Goal: Task Accomplishment & Management: Manage account settings

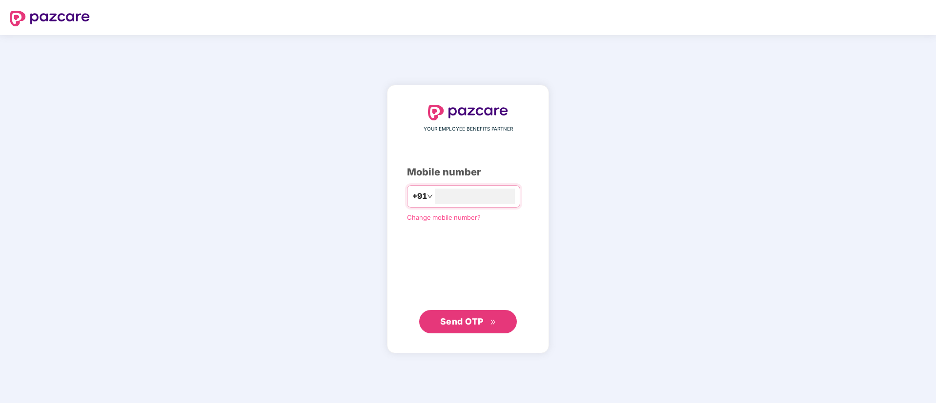
type input "**********"
click at [462, 324] on span "Send OTP" at bounding box center [461, 321] width 43 height 10
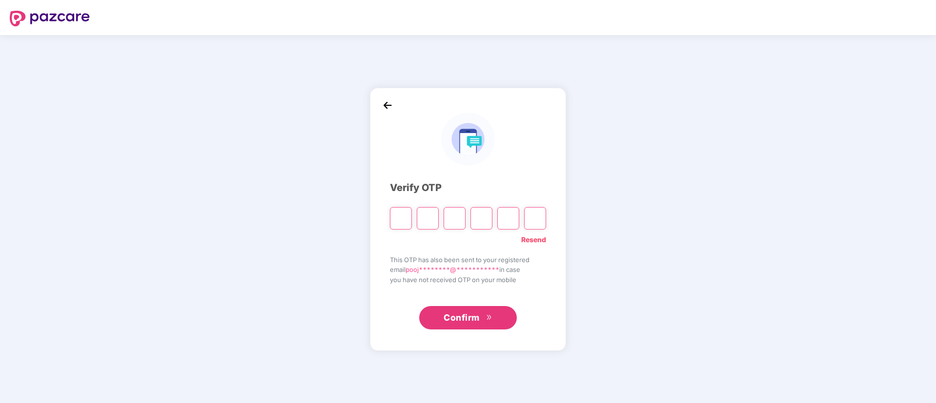
type input "*"
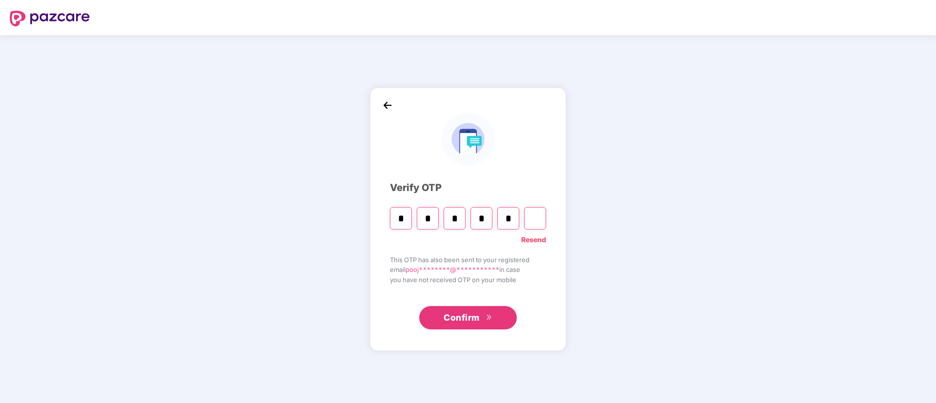
type input "*"
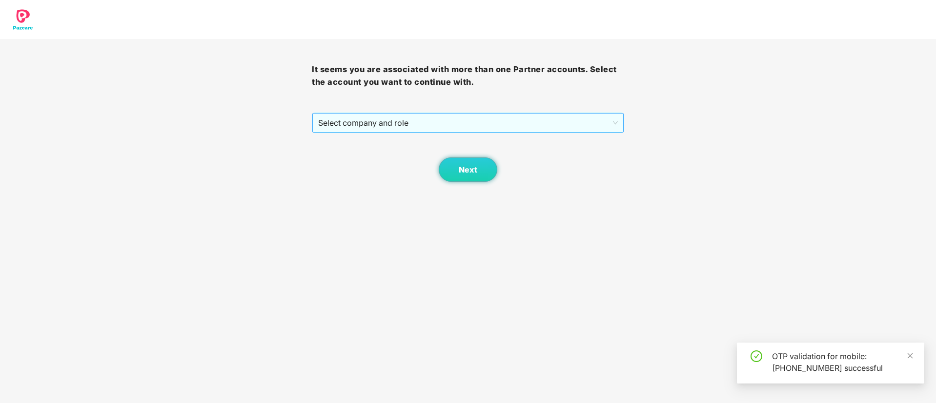
click at [394, 120] on span "Select company and role" at bounding box center [467, 123] width 299 height 19
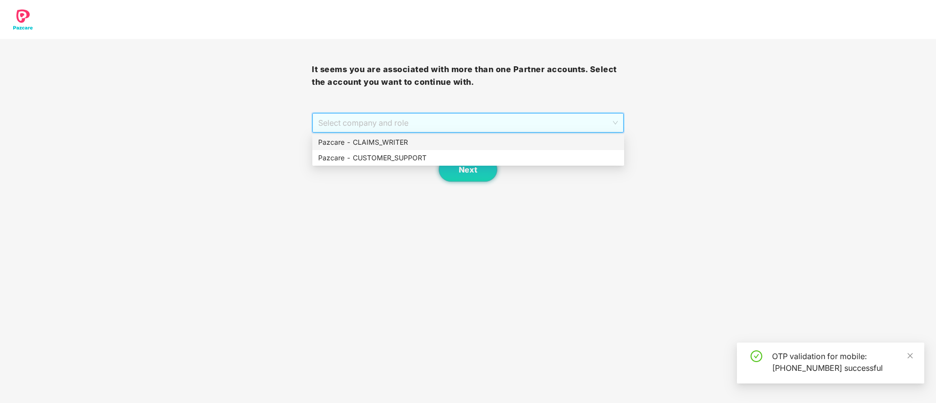
click at [387, 137] on div "Pazcare - CLAIMS_WRITER" at bounding box center [468, 142] width 300 height 11
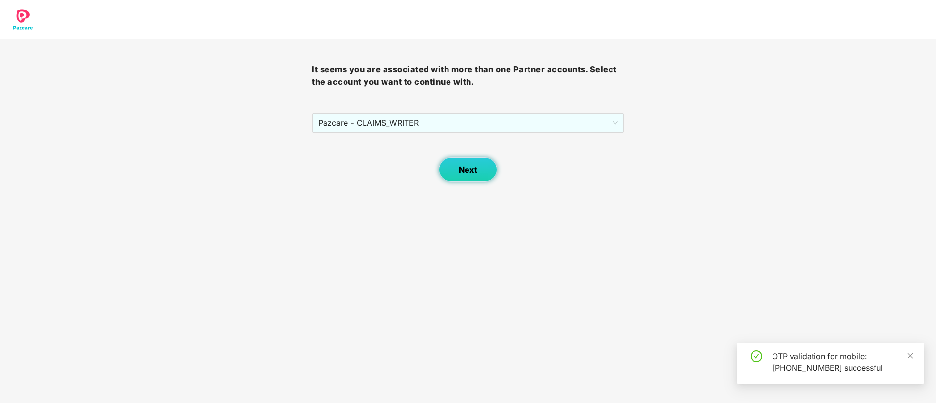
click at [463, 160] on button "Next" at bounding box center [468, 170] width 59 height 24
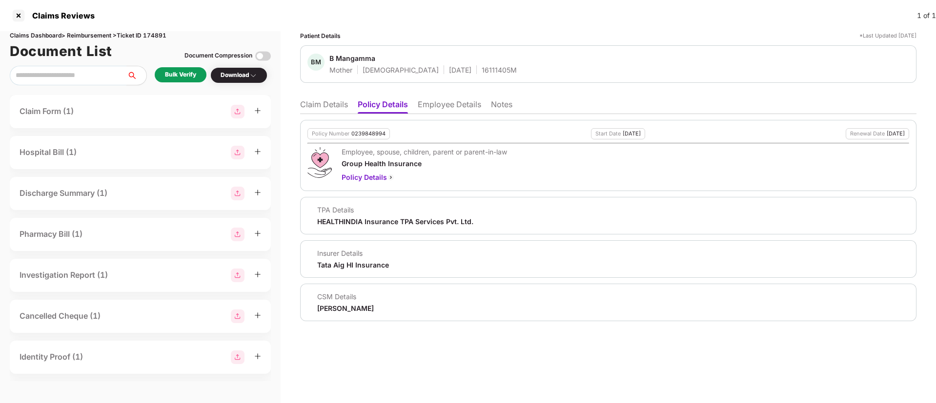
click at [181, 79] on div "Bulk Verify" at bounding box center [180, 74] width 31 height 9
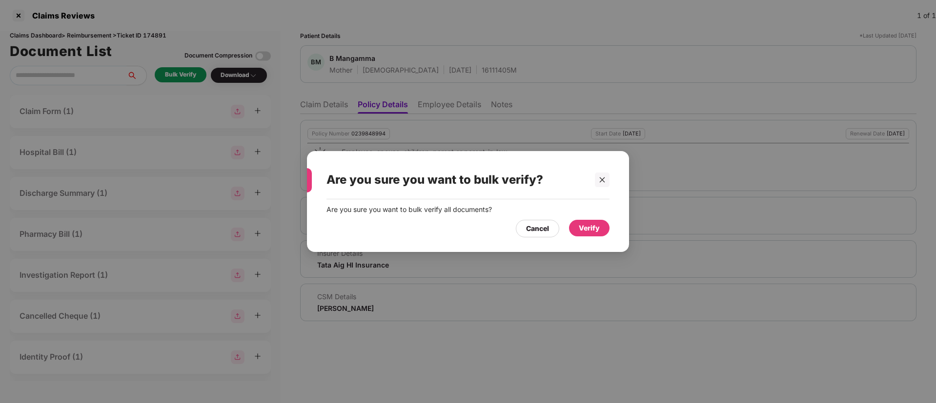
click at [589, 227] on div "Verify" at bounding box center [589, 228] width 21 height 11
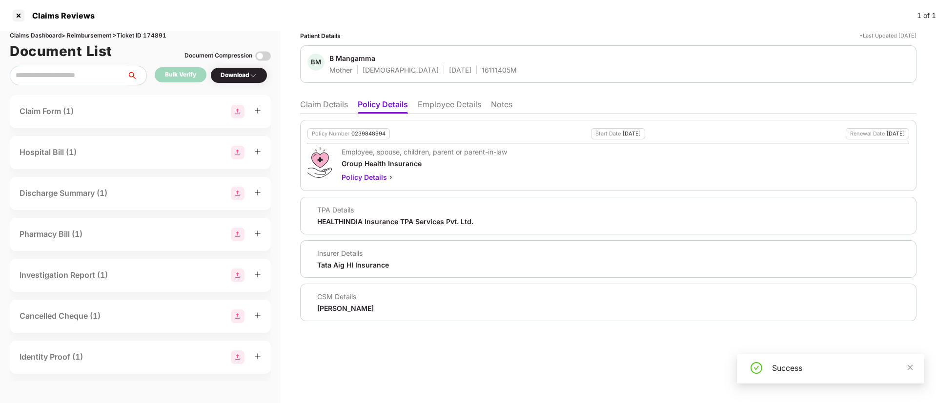
click at [240, 80] on div "Download" at bounding box center [239, 75] width 37 height 9
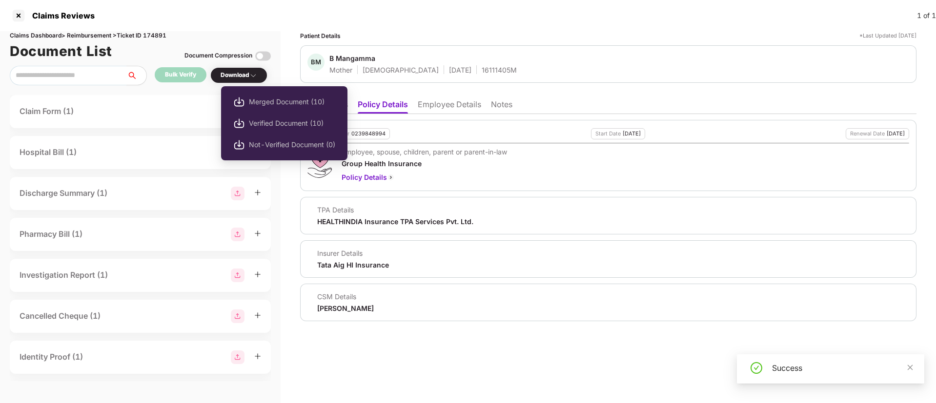
click at [236, 76] on div "Download" at bounding box center [239, 75] width 37 height 9
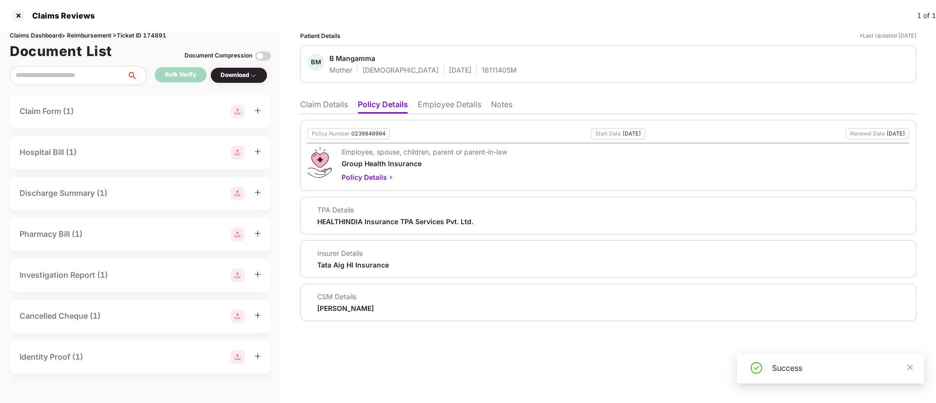
click at [236, 76] on div "Download" at bounding box center [239, 75] width 37 height 9
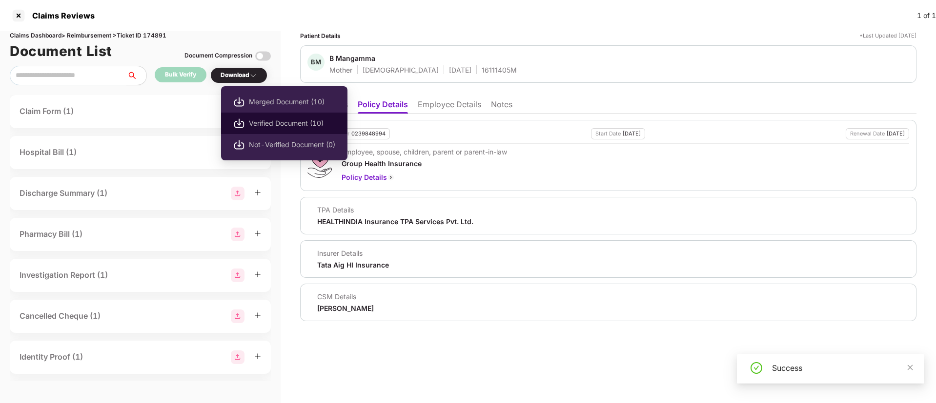
click at [258, 119] on span "Verified Document (10)" at bounding box center [292, 123] width 86 height 11
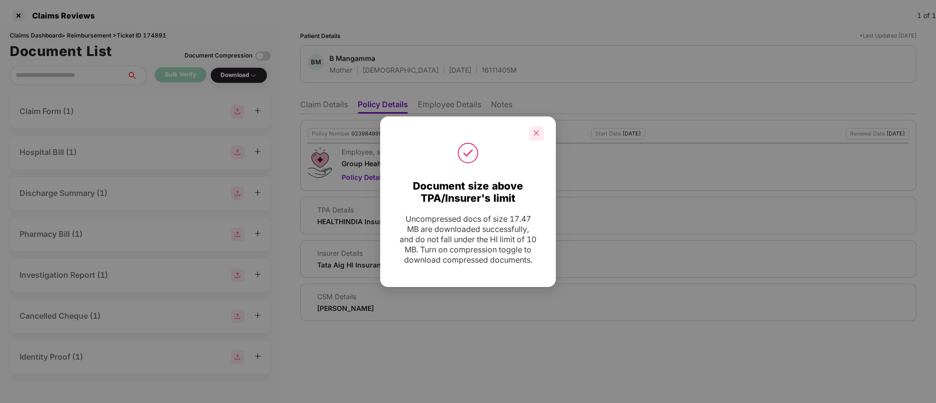
click at [542, 127] on div at bounding box center [536, 133] width 15 height 15
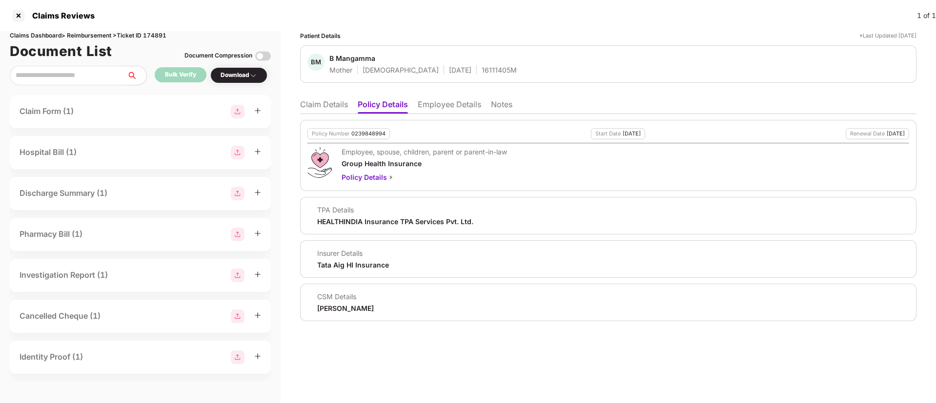
click at [333, 106] on li "Claim Details" at bounding box center [324, 107] width 48 height 14
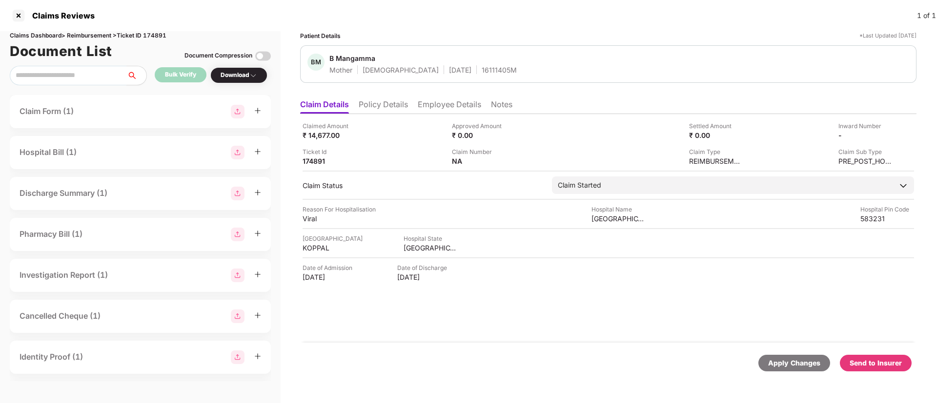
click at [877, 362] on div "Send to Insurer" at bounding box center [875, 363] width 52 height 11
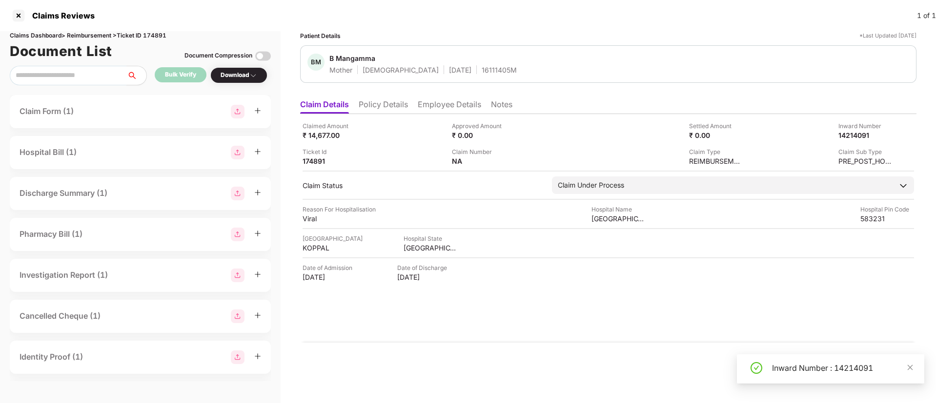
click at [389, 109] on li "Policy Details" at bounding box center [383, 107] width 49 height 14
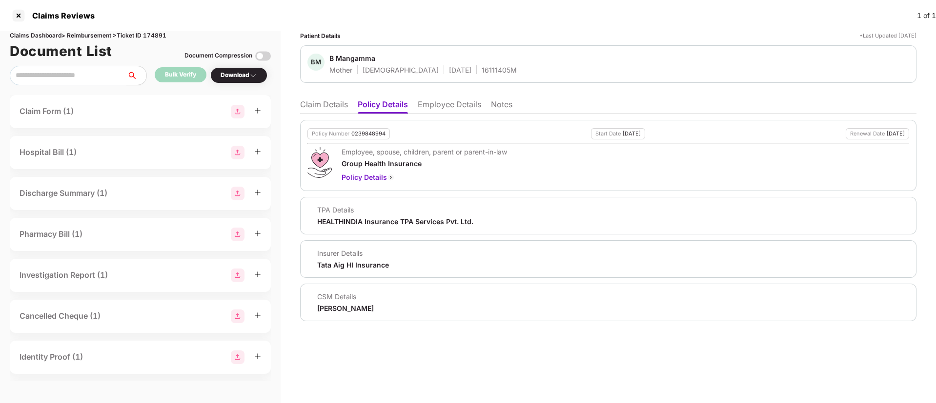
click at [328, 107] on li "Claim Details" at bounding box center [324, 107] width 48 height 14
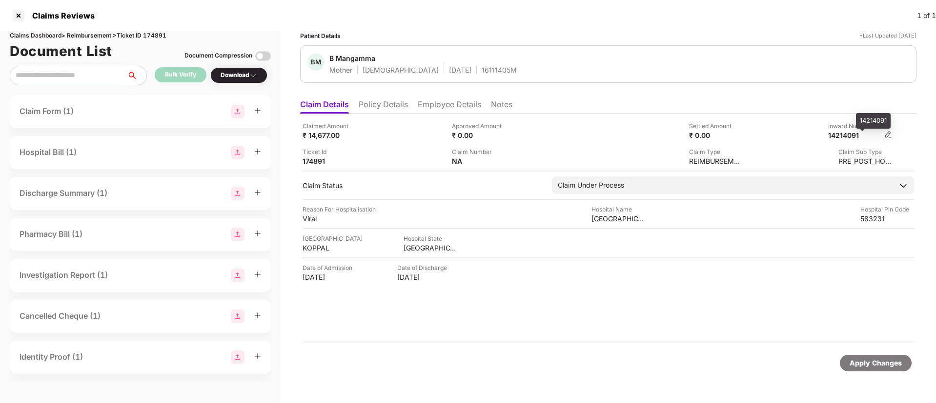
click at [848, 135] on div "14214091" at bounding box center [855, 135] width 54 height 9
copy div "14214091"
click at [428, 113] on li "Employee Details" at bounding box center [449, 107] width 63 height 14
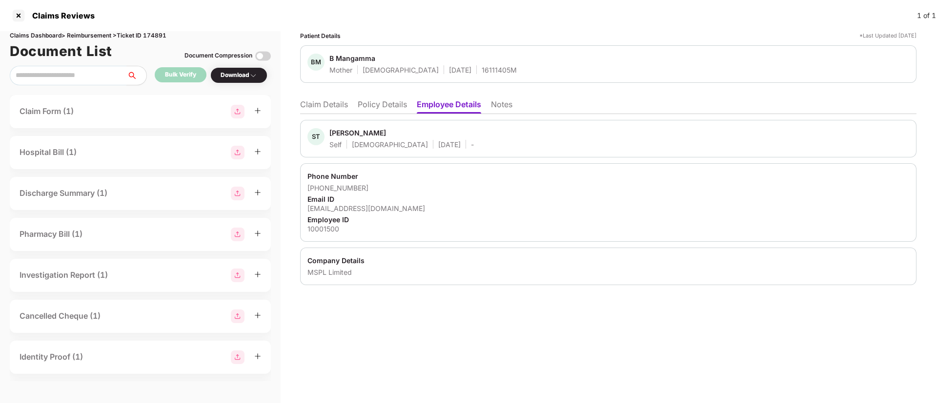
click at [386, 102] on li "Policy Details" at bounding box center [382, 107] width 49 height 14
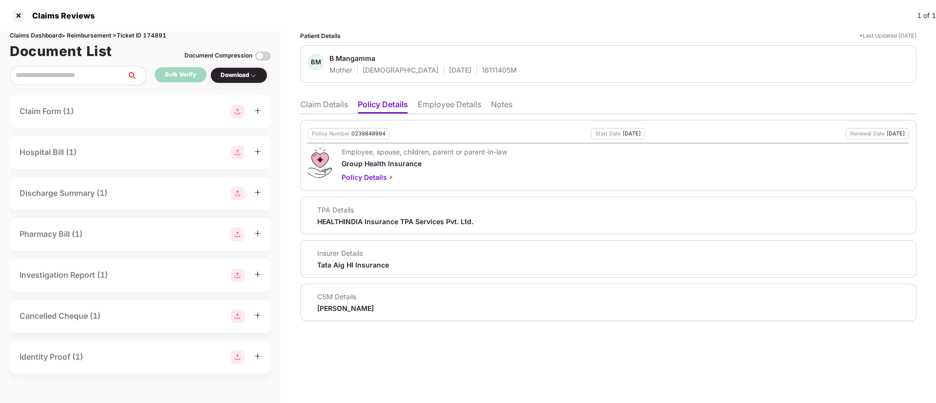
click at [340, 105] on li "Claim Details" at bounding box center [324, 107] width 48 height 14
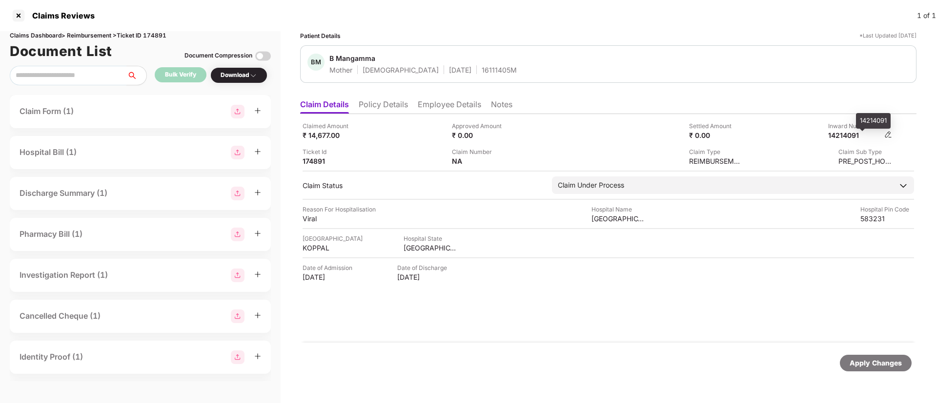
click at [846, 133] on div "14214091" at bounding box center [855, 135] width 54 height 9
copy div "14214091"
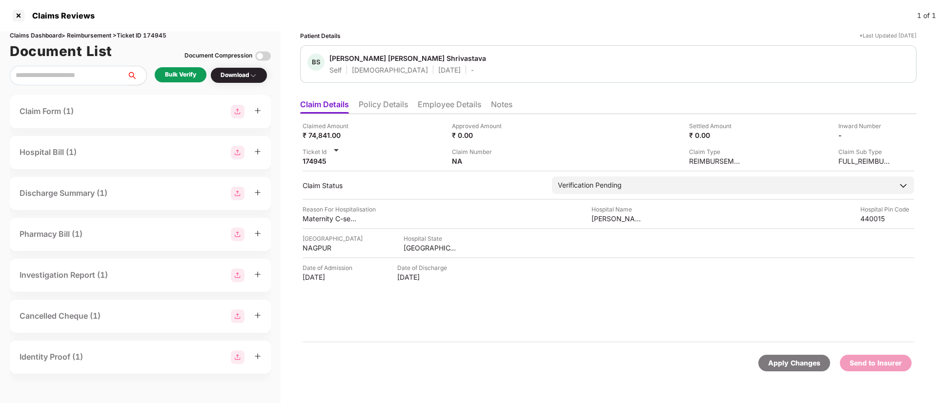
click at [441, 108] on li "Employee Details" at bounding box center [449, 107] width 63 height 14
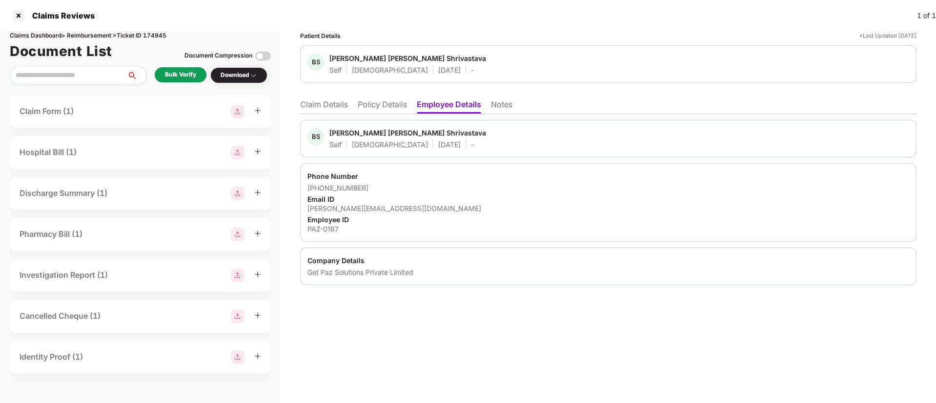
click at [392, 108] on li "Policy Details" at bounding box center [382, 107] width 49 height 14
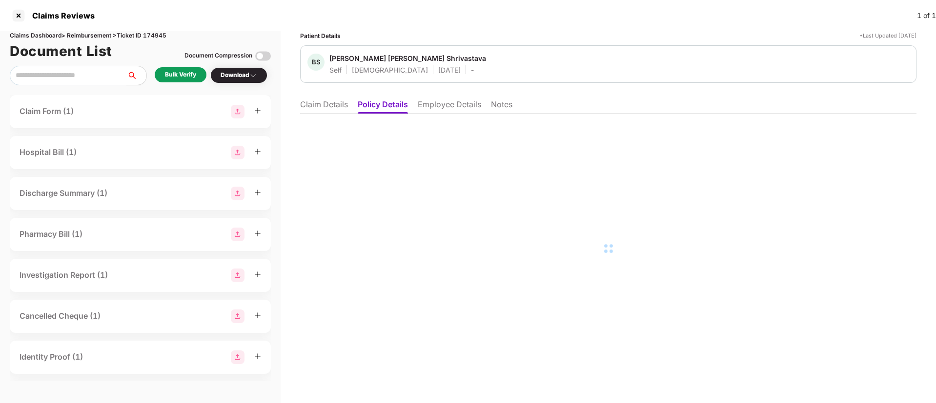
click at [325, 107] on li "Claim Details" at bounding box center [324, 107] width 48 height 14
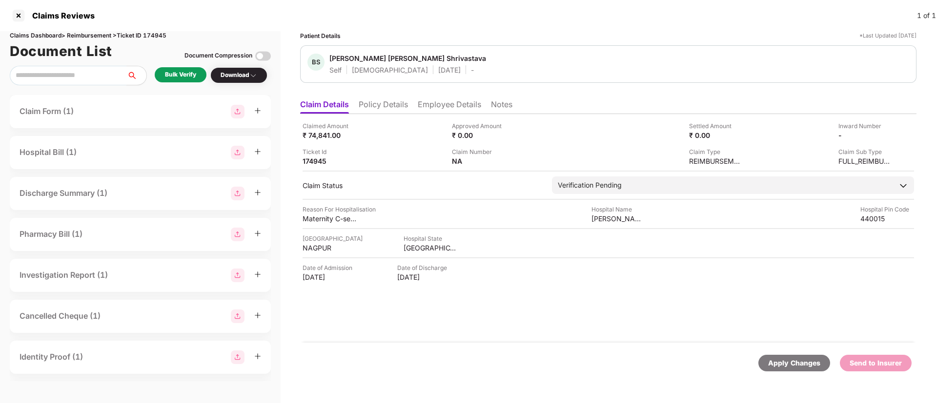
click at [371, 102] on li "Policy Details" at bounding box center [383, 107] width 49 height 14
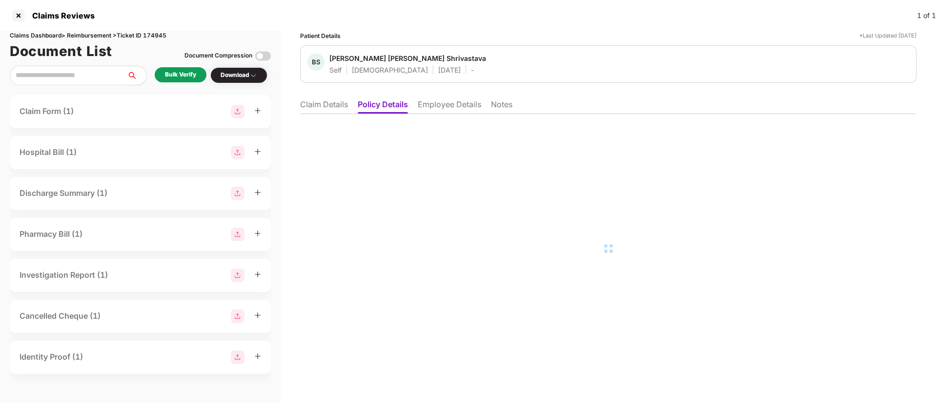
click at [329, 108] on li "Claim Details" at bounding box center [324, 107] width 48 height 14
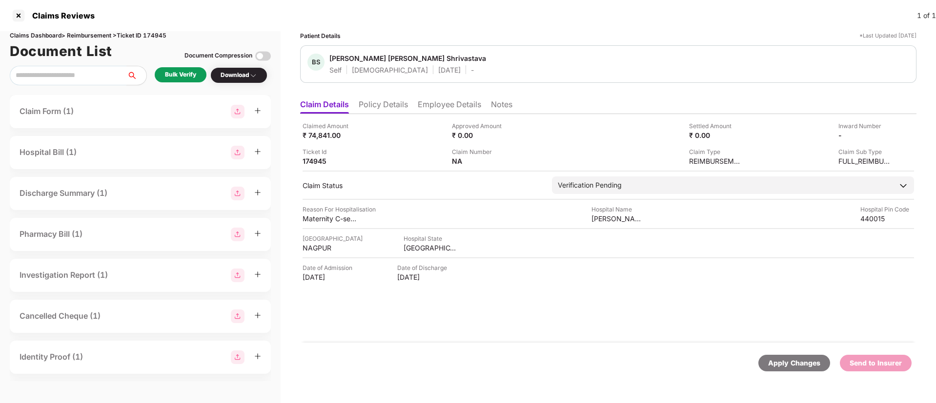
click at [370, 103] on li "Policy Details" at bounding box center [383, 107] width 49 height 14
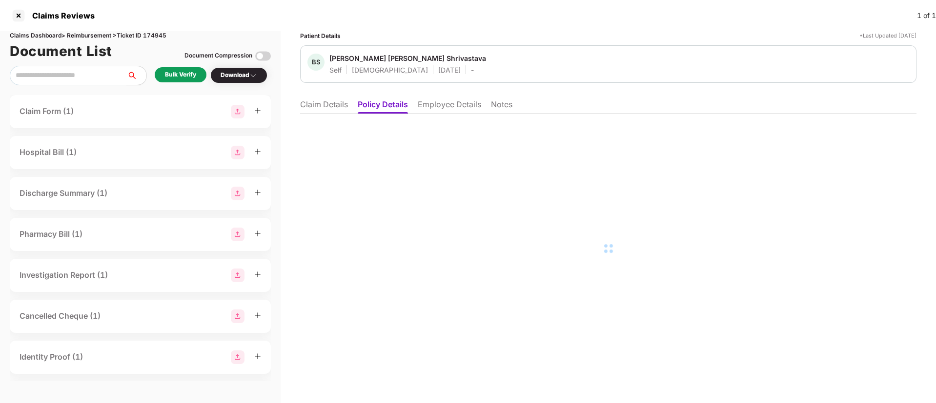
click at [155, 31] on div "Claims Dashboard > Reimbursement > Ticket ID 174945" at bounding box center [140, 35] width 261 height 9
copy div "174945"
drag, startPoint x: 330, startPoint y: 59, endPoint x: 441, endPoint y: 55, distance: 111.8
click at [441, 55] on div "BS Bhumika Shiv Kumar Shrivastava Self Female 04 Aug 1989 -" at bounding box center [608, 64] width 602 height 21
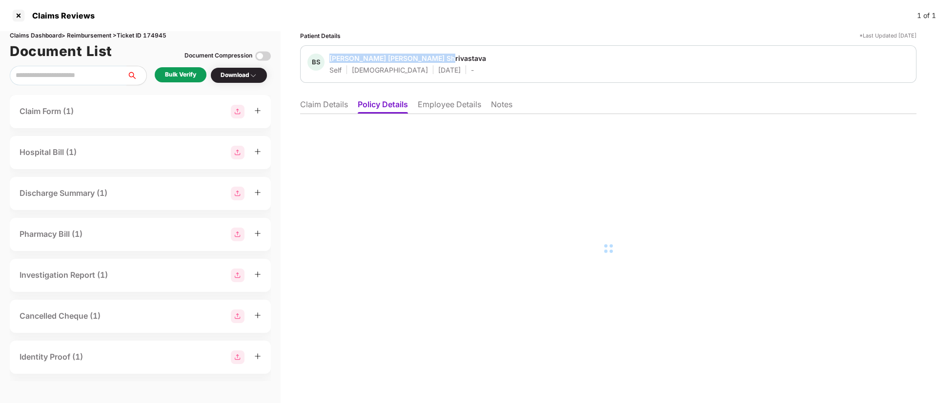
copy div "Bhumika Shiv Kumar Shrivastava"
click at [451, 109] on li "Employee Details" at bounding box center [449, 107] width 63 height 14
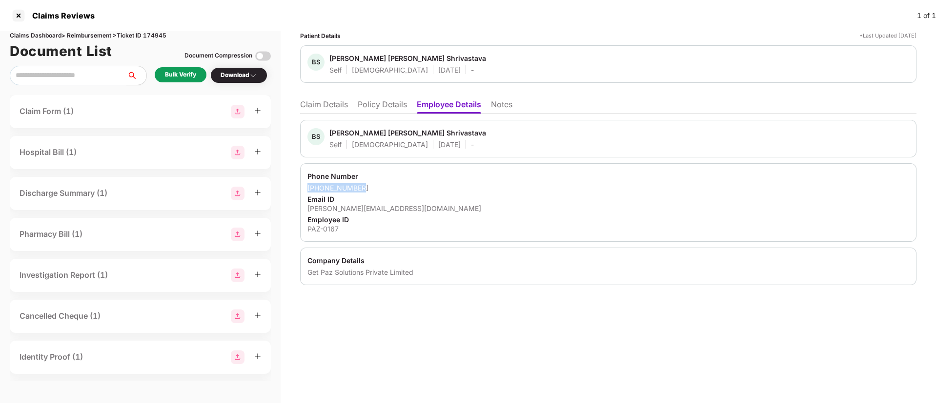
drag, startPoint x: 307, startPoint y: 188, endPoint x: 369, endPoint y: 186, distance: 62.5
click at [369, 186] on div "Phone Number +919096511775 Email ID bhumika.shrivastava@pazcare.com Employee ID…" at bounding box center [608, 202] width 616 height 79
copy div "+919096511775"
drag, startPoint x: 302, startPoint y: 204, endPoint x: 438, endPoint y: 204, distance: 135.6
click at [438, 204] on div "Phone Number +919096511775 Email ID bhumika.shrivastava@pazcare.com Employee ID…" at bounding box center [608, 202] width 616 height 79
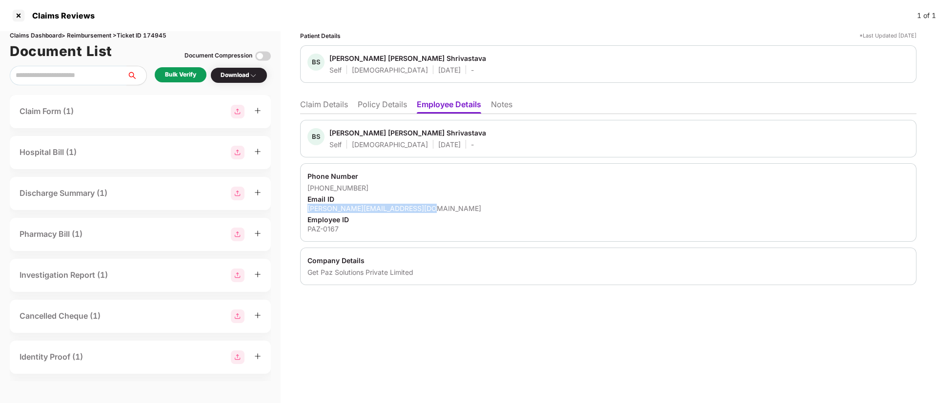
copy div "bhumika.shrivastava@pazcare.com"
drag, startPoint x: 304, startPoint y: 229, endPoint x: 343, endPoint y: 227, distance: 38.6
click at [343, 227] on div "Phone Number +919096511775 Email ID bhumika.shrivastava@pazcare.com Employee ID…" at bounding box center [608, 202] width 616 height 79
copy div "PAZ-0167"
drag, startPoint x: 304, startPoint y: 275, endPoint x: 420, endPoint y: 270, distance: 115.2
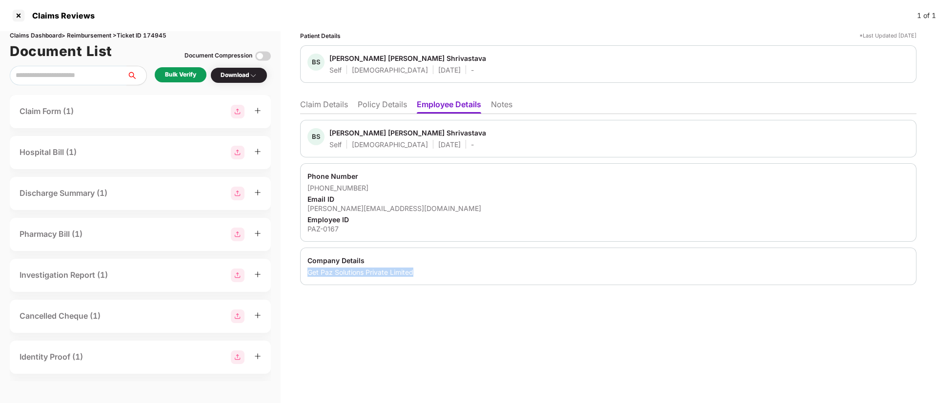
click at [420, 270] on div "Company Details Get Paz Solutions Private Limited" at bounding box center [608, 267] width 616 height 38
copy div "Get Paz Solutions Private Limited"
click at [334, 102] on li "Claim Details" at bounding box center [324, 107] width 48 height 14
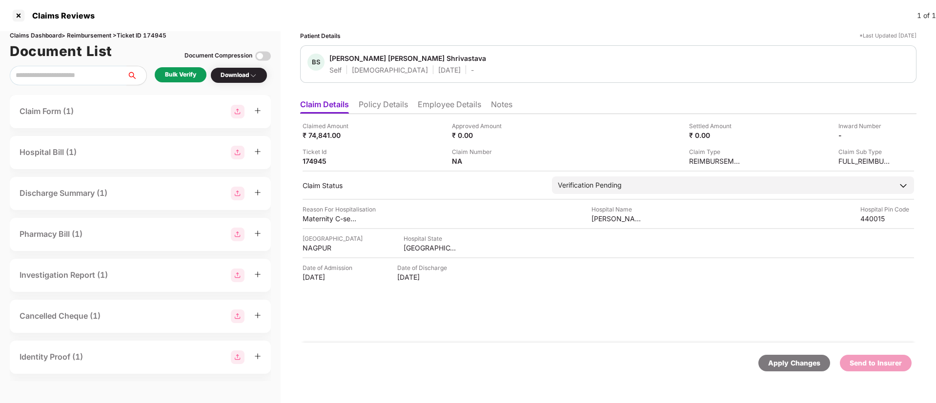
click at [513, 189] on div "Claim Status" at bounding box center [422, 185] width 240 height 9
click at [443, 104] on li "Employee Details" at bounding box center [449, 107] width 63 height 14
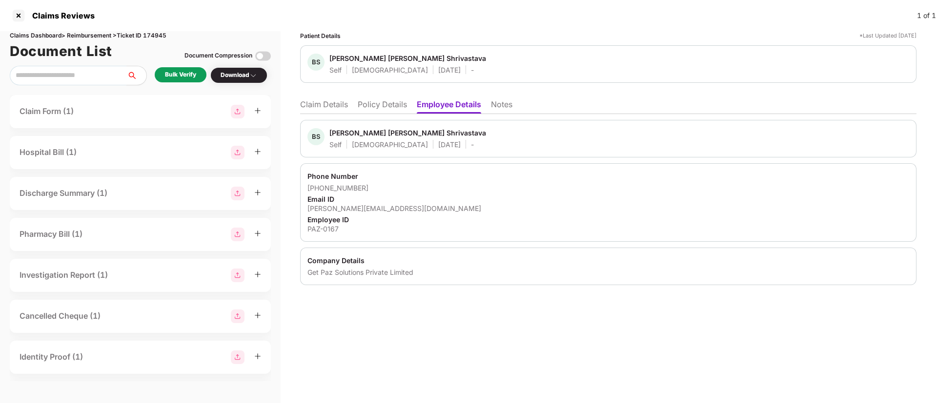
click at [409, 343] on div "Patient Details *Last Updated 17 Sep 2025 BS Bhumika Shiv Kumar Shrivastava Sel…" at bounding box center [608, 217] width 655 height 372
click at [185, 77] on div "Bulk Verify" at bounding box center [180, 74] width 31 height 9
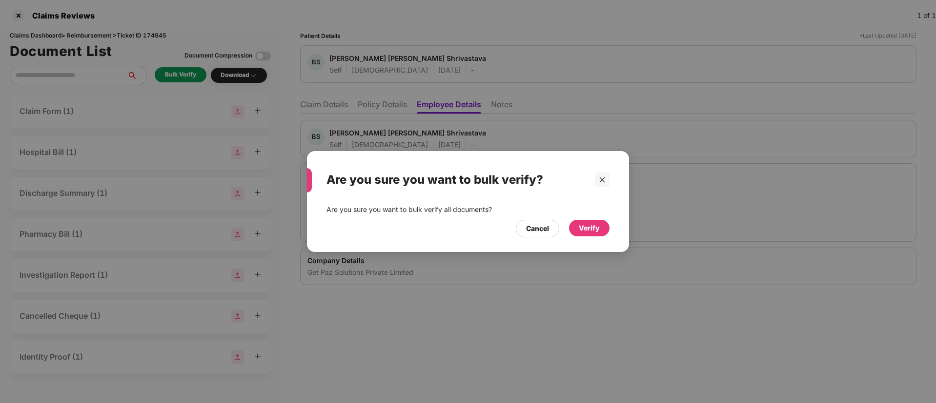
click at [590, 229] on div "Verify" at bounding box center [589, 228] width 21 height 11
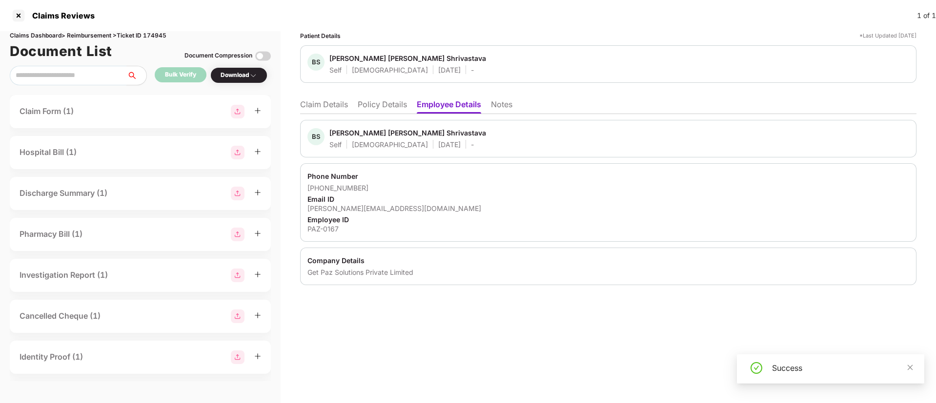
drag, startPoint x: 321, startPoint y: 106, endPoint x: 326, endPoint y: 107, distance: 5.4
click at [321, 106] on li "Claim Details" at bounding box center [324, 107] width 48 height 14
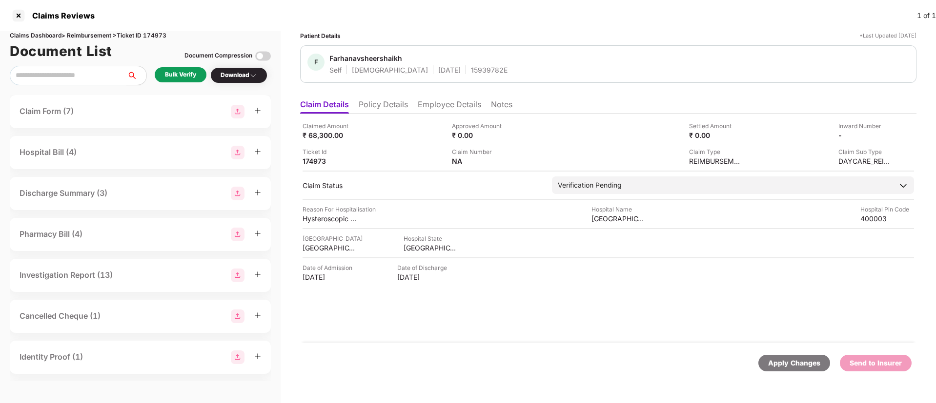
click at [176, 78] on div "Bulk Verify" at bounding box center [180, 74] width 31 height 9
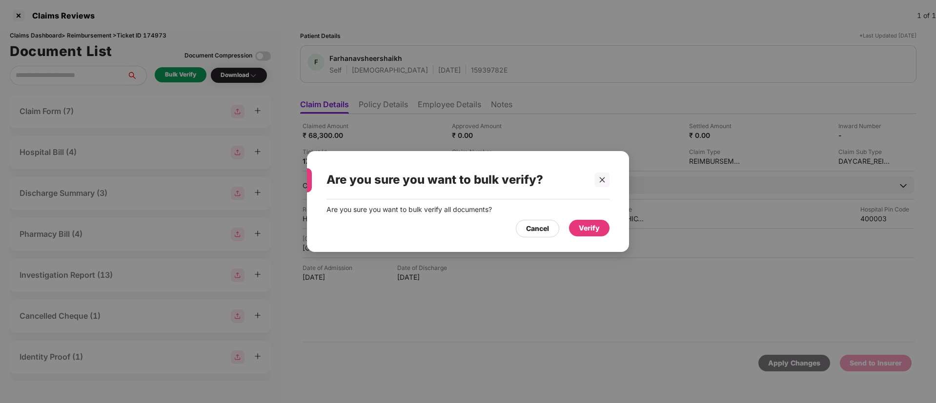
click at [575, 231] on div "Verify" at bounding box center [589, 228] width 40 height 17
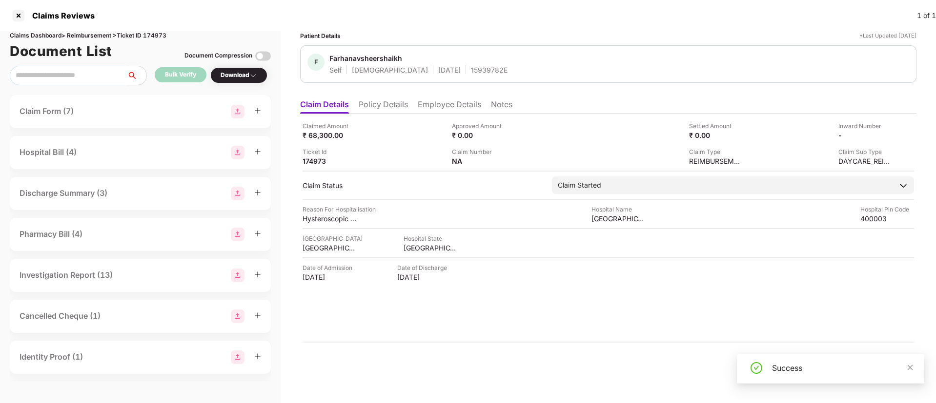
click at [234, 74] on div "Download" at bounding box center [239, 75] width 37 height 9
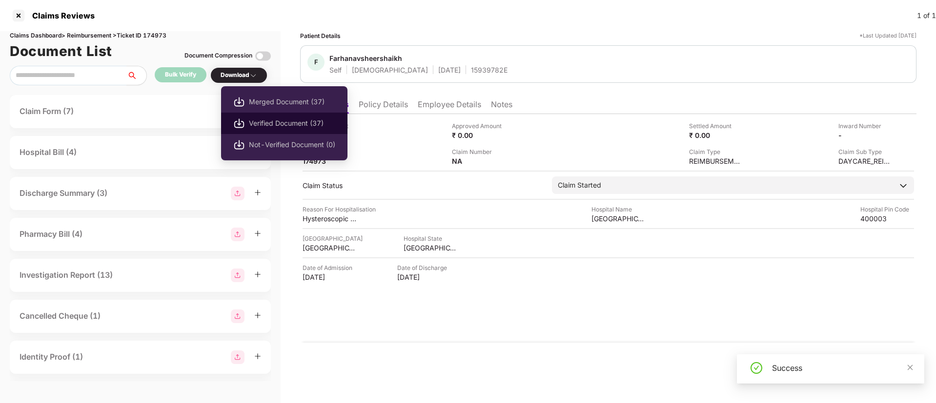
click at [275, 121] on span "Verified Document (37)" at bounding box center [292, 123] width 86 height 11
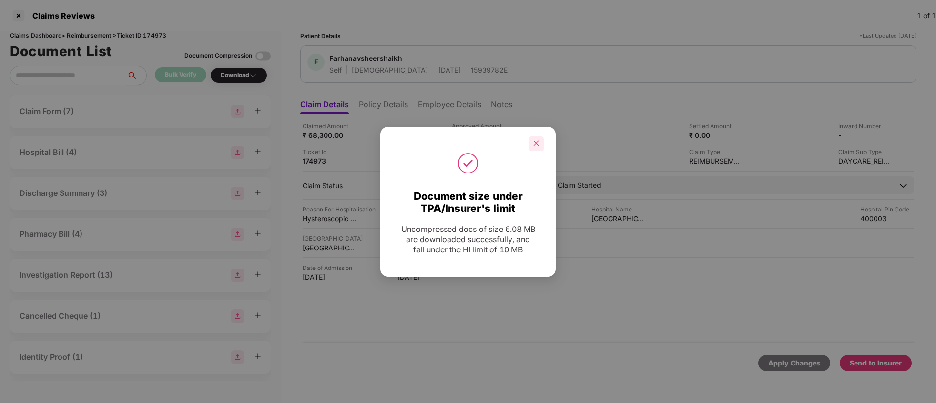
click at [538, 141] on icon "close" at bounding box center [536, 143] width 7 height 7
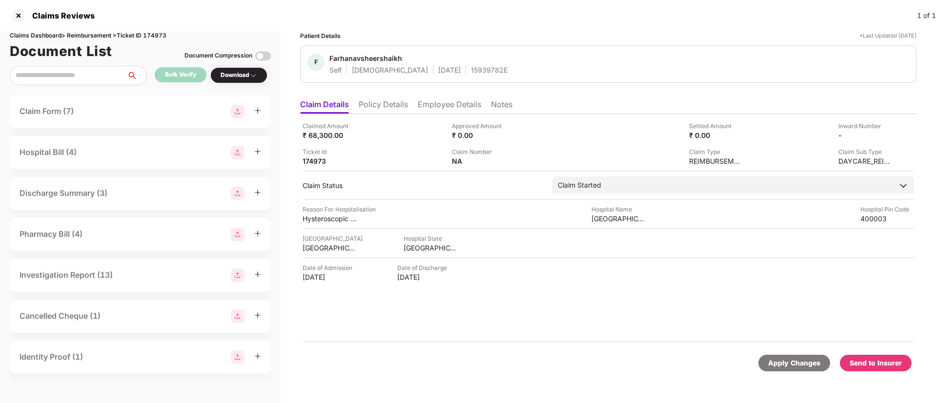
click at [872, 360] on div "Send to Insurer" at bounding box center [875, 363] width 52 height 11
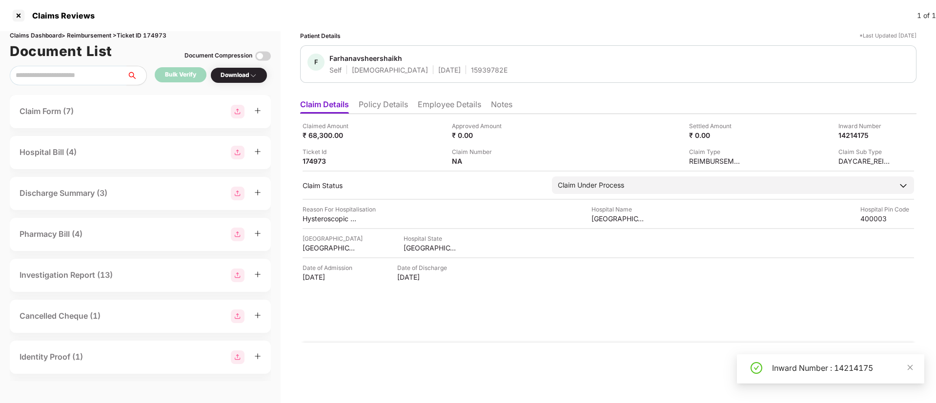
click at [379, 111] on li "Policy Details" at bounding box center [383, 107] width 49 height 14
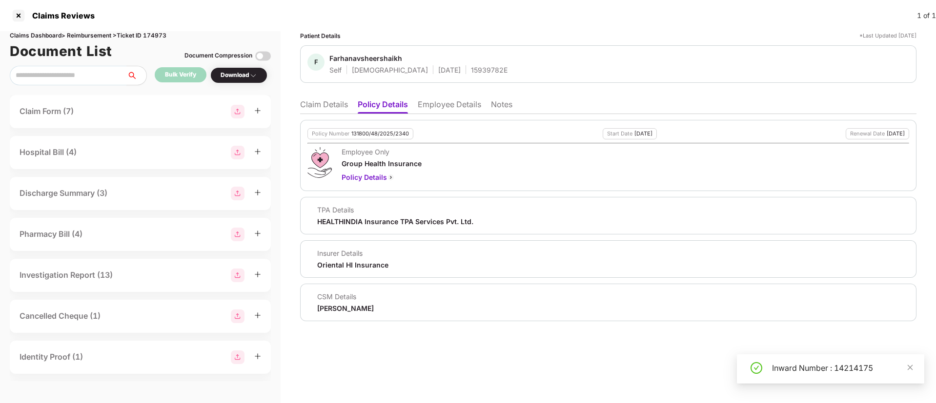
click at [440, 109] on li "Employee Details" at bounding box center [449, 107] width 63 height 14
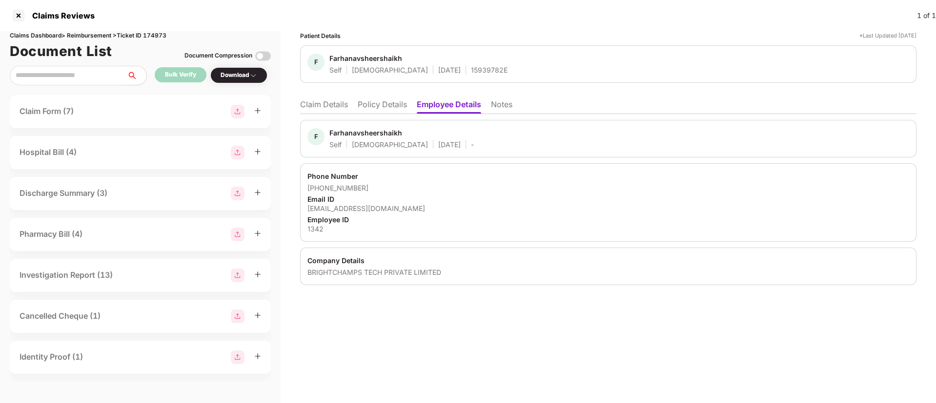
click at [339, 103] on li "Claim Details" at bounding box center [324, 107] width 48 height 14
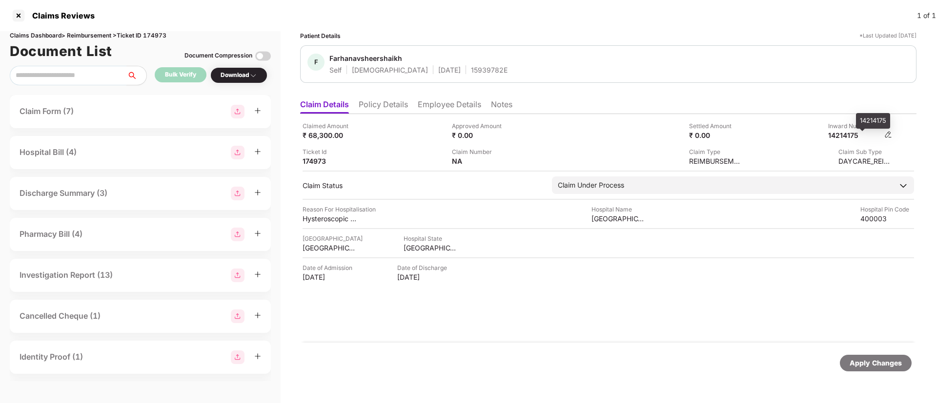
click at [845, 133] on div "14214175" at bounding box center [855, 135] width 54 height 9
copy div "14214175"
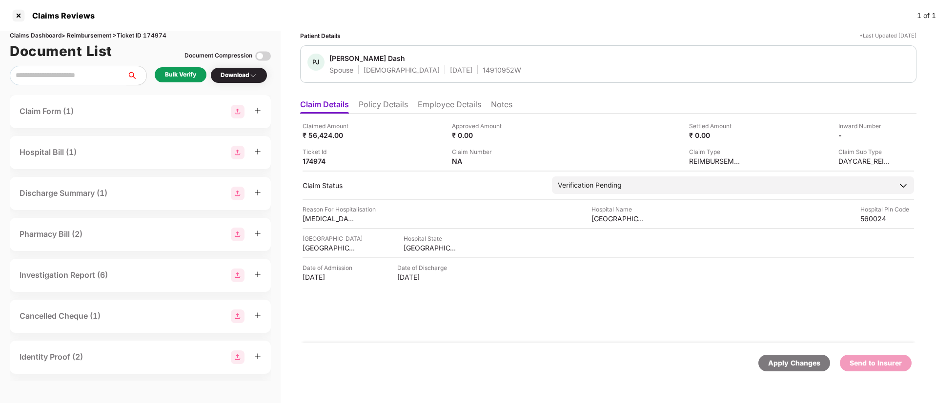
click at [182, 71] on div "Bulk Verify" at bounding box center [180, 74] width 31 height 9
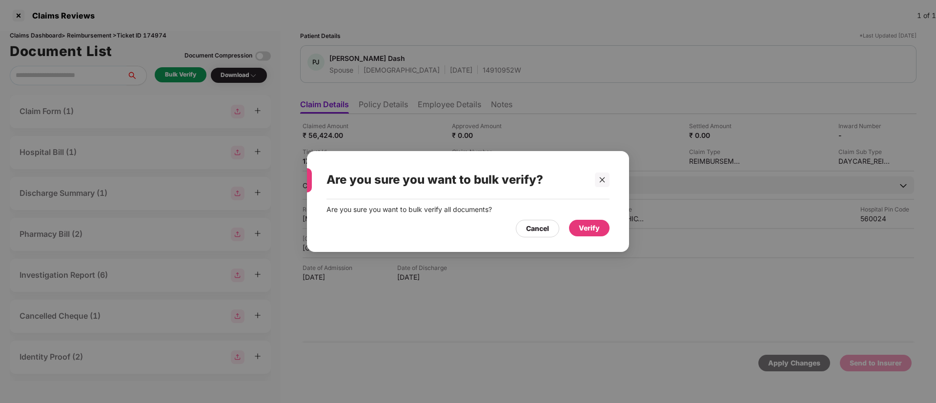
click at [596, 224] on div "Verify" at bounding box center [589, 228] width 21 height 11
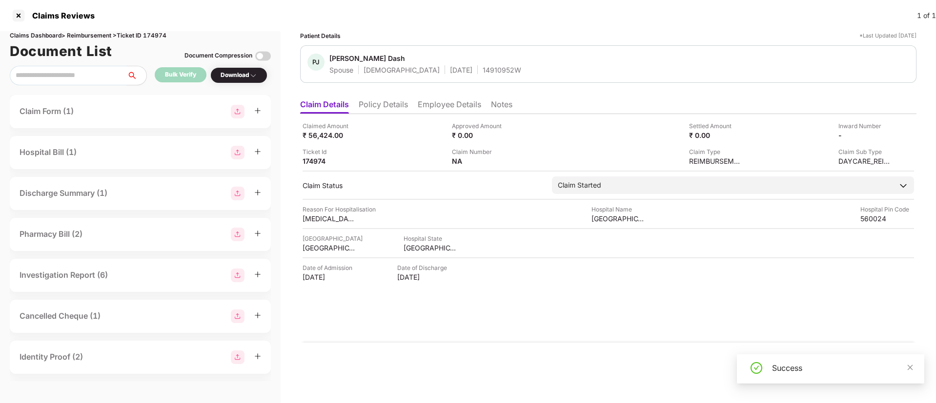
click at [235, 73] on div "Download" at bounding box center [239, 75] width 37 height 9
click at [244, 79] on div "Download" at bounding box center [239, 75] width 37 height 9
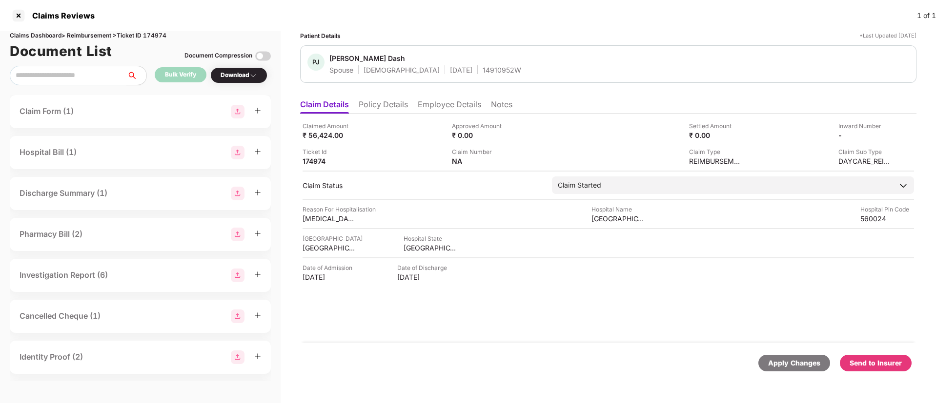
click at [244, 79] on div "Download" at bounding box center [239, 75] width 37 height 9
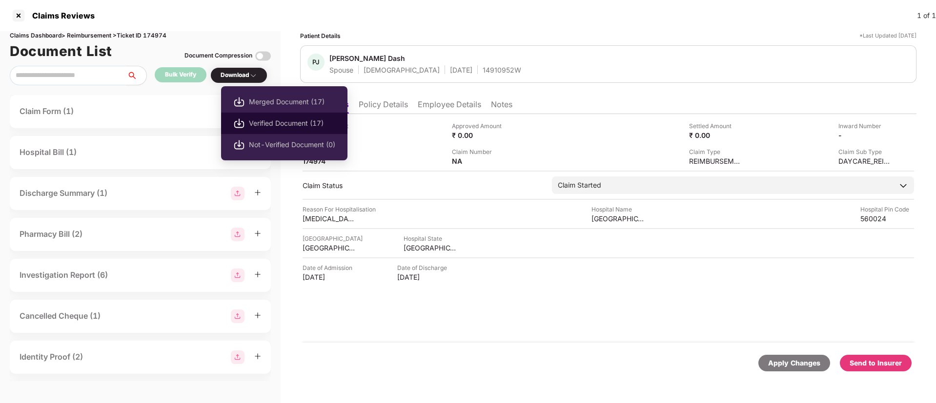
click at [262, 121] on span "Verified Document (17)" at bounding box center [292, 123] width 86 height 11
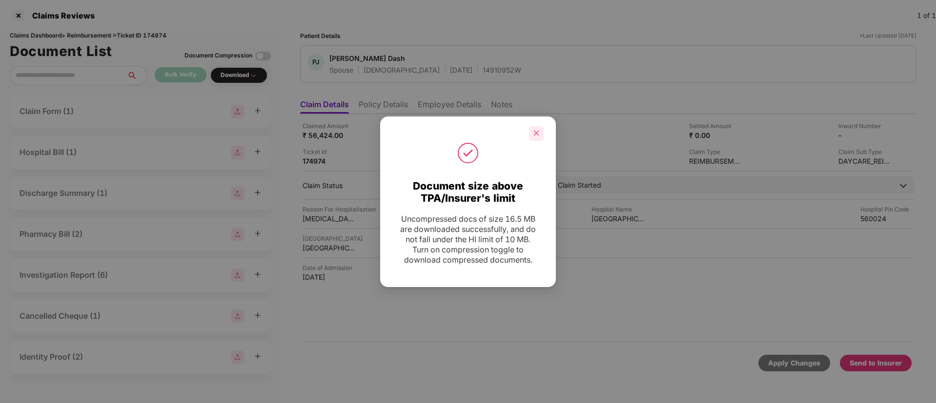
click at [534, 131] on icon "close" at bounding box center [536, 133] width 7 height 7
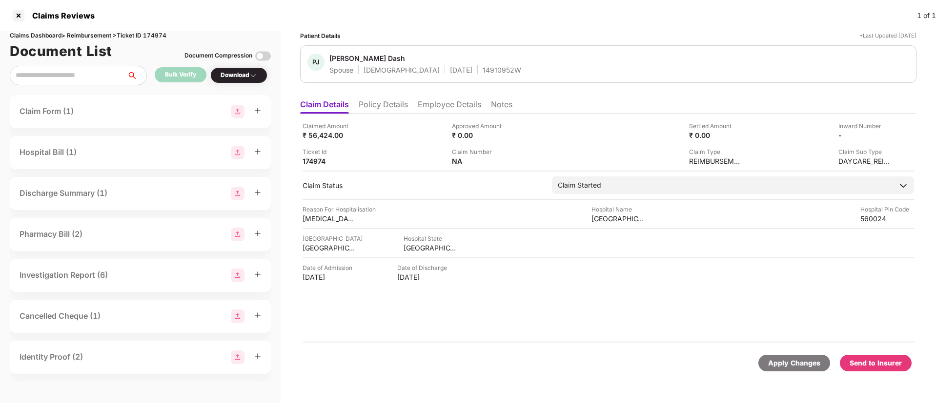
click at [887, 365] on div "Send to Insurer" at bounding box center [875, 363] width 52 height 11
click at [373, 107] on li "Policy Details" at bounding box center [383, 107] width 49 height 14
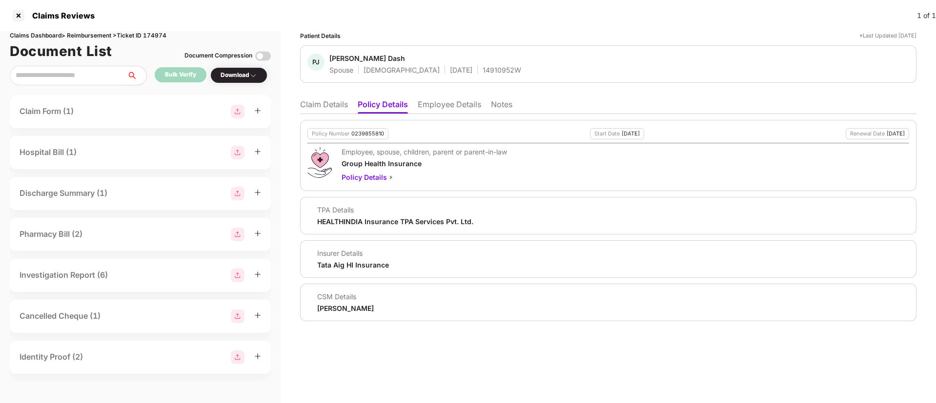
click at [335, 108] on li "Claim Details" at bounding box center [324, 107] width 48 height 14
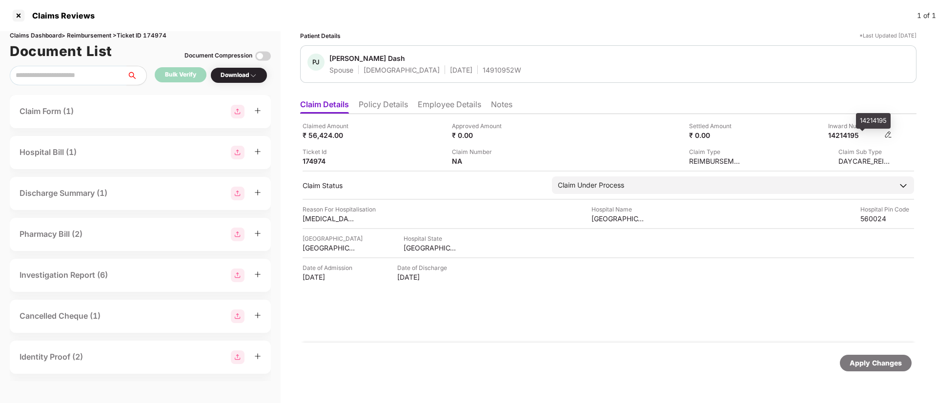
click at [842, 135] on div "14214195" at bounding box center [855, 135] width 54 height 9
copy div "14214195"
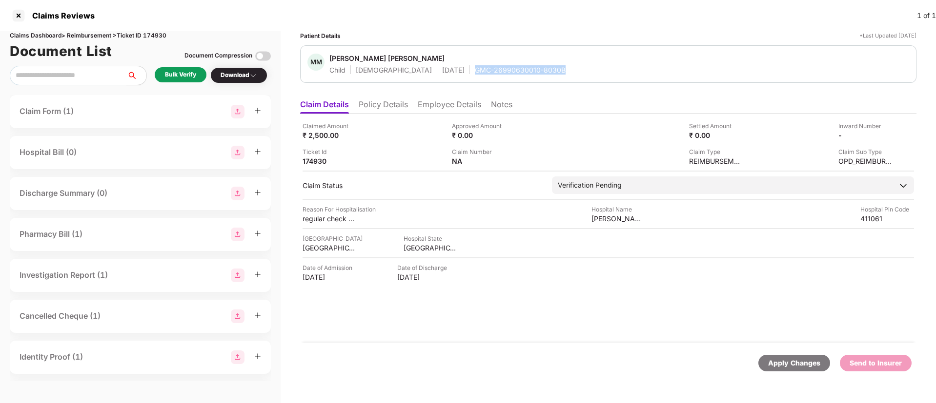
drag, startPoint x: 435, startPoint y: 70, endPoint x: 533, endPoint y: 78, distance: 98.4
click at [533, 78] on div "MM Manas [PERSON_NAME] Child [DEMOGRAPHIC_DATA] [DATE] GMC-26990630010-8030B" at bounding box center [608, 64] width 616 height 38
drag, startPoint x: 588, startPoint y: 219, endPoint x: 648, endPoint y: 221, distance: 60.0
click at [648, 221] on div "Reason For Hospitalisation regular check up Hospital Name [PERSON_NAME] multisp…" at bounding box center [607, 214] width 611 height 19
drag, startPoint x: 302, startPoint y: 216, endPoint x: 349, endPoint y: 216, distance: 47.3
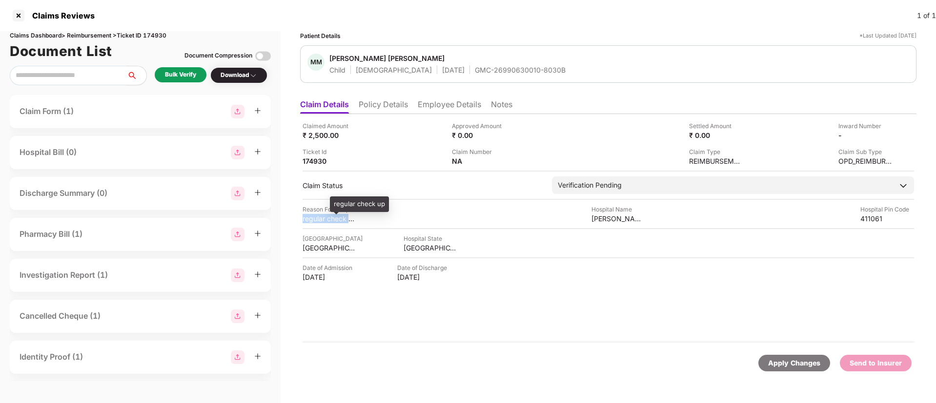
click at [349, 216] on div "Claimed Amount ₹ 2,500.00 Approved Amount ₹ 0.00 Settled Amount ₹ 0.00 Inward N…" at bounding box center [608, 228] width 616 height 229
copy div "regular check"
click at [430, 105] on li "Employee Details" at bounding box center [449, 107] width 63 height 14
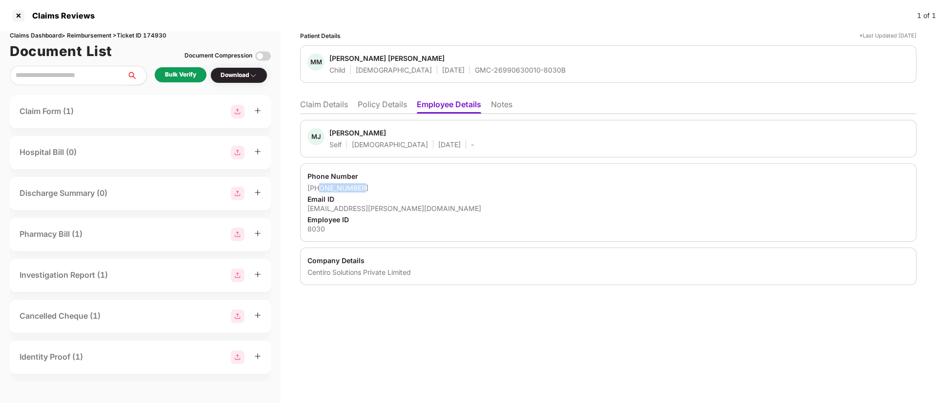
copy div "7447405979"
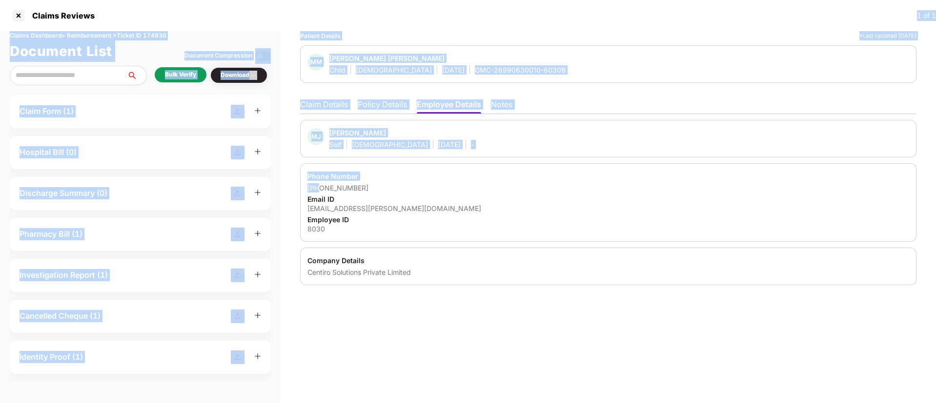
drag, startPoint x: 318, startPoint y: 187, endPoint x: 318, endPoint y: -63, distance: 250.7
click at [318, 0] on html "Claims Reviews 1 of 1 Claims Dashboard > Reimbursement > Ticket ID 174930 Docum…" at bounding box center [468, 201] width 936 height 403
click at [462, 164] on div "Phone Number [PHONE_NUMBER] Email ID [EMAIL_ADDRESS][PERSON_NAME][DOMAIN_NAME] …" at bounding box center [608, 202] width 616 height 79
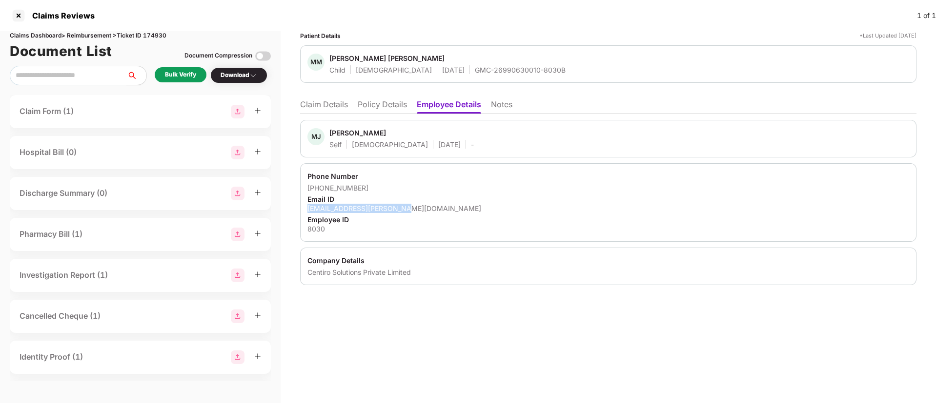
drag, startPoint x: 305, startPoint y: 209, endPoint x: 412, endPoint y: 210, distance: 106.8
click at [412, 210] on div "Phone Number [PHONE_NUMBER] Email ID [EMAIL_ADDRESS][PERSON_NAME][DOMAIN_NAME] …" at bounding box center [608, 202] width 616 height 79
copy div "[EMAIL_ADDRESS][PERSON_NAME][DOMAIN_NAME]"
click at [336, 103] on li "Claim Details" at bounding box center [324, 107] width 48 height 14
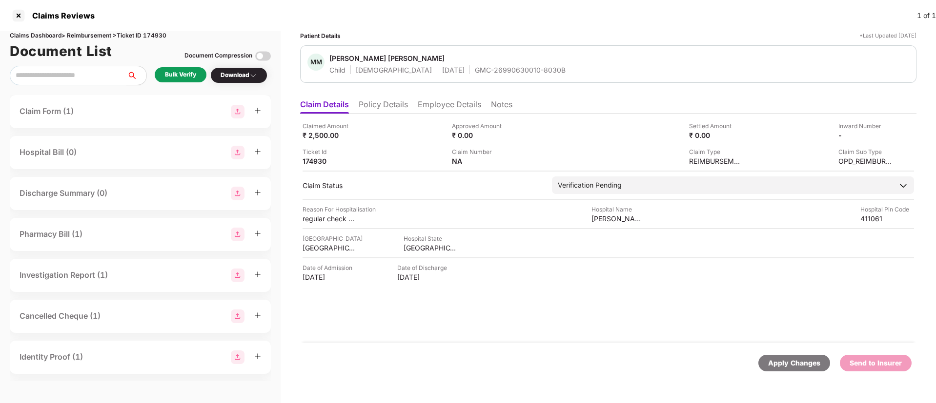
click at [190, 71] on div "Bulk Verify" at bounding box center [180, 74] width 31 height 9
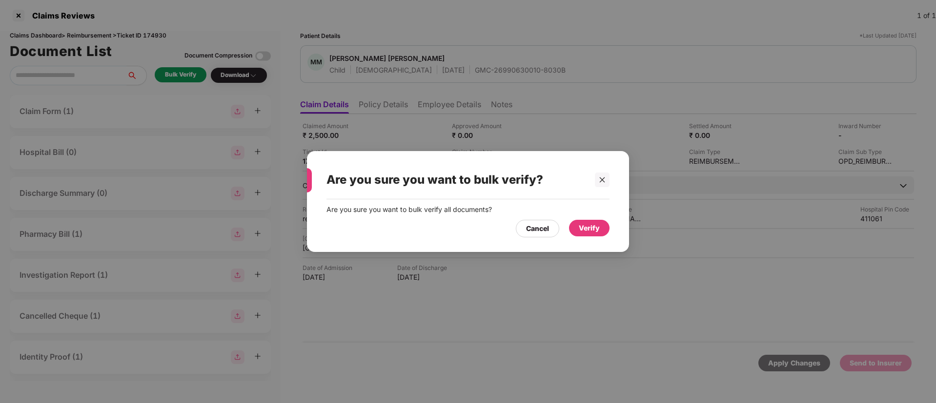
click at [586, 223] on div "Verify" at bounding box center [589, 228] width 21 height 11
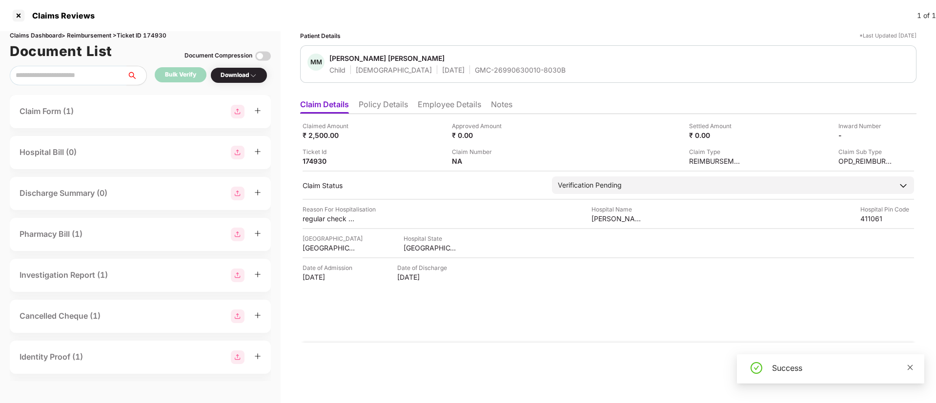
click at [910, 365] on icon "close" at bounding box center [909, 367] width 7 height 7
click at [252, 78] on img at bounding box center [253, 76] width 8 height 8
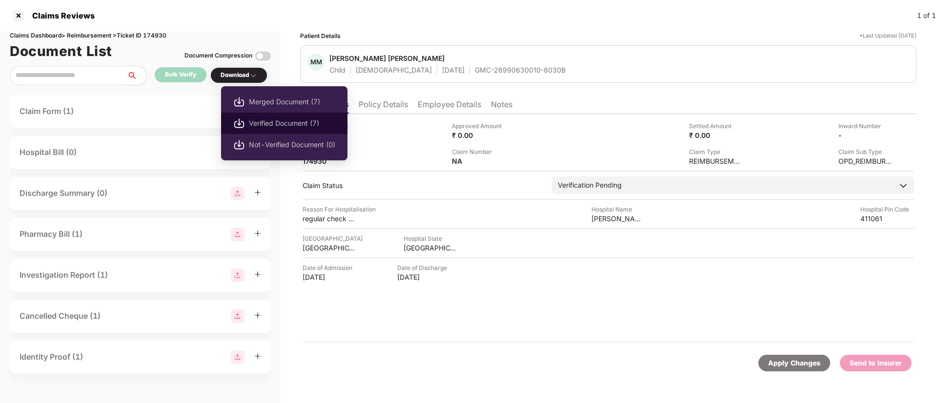
click at [289, 120] on span "Verified Document (7)" at bounding box center [292, 123] width 86 height 11
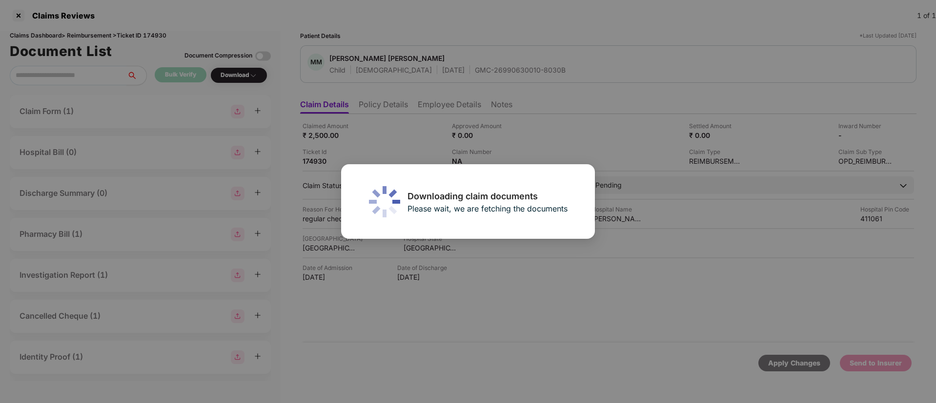
click at [409, 133] on div "Downloading claim documents Please wait, we are fetching the documents" at bounding box center [468, 201] width 936 height 403
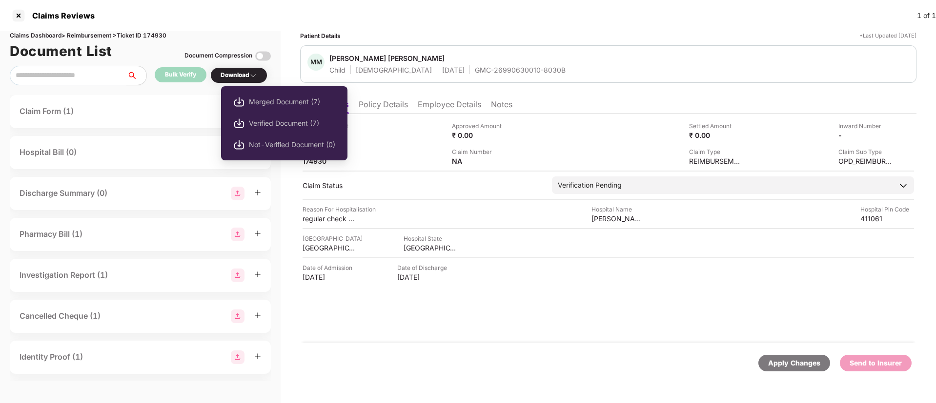
click at [235, 72] on div "Download" at bounding box center [239, 75] width 37 height 9
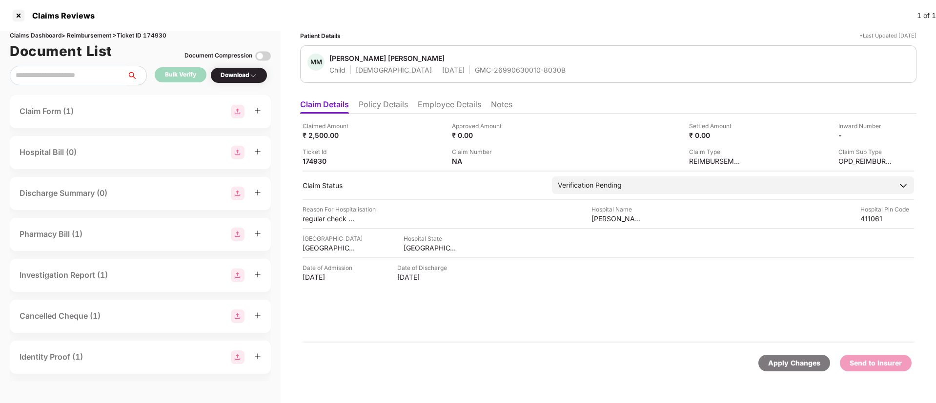
click at [235, 72] on div "Download" at bounding box center [239, 75] width 37 height 9
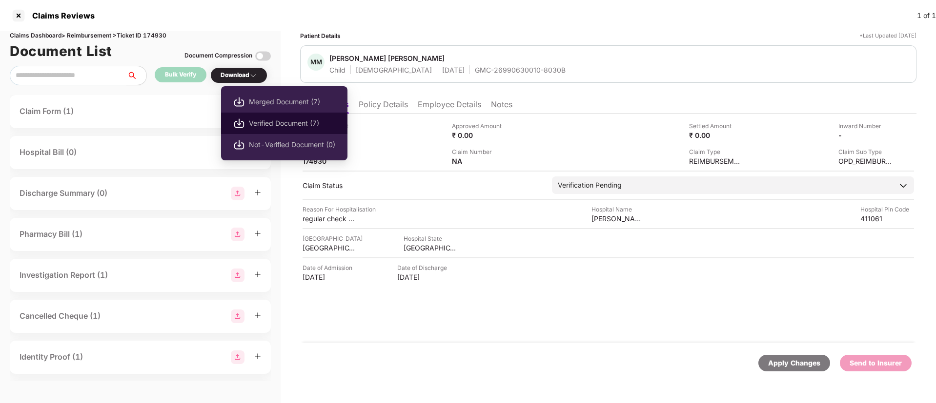
click at [277, 125] on span "Verified Document (7)" at bounding box center [292, 123] width 86 height 11
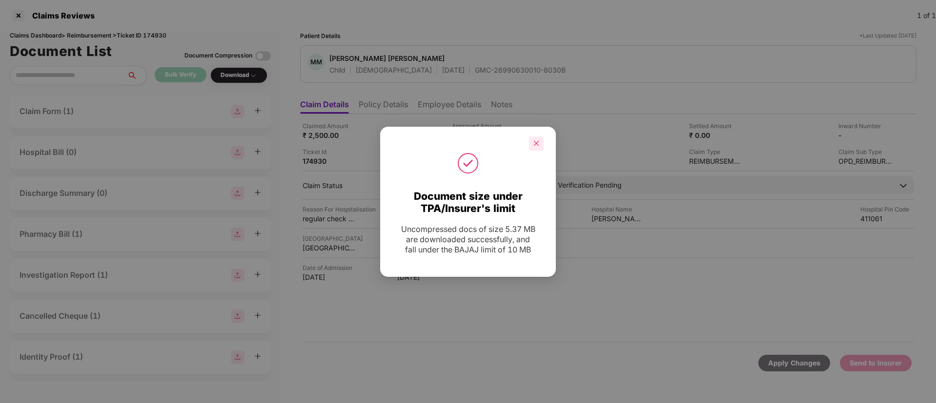
click at [533, 146] on icon "close" at bounding box center [536, 143] width 7 height 7
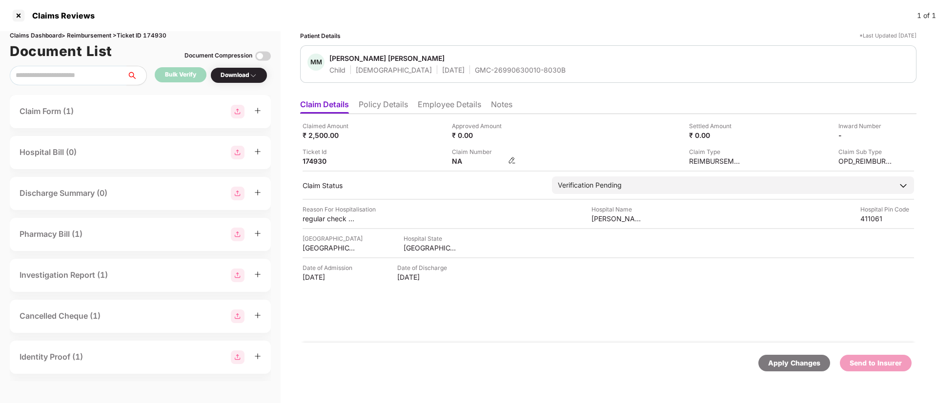
click at [513, 160] on img at bounding box center [512, 161] width 8 height 8
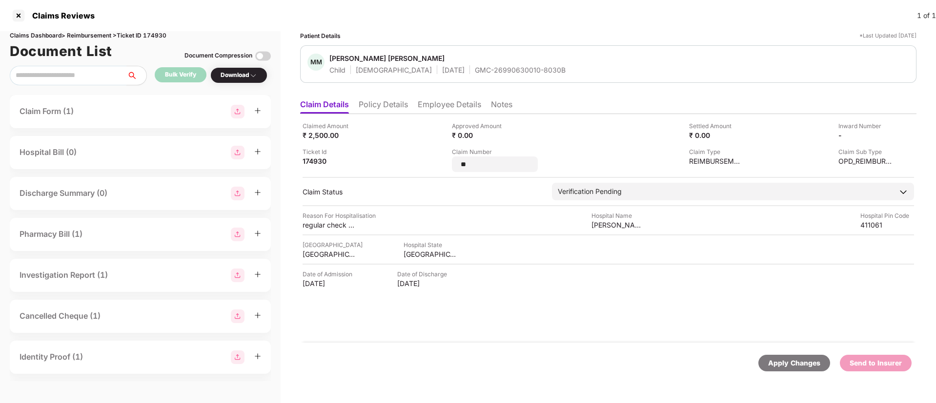
drag, startPoint x: 481, startPoint y: 162, endPoint x: 439, endPoint y: 162, distance: 42.4
click at [439, 162] on div "Claimed Amount ₹ 2,500.00 Approved Amount ₹ 0.00 Settled Amount ₹ 0.00 Inward N…" at bounding box center [607, 146] width 611 height 51
type input "**********"
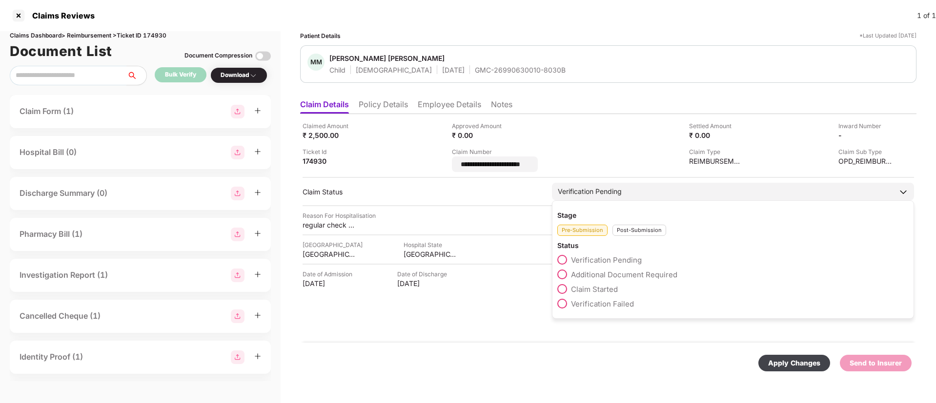
click at [620, 233] on div "Stage Pre-Submission Post-Submission Status Verification Pending Additional Doc…" at bounding box center [733, 260] width 362 height 119
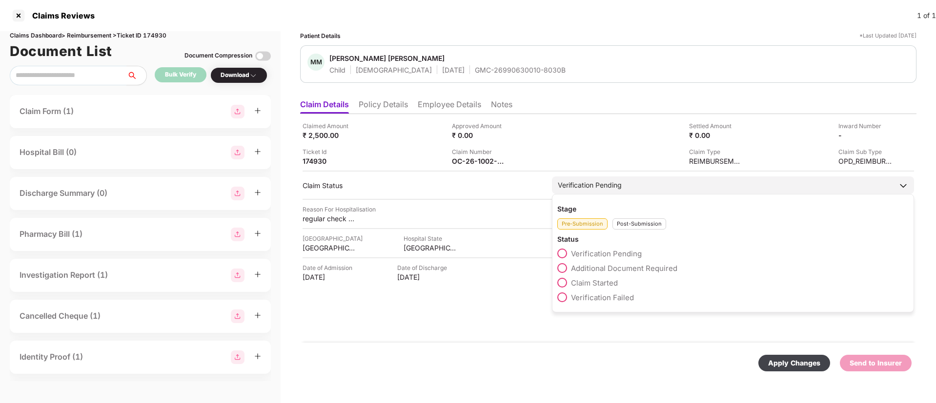
click at [636, 224] on div "Post-Submission" at bounding box center [639, 224] width 54 height 11
click at [564, 266] on span at bounding box center [562, 268] width 10 height 10
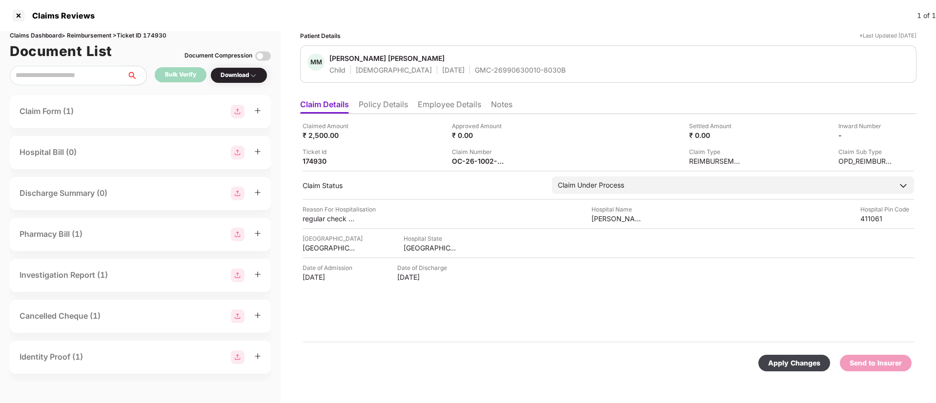
click at [797, 365] on div "Apply Changes" at bounding box center [794, 363] width 52 height 11
click at [910, 359] on icon "close" at bounding box center [909, 356] width 7 height 7
drag, startPoint x: 489, startPoint y: 72, endPoint x: 573, endPoint y: 72, distance: 83.4
click at [573, 72] on div "DM [PERSON_NAME] [PERSON_NAME] Spouse [DEMOGRAPHIC_DATA] [DATE] GMC-26990630010…" at bounding box center [608, 64] width 602 height 21
drag, startPoint x: 589, startPoint y: 218, endPoint x: 615, endPoint y: 218, distance: 26.3
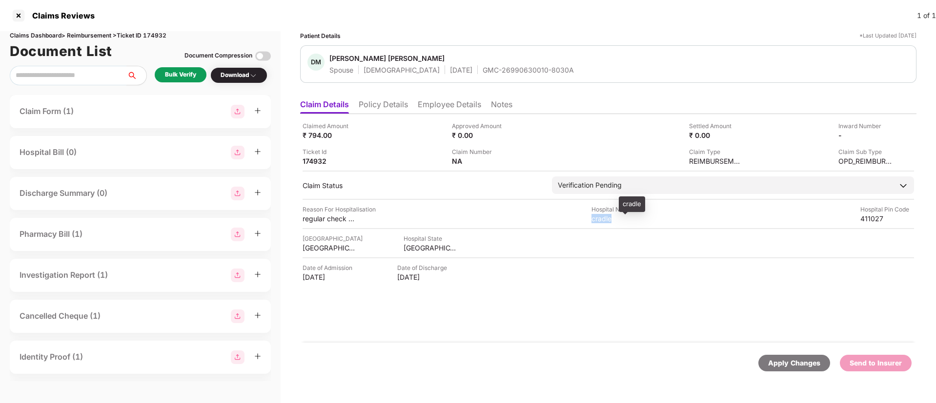
click at [615, 218] on div "Reason For Hospitalisation regular check up Hospital Name cradle Hospital Pin C…" at bounding box center [607, 214] width 611 height 19
copy div "cradle"
drag, startPoint x: 311, startPoint y: 218, endPoint x: 363, endPoint y: 217, distance: 52.2
click at [363, 217] on div "Claimed Amount ₹ 794.00 Approved Amount ₹ 0.00 Settled Amount ₹ 0.00 Inward Num…" at bounding box center [608, 228] width 616 height 229
copy div "regular check up"
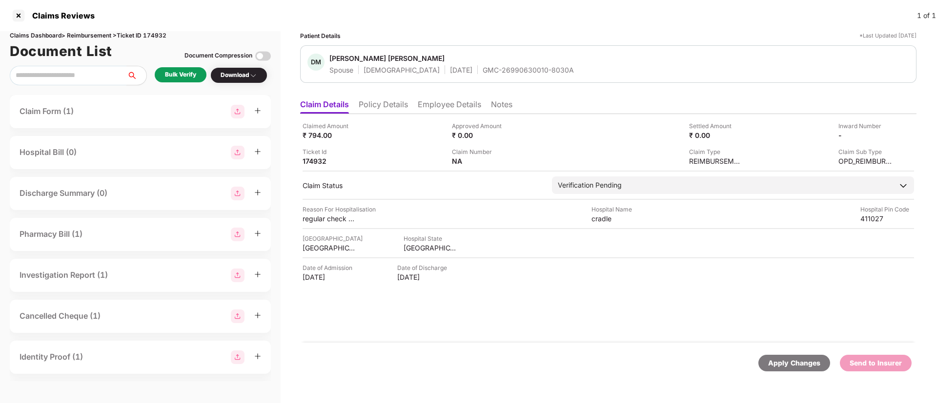
click at [438, 100] on li "Employee Details" at bounding box center [449, 107] width 63 height 14
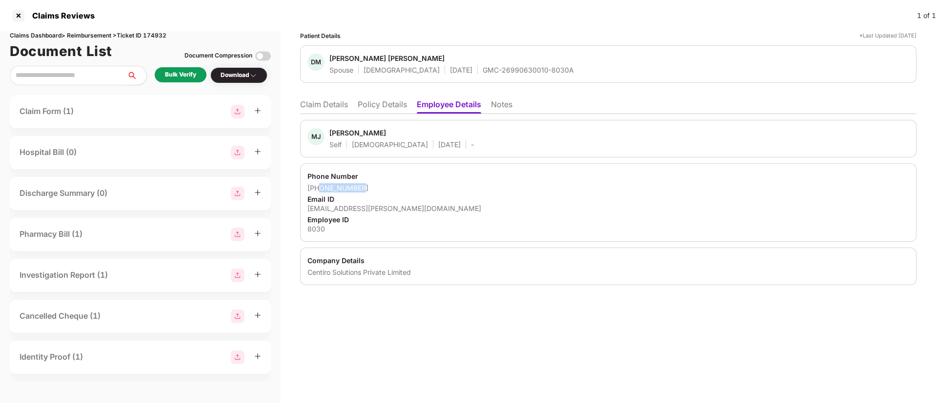
drag, startPoint x: 320, startPoint y: 189, endPoint x: 377, endPoint y: 186, distance: 57.2
click at [377, 186] on div "[PHONE_NUMBER]" at bounding box center [608, 187] width 602 height 9
copy div "7447405979"
drag, startPoint x: 305, startPoint y: 207, endPoint x: 409, endPoint y: 208, distance: 104.4
click at [409, 208] on div "Phone Number [PHONE_NUMBER] Email ID [EMAIL_ADDRESS][PERSON_NAME][DOMAIN_NAME] …" at bounding box center [608, 202] width 616 height 79
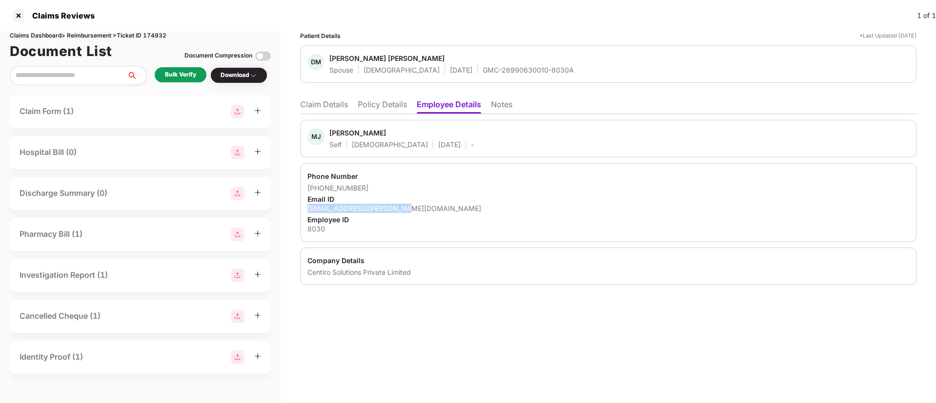
copy div "[EMAIL_ADDRESS][PERSON_NAME][DOMAIN_NAME]"
click at [343, 110] on li "Claim Details" at bounding box center [324, 107] width 48 height 14
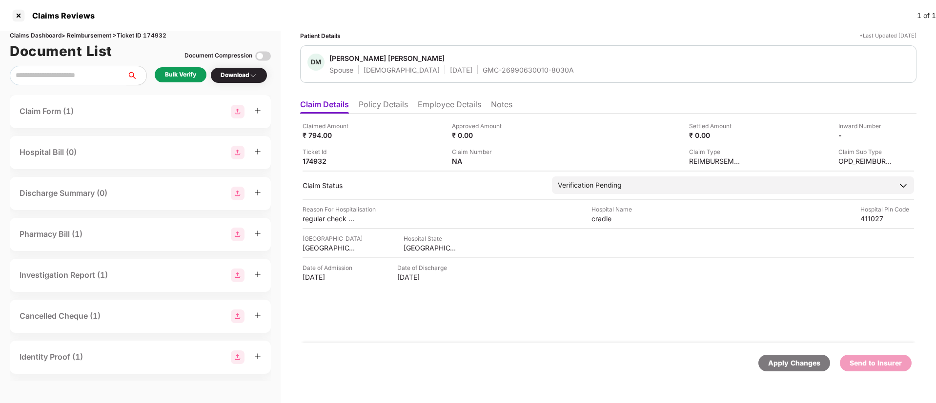
click at [171, 73] on div "Bulk Verify" at bounding box center [180, 74] width 31 height 9
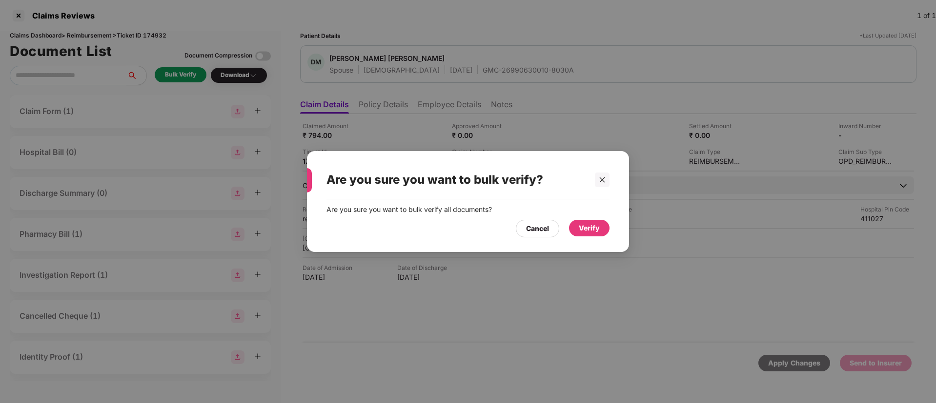
click at [582, 230] on div "Verify" at bounding box center [589, 228] width 21 height 11
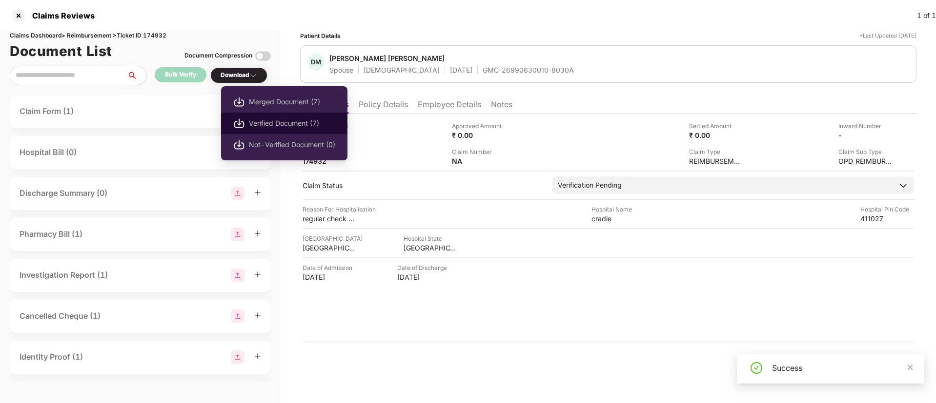
click at [266, 120] on span "Verified Document (7)" at bounding box center [292, 123] width 86 height 11
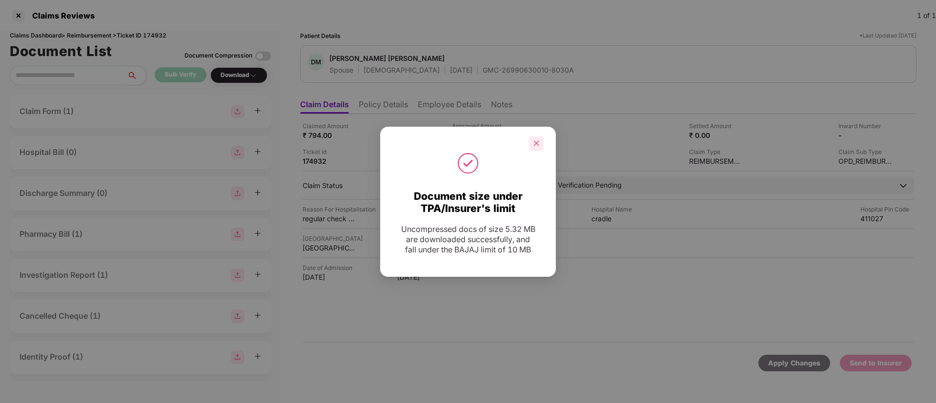
click at [534, 142] on icon "close" at bounding box center [536, 143] width 7 height 7
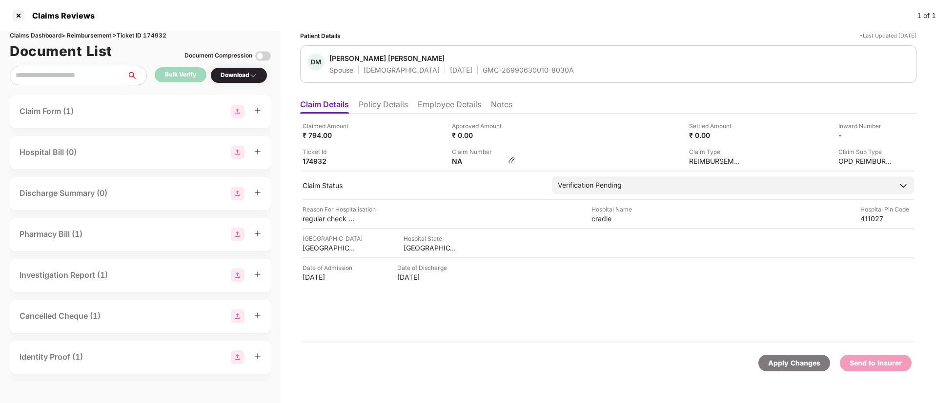
click at [511, 157] on img at bounding box center [512, 161] width 8 height 8
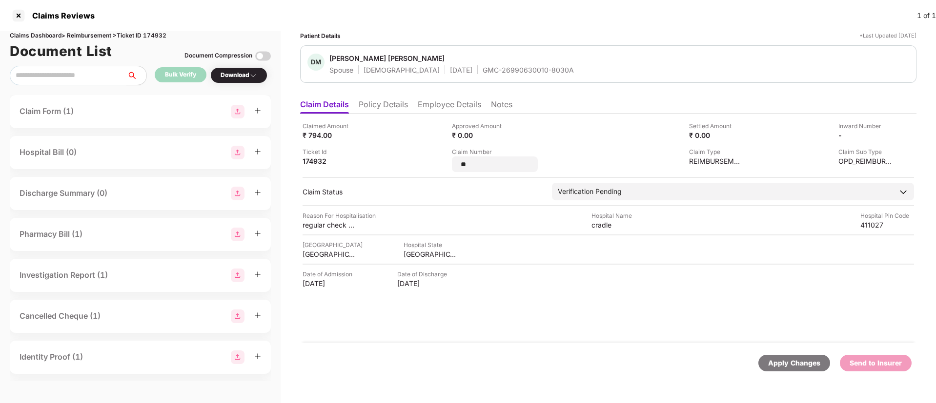
drag, startPoint x: 478, startPoint y: 163, endPoint x: 447, endPoint y: 163, distance: 30.7
click at [447, 163] on div "Claimed Amount ₹ 794.00 Approved Amount ₹ 0.00 Settled Amount ₹ 0.00 Inward Num…" at bounding box center [607, 146] width 611 height 51
type input "**********"
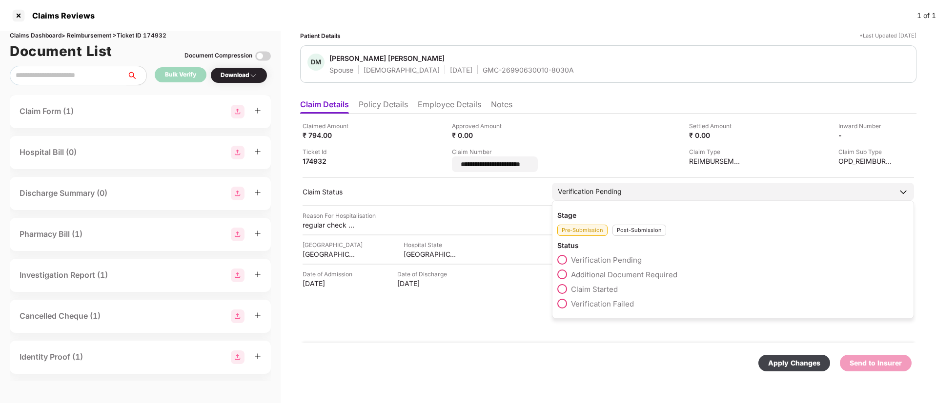
click at [627, 230] on div "Stage Pre-Submission Post-Submission Status Verification Pending Additional Doc…" at bounding box center [733, 260] width 362 height 119
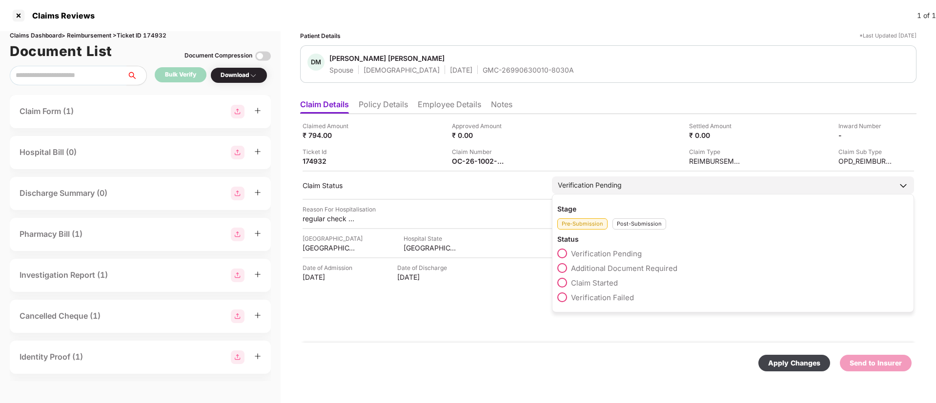
click at [636, 222] on div "Post-Submission" at bounding box center [639, 224] width 54 height 11
click at [562, 268] on span at bounding box center [562, 268] width 10 height 10
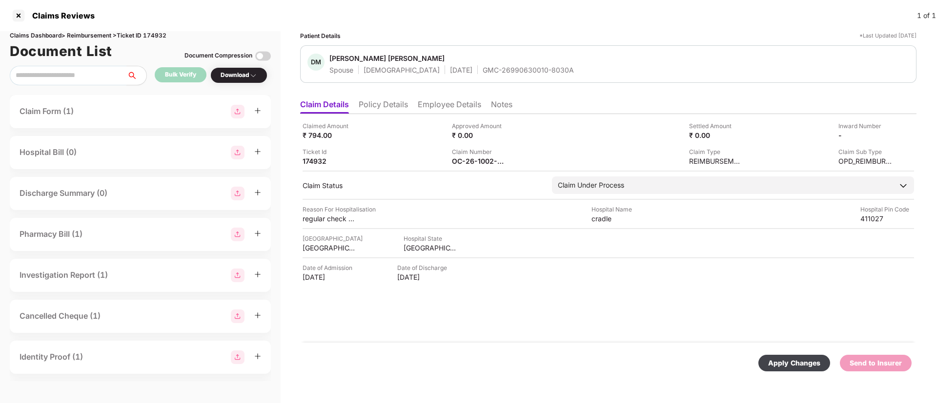
click at [789, 359] on div "Apply Changes" at bounding box center [794, 363] width 52 height 11
drag, startPoint x: 444, startPoint y: 71, endPoint x: 537, endPoint y: 67, distance: 92.8
click at [537, 67] on div "DM [PERSON_NAME] [PERSON_NAME] Spouse [DEMOGRAPHIC_DATA] [DATE] GMC-26990630010…" at bounding box center [608, 64] width 602 height 21
copy div "GMC-26990630010-8030A"
click at [614, 217] on div "cradle" at bounding box center [618, 218] width 54 height 9
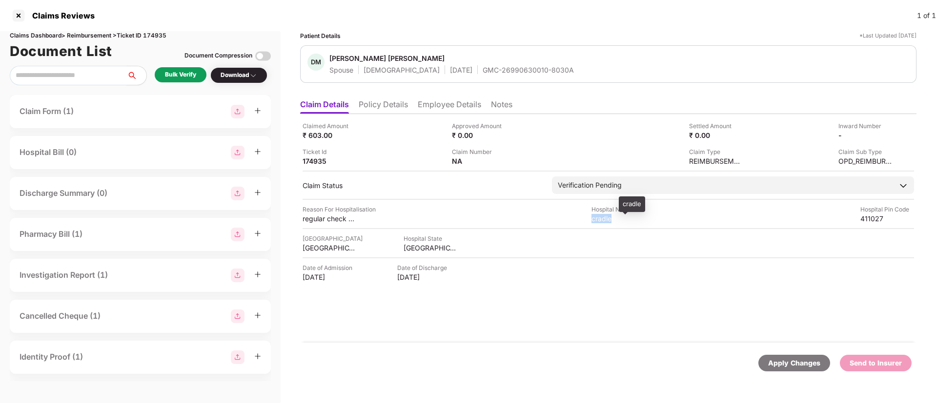
drag, startPoint x: 586, startPoint y: 219, endPoint x: 621, endPoint y: 219, distance: 34.6
click at [621, 219] on div "Reason For Hospitalisation regular check up Hospital Name cradle Hospital Pin C…" at bounding box center [607, 214] width 611 height 19
copy div "cradle"
drag, startPoint x: 300, startPoint y: 216, endPoint x: 374, endPoint y: 215, distance: 74.2
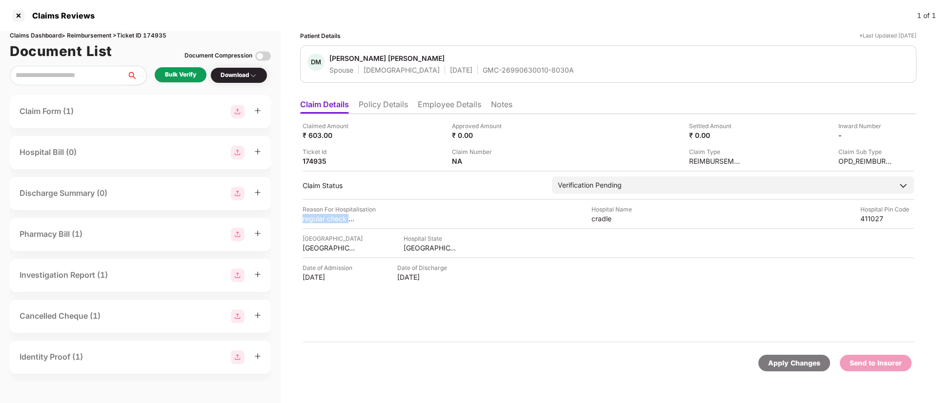
click at [374, 215] on div "Patient Details *Last Updated [DATE] DM [PERSON_NAME] [PERSON_NAME] Spouse [DEM…" at bounding box center [608, 217] width 655 height 372
copy div "regular check up"
click at [438, 110] on li "Employee Details" at bounding box center [449, 107] width 63 height 14
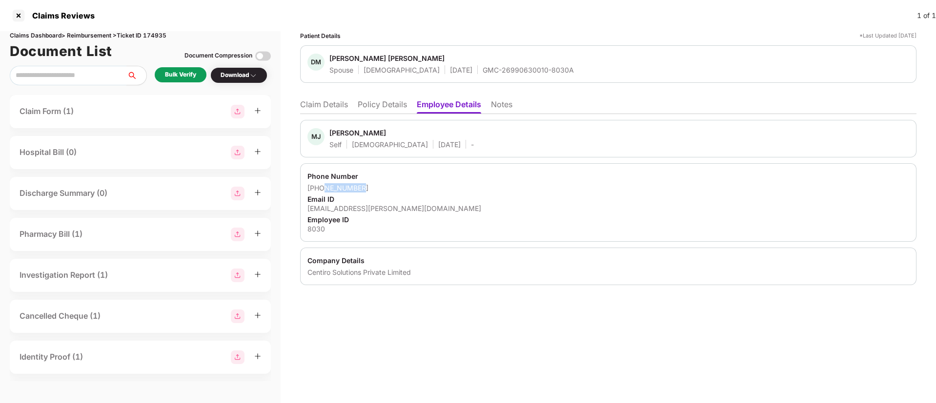
drag, startPoint x: 322, startPoint y: 191, endPoint x: 369, endPoint y: 187, distance: 46.6
click at [369, 187] on div "[PHONE_NUMBER]" at bounding box center [608, 187] width 602 height 9
click at [328, 185] on div "[PHONE_NUMBER]" at bounding box center [608, 187] width 602 height 9
drag, startPoint x: 318, startPoint y: 188, endPoint x: 379, endPoint y: 185, distance: 60.6
click at [379, 185] on div "[PHONE_NUMBER]" at bounding box center [608, 187] width 602 height 9
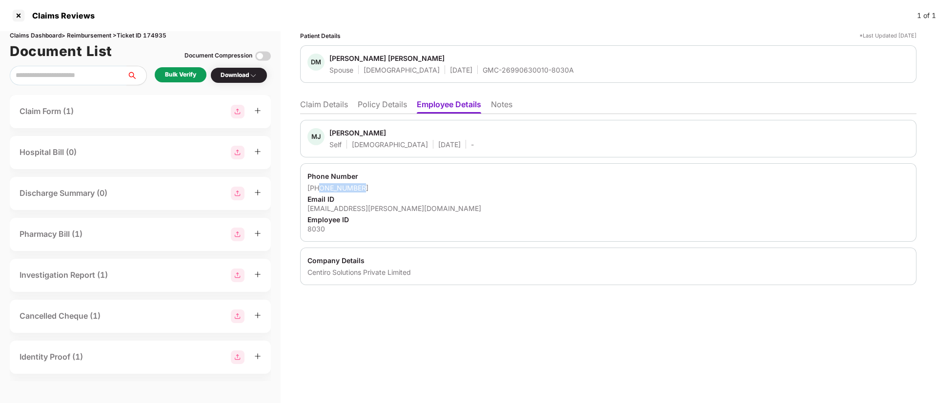
copy div "7447405979"
drag, startPoint x: 308, startPoint y: 210, endPoint x: 396, endPoint y: 208, distance: 87.8
click at [396, 208] on div "[EMAIL_ADDRESS][PERSON_NAME][DOMAIN_NAME]" at bounding box center [608, 208] width 602 height 9
copy div "[EMAIL_ADDRESS][PERSON_NAME][DOMAIN_NAME]"
click at [339, 105] on li "Claim Details" at bounding box center [324, 107] width 48 height 14
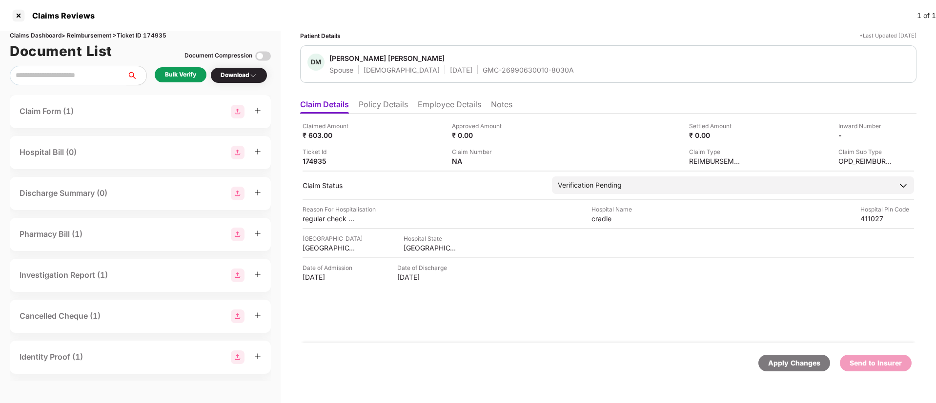
click at [175, 72] on div "Bulk Verify" at bounding box center [180, 74] width 31 height 9
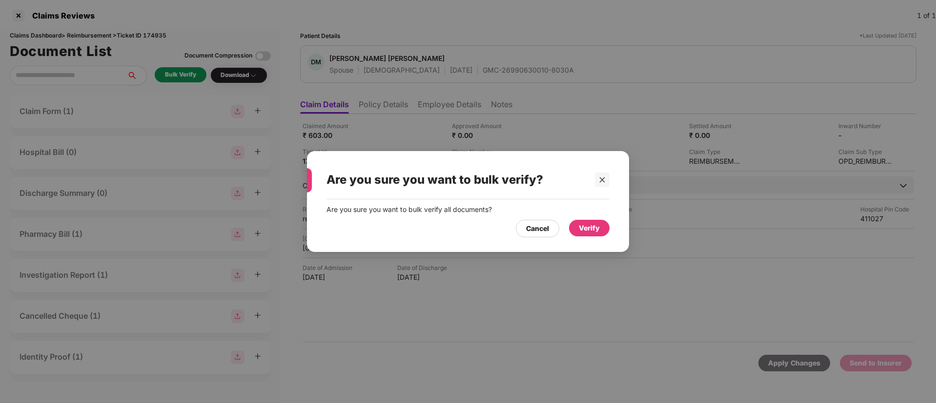
click at [596, 234] on div "Verify" at bounding box center [589, 228] width 40 height 17
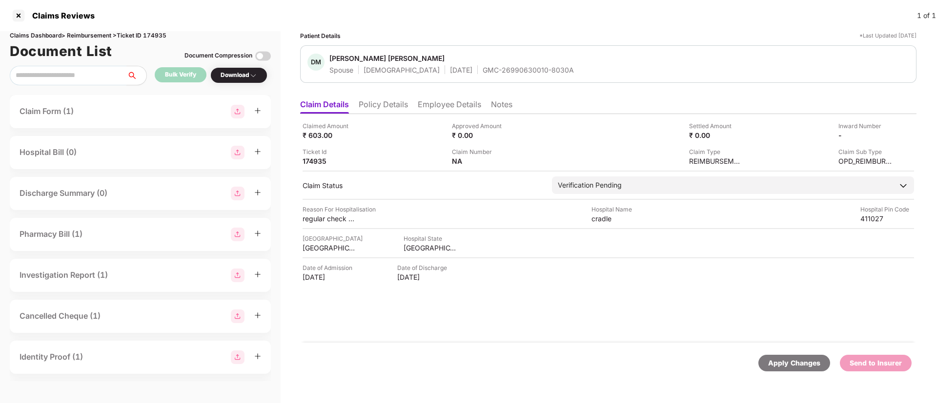
click at [235, 72] on div "Download" at bounding box center [239, 75] width 37 height 9
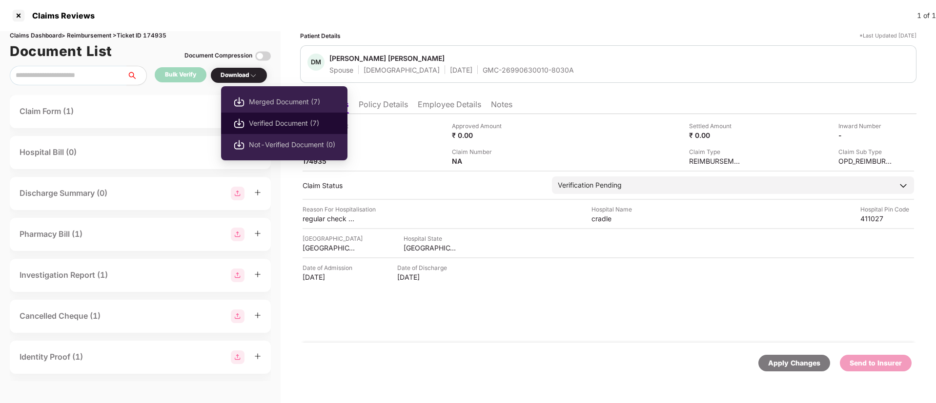
click at [283, 125] on span "Verified Document (7)" at bounding box center [292, 123] width 86 height 11
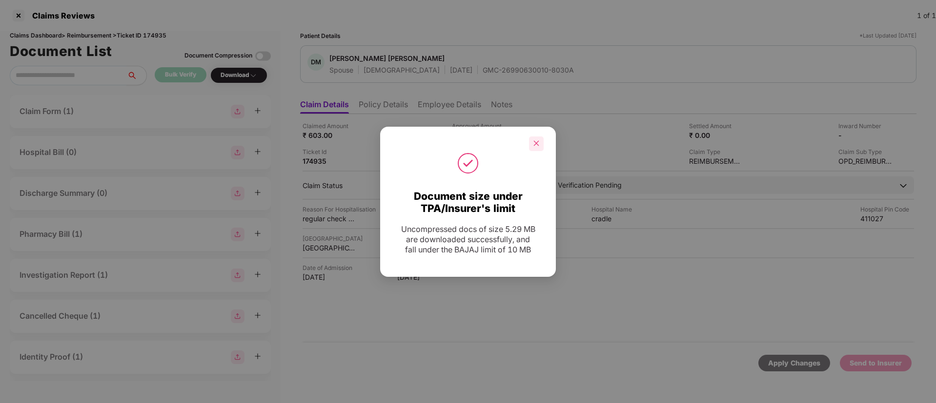
click at [541, 140] on div at bounding box center [536, 144] width 15 height 15
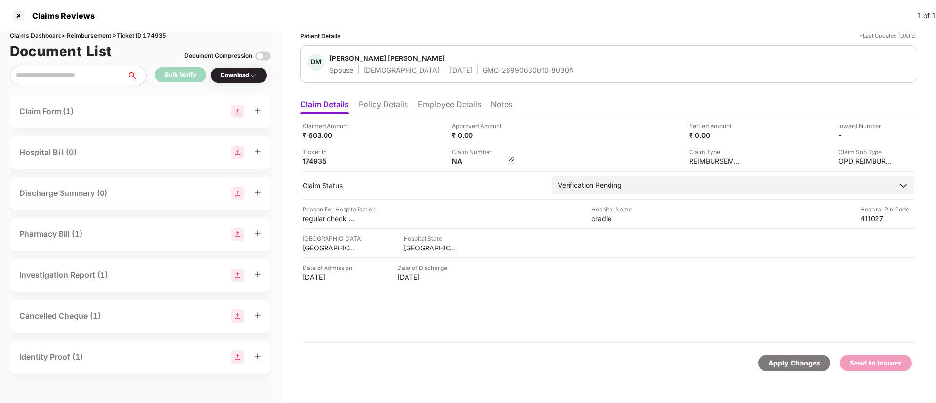
click at [515, 157] on img at bounding box center [512, 161] width 8 height 8
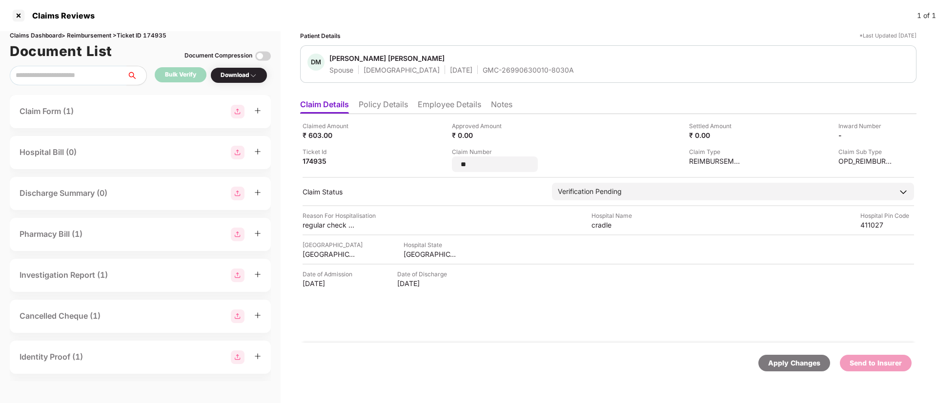
drag, startPoint x: 515, startPoint y: 157, endPoint x: 446, endPoint y: 161, distance: 68.9
click at [446, 161] on div "Claimed Amount ₹ 603.00 Approved Amount ₹ 0.00 Settled Amount ₹ 0.00 Inward Num…" at bounding box center [607, 146] width 611 height 51
type input "**********"
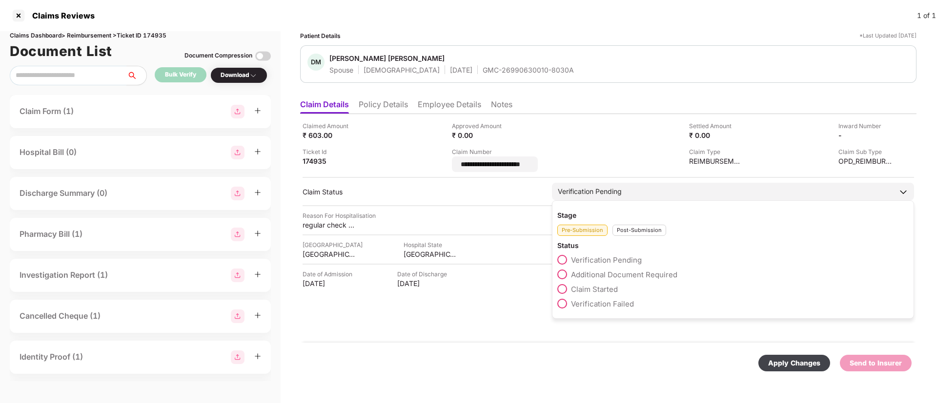
click at [632, 225] on div "Post-Submission" at bounding box center [639, 230] width 54 height 11
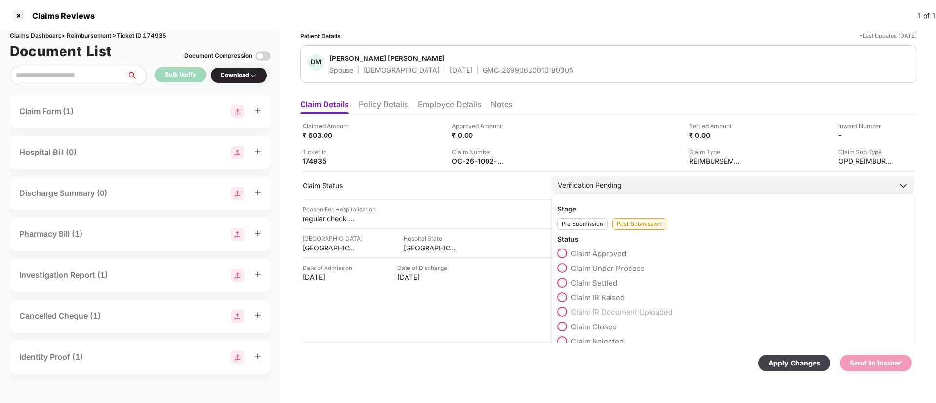
click at [564, 269] on span at bounding box center [562, 268] width 10 height 10
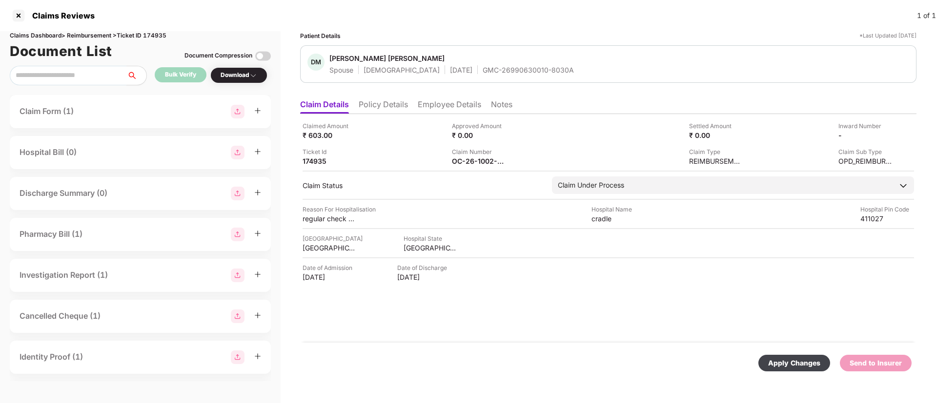
click at [803, 363] on div "Apply Changes" at bounding box center [794, 363] width 52 height 11
drag, startPoint x: 444, startPoint y: 69, endPoint x: 554, endPoint y: 68, distance: 109.8
click at [554, 68] on div "DM [PERSON_NAME] [PERSON_NAME] Spouse [DEMOGRAPHIC_DATA] [DATE] GMC-26990630010…" at bounding box center [608, 64] width 602 height 21
copy div "GMC-26990630010-8030A"
drag, startPoint x: 586, startPoint y: 219, endPoint x: 616, endPoint y: 221, distance: 29.3
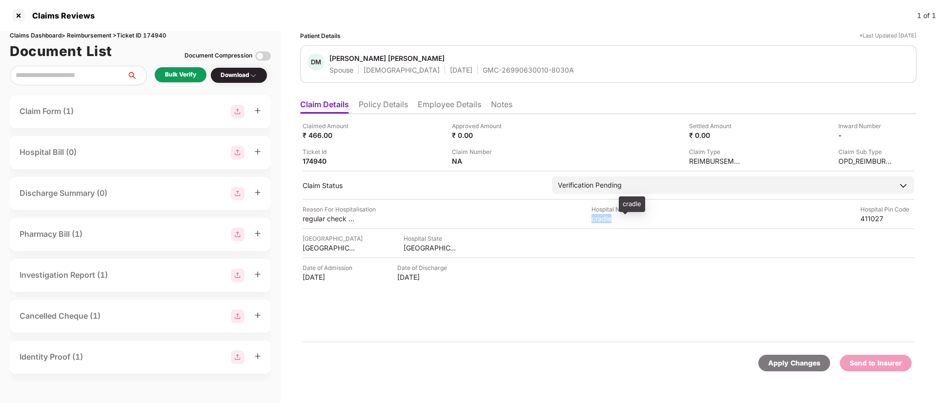
click at [616, 221] on div "Reason For Hospitalisation regular check up Hospital Name cradle Hospital Pin C…" at bounding box center [607, 214] width 611 height 19
copy div "cradle"
drag, startPoint x: 299, startPoint y: 218, endPoint x: 363, endPoint y: 217, distance: 64.9
click at [363, 217] on div "Patient Details *Last Updated [DATE] DM [PERSON_NAME] [PERSON_NAME] Spouse [DEM…" at bounding box center [608, 217] width 655 height 372
copy div "regular check up"
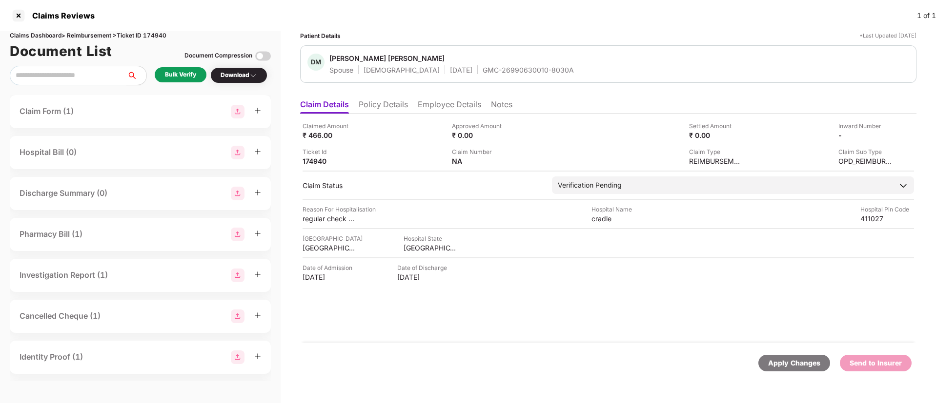
click at [437, 102] on li "Employee Details" at bounding box center [449, 107] width 63 height 14
click at [437, 108] on li "Employee Details" at bounding box center [449, 107] width 63 height 14
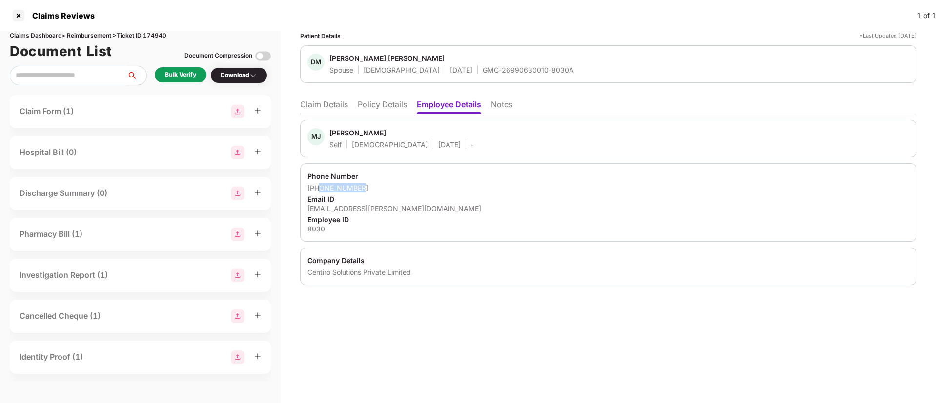
drag, startPoint x: 341, startPoint y: 187, endPoint x: 369, endPoint y: 187, distance: 28.3
click at [369, 187] on div "[PHONE_NUMBER]" at bounding box center [608, 187] width 602 height 9
copy div "7447405979"
drag, startPoint x: 308, startPoint y: 209, endPoint x: 409, endPoint y: 204, distance: 101.6
click at [409, 204] on div "[EMAIL_ADDRESS][PERSON_NAME][DOMAIN_NAME]" at bounding box center [608, 208] width 602 height 9
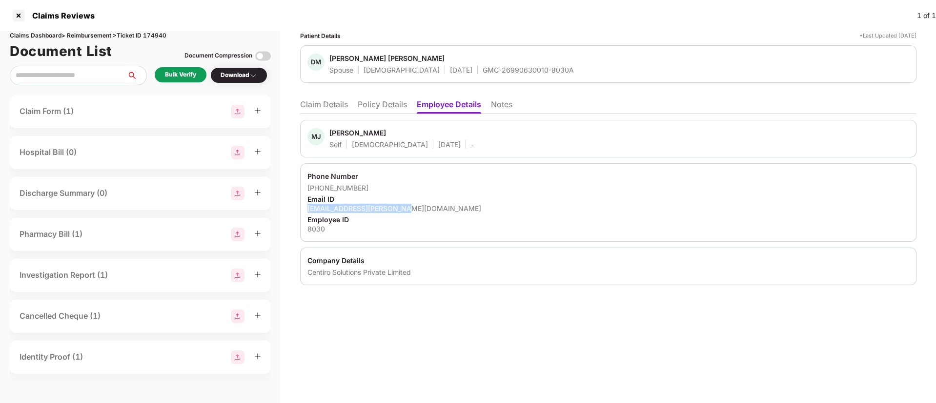
copy div "[EMAIL_ADDRESS][PERSON_NAME][DOMAIN_NAME]"
click at [315, 108] on li "Claim Details" at bounding box center [324, 107] width 48 height 14
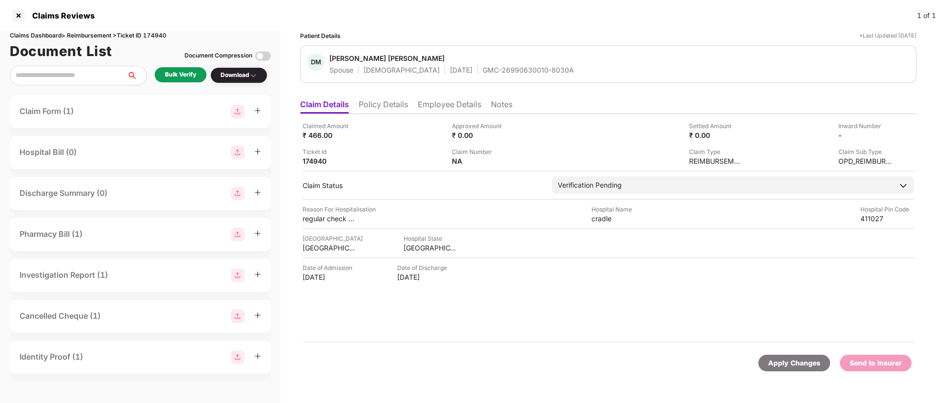
click at [175, 80] on div "Bulk Verify" at bounding box center [181, 74] width 52 height 15
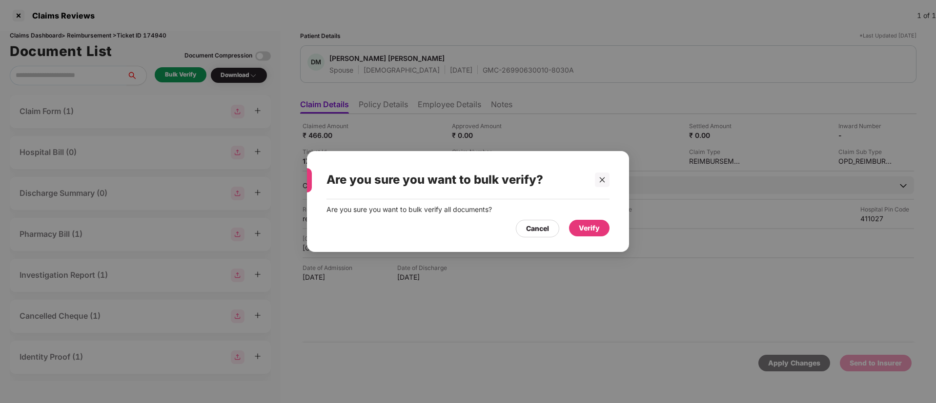
click at [583, 231] on div "Verify" at bounding box center [589, 228] width 21 height 11
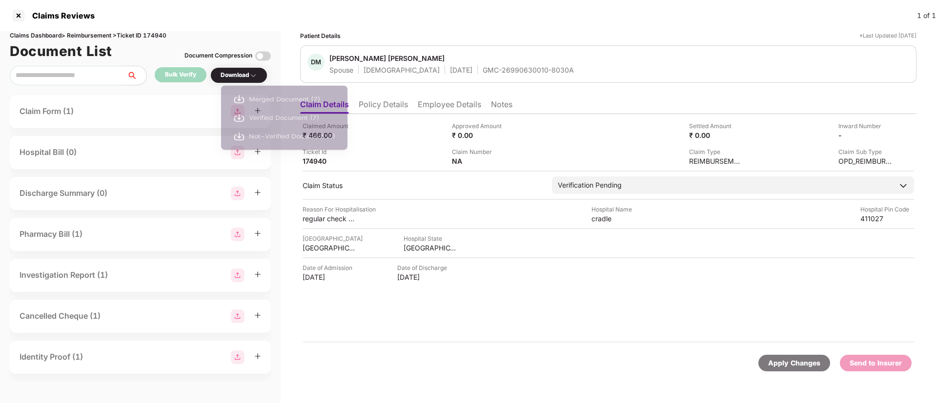
click at [233, 79] on div "Download" at bounding box center [239, 75] width 37 height 9
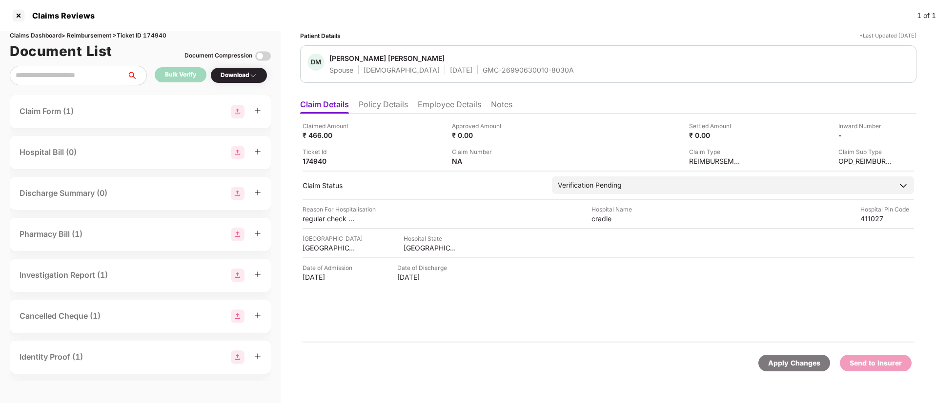
click at [238, 74] on div "Download" at bounding box center [239, 75] width 37 height 9
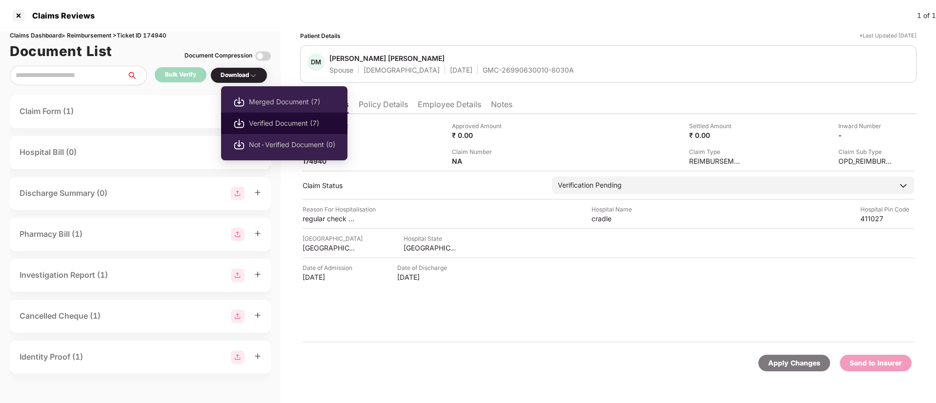
click at [249, 125] on span "Verified Document (7)" at bounding box center [292, 123] width 86 height 11
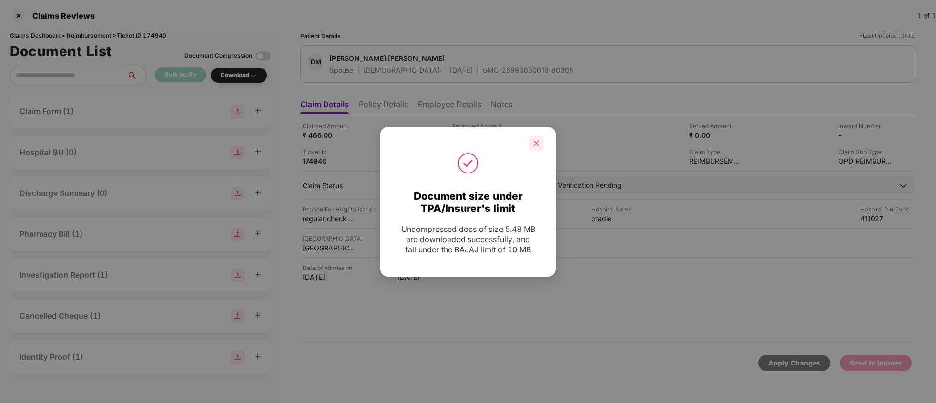
click at [540, 147] on div at bounding box center [536, 144] width 15 height 15
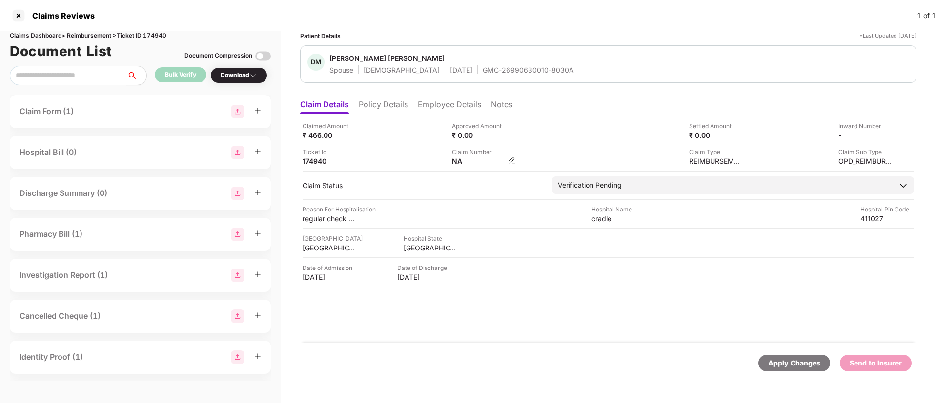
click at [511, 158] on img at bounding box center [512, 161] width 8 height 8
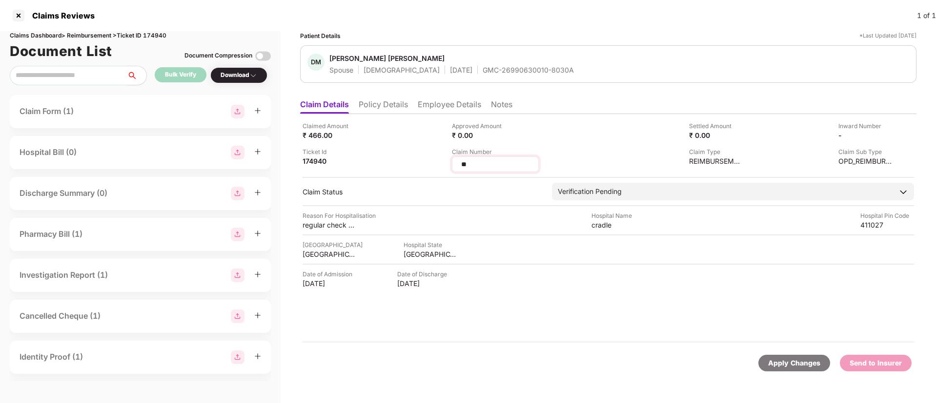
click at [466, 163] on input "**" at bounding box center [495, 165] width 70 height 10
drag, startPoint x: 475, startPoint y: 164, endPoint x: 448, endPoint y: 164, distance: 26.8
click at [448, 164] on div "Claimed Amount ₹ 466.00 Approved Amount ₹ 0.00 Settled Amount ₹ 0.00 Inward Num…" at bounding box center [607, 146] width 611 height 51
type input "**********"
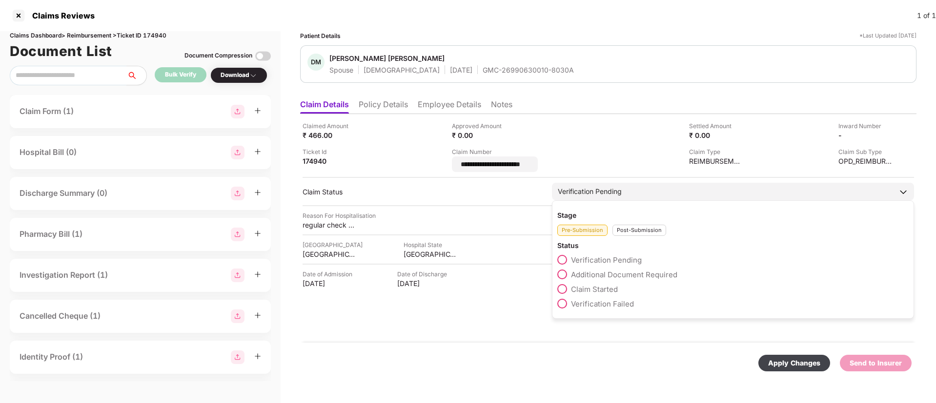
click at [642, 227] on div "Post-Submission" at bounding box center [639, 230] width 54 height 11
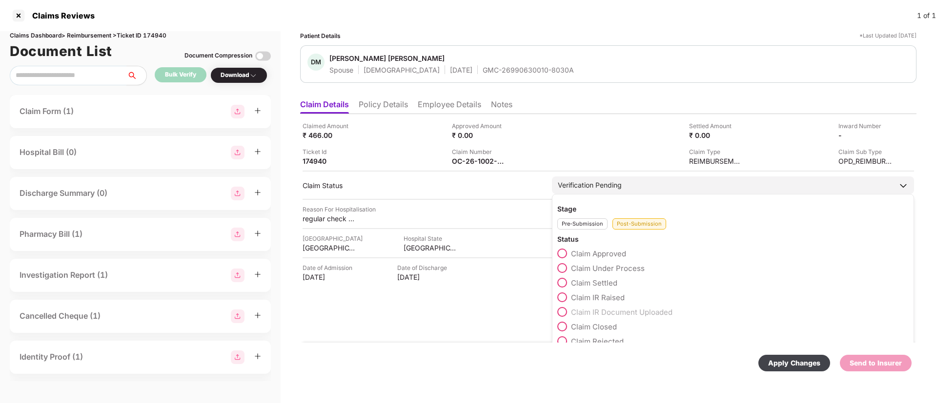
click at [566, 269] on span at bounding box center [562, 268] width 10 height 10
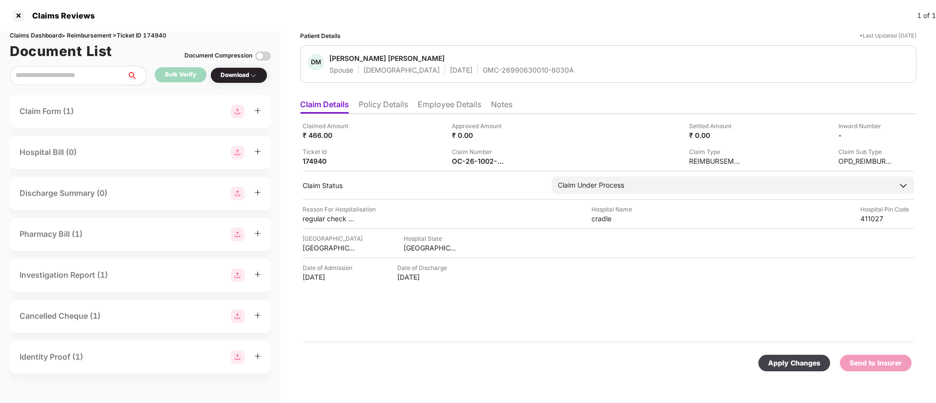
click at [795, 368] on div "Apply Changes" at bounding box center [794, 363] width 52 height 11
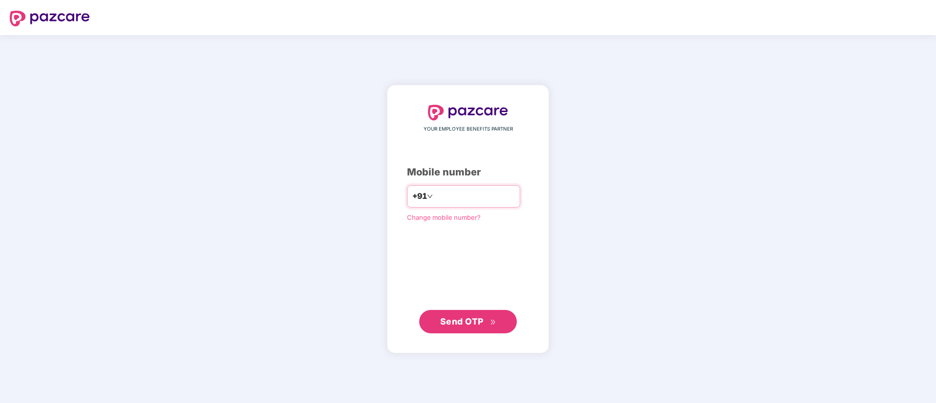
type input "**********"
click at [439, 313] on button "Send OTP" at bounding box center [468, 321] width 98 height 23
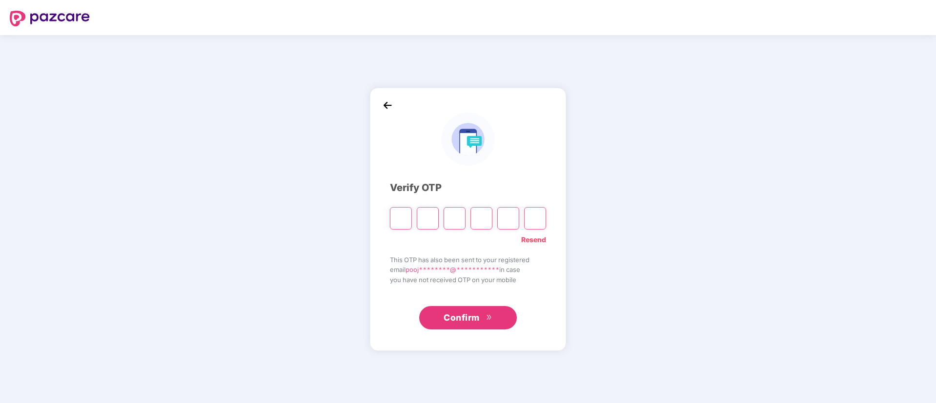
type input "*"
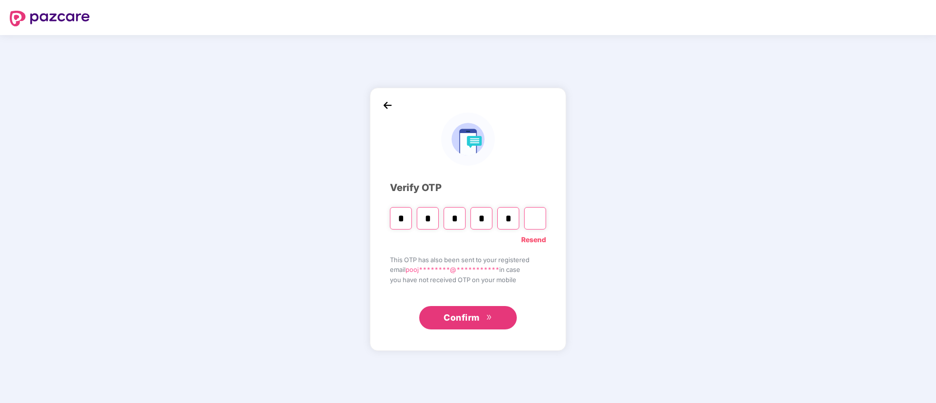
type input "*"
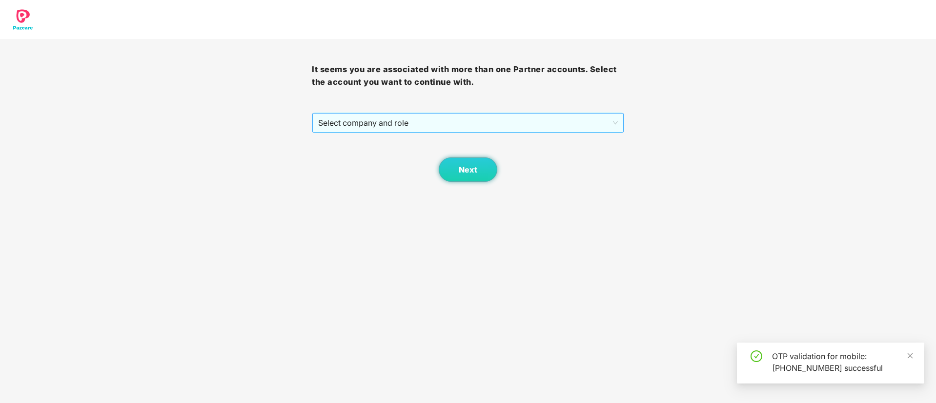
click at [418, 125] on span "Select company and role" at bounding box center [467, 123] width 299 height 19
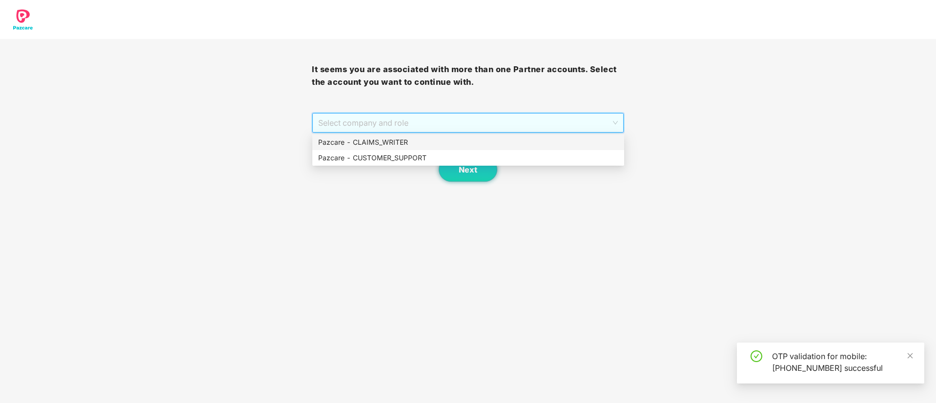
click at [383, 138] on div "Pazcare - CLAIMS_WRITER" at bounding box center [468, 142] width 300 height 11
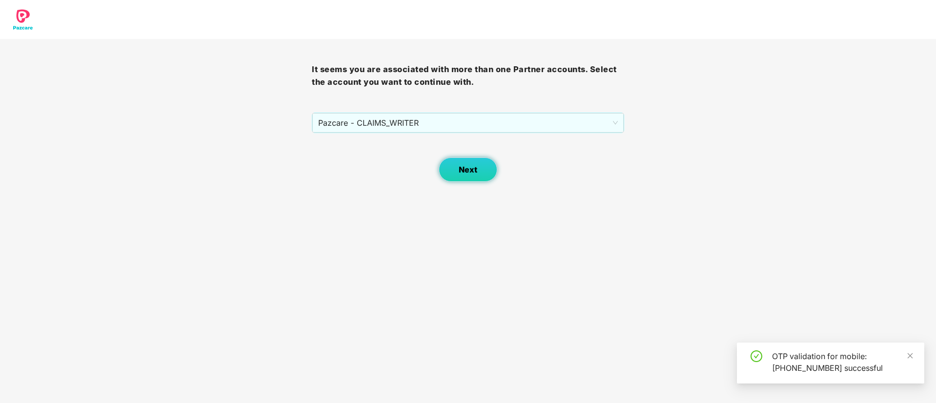
click at [469, 166] on span "Next" at bounding box center [468, 169] width 19 height 9
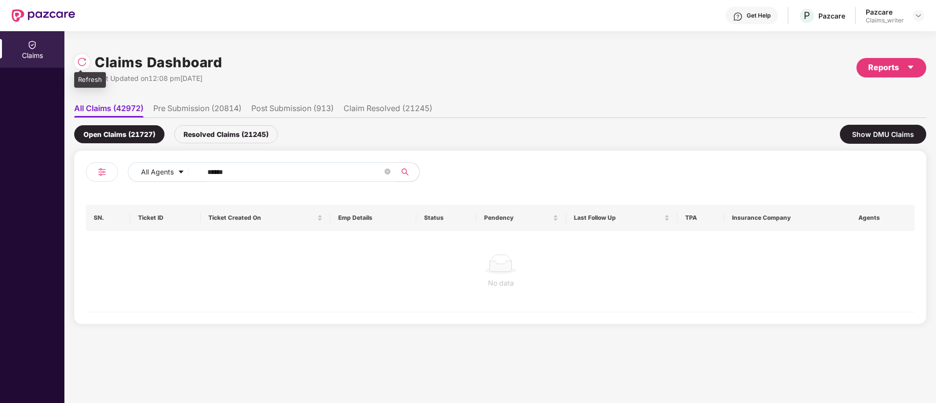
click at [80, 62] on img at bounding box center [82, 62] width 10 height 10
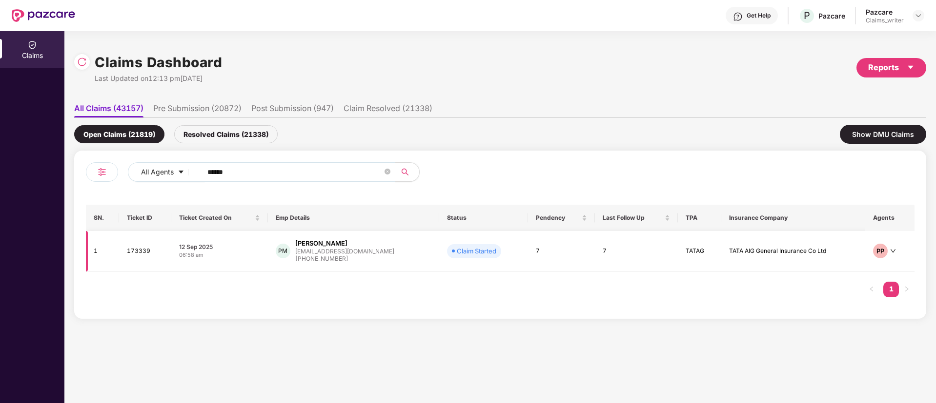
click at [137, 250] on td "173339" at bounding box center [145, 251] width 52 height 41
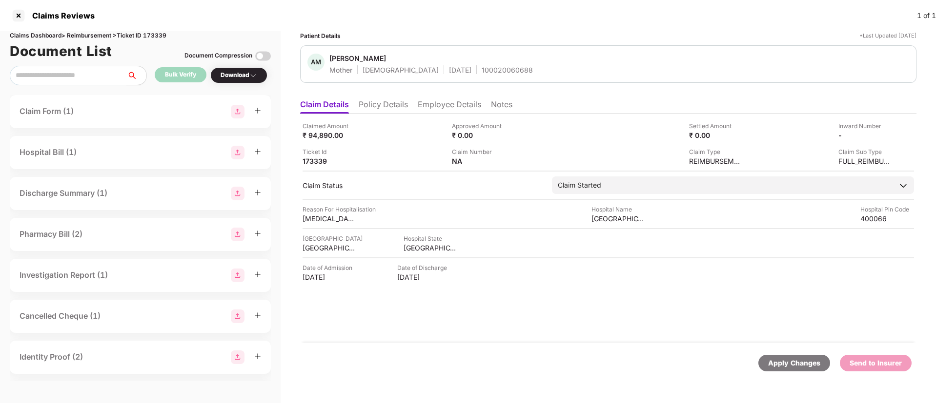
click at [431, 103] on li "Employee Details" at bounding box center [449, 107] width 63 height 14
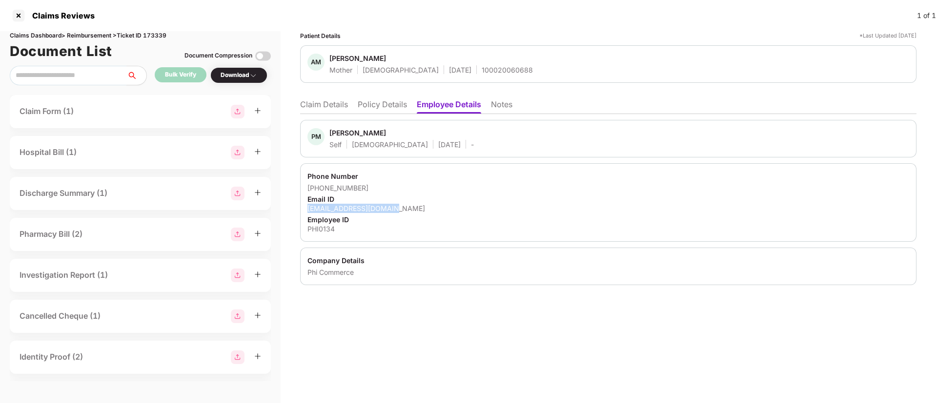
drag, startPoint x: 308, startPoint y: 210, endPoint x: 431, endPoint y: 209, distance: 122.9
click at [431, 211] on div "piyushsmehta@gmail.com" at bounding box center [608, 208] width 602 height 9
drag, startPoint x: 430, startPoint y: 194, endPoint x: 374, endPoint y: 196, distance: 56.1
click at [430, 193] on div "Phone Number +919820990548 Email ID piyushsmehta@gmail.com Employee ID PHI0134" at bounding box center [608, 202] width 616 height 79
drag, startPoint x: 305, startPoint y: 206, endPoint x: 406, endPoint y: 204, distance: 101.0
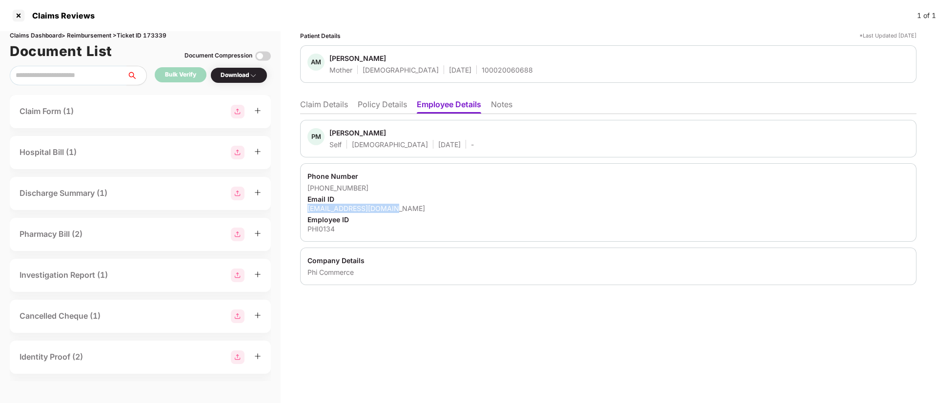
click at [406, 204] on div "Phone Number +919820990548 Email ID piyushsmehta@gmail.com Employee ID PHI0134" at bounding box center [608, 202] width 616 height 79
copy div "[EMAIL_ADDRESS][DOMAIN_NAME]"
click at [372, 103] on li "Policy Details" at bounding box center [382, 107] width 49 height 14
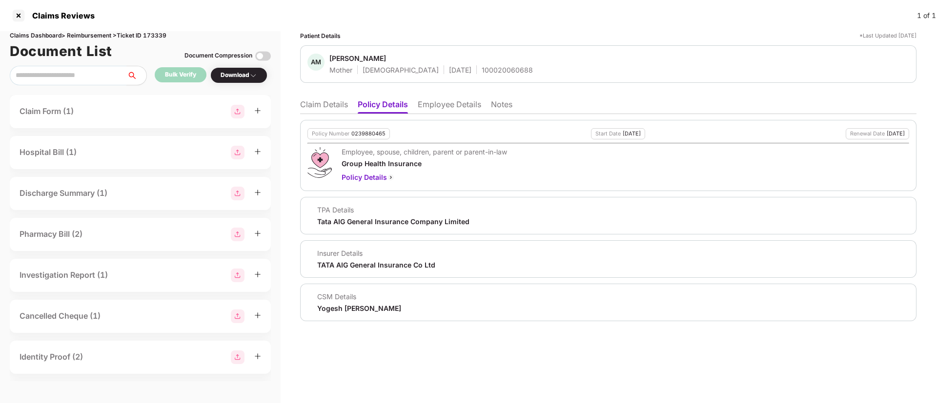
click at [427, 108] on li "Employee Details" at bounding box center [449, 107] width 63 height 14
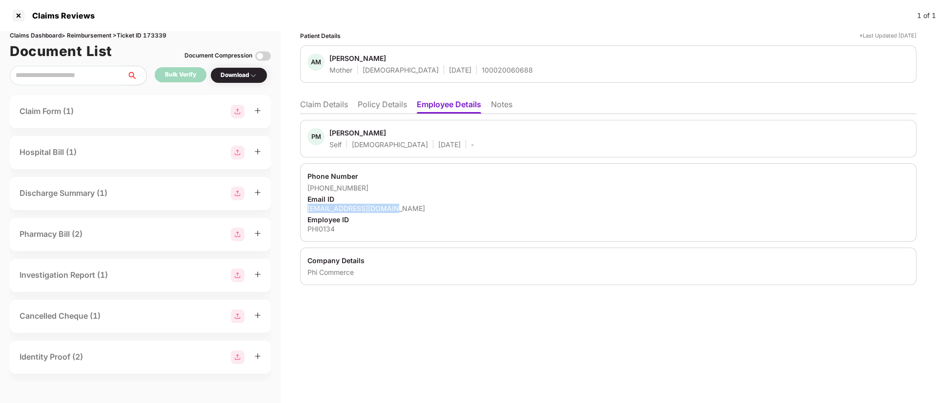
drag, startPoint x: 299, startPoint y: 205, endPoint x: 419, endPoint y: 206, distance: 120.0
click at [419, 206] on div "Patient Details *Last Updated 15 Sep 2025 AM Alka Mehta Mother Female 30 Mar 19…" at bounding box center [608, 217] width 655 height 372
copy div "[EMAIL_ADDRESS][DOMAIN_NAME]"
click at [482, 176] on div "Phone Number" at bounding box center [608, 176] width 602 height 9
click at [388, 106] on li "Policy Details" at bounding box center [382, 107] width 49 height 14
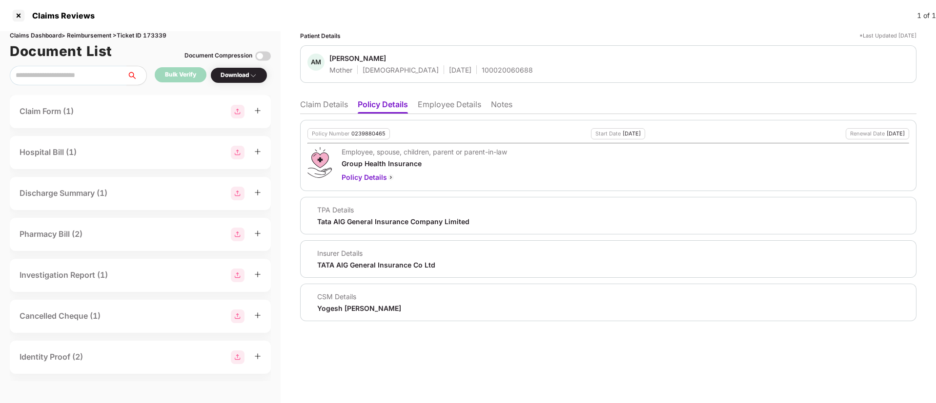
click at [360, 133] on div "0239880465" at bounding box center [368, 134] width 34 height 6
copy div "0239880465"
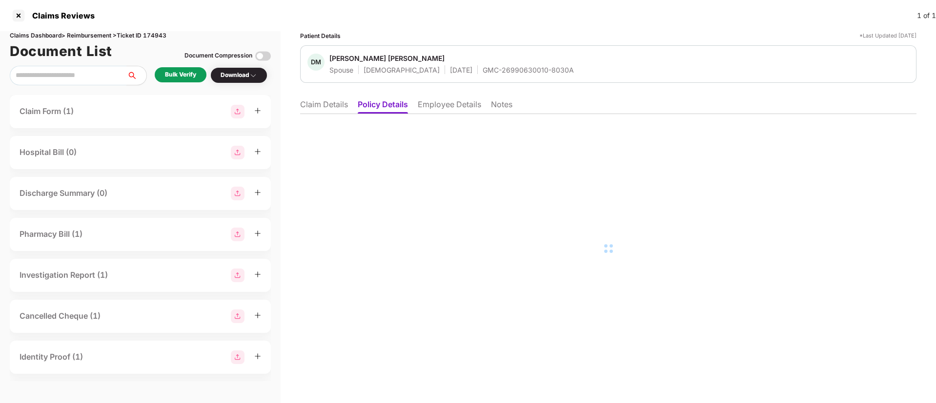
click at [189, 79] on div "Bulk Verify" at bounding box center [180, 74] width 31 height 9
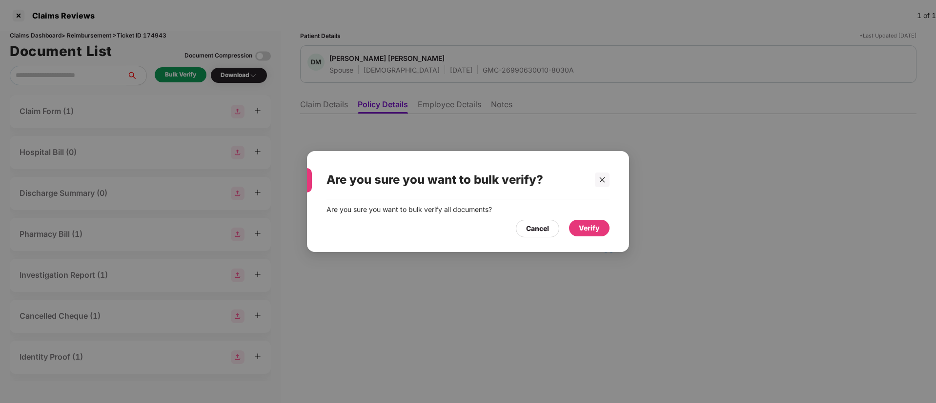
click at [575, 224] on div "Verify" at bounding box center [589, 228] width 40 height 17
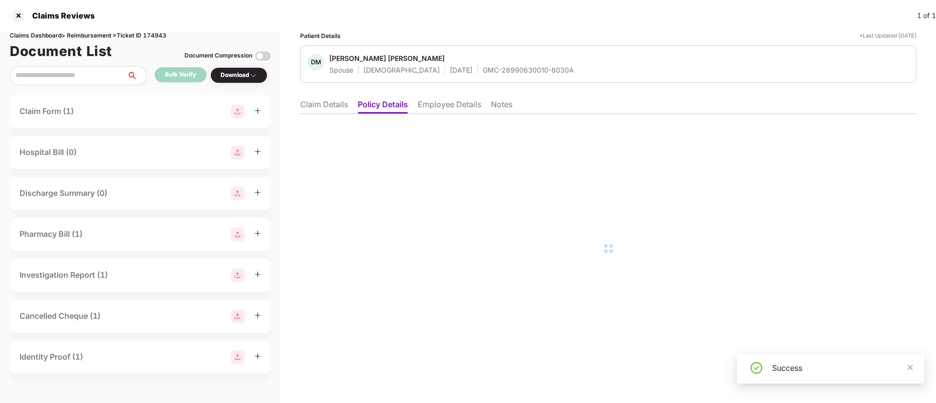
click at [242, 76] on div "Download" at bounding box center [239, 75] width 37 height 9
click at [326, 102] on li "Claim Details" at bounding box center [324, 107] width 48 height 14
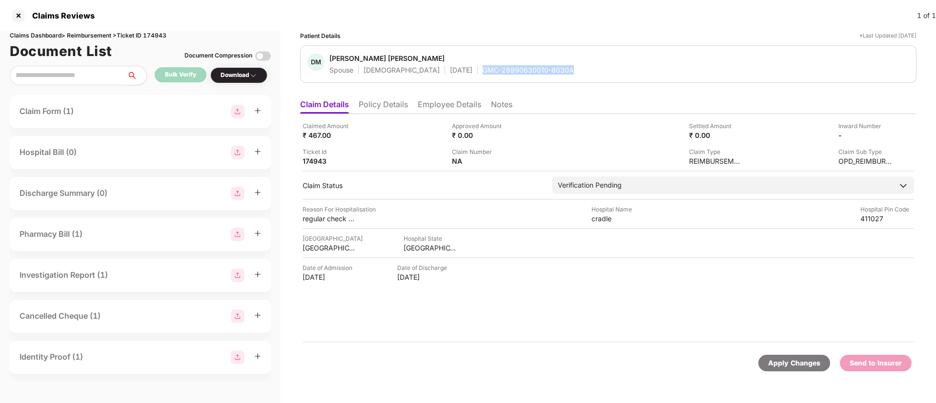
drag, startPoint x: 444, startPoint y: 72, endPoint x: 575, endPoint y: 65, distance: 130.9
click at [575, 65] on div "DM Dhanashree Milind Jawale Spouse Female 21 Oct 1995 GMC-26990630010-8030A" at bounding box center [608, 64] width 602 height 21
copy div "GMC-26990630010-8030A"
drag, startPoint x: 588, startPoint y: 218, endPoint x: 625, endPoint y: 215, distance: 37.2
click at [625, 215] on div "Reason For Hospitalisation regular check up Hospital Name cradle Hospital Pin C…" at bounding box center [607, 214] width 611 height 19
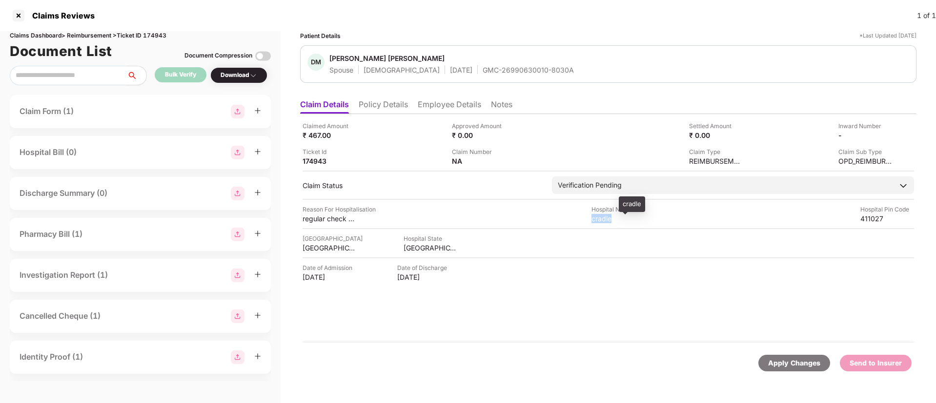
copy div "cradle"
click at [443, 108] on li "Employee Details" at bounding box center [449, 107] width 63 height 14
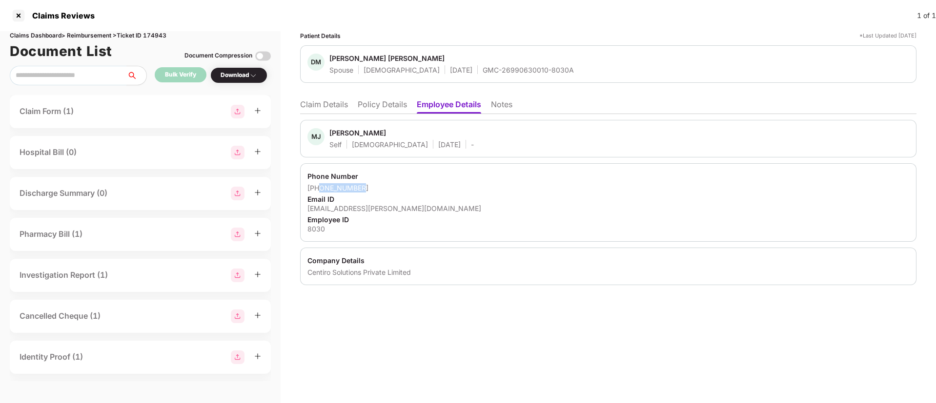
drag, startPoint x: 320, startPoint y: 187, endPoint x: 370, endPoint y: 188, distance: 50.2
click at [370, 188] on div "+917447405979" at bounding box center [608, 187] width 602 height 9
copy div "7447405979"
drag, startPoint x: 308, startPoint y: 207, endPoint x: 417, endPoint y: 209, distance: 108.3
click at [417, 209] on div "milind.jawale@centiro.com" at bounding box center [608, 208] width 602 height 9
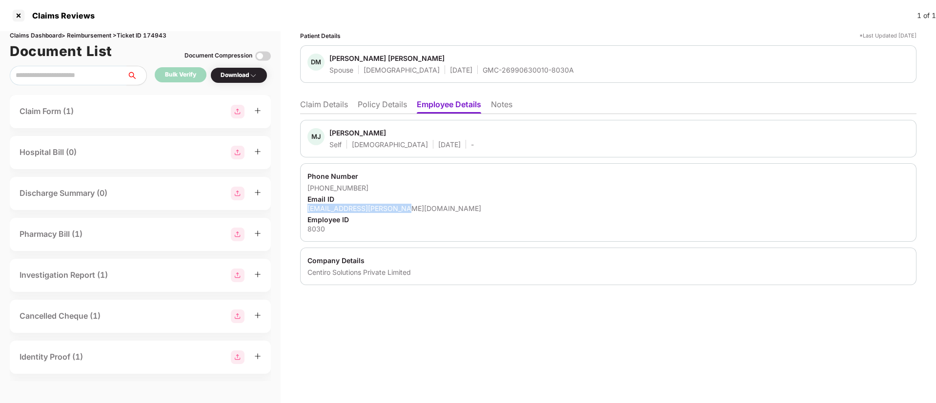
copy div "milind.jawale@centiro.com"
click at [321, 103] on li "Claim Details" at bounding box center [324, 107] width 48 height 14
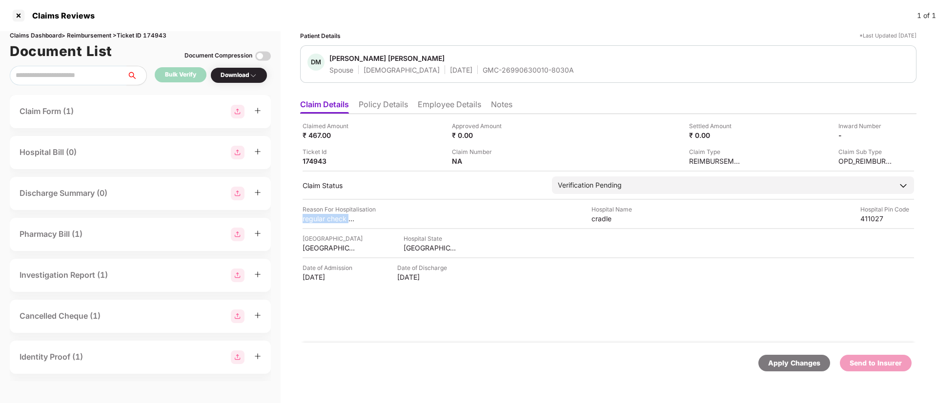
drag, startPoint x: 302, startPoint y: 221, endPoint x: 357, endPoint y: 220, distance: 54.2
click at [357, 220] on div "Claimed Amount ₹ 467.00 Approved Amount ₹ 0.00 Settled Amount ₹ 0.00 Inward Num…" at bounding box center [608, 228] width 616 height 229
copy div "regular check up"
click at [232, 79] on div "Download" at bounding box center [239, 75] width 37 height 9
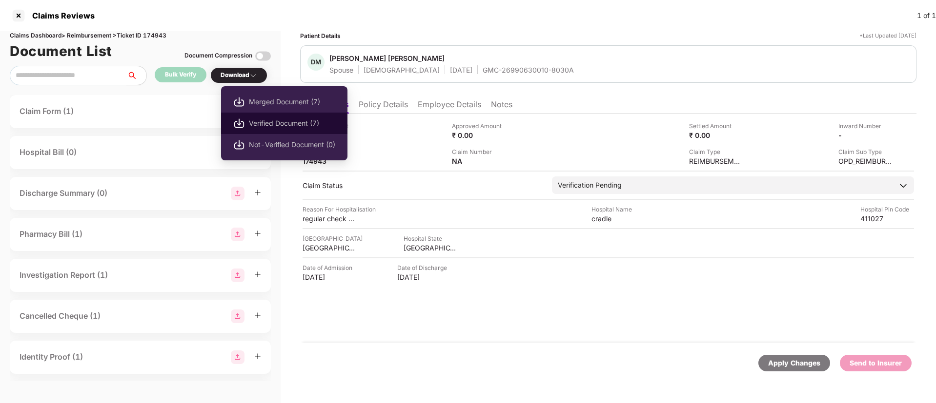
click at [283, 123] on span "Verified Document (7)" at bounding box center [292, 123] width 86 height 11
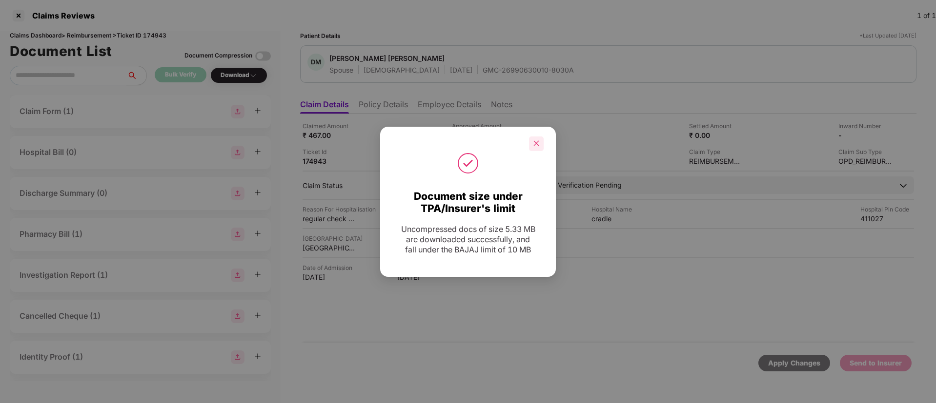
click at [537, 144] on icon "close" at bounding box center [536, 143] width 7 height 7
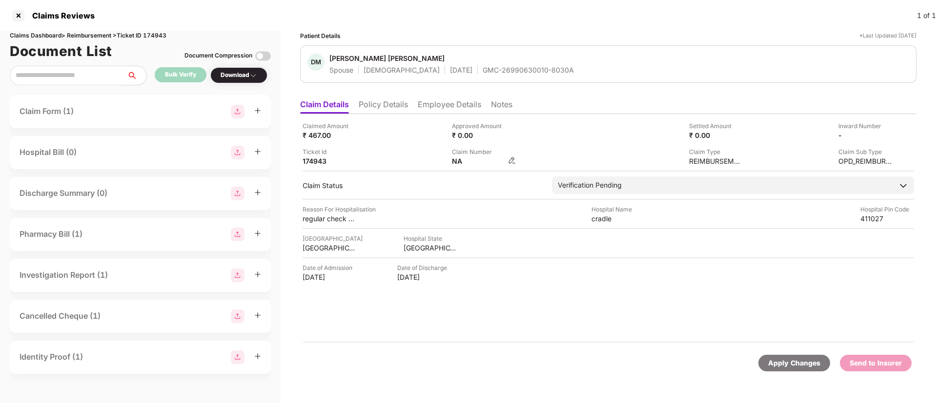
click at [509, 160] on img at bounding box center [512, 161] width 8 height 8
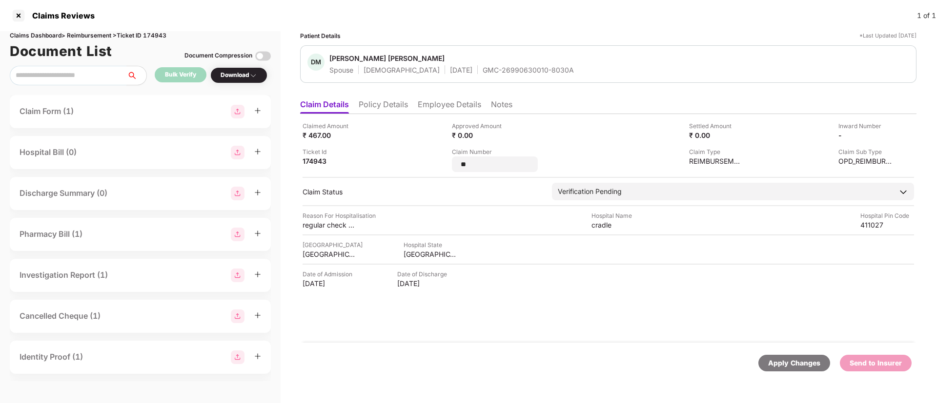
drag, startPoint x: 482, startPoint y: 164, endPoint x: 444, endPoint y: 163, distance: 38.6
click at [444, 163] on div "Claimed Amount ₹ 467.00 Approved Amount ₹ 0.00 Settled Amount ₹ 0.00 Inward Num…" at bounding box center [607, 146] width 611 height 51
type input "**********"
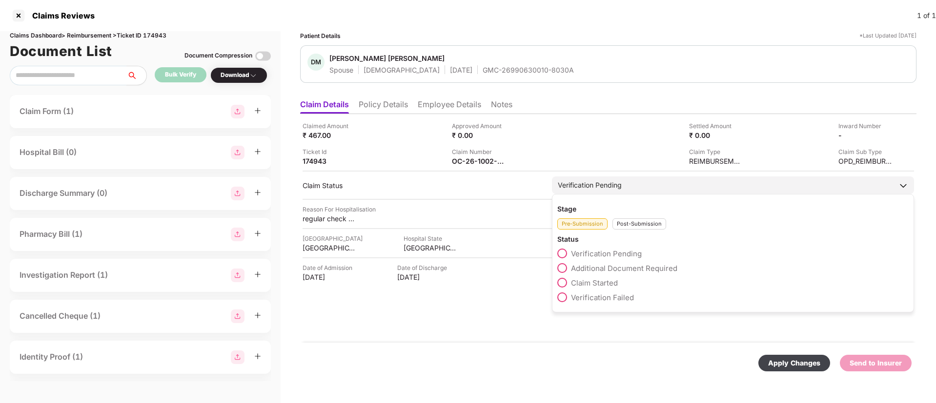
click at [624, 223] on div "Pre-Submission Post-Submission" at bounding box center [732, 222] width 351 height 16
click at [630, 226] on div "Post-Submission" at bounding box center [639, 224] width 54 height 11
click at [565, 271] on span at bounding box center [562, 268] width 10 height 10
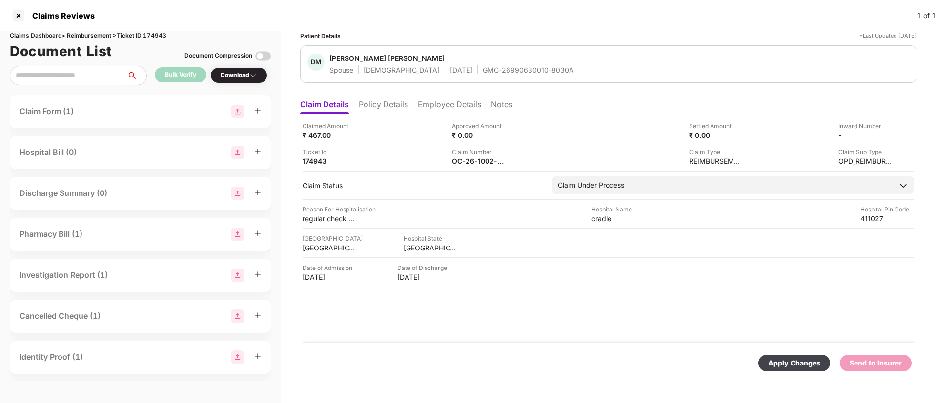
click at [785, 363] on div "Apply Changes" at bounding box center [794, 363] width 52 height 11
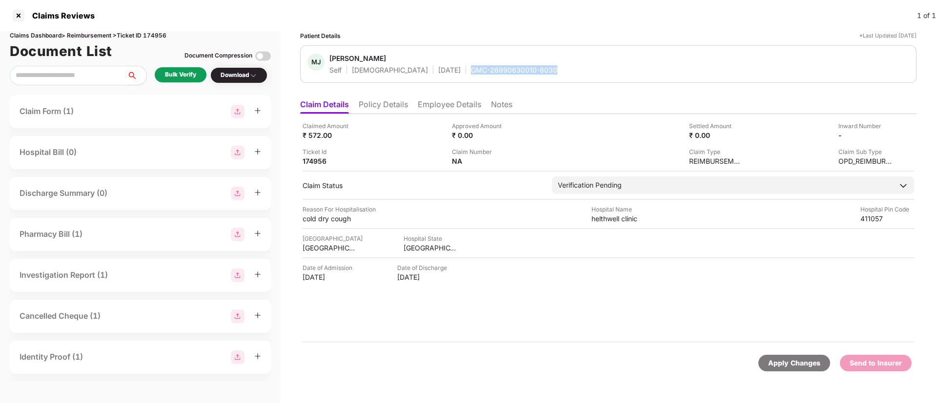
drag, startPoint x: 426, startPoint y: 68, endPoint x: 533, endPoint y: 69, distance: 106.4
click at [533, 69] on div "MJ [PERSON_NAME] Self [DEMOGRAPHIC_DATA] [DATE] GMC-26990630010-8030" at bounding box center [608, 64] width 602 height 21
copy div "GMC-26990630010-8030"
drag, startPoint x: 587, startPoint y: 219, endPoint x: 647, endPoint y: 218, distance: 60.0
click at [647, 218] on div "Reason For Hospitalisation cold dry cough Hospital Name helthwell clinic Hospit…" at bounding box center [607, 214] width 611 height 19
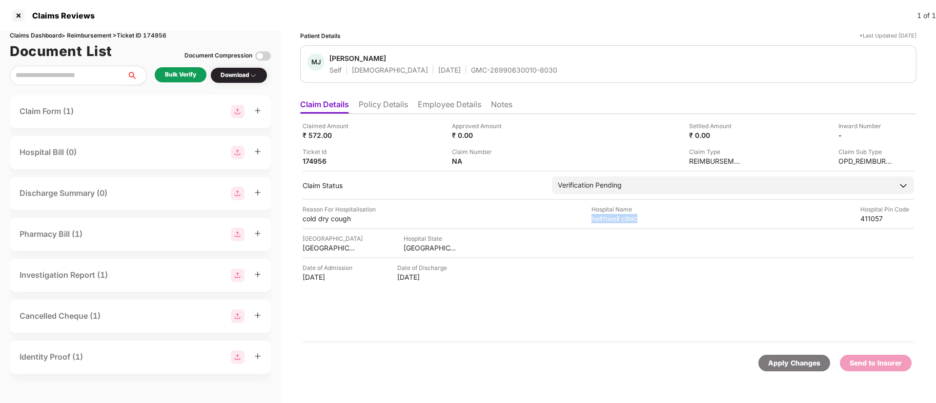
copy div "helthwell clinic"
drag, startPoint x: 302, startPoint y: 218, endPoint x: 360, endPoint y: 219, distance: 57.1
click at [360, 219] on div "Claimed Amount ₹ 572.00 Approved Amount ₹ 0.00 Settled Amount ₹ 0.00 Inward Num…" at bounding box center [608, 228] width 616 height 229
copy div "cold dry cough"
click at [431, 108] on li "Employee Details" at bounding box center [449, 107] width 63 height 14
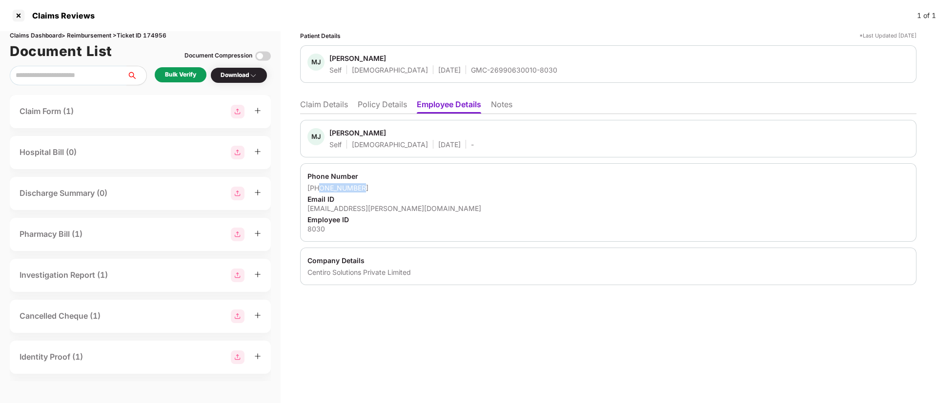
drag, startPoint x: 321, startPoint y: 188, endPoint x: 370, endPoint y: 188, distance: 48.8
click at [370, 188] on div "+917447405979" at bounding box center [608, 187] width 602 height 9
copy div "7447405979"
drag, startPoint x: 303, startPoint y: 206, endPoint x: 410, endPoint y: 208, distance: 106.9
click at [410, 208] on div "Phone Number +917447405979 Email ID milind.jawale@centiro.com Employee ID 8030" at bounding box center [608, 202] width 616 height 79
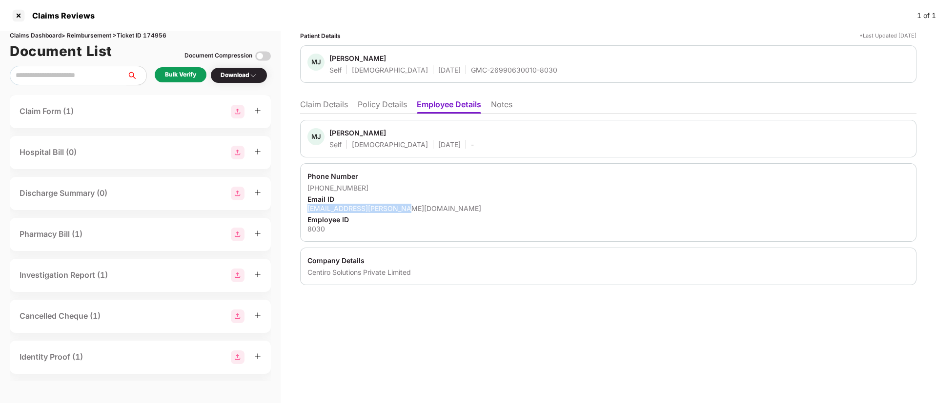
copy div "milind.jawale@centiro.com"
click at [328, 108] on li "Claim Details" at bounding box center [324, 107] width 48 height 14
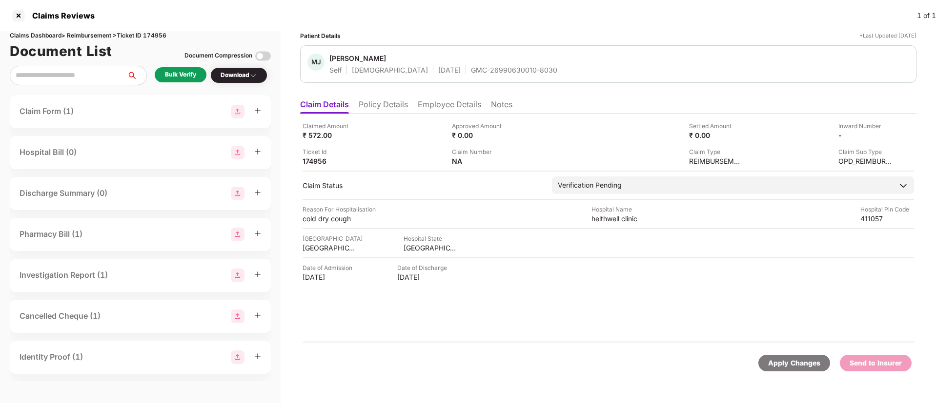
click at [182, 80] on div "Bulk Verify" at bounding box center [181, 74] width 52 height 15
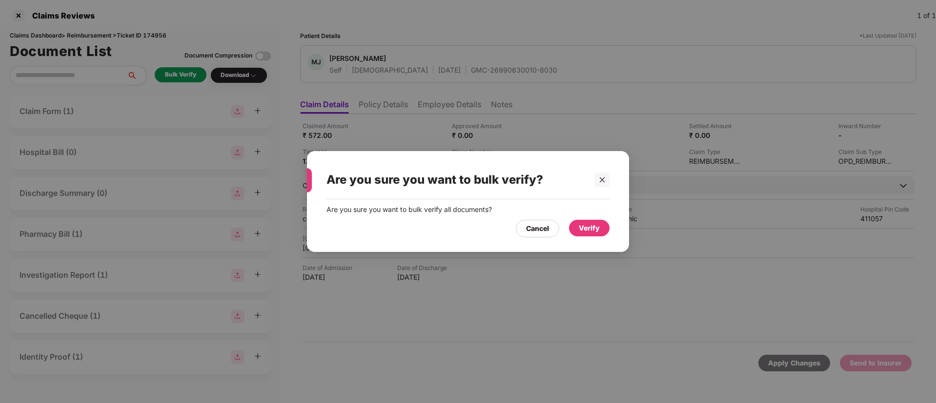
click at [580, 227] on div "Verify" at bounding box center [589, 228] width 21 height 11
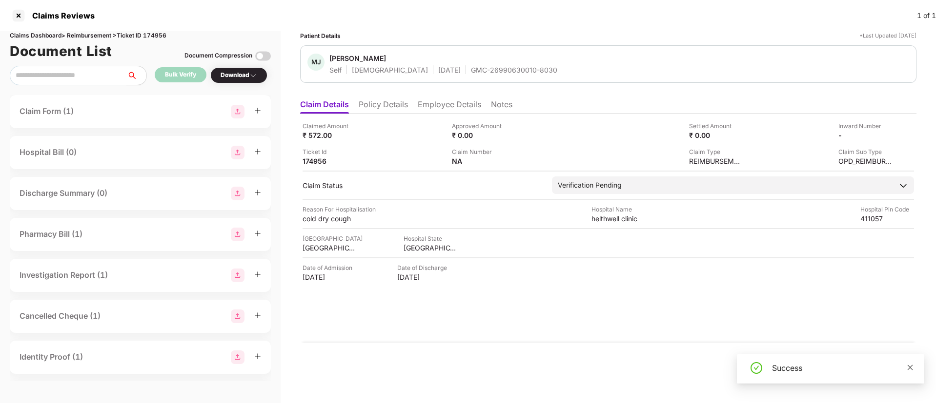
click at [907, 365] on icon "close" at bounding box center [909, 367] width 5 height 5
click at [234, 68] on div "Download" at bounding box center [238, 75] width 57 height 16
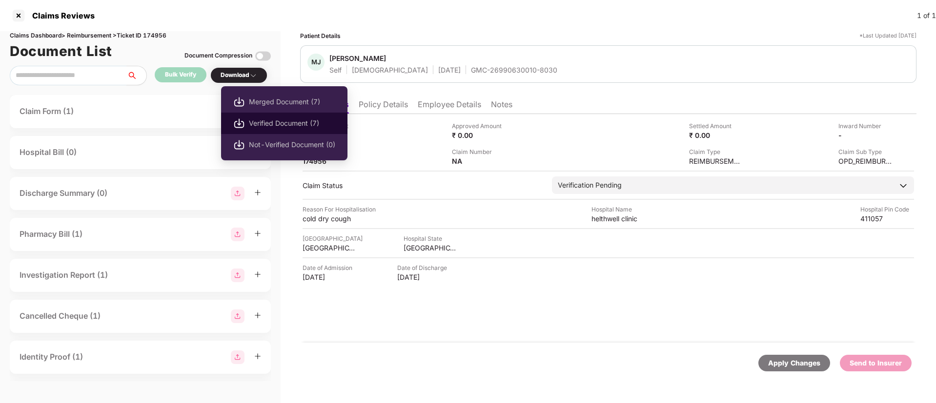
click at [260, 120] on span "Verified Document (7)" at bounding box center [292, 123] width 86 height 11
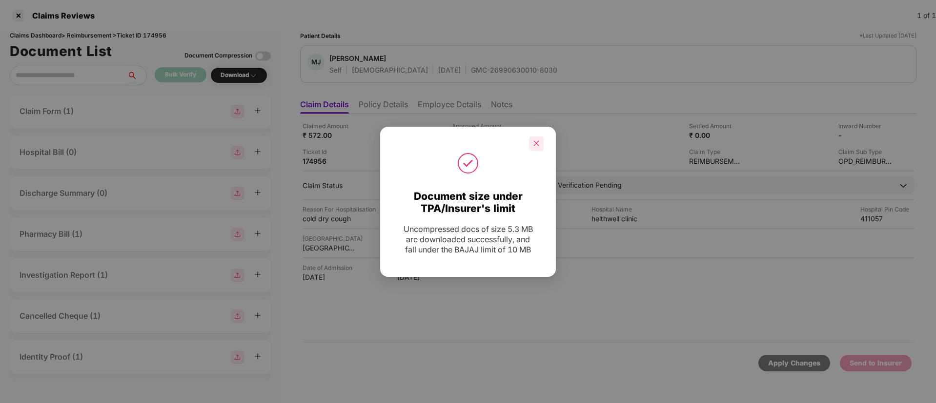
click at [537, 140] on icon "close" at bounding box center [536, 143] width 7 height 7
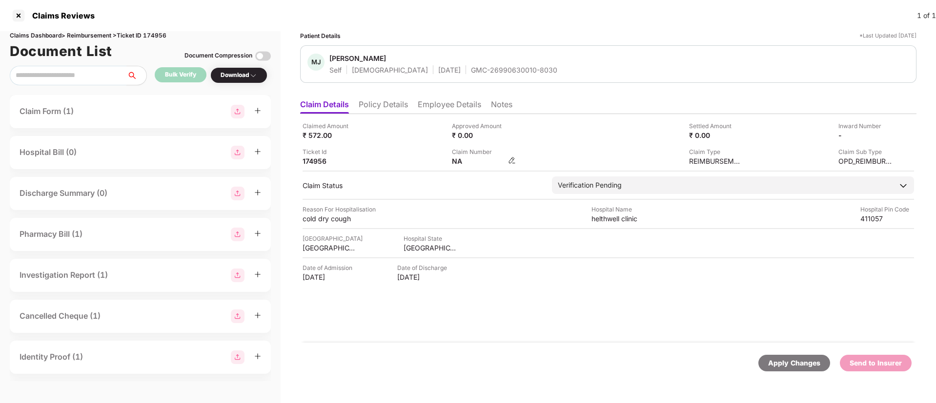
click at [514, 160] on img at bounding box center [512, 161] width 8 height 8
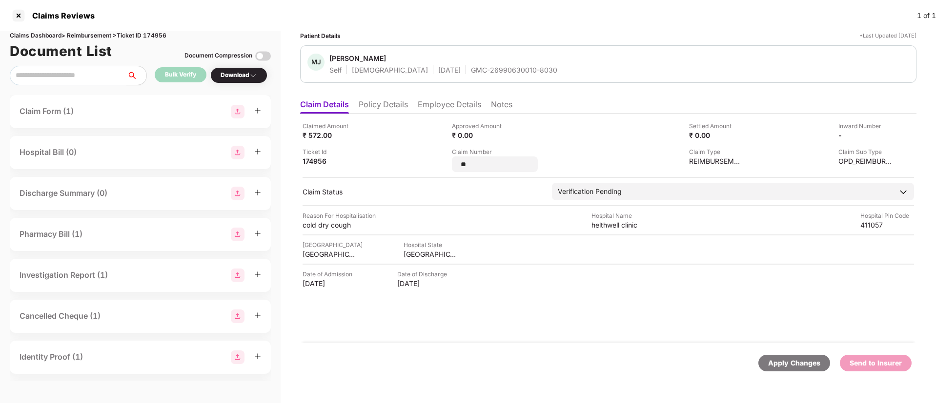
drag, startPoint x: 491, startPoint y: 161, endPoint x: 444, endPoint y: 160, distance: 46.4
click at [444, 160] on div "Claimed Amount ₹ 572.00 Approved Amount ₹ 0.00 Settled Amount ₹ 0.00 Inward Num…" at bounding box center [607, 146] width 611 height 51
type input "**********"
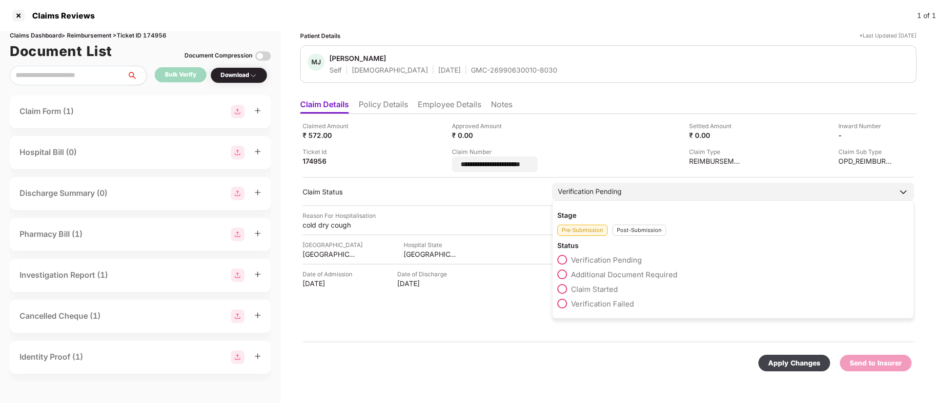
click at [623, 228] on div "Post-Submission" at bounding box center [639, 230] width 54 height 11
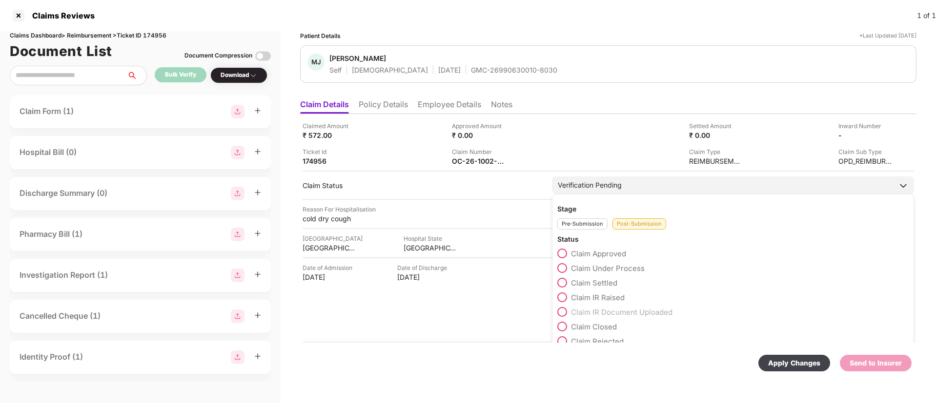
click at [562, 267] on span at bounding box center [562, 268] width 10 height 10
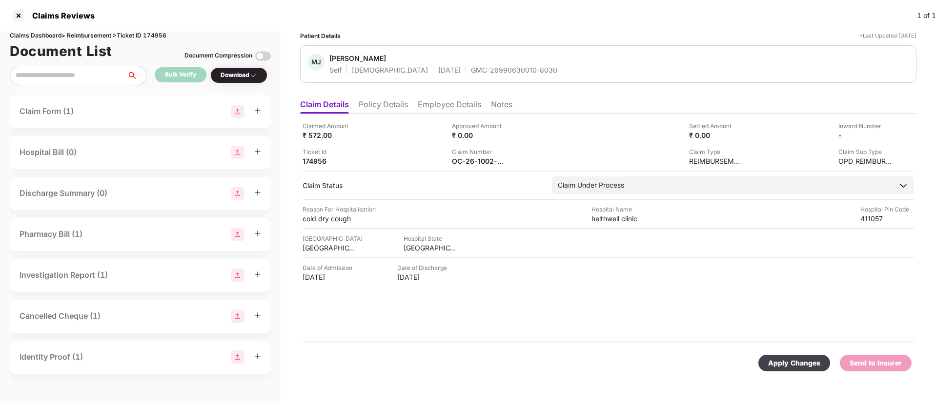
click at [784, 361] on div "Apply Changes" at bounding box center [794, 363] width 52 height 11
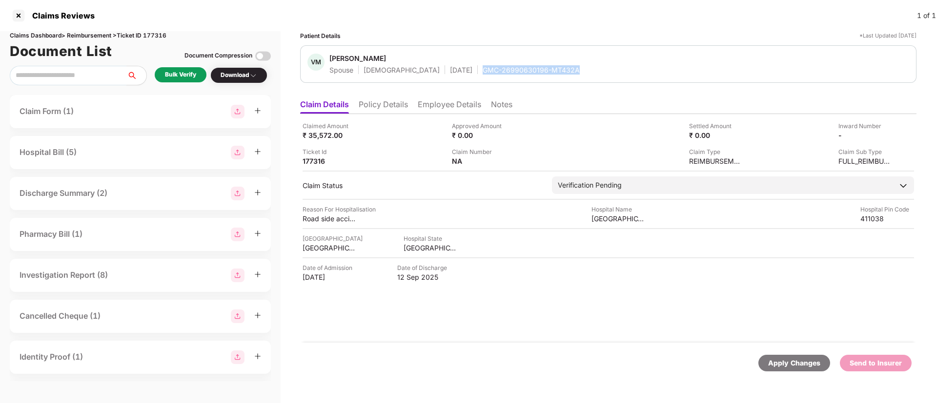
drag, startPoint x: 437, startPoint y: 70, endPoint x: 589, endPoint y: 79, distance: 152.5
click at [589, 79] on div "VM [PERSON_NAME] Spouse [DEMOGRAPHIC_DATA] [DATE] GMC-26990630196-MT432A" at bounding box center [608, 64] width 616 height 38
copy div "GMC-26990630196-MT432A"
drag, startPoint x: 591, startPoint y: 220, endPoint x: 649, endPoint y: 220, distance: 58.1
click at [649, 220] on div "Reason For Hospitalisation Road side accident Hospital Name [GEOGRAPHIC_DATA] P…" at bounding box center [607, 214] width 611 height 19
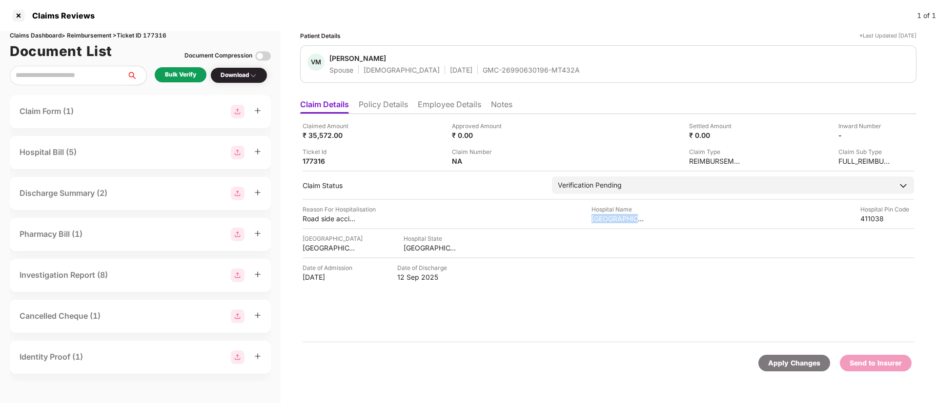
copy div "[GEOGRAPHIC_DATA]"
drag, startPoint x: 302, startPoint y: 217, endPoint x: 355, endPoint y: 218, distance: 52.2
click at [355, 218] on div "Claimed Amount ₹ 35,572.00 Approved Amount ₹ 0.00 Settled Amount ₹ 0.00 Inward …" at bounding box center [608, 228] width 616 height 229
copy div "Road side accid"
click at [449, 111] on li "Employee Details" at bounding box center [449, 107] width 63 height 14
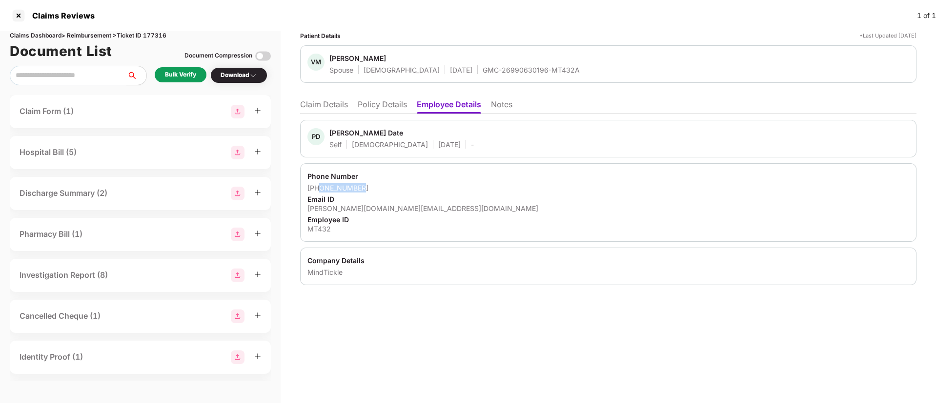
drag, startPoint x: 320, startPoint y: 187, endPoint x: 403, endPoint y: 192, distance: 83.5
click at [403, 192] on div "[PHONE_NUMBER]" at bounding box center [608, 187] width 602 height 9
copy div "9096254514"
drag, startPoint x: 306, startPoint y: 210, endPoint x: 403, endPoint y: 208, distance: 97.1
click at [403, 208] on div "Phone Number [PHONE_NUMBER] Email ID [PERSON_NAME][DOMAIN_NAME][EMAIL_ADDRESS][…" at bounding box center [608, 202] width 616 height 79
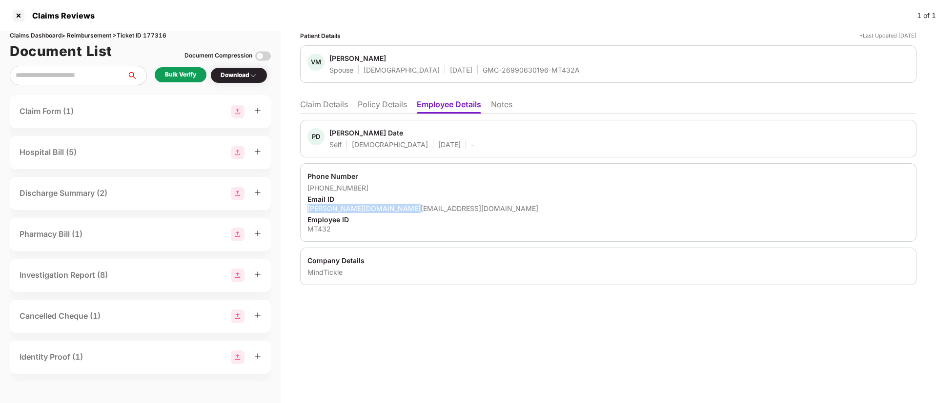
copy div "[PERSON_NAME][DOMAIN_NAME][EMAIL_ADDRESS][DOMAIN_NAME]"
click at [321, 100] on li "Claim Details" at bounding box center [324, 107] width 48 height 14
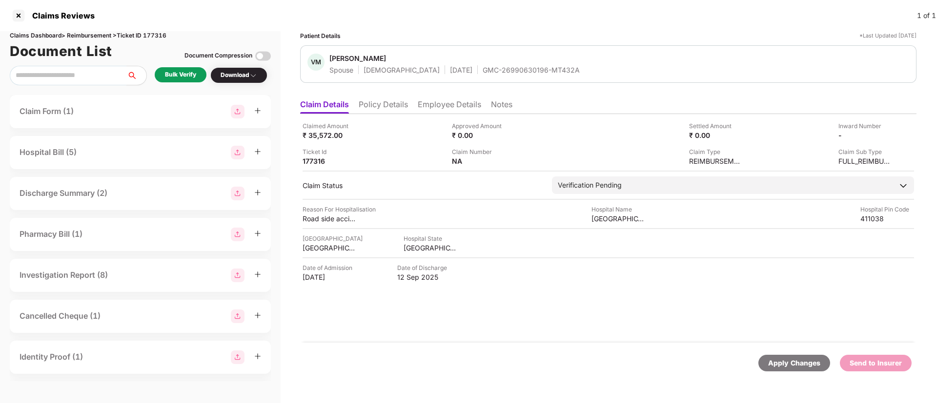
click at [183, 76] on div "Bulk Verify" at bounding box center [180, 74] width 31 height 9
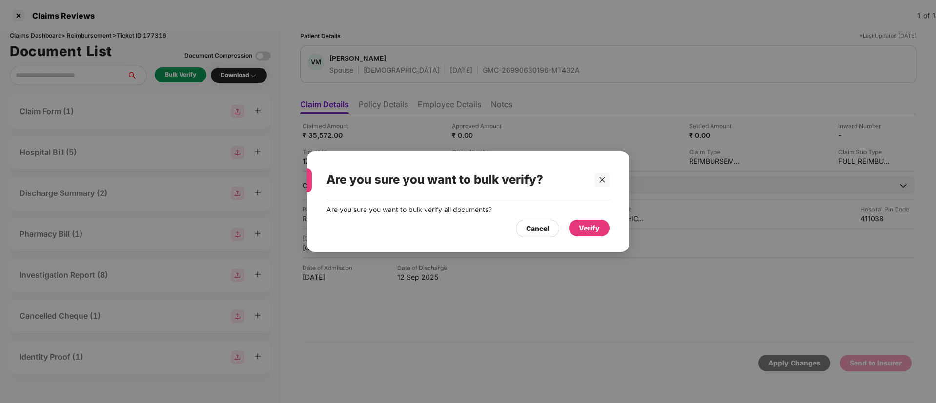
click at [585, 224] on div "Verify" at bounding box center [589, 228] width 21 height 11
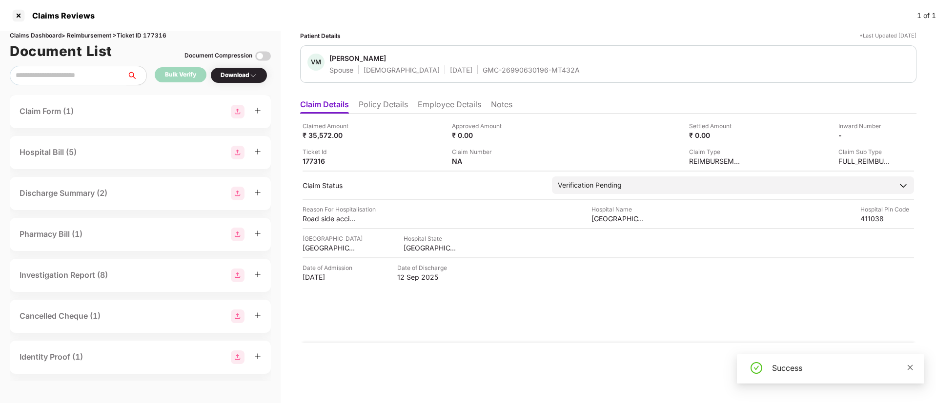
click at [909, 369] on icon "close" at bounding box center [909, 367] width 5 height 5
click at [244, 79] on div "Download" at bounding box center [239, 75] width 37 height 9
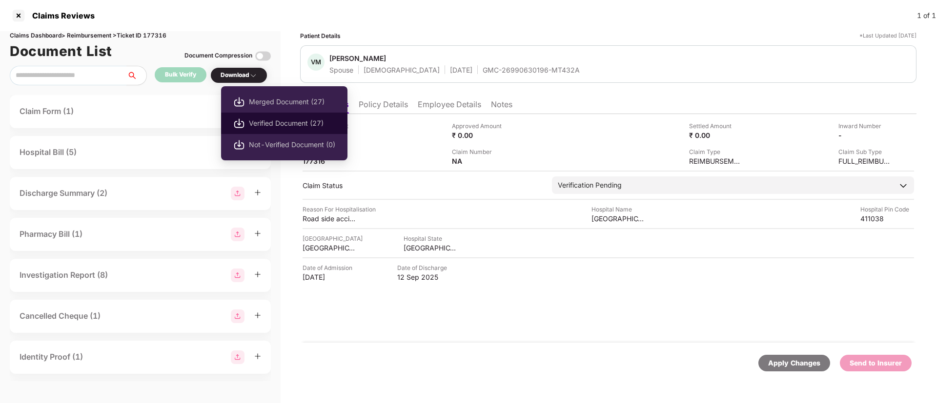
click at [260, 128] on span "Verified Document (27)" at bounding box center [292, 123] width 86 height 11
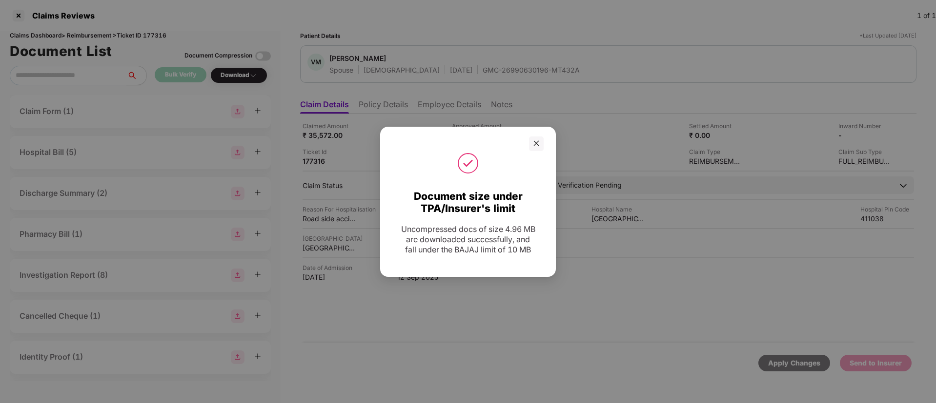
click at [543, 143] on div at bounding box center [468, 144] width 176 height 15
click at [537, 144] on icon "close" at bounding box center [536, 143] width 5 height 5
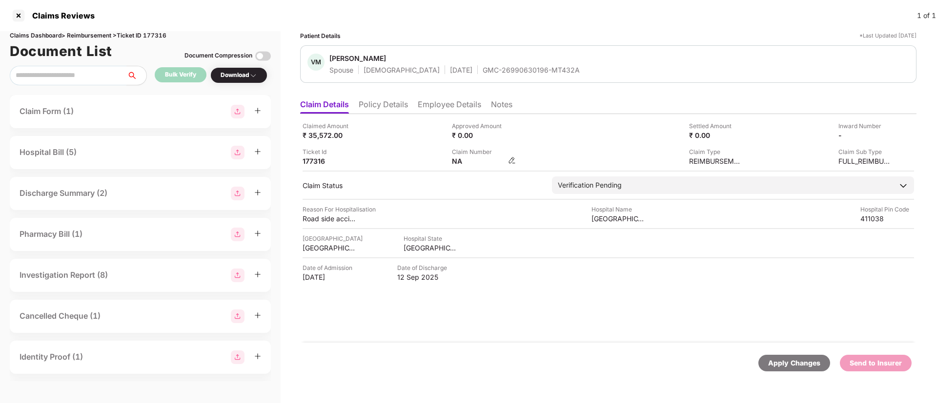
click at [507, 159] on div "NA" at bounding box center [484, 161] width 64 height 9
click at [514, 161] on img at bounding box center [512, 161] width 8 height 8
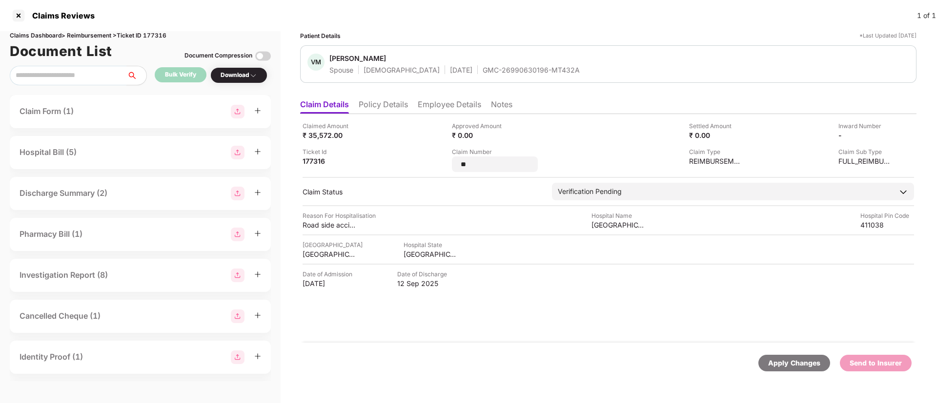
drag, startPoint x: 475, startPoint y: 165, endPoint x: 447, endPoint y: 166, distance: 27.8
click at [447, 166] on div "Claimed Amount ₹ 35,572.00 Approved Amount ₹ 0.00 Settled Amount ₹ 0.00 Inward …" at bounding box center [607, 146] width 611 height 51
type input "**********"
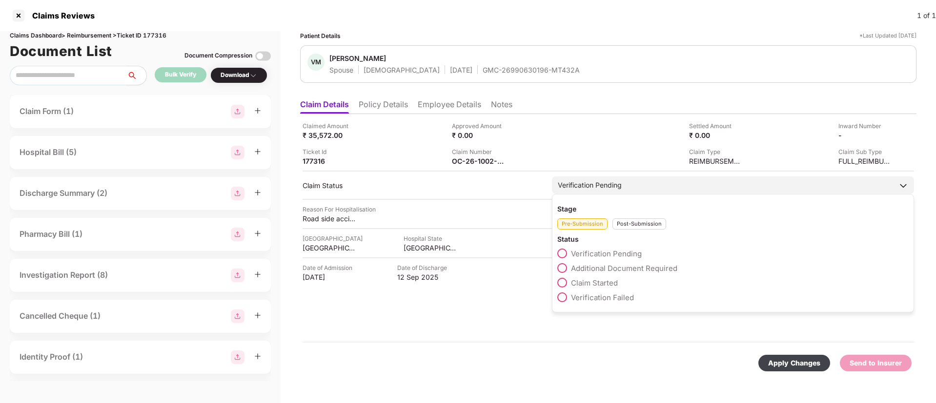
click at [637, 227] on div "Post-Submission" at bounding box center [639, 224] width 54 height 11
click at [563, 268] on span at bounding box center [562, 268] width 10 height 10
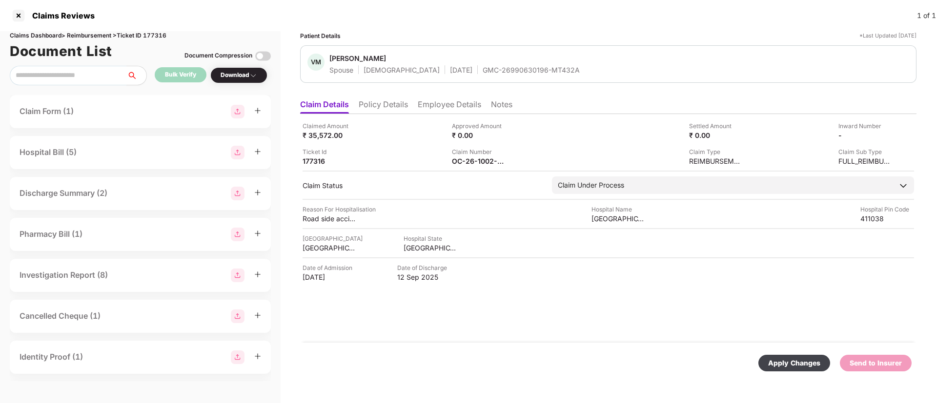
click at [784, 360] on div "Apply Changes" at bounding box center [794, 363] width 52 height 11
click at [425, 109] on li "Employee Details" at bounding box center [449, 107] width 63 height 14
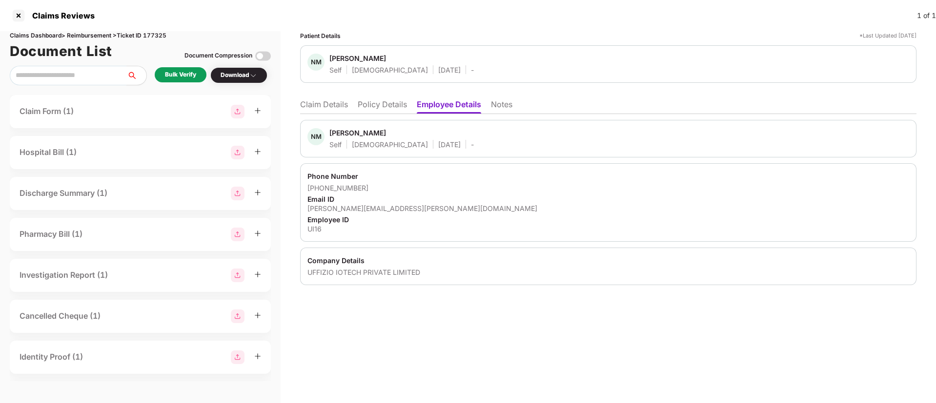
click at [389, 103] on li "Policy Details" at bounding box center [382, 107] width 49 height 14
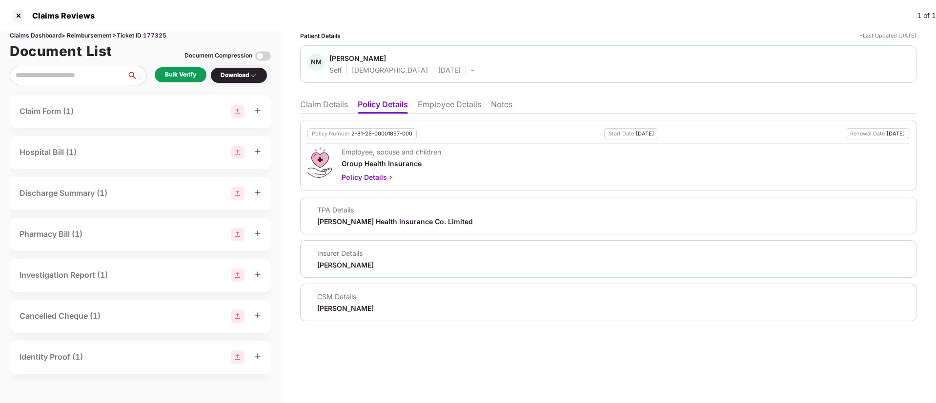
drag, startPoint x: 330, startPoint y: 58, endPoint x: 415, endPoint y: 59, distance: 85.4
click at [415, 59] on span "Niraj Manojkumar Gohil" at bounding box center [401, 60] width 144 height 12
copy div "Niraj Manojkumar Gohil"
click at [441, 109] on li "Employee Details" at bounding box center [449, 107] width 63 height 14
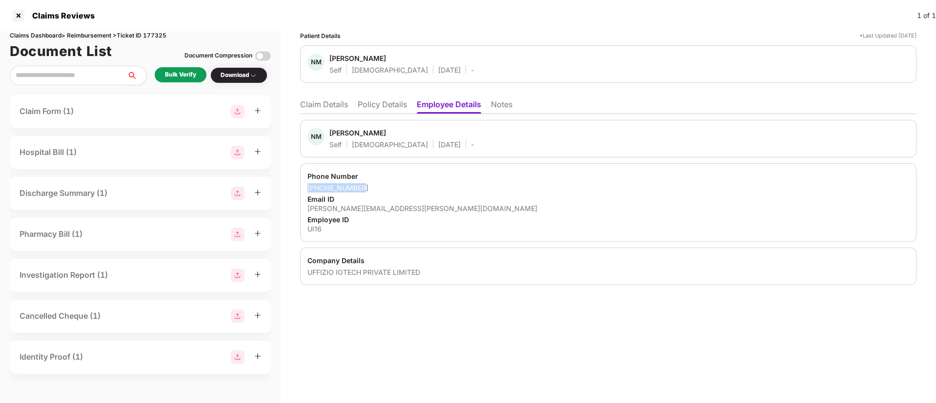
drag, startPoint x: 308, startPoint y: 185, endPoint x: 380, endPoint y: 188, distance: 71.8
click at [380, 188] on div "+918200615028" at bounding box center [608, 187] width 602 height 9
copy div "+918200615028"
drag, startPoint x: 305, startPoint y: 212, endPoint x: 387, endPoint y: 211, distance: 82.0
click at [387, 211] on div "Phone Number +918200615028 Email ID niraj.gohil@uffizio.com Employee ID UI16" at bounding box center [608, 202] width 616 height 79
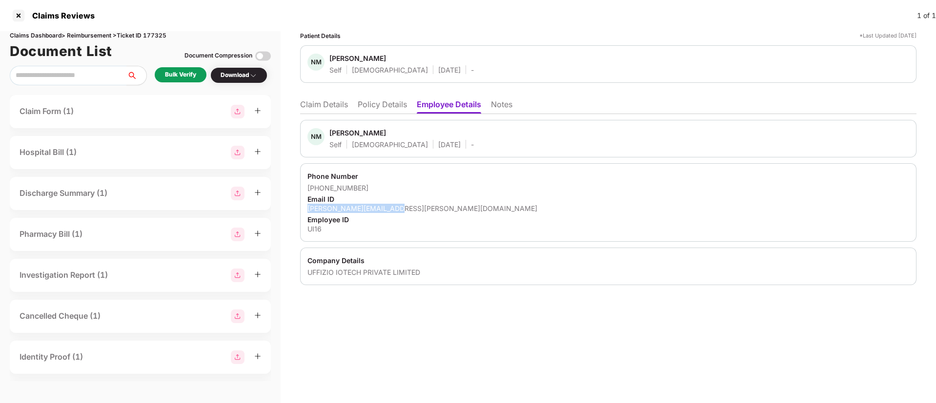
copy div "niraj.gohil@uffizio.com"
drag, startPoint x: 308, startPoint y: 231, endPoint x: 328, endPoint y: 231, distance: 20.0
click at [328, 231] on div "Phone Number +918200615028 Email ID niraj.gohil@uffizio.com Employee ID UI16" at bounding box center [608, 202] width 616 height 79
copy div "UI16"
drag, startPoint x: 308, startPoint y: 271, endPoint x: 425, endPoint y: 276, distance: 117.2
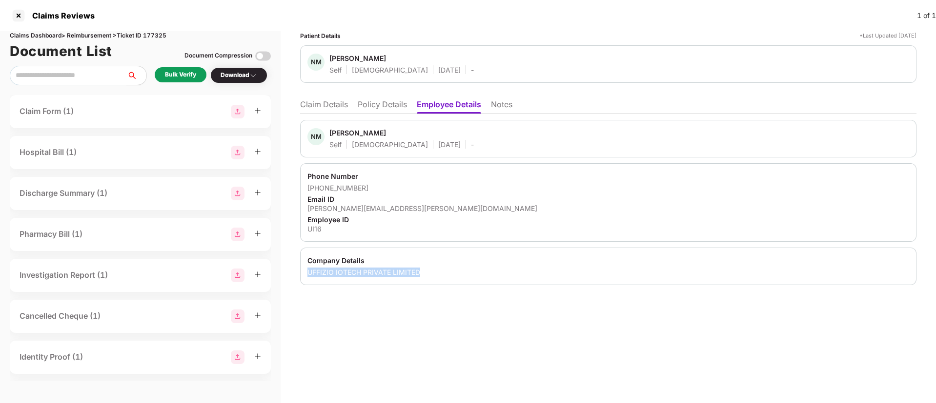
click at [425, 276] on div "UFFIZIO IOTECH PRIVATE LIMITED" at bounding box center [608, 272] width 602 height 9
copy div "UFFIZIO IOTECH PRIVATE LIMITED"
click at [436, 181] on div "Phone Number +918200615028 Email ID niraj.gohil@uffizio.com Employee ID UI16" at bounding box center [608, 202] width 616 height 79
click at [435, 335] on div "Patient Details *Last Updated 19 Sep 2025 NM Niraj Manojkumar Gohil Self Male 0…" at bounding box center [608, 217] width 655 height 372
click at [191, 77] on div "Bulk Verify" at bounding box center [180, 74] width 31 height 9
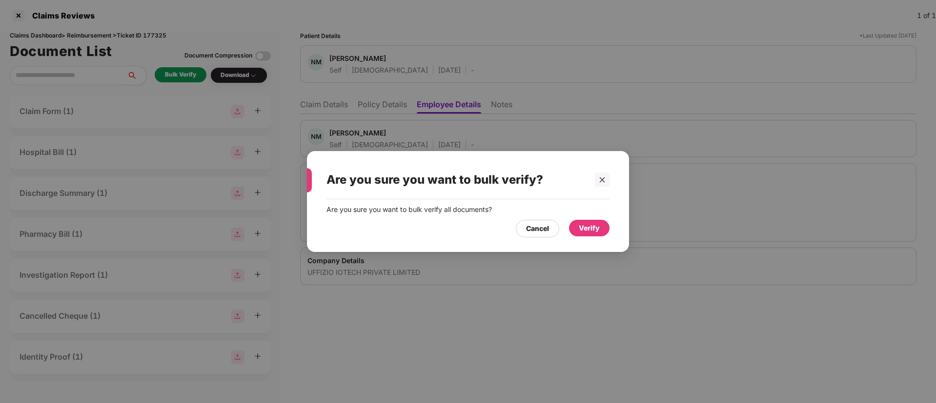
click at [580, 222] on div "Verify" at bounding box center [589, 228] width 40 height 17
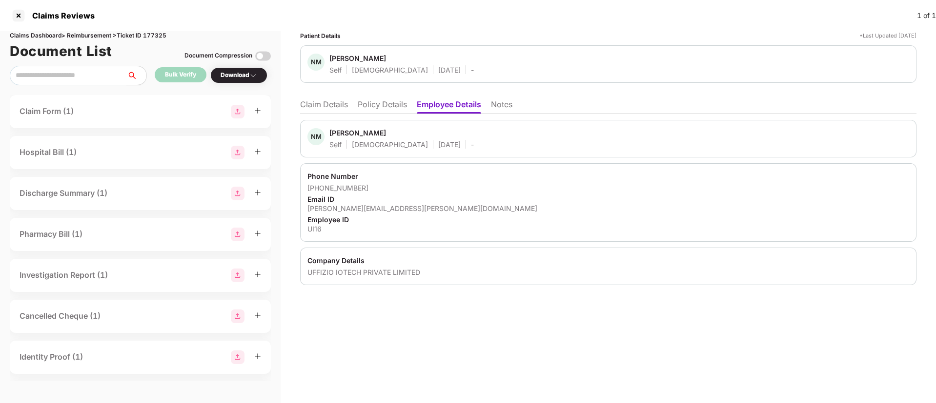
click at [328, 111] on li "Claim Details" at bounding box center [324, 107] width 48 height 14
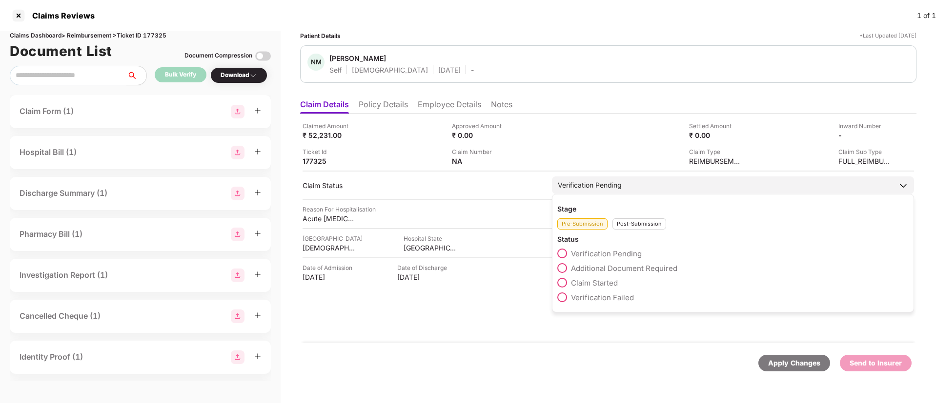
click at [566, 282] on span at bounding box center [562, 283] width 10 height 10
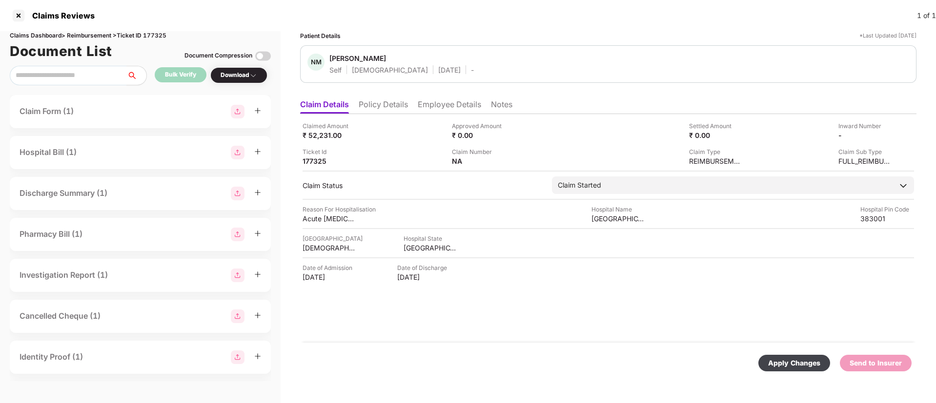
click at [783, 366] on div "Apply Changes" at bounding box center [794, 363] width 52 height 11
click at [374, 110] on li "Policy Details" at bounding box center [383, 107] width 49 height 14
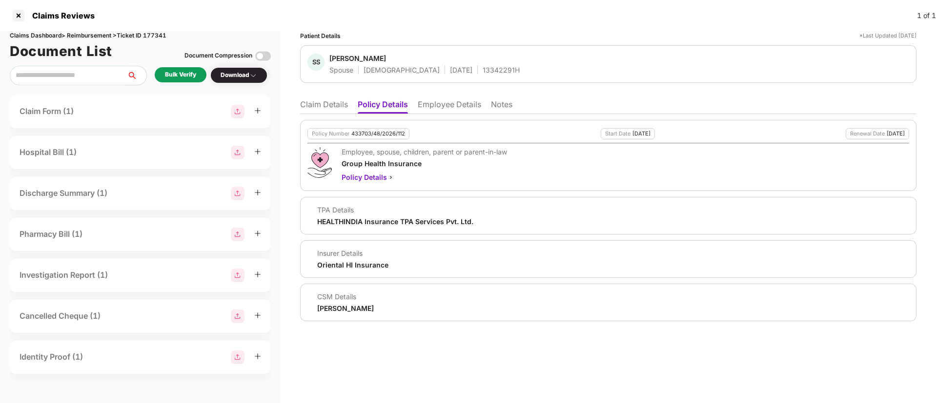
click at [451, 107] on li "Employee Details" at bounding box center [449, 107] width 63 height 14
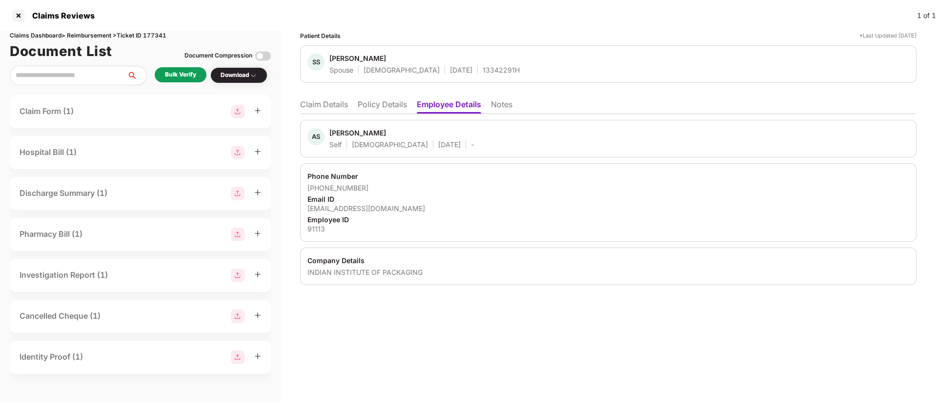
click at [379, 106] on li "Policy Details" at bounding box center [382, 107] width 49 height 14
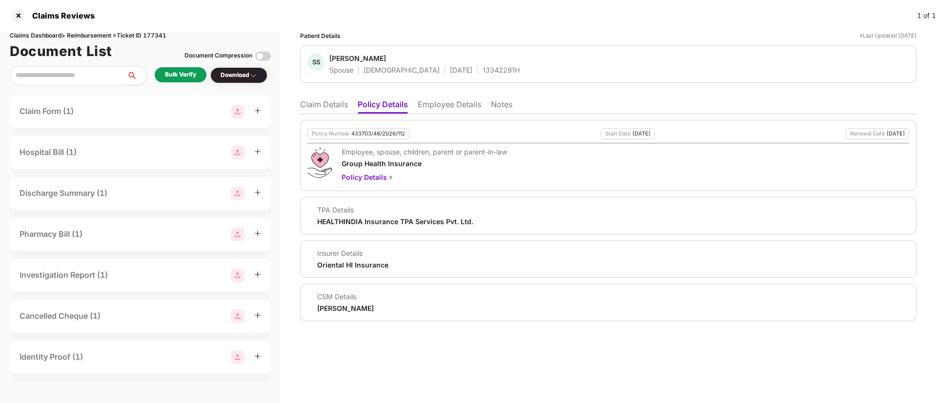
click at [181, 76] on div "Bulk Verify" at bounding box center [180, 74] width 31 height 9
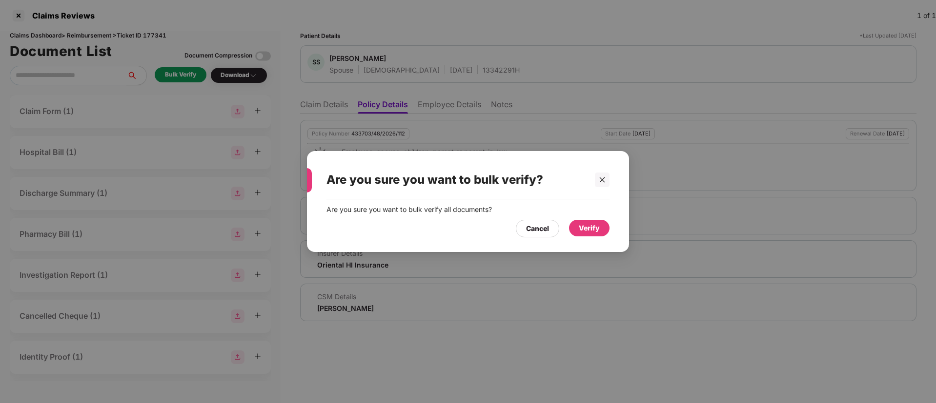
click at [585, 229] on div "Verify" at bounding box center [589, 228] width 21 height 11
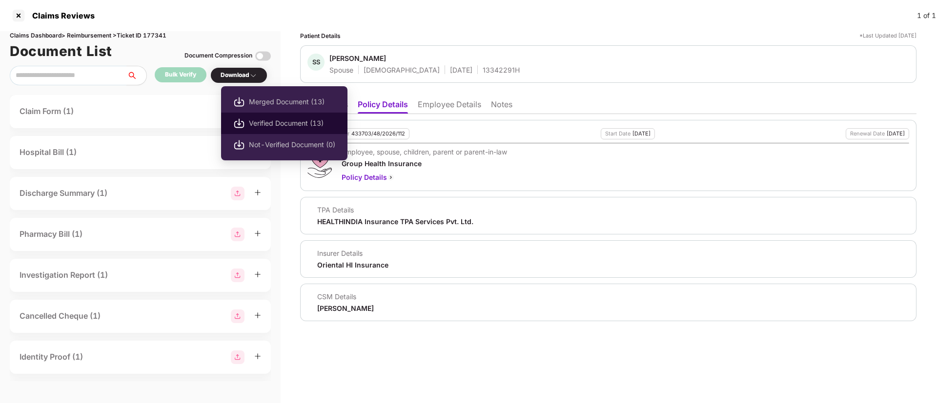
click at [265, 120] on span "Verified Document (13)" at bounding box center [292, 123] width 86 height 11
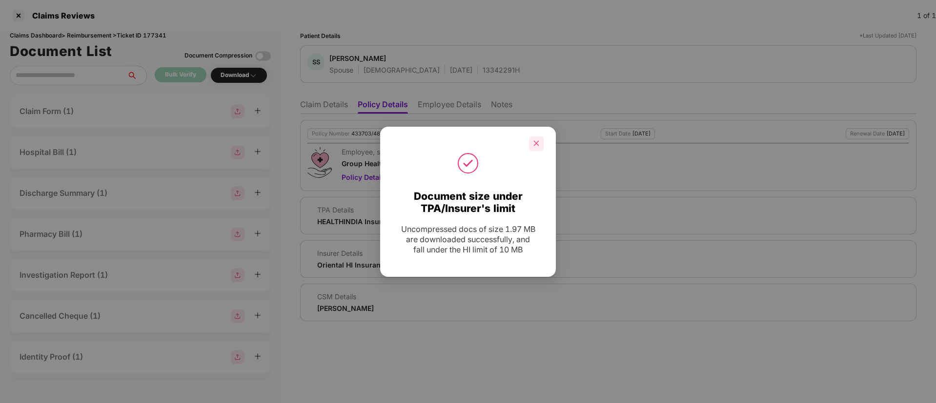
click at [540, 143] on div at bounding box center [536, 144] width 15 height 15
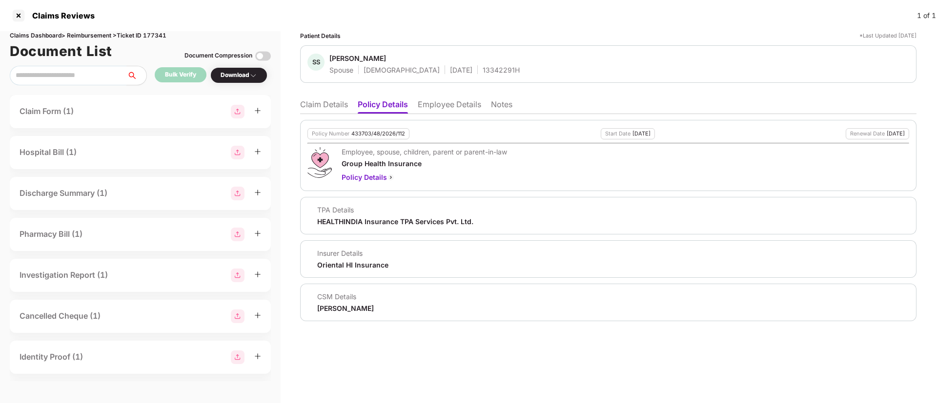
click at [340, 103] on li "Claim Details" at bounding box center [324, 107] width 48 height 14
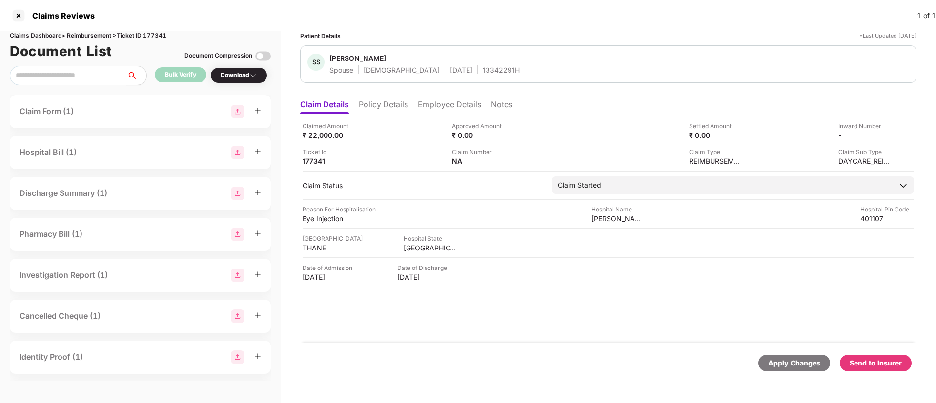
click at [864, 361] on div "Send to Insurer" at bounding box center [875, 363] width 52 height 11
click at [371, 108] on li "Policy Details" at bounding box center [383, 107] width 49 height 14
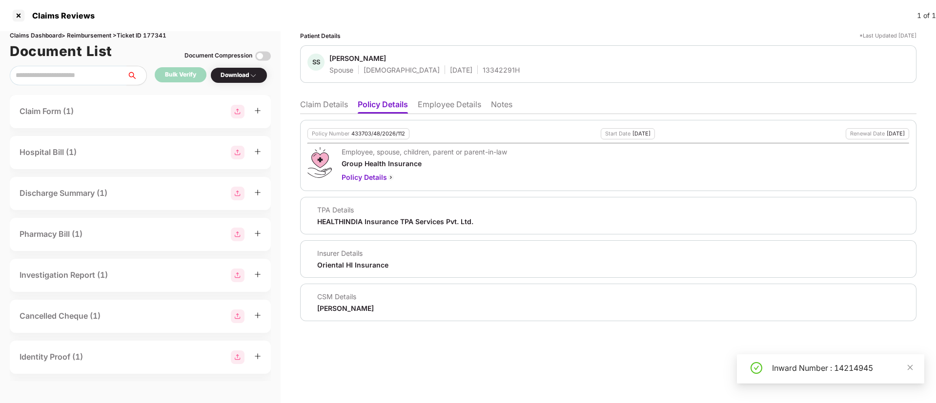
click at [314, 111] on li "Claim Details" at bounding box center [324, 107] width 48 height 14
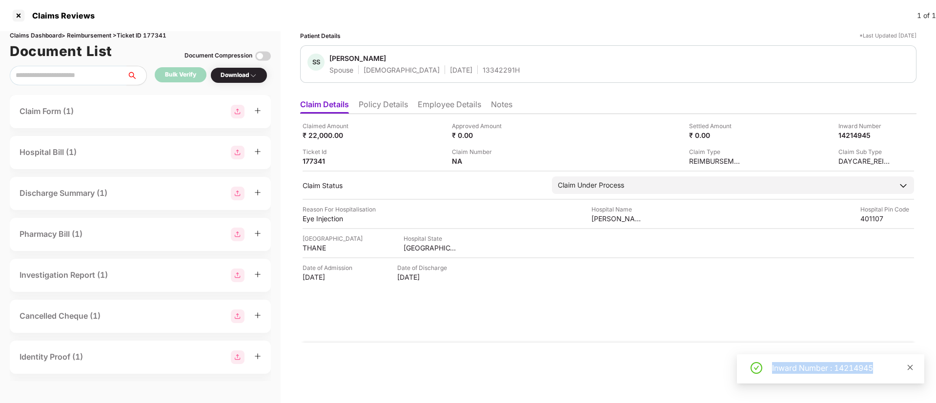
click at [909, 369] on icon "close" at bounding box center [909, 367] width 7 height 7
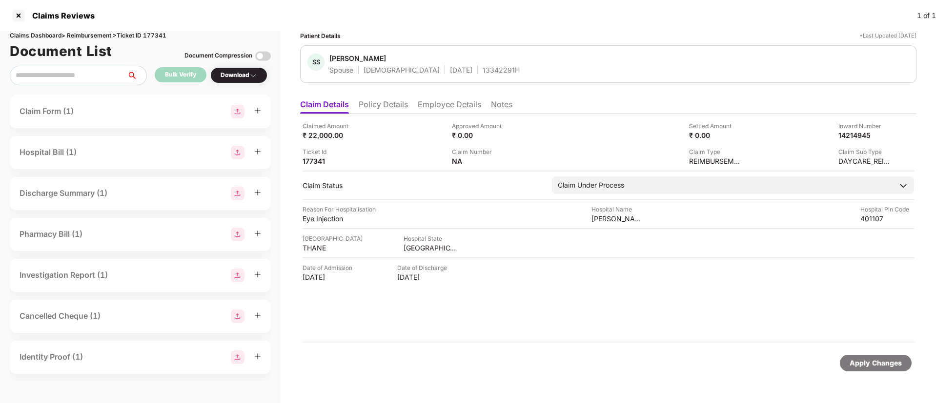
click at [543, 292] on div "Claimed Amount ₹ 22,000.00 Approved Amount ₹ 0.00 Settled Amount ₹ 0.00 Inward …" at bounding box center [608, 228] width 616 height 229
click at [841, 135] on div "14214945" at bounding box center [855, 135] width 54 height 9
copy div "14214945"
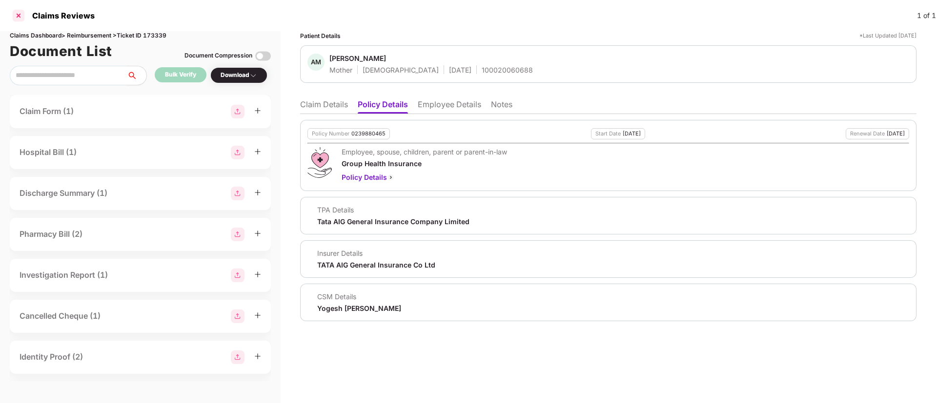
click at [15, 15] on div at bounding box center [19, 16] width 16 height 16
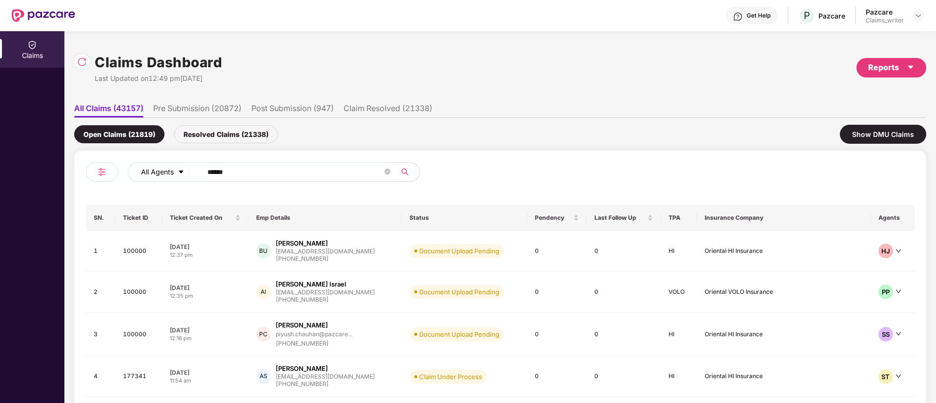
click at [177, 175] on div "All Agents ******" at bounding box center [376, 172] width 497 height 20
paste input "text"
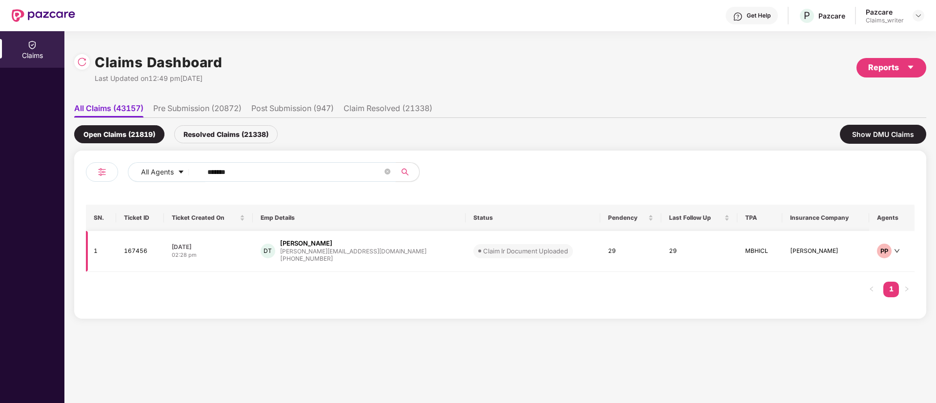
type input "******"
click at [133, 259] on td "167456" at bounding box center [140, 251] width 48 height 41
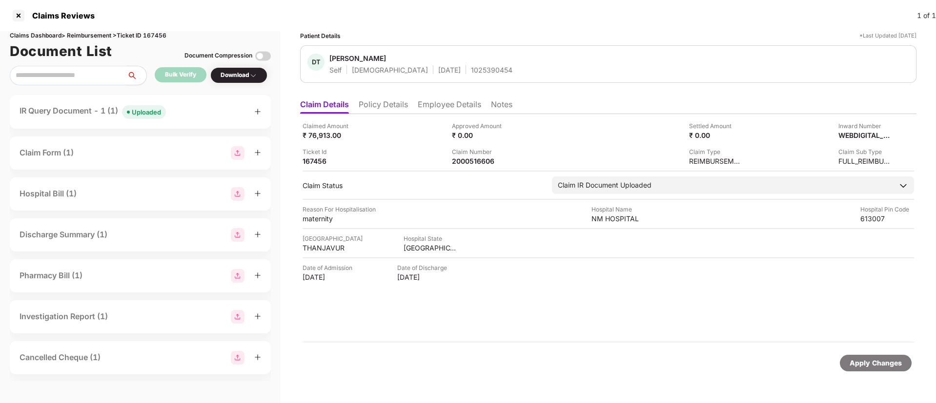
click at [471, 71] on div "1025390454" at bounding box center [491, 69] width 41 height 9
copy div "1025390454"
click at [19, 21] on div at bounding box center [19, 16] width 16 height 16
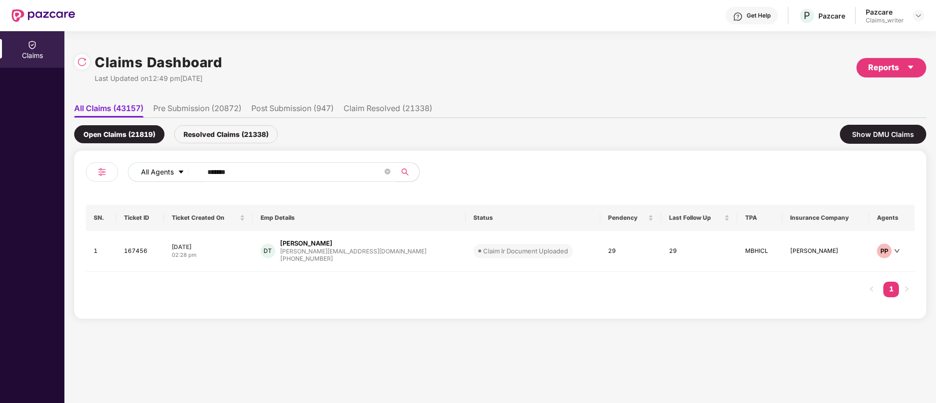
drag, startPoint x: 258, startPoint y: 175, endPoint x: 185, endPoint y: 178, distance: 72.7
click at [185, 178] on div "All Agents ******" at bounding box center [376, 172] width 497 height 20
paste input "text"
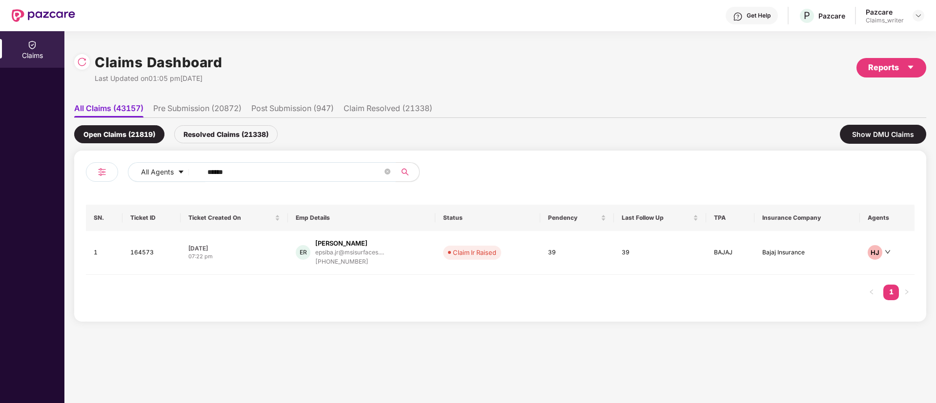
type input "******"
click at [146, 256] on td "164573" at bounding box center [151, 253] width 58 height 44
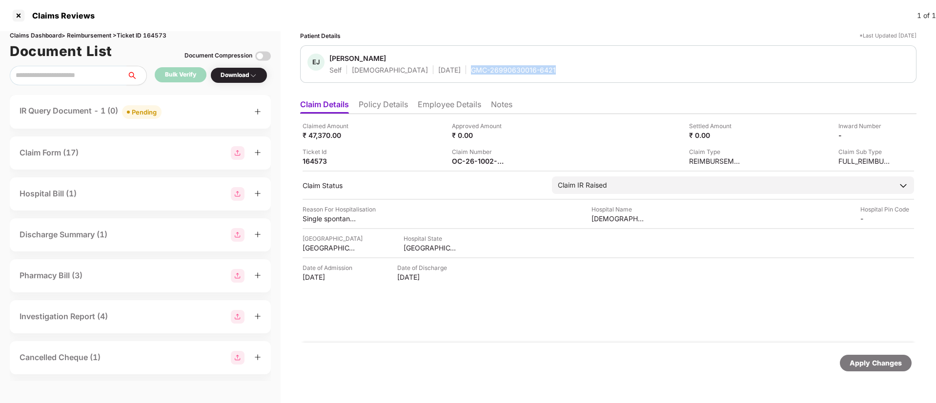
drag, startPoint x: 434, startPoint y: 71, endPoint x: 546, endPoint y: 77, distance: 112.8
click at [546, 77] on div "[PERSON_NAME] Jasmine R Self [DEMOGRAPHIC_DATA] [DATE] GMC-26990630016-6421" at bounding box center [608, 64] width 616 height 38
copy div "GMC-26990630016-6421"
click at [244, 76] on div "Download" at bounding box center [239, 75] width 37 height 9
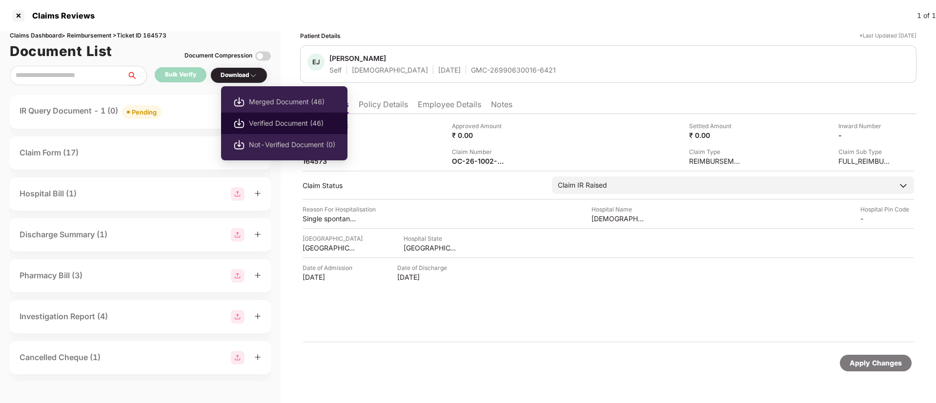
click at [277, 117] on li "Verified Document (46)" at bounding box center [284, 123] width 126 height 21
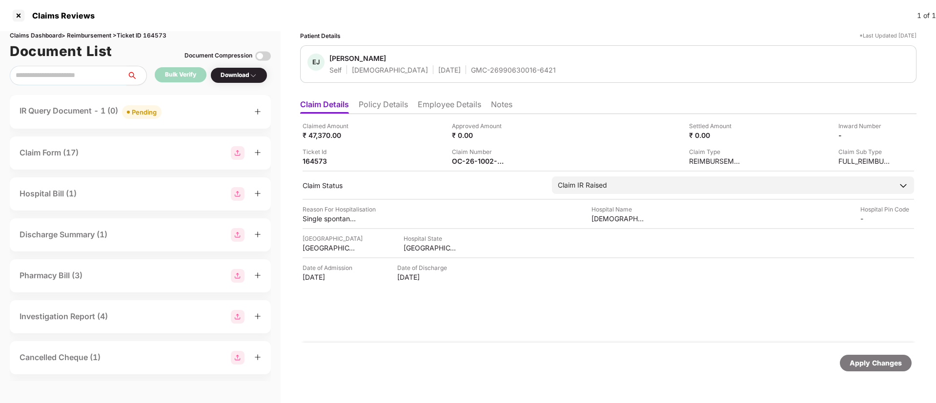
click at [508, 307] on div "Claimed Amount ₹ 47,370.00 Approved Amount ₹ 0.00 Settled Amount ₹ 0.00 Inward …" at bounding box center [608, 228] width 616 height 229
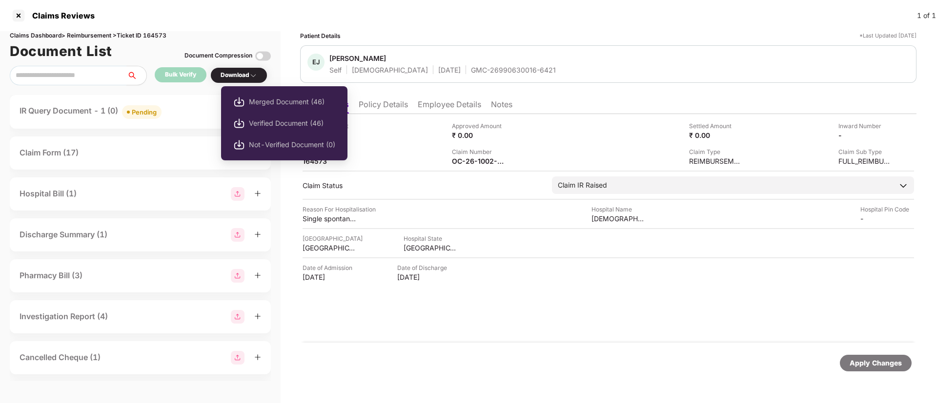
click at [245, 74] on div "Download" at bounding box center [239, 75] width 37 height 9
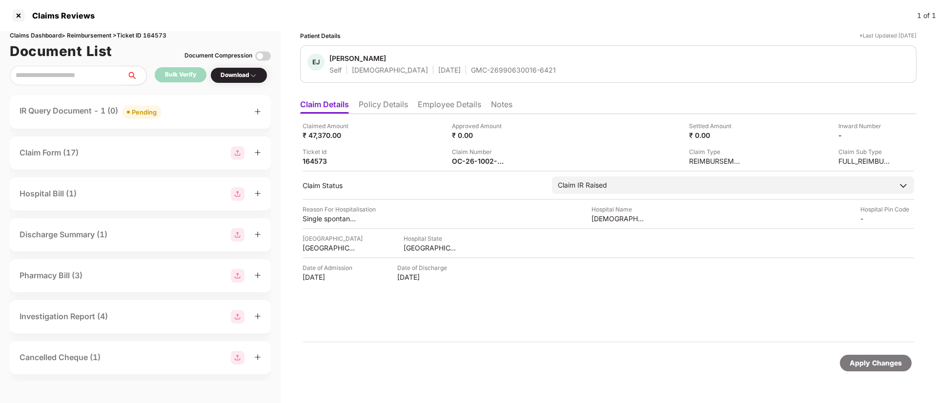
click at [244, 78] on div "Download" at bounding box center [239, 75] width 37 height 9
click at [242, 73] on div "Download" at bounding box center [239, 75] width 37 height 9
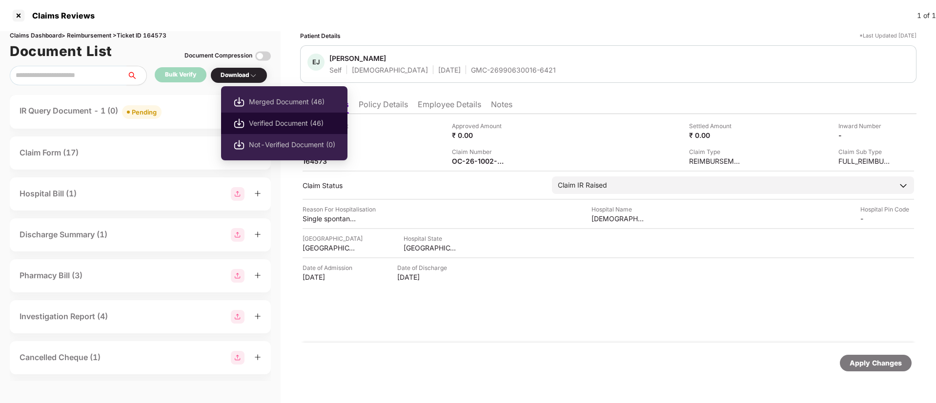
click at [261, 121] on span "Verified Document (46)" at bounding box center [292, 123] width 86 height 11
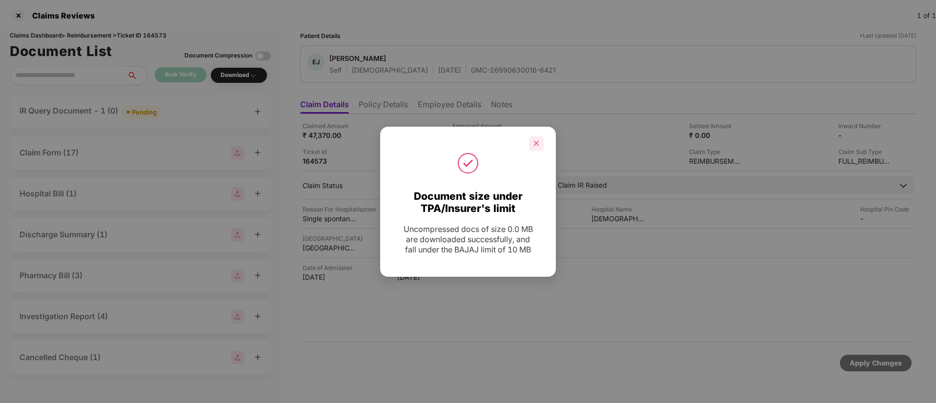
click at [538, 140] on icon "close" at bounding box center [536, 143] width 7 height 7
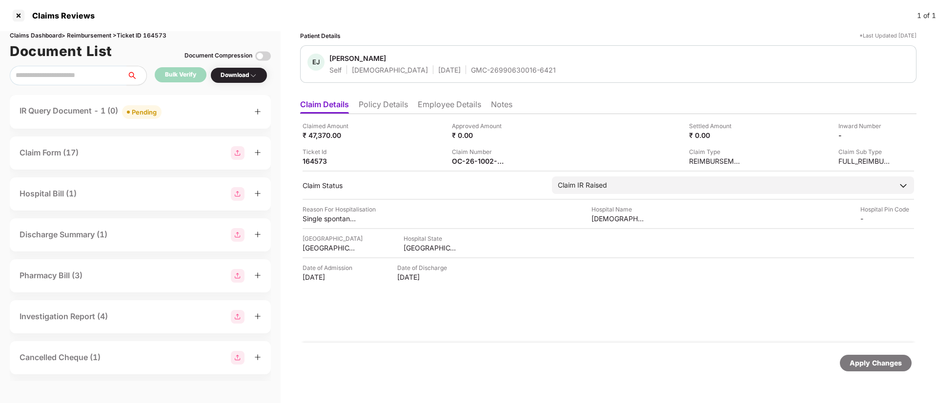
click at [246, 76] on div "Download" at bounding box center [239, 75] width 37 height 9
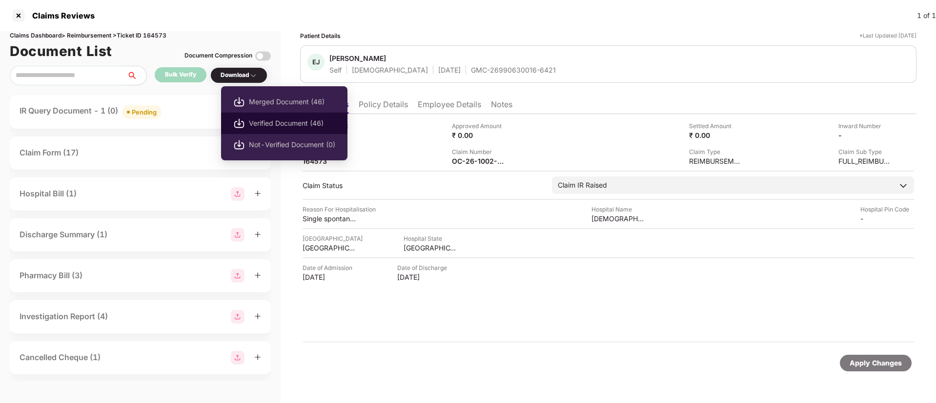
click at [262, 117] on li "Verified Document (46)" at bounding box center [284, 123] width 126 height 21
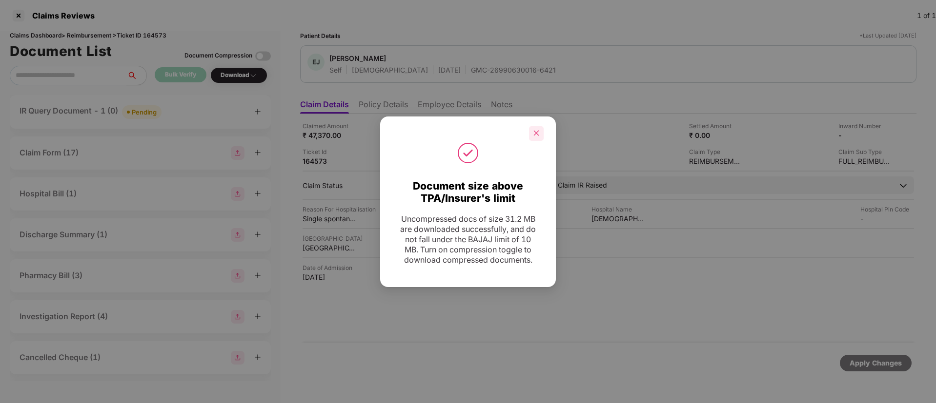
click at [537, 132] on div at bounding box center [536, 133] width 15 height 15
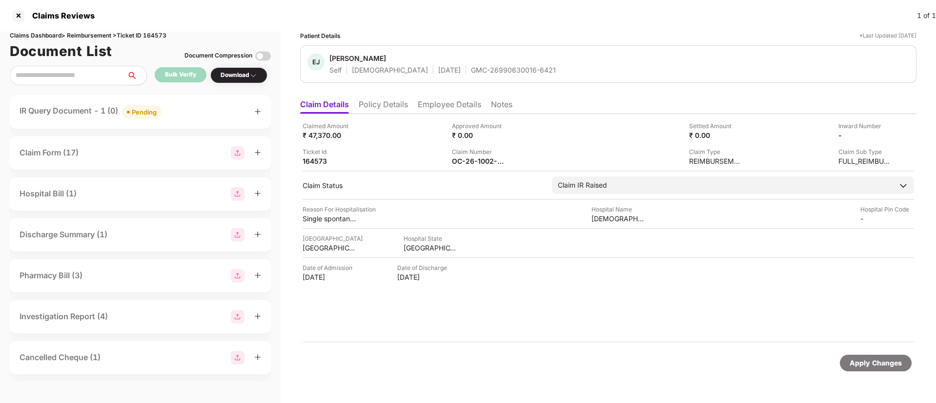
click at [431, 107] on li "Employee Details" at bounding box center [449, 107] width 63 height 14
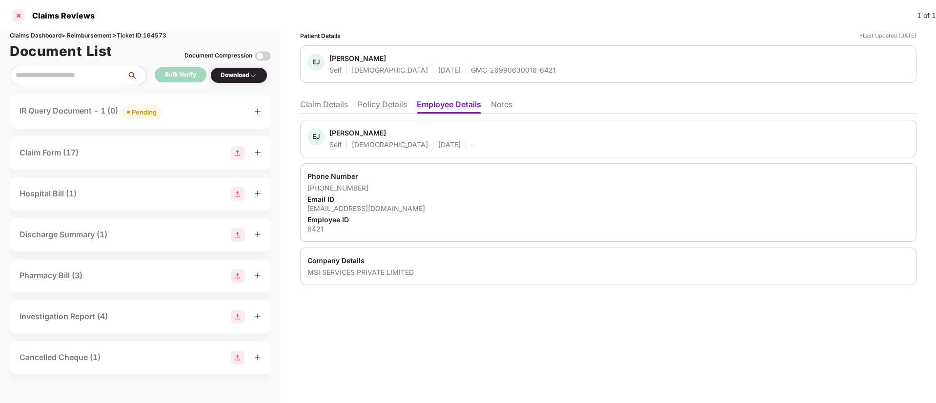
click at [18, 16] on div at bounding box center [19, 16] width 16 height 16
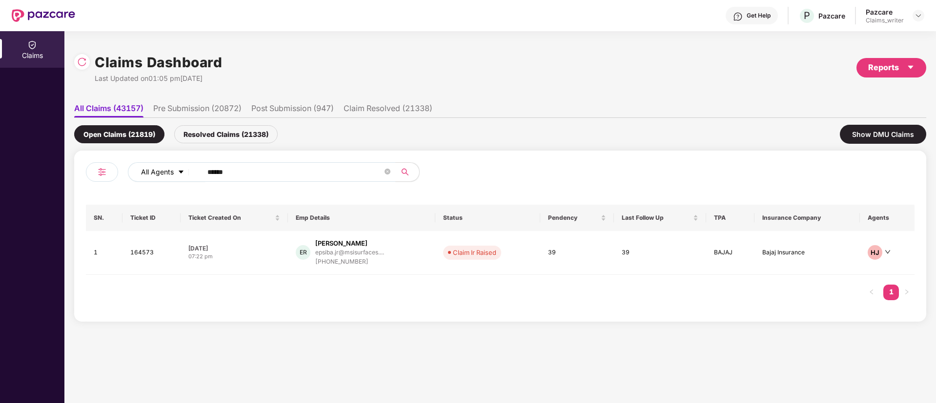
drag, startPoint x: 273, startPoint y: 163, endPoint x: 167, endPoint y: 176, distance: 106.2
click at [167, 176] on div "All Agents ******" at bounding box center [376, 172] width 497 height 20
drag, startPoint x: 258, startPoint y: 171, endPoint x: 165, endPoint y: 166, distance: 93.3
click at [165, 166] on div "All Agents ******" at bounding box center [376, 172] width 497 height 20
paste input "text"
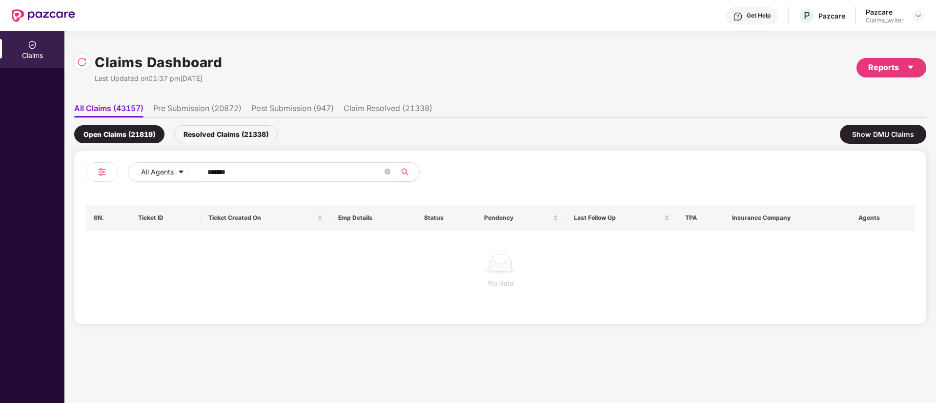
type input "******"
click at [223, 138] on div "Resolved Claims (21338)" at bounding box center [225, 134] width 103 height 18
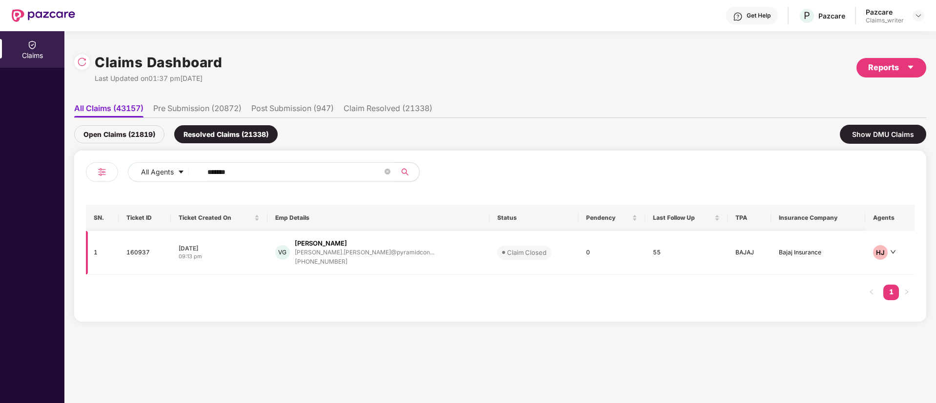
click at [144, 255] on td "160937" at bounding box center [145, 253] width 52 height 44
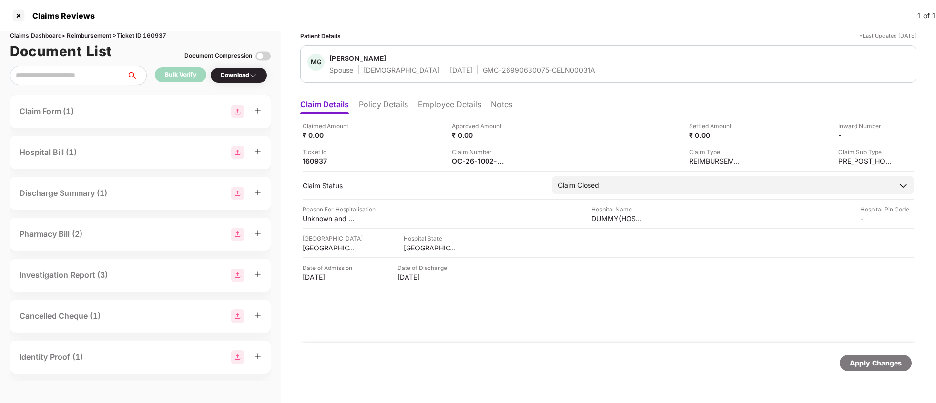
click at [490, 221] on div "Reason For Hospitalisation Unknown and unspecified causes of morbidity Hospital…" at bounding box center [607, 214] width 611 height 19
click at [430, 105] on li "Employee Details" at bounding box center [449, 107] width 63 height 14
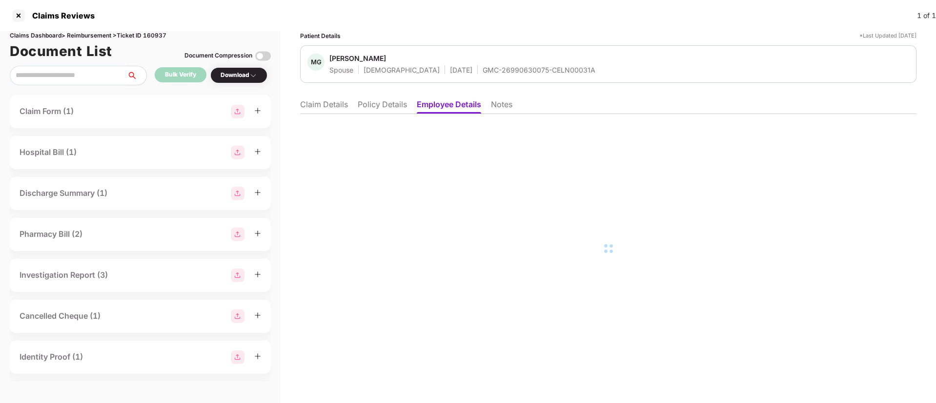
click at [391, 107] on li "Policy Details" at bounding box center [382, 107] width 49 height 14
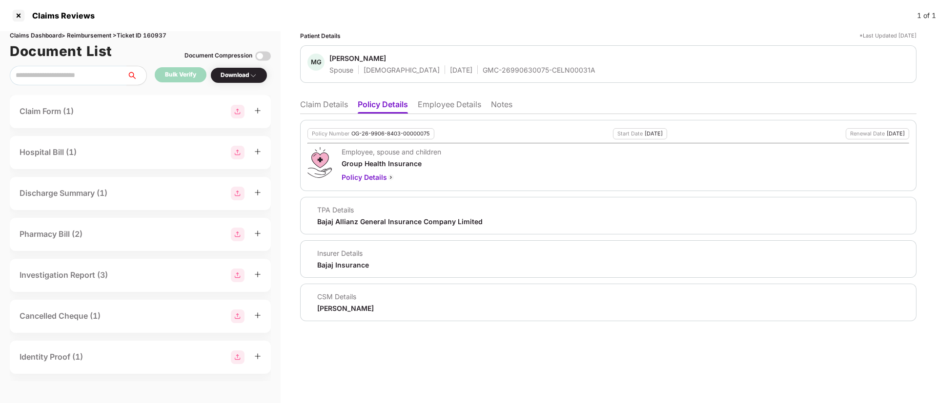
click at [449, 111] on li "Employee Details" at bounding box center [449, 107] width 63 height 14
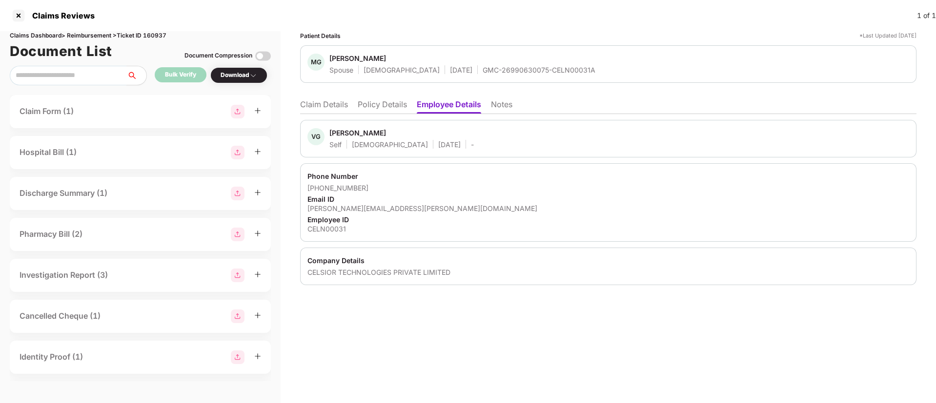
click at [504, 104] on li "Notes" at bounding box center [501, 107] width 21 height 14
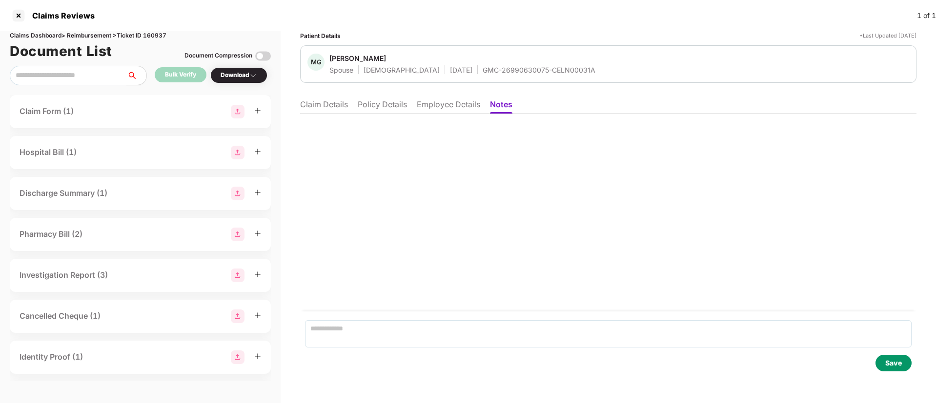
click at [392, 103] on li "Policy Details" at bounding box center [382, 107] width 49 height 14
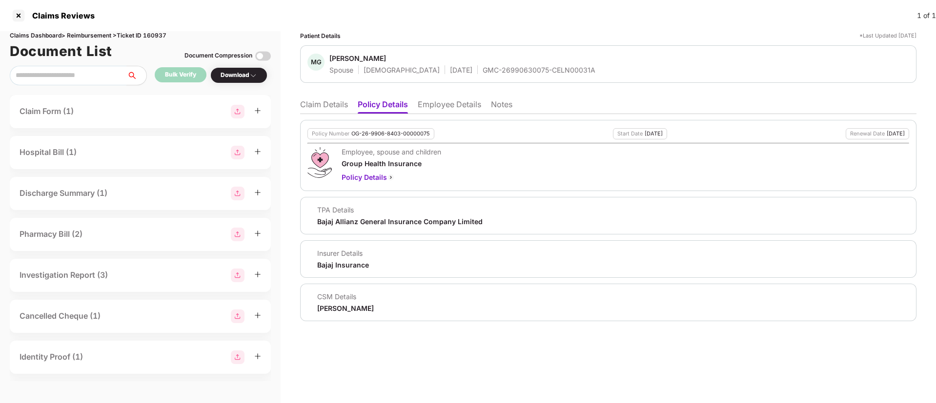
click at [322, 106] on li "Claim Details" at bounding box center [324, 107] width 48 height 14
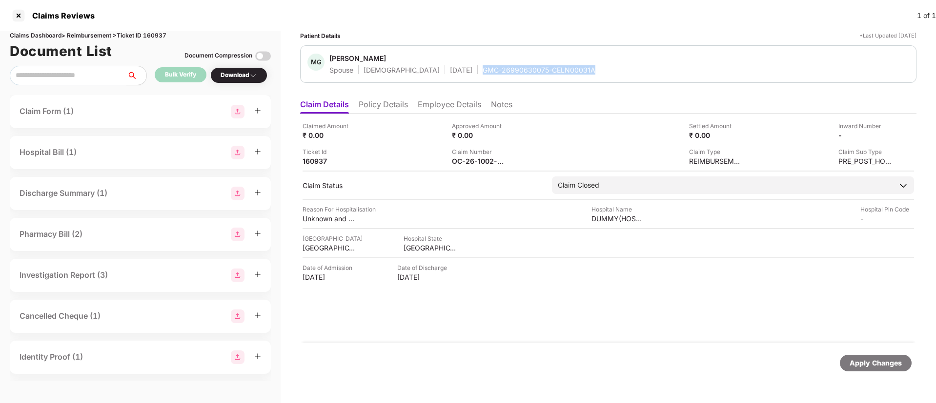
drag, startPoint x: 447, startPoint y: 68, endPoint x: 561, endPoint y: 66, distance: 113.7
click at [561, 66] on div "MG [PERSON_NAME] Spouse [DEMOGRAPHIC_DATA] [DATE] GMC-26990630075-CELN00031A" at bounding box center [608, 64] width 602 height 21
copy div "GMC-26990630075-CELN00031A"
click at [510, 161] on img at bounding box center [512, 161] width 8 height 8
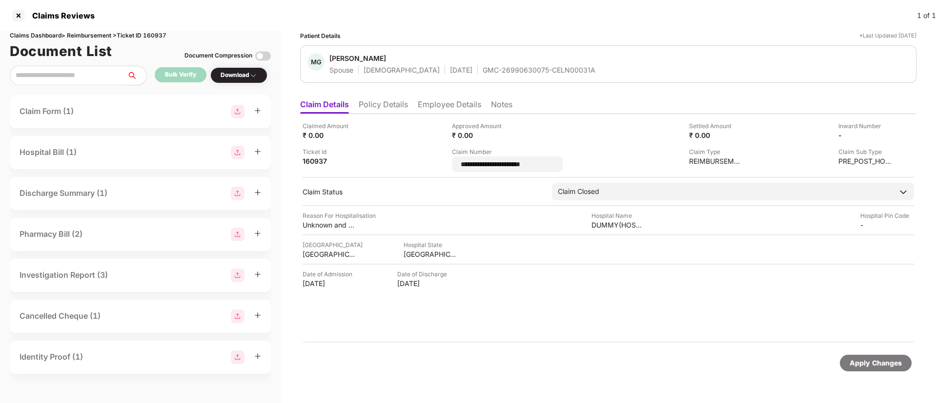
drag, startPoint x: 553, startPoint y: 162, endPoint x: 432, endPoint y: 164, distance: 121.0
click at [432, 164] on div "**********" at bounding box center [607, 146] width 611 height 51
type input "*********"
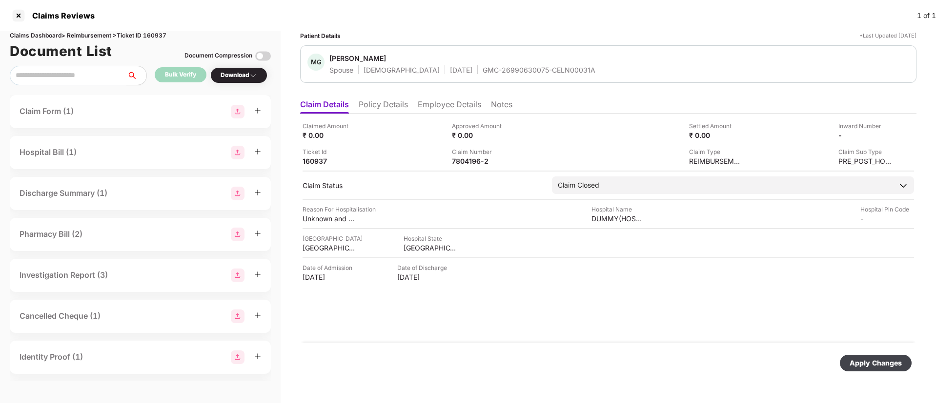
click at [874, 363] on div "Apply Changes" at bounding box center [875, 363] width 52 height 11
click at [365, 136] on img at bounding box center [363, 135] width 8 height 8
click at [362, 135] on img at bounding box center [363, 135] width 8 height 8
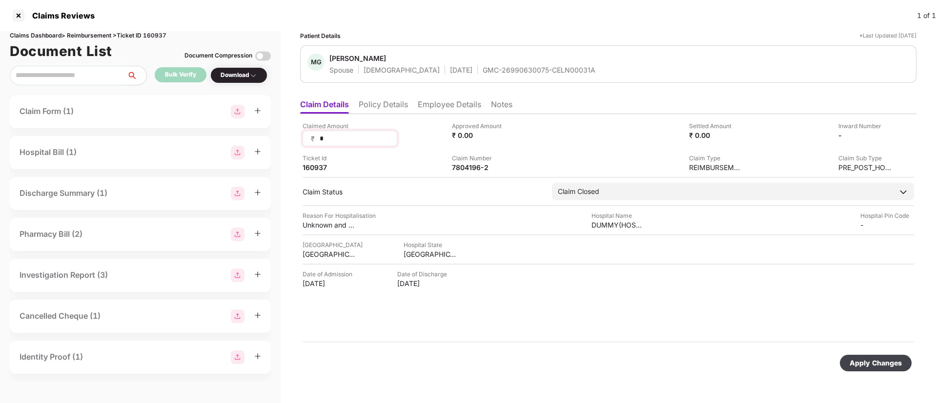
drag, startPoint x: 344, startPoint y: 135, endPoint x: 307, endPoint y: 135, distance: 37.6
click at [307, 135] on div "₹ *" at bounding box center [349, 139] width 95 height 16
type input "****"
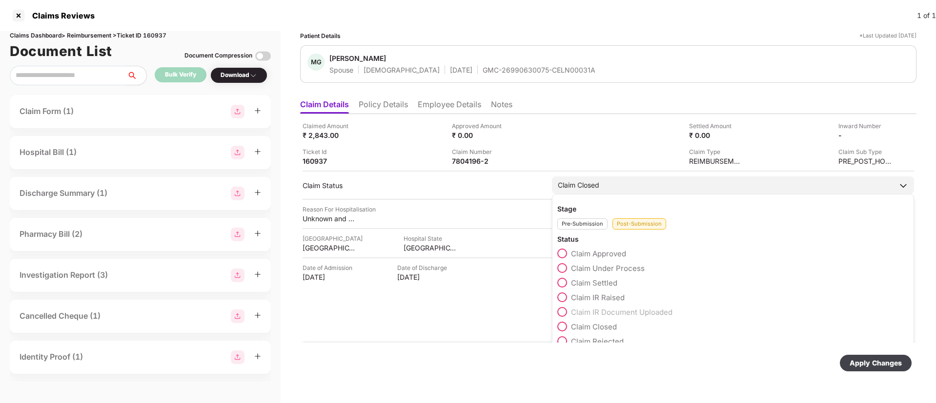
click at [560, 255] on span at bounding box center [562, 254] width 10 height 10
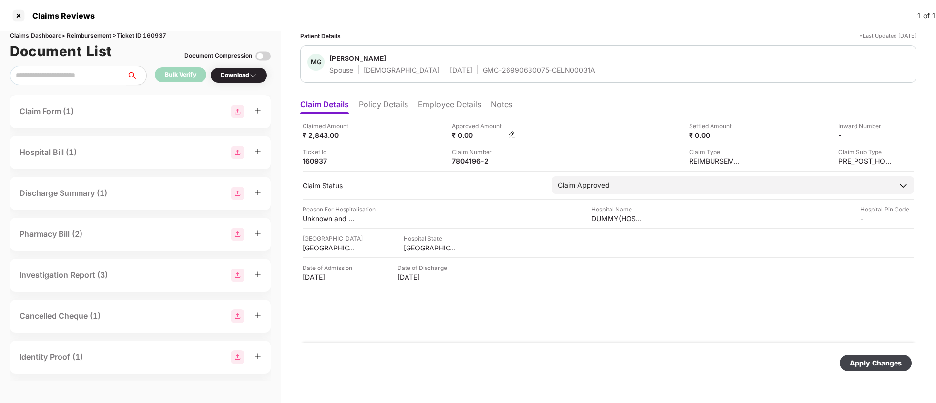
click at [509, 137] on img at bounding box center [512, 135] width 8 height 8
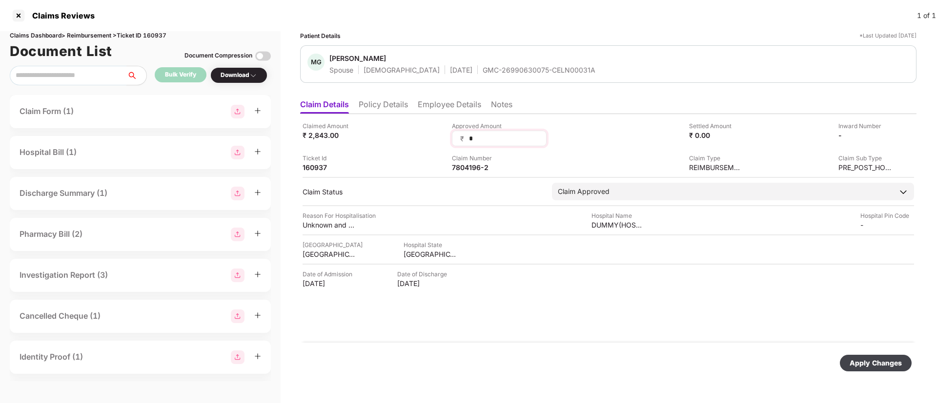
drag, startPoint x: 480, startPoint y: 140, endPoint x: 456, endPoint y: 136, distance: 24.9
click at [456, 136] on div "₹ *" at bounding box center [499, 139] width 95 height 16
type input "****"
click at [874, 365] on div "Apply Changes" at bounding box center [875, 363] width 52 height 11
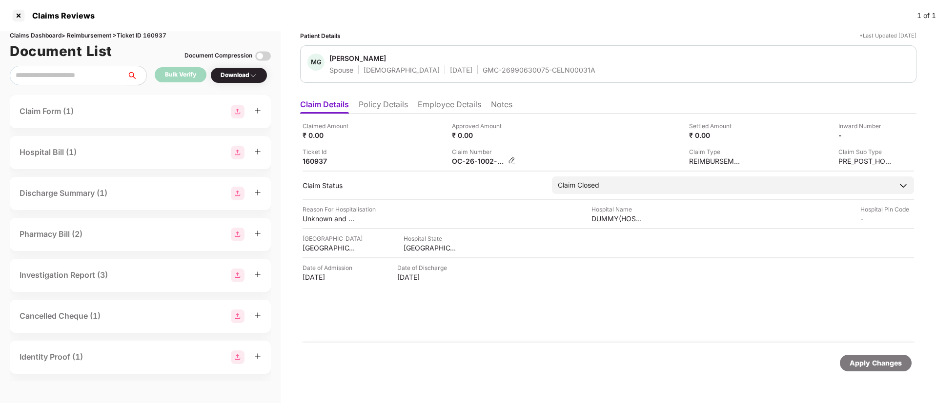
click at [513, 161] on img at bounding box center [512, 161] width 8 height 8
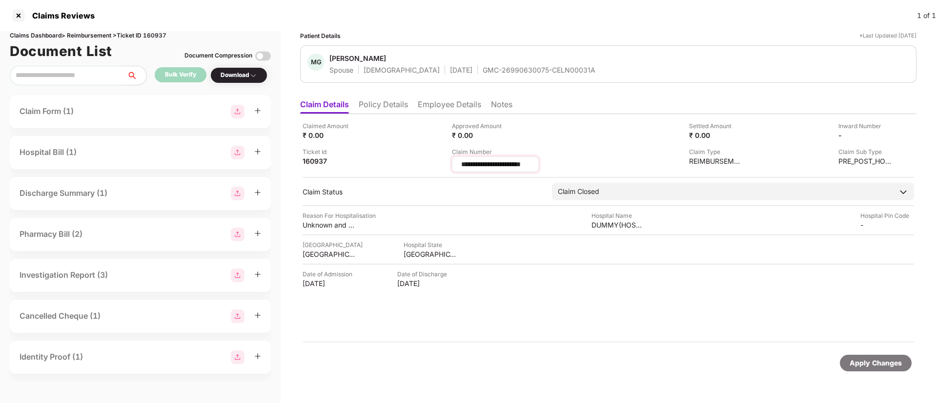
scroll to position [0, 3]
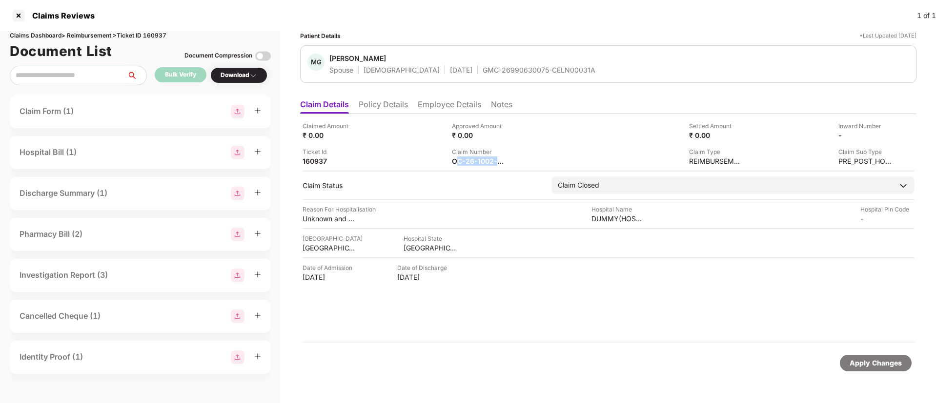
drag, startPoint x: 557, startPoint y: 163, endPoint x: 449, endPoint y: 164, distance: 107.8
click at [510, 164] on div "Claim Number OC-26-1002-8403-00429102" at bounding box center [523, 156] width 142 height 19
click at [512, 158] on div "Claim Number OC-26-1002-8403-00429102" at bounding box center [523, 156] width 142 height 19
click at [515, 162] on img at bounding box center [512, 161] width 8 height 8
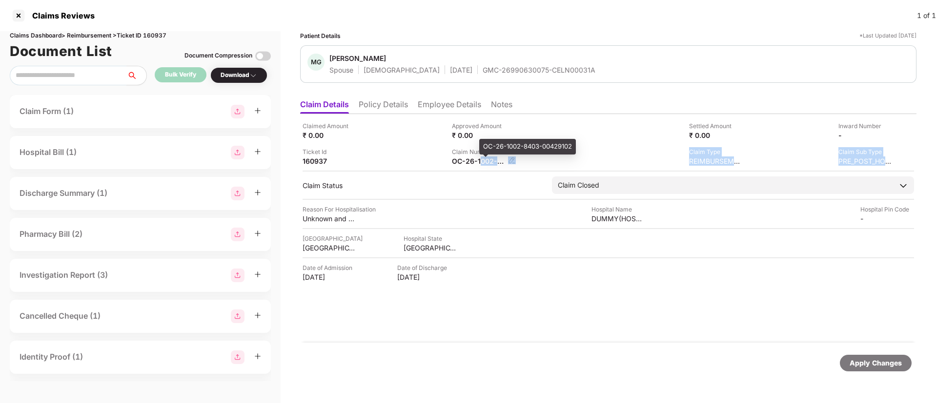
drag, startPoint x: 457, startPoint y: 166, endPoint x: 480, endPoint y: 163, distance: 23.2
click at [504, 164] on div "OC-26-1002-8403-00429102" at bounding box center [479, 161] width 54 height 9
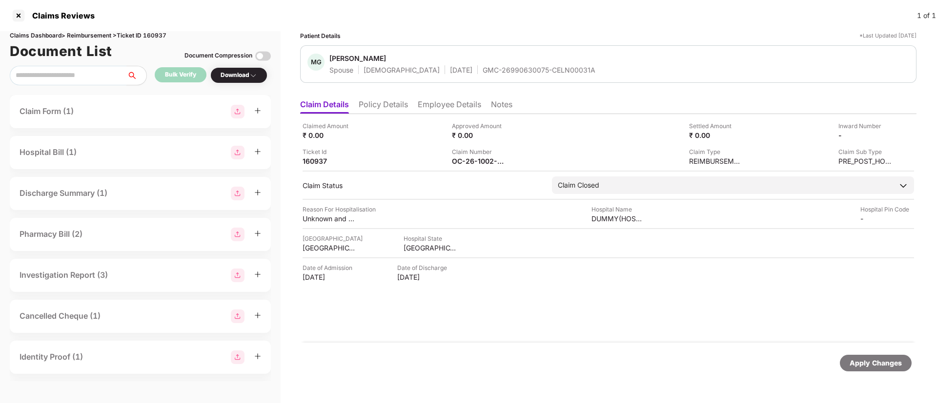
click at [510, 160] on div "Claim Number OC-26-1002-8403-00429102" at bounding box center [523, 156] width 142 height 19
click at [513, 158] on img at bounding box center [512, 161] width 8 height 8
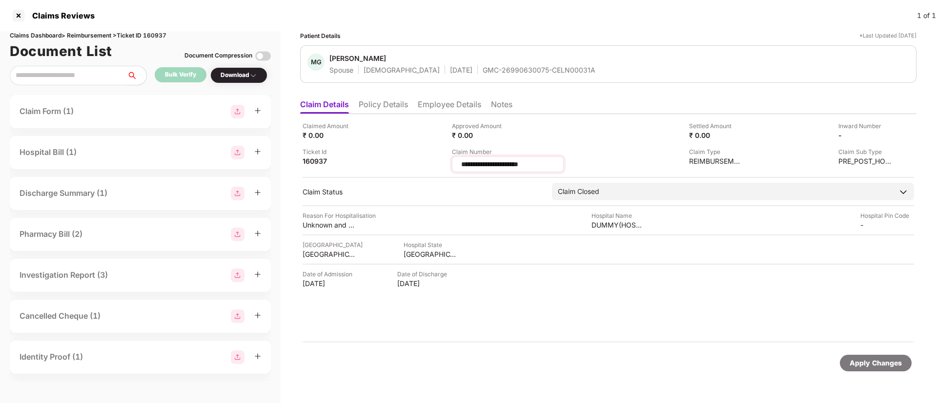
scroll to position [0, 0]
type input "*"
type input "*********"
click at [360, 132] on img at bounding box center [363, 135] width 8 height 8
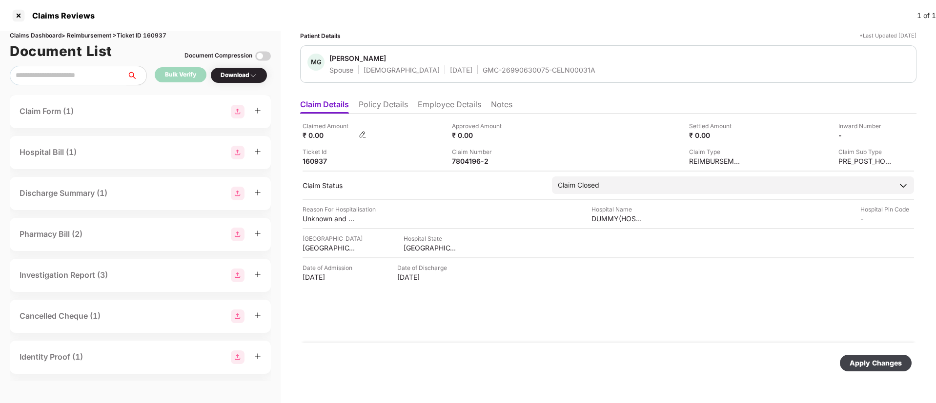
click at [359, 135] on div "₹ 0.00" at bounding box center [334, 135] width 64 height 9
click at [366, 133] on img at bounding box center [363, 135] width 8 height 8
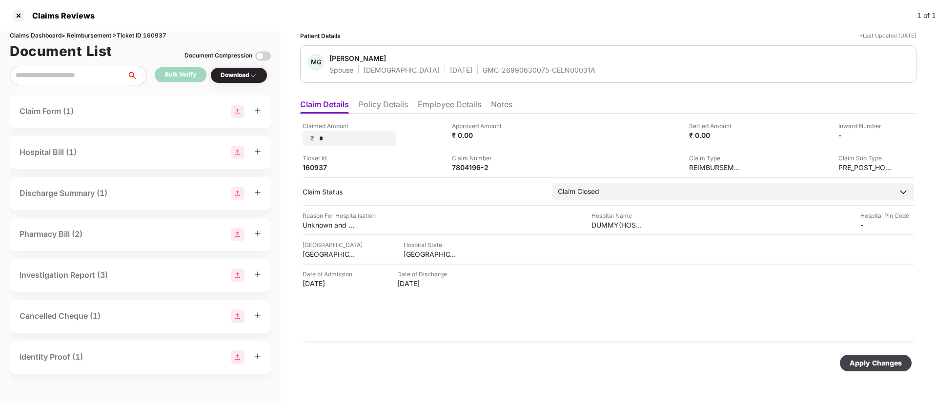
drag, startPoint x: 340, startPoint y: 140, endPoint x: 296, endPoint y: 135, distance: 44.2
click at [296, 135] on div "Patient Details *Last Updated [DATE] MG [PERSON_NAME] Spouse [DEMOGRAPHIC_DATA]…" at bounding box center [608, 217] width 655 height 372
type input "****"
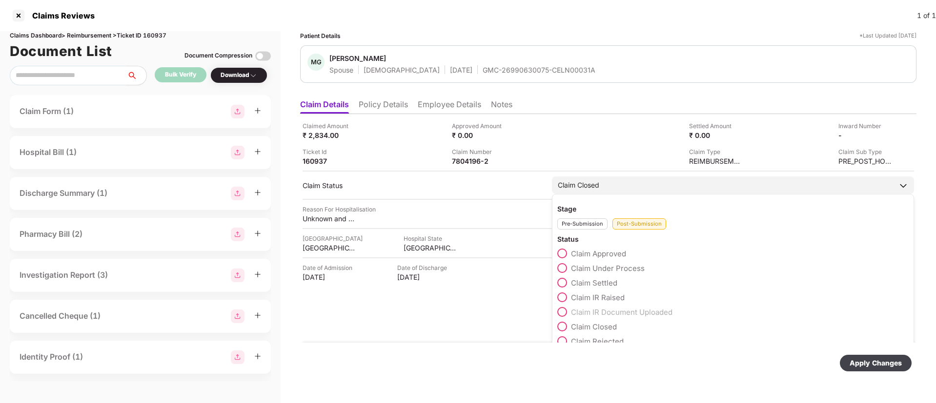
click at [564, 261] on div "Claim Approved" at bounding box center [732, 256] width 351 height 15
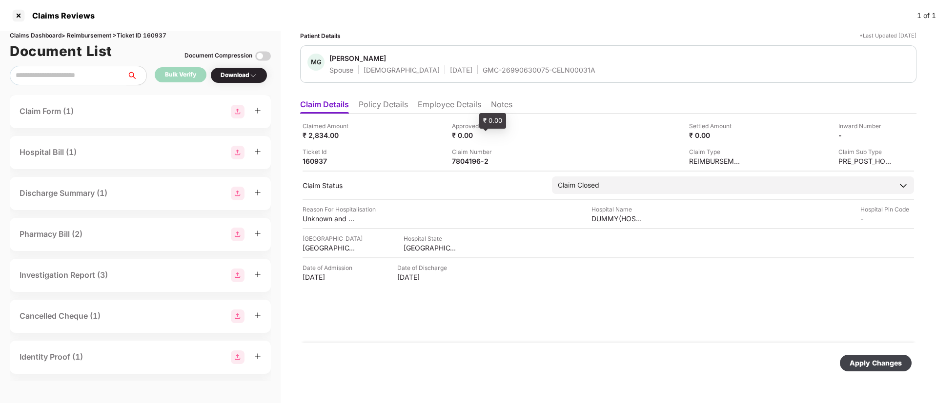
click at [484, 137] on div "₹ 0.00" at bounding box center [479, 135] width 54 height 9
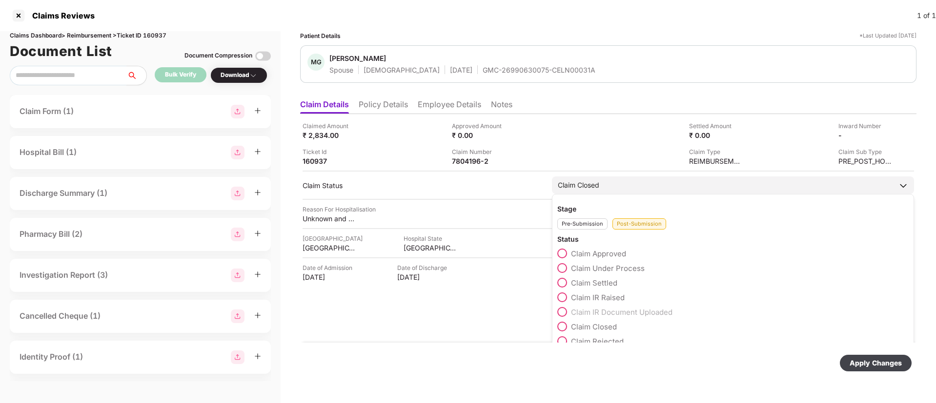
click at [562, 257] on span at bounding box center [562, 254] width 10 height 10
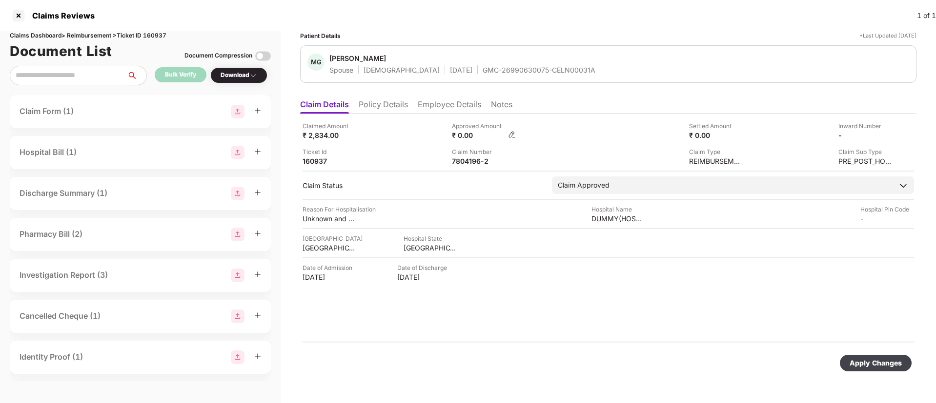
click at [508, 134] on img at bounding box center [512, 135] width 8 height 8
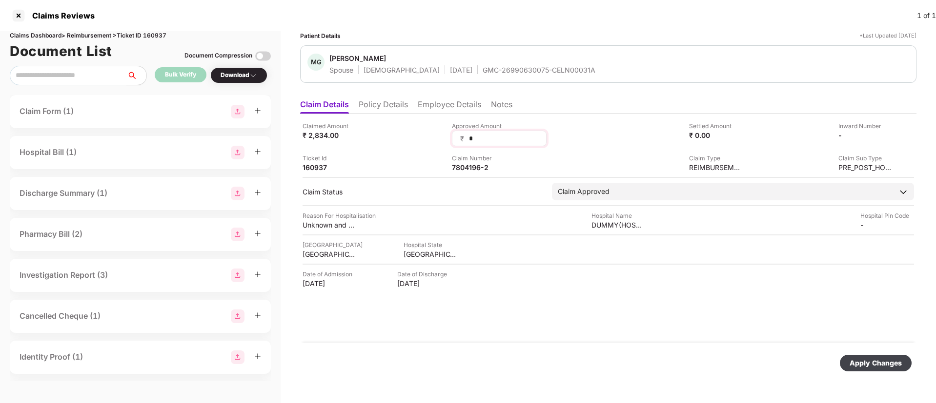
drag, startPoint x: 489, startPoint y: 140, endPoint x: 456, endPoint y: 135, distance: 33.6
click at [456, 135] on div "₹ *" at bounding box center [499, 139] width 95 height 16
type input "****"
click at [866, 365] on div "Apply Changes" at bounding box center [875, 363] width 52 height 11
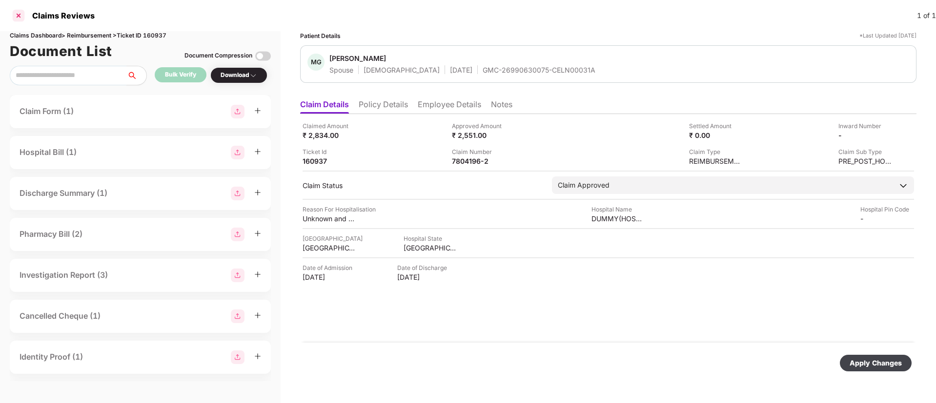
click at [21, 16] on div at bounding box center [19, 16] width 16 height 16
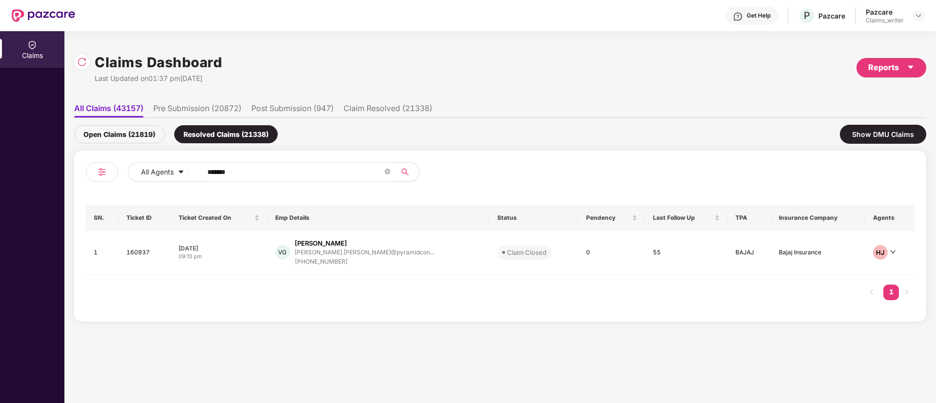
click at [141, 130] on div "Open Claims (21819)" at bounding box center [119, 134] width 90 height 18
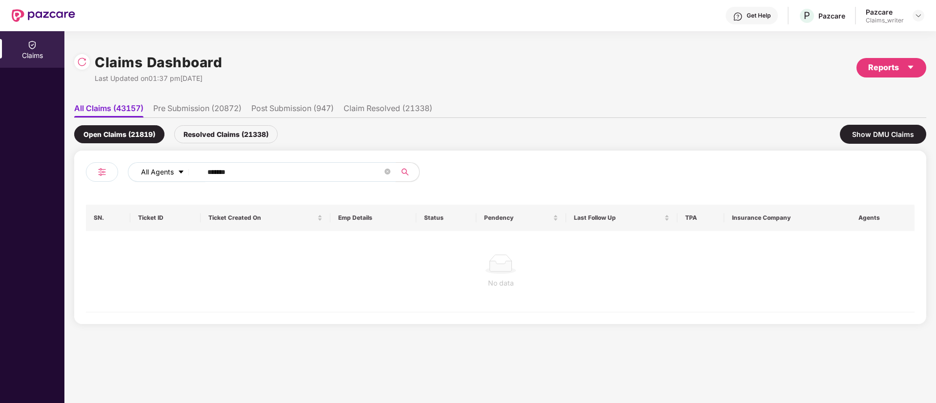
drag, startPoint x: 244, startPoint y: 178, endPoint x: 195, endPoint y: 174, distance: 49.5
click at [195, 174] on div "All Agents ******" at bounding box center [376, 172] width 497 height 20
paste input "text"
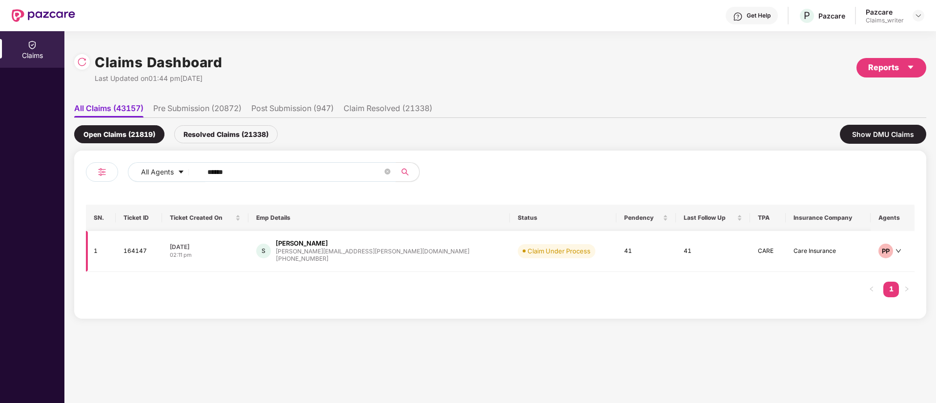
type input "******"
click at [157, 249] on td "164147" at bounding box center [139, 251] width 47 height 41
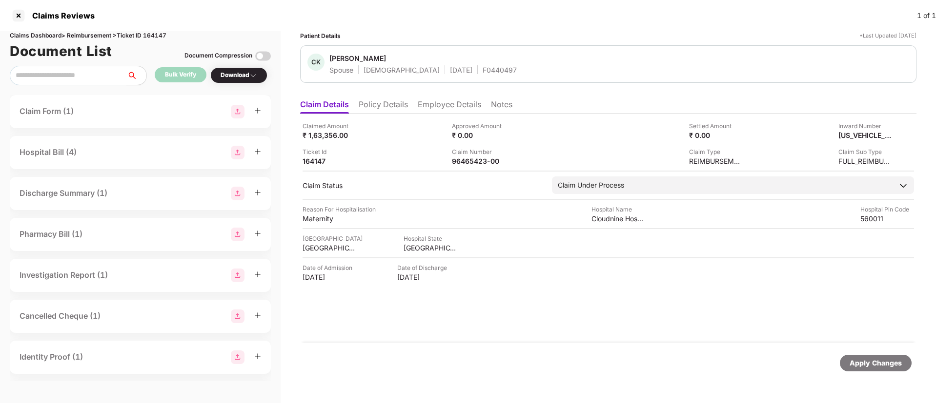
click at [429, 107] on li "Employee Details" at bounding box center [449, 107] width 63 height 14
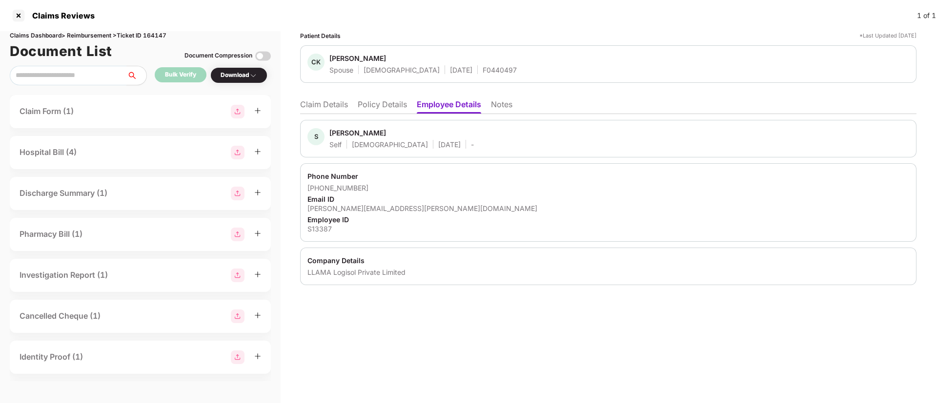
drag, startPoint x: 326, startPoint y: 132, endPoint x: 368, endPoint y: 132, distance: 42.0
click at [368, 132] on div "S [PERSON_NAME] Self [DEMOGRAPHIC_DATA] [DATE] -" at bounding box center [390, 138] width 166 height 21
copy div "[PERSON_NAME]"
click at [383, 104] on li "Policy Details" at bounding box center [382, 107] width 49 height 14
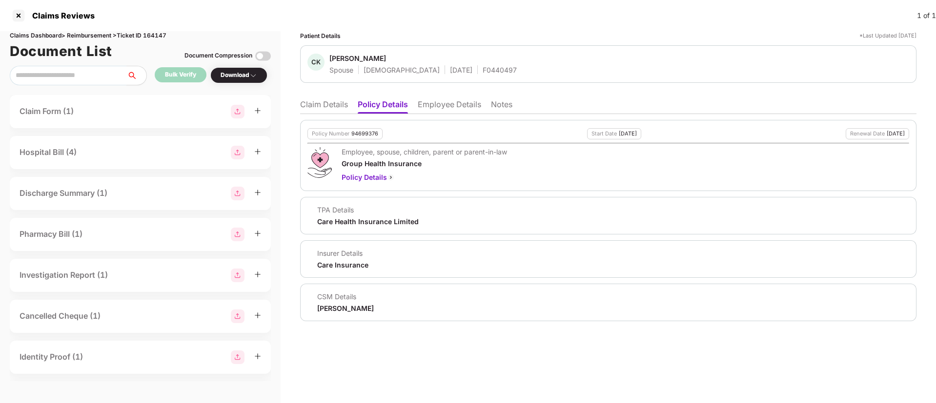
click at [361, 134] on div "94699376" at bounding box center [364, 134] width 27 height 6
copy div "94699376"
click at [482, 68] on div "F0440497" at bounding box center [499, 69] width 34 height 9
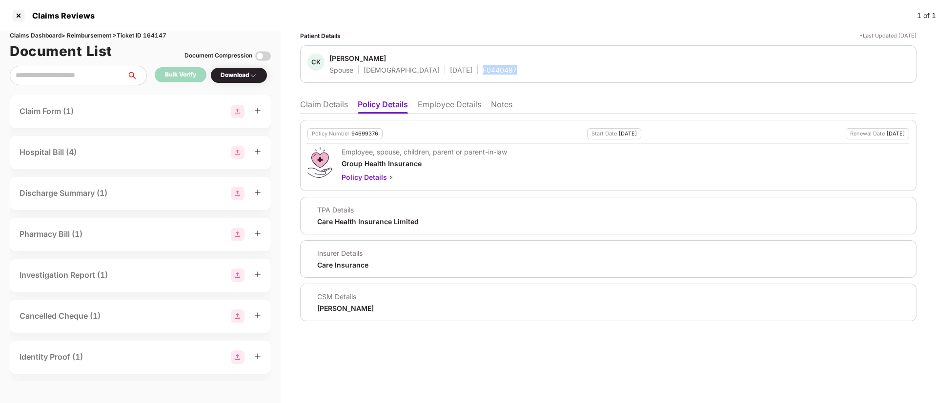
copy div "F0440497"
click at [341, 107] on li "Claim Details" at bounding box center [324, 107] width 48 height 14
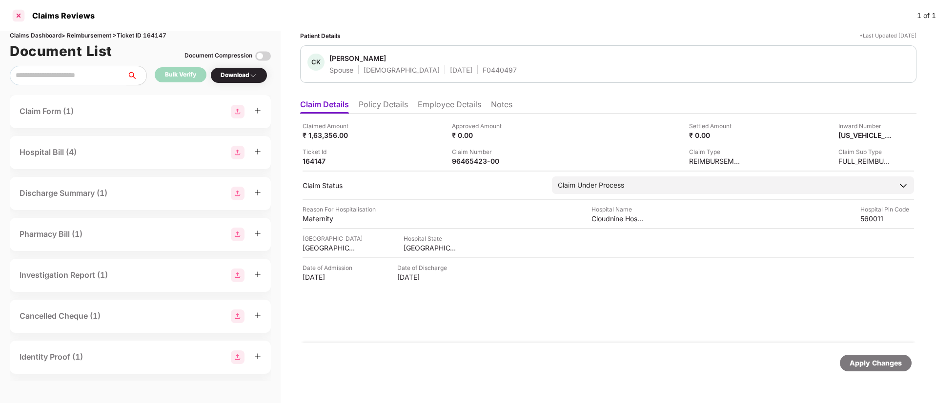
click at [21, 16] on div at bounding box center [19, 16] width 16 height 16
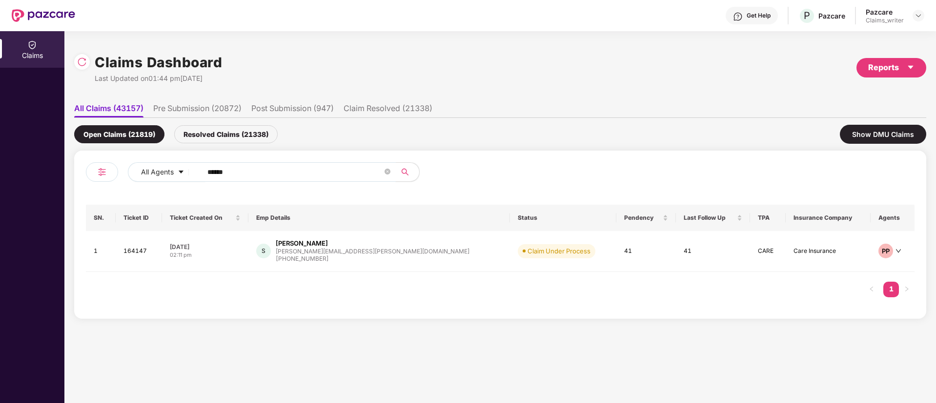
drag, startPoint x: 258, startPoint y: 158, endPoint x: 217, endPoint y: 169, distance: 43.0
click at [217, 169] on div "All Agents ****** SN. Ticket ID Ticket Created On Emp Details Status Pendency L…" at bounding box center [500, 235] width 852 height 168
drag, startPoint x: 245, startPoint y: 168, endPoint x: 181, endPoint y: 167, distance: 63.4
click at [181, 167] on div "All Agents ******" at bounding box center [376, 172] width 497 height 20
paste input "text"
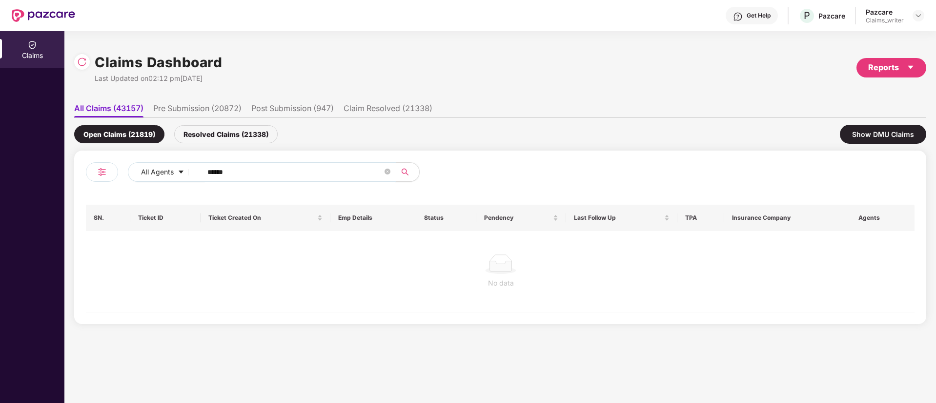
type input "******"
click at [221, 140] on div "Resolved Claims (21338)" at bounding box center [225, 134] width 103 height 18
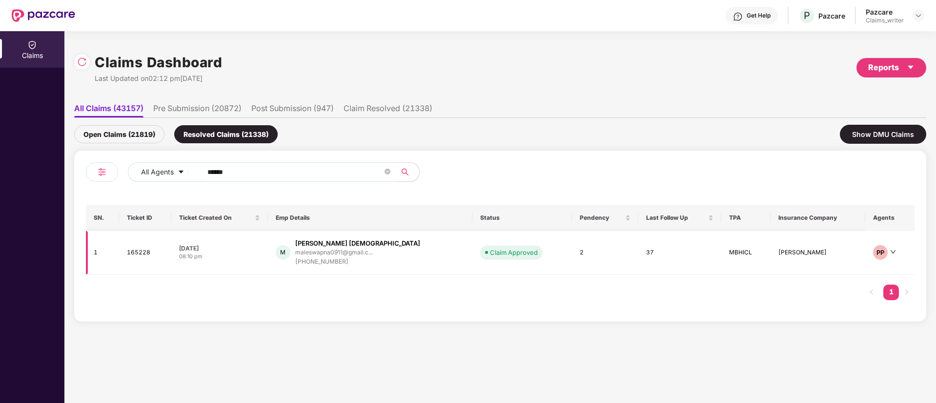
click at [137, 254] on td "165228" at bounding box center [145, 253] width 52 height 44
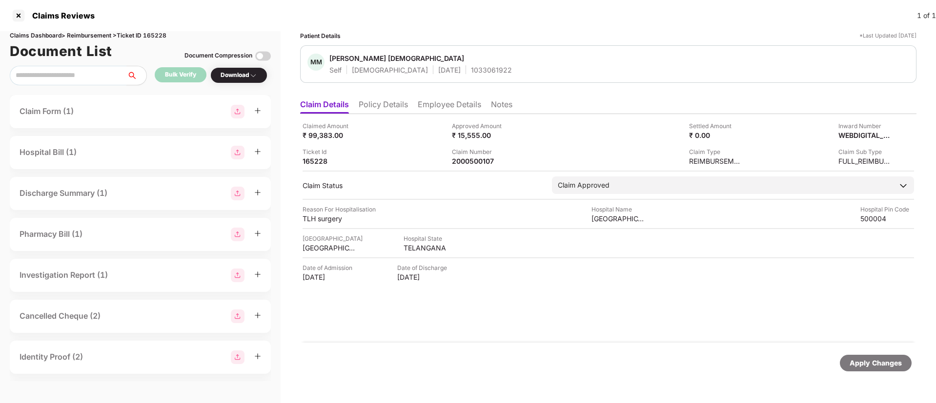
click at [361, 101] on li "Policy Details" at bounding box center [383, 107] width 49 height 14
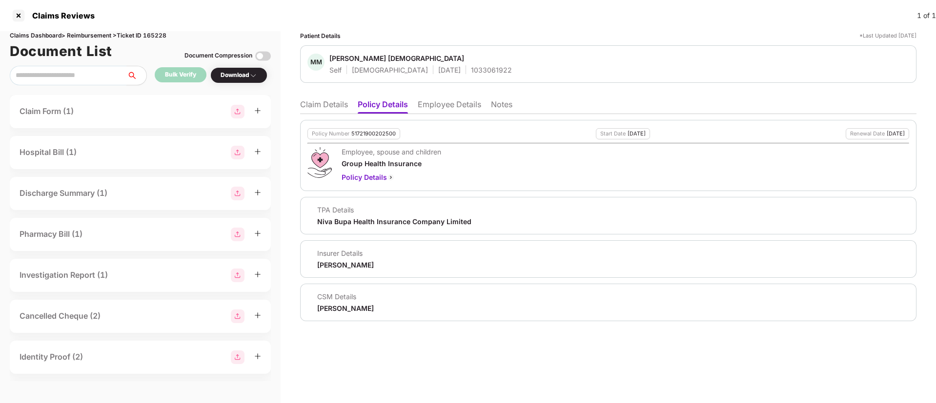
click at [433, 106] on li "Employee Details" at bounding box center [449, 107] width 63 height 14
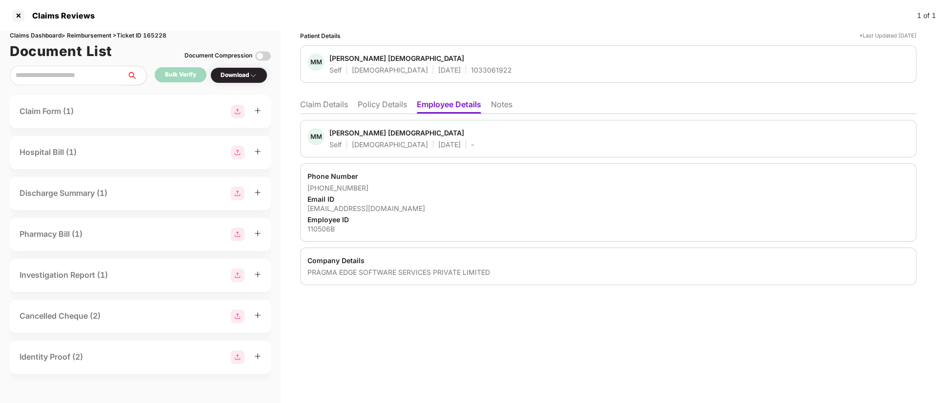
click at [471, 73] on div "1033061922" at bounding box center [491, 69] width 41 height 9
copy div "1033061922"
click at [321, 100] on li "Claim Details" at bounding box center [324, 107] width 48 height 14
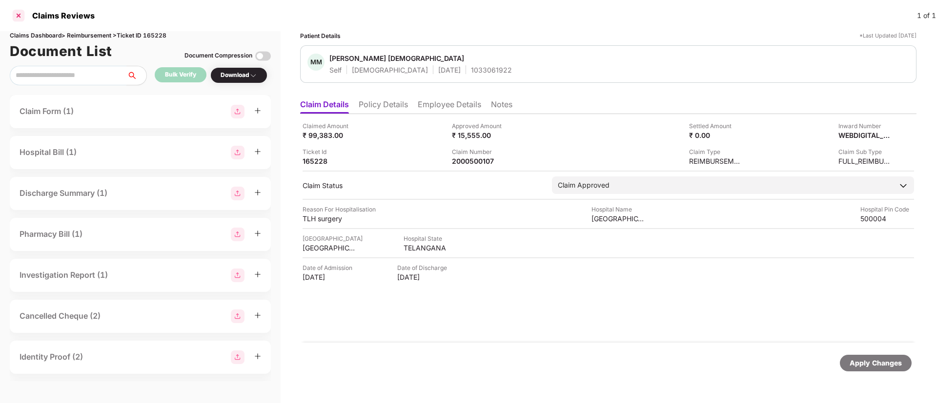
click at [20, 16] on div at bounding box center [19, 16] width 16 height 16
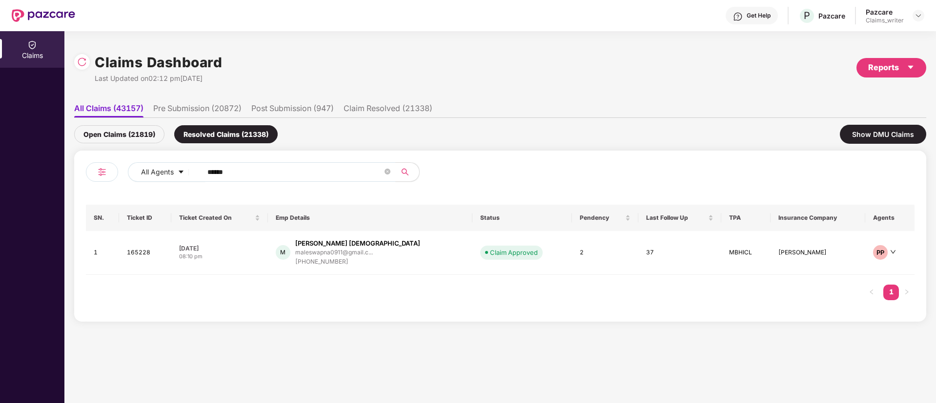
click at [132, 138] on div "Open Claims (21819)" at bounding box center [119, 134] width 90 height 18
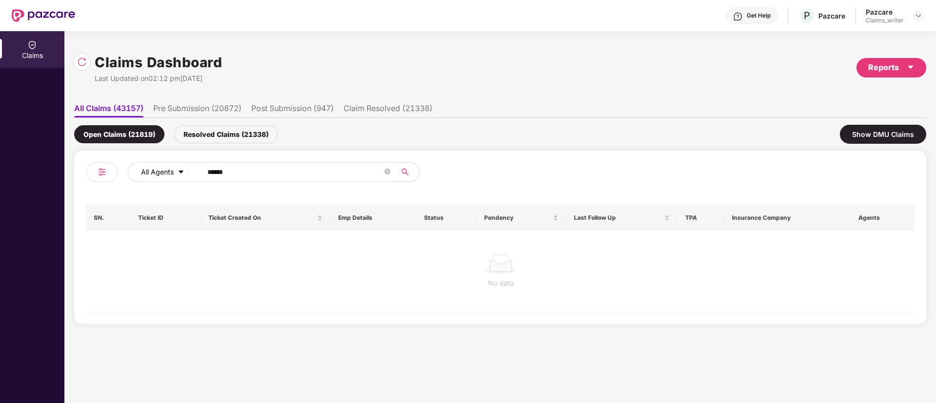
drag, startPoint x: 245, startPoint y: 175, endPoint x: 183, endPoint y: 168, distance: 62.3
click at [183, 168] on div "All Agents ******" at bounding box center [376, 172] width 497 height 20
paste input "text"
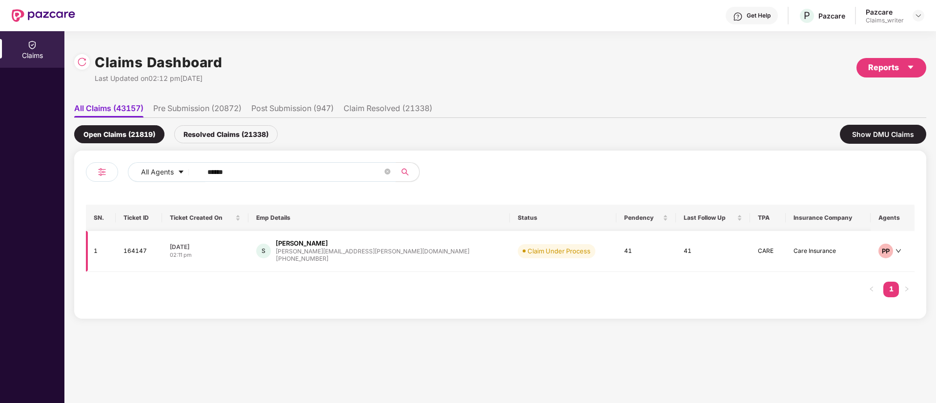
type input "******"
click at [141, 257] on td "164147" at bounding box center [139, 251] width 47 height 41
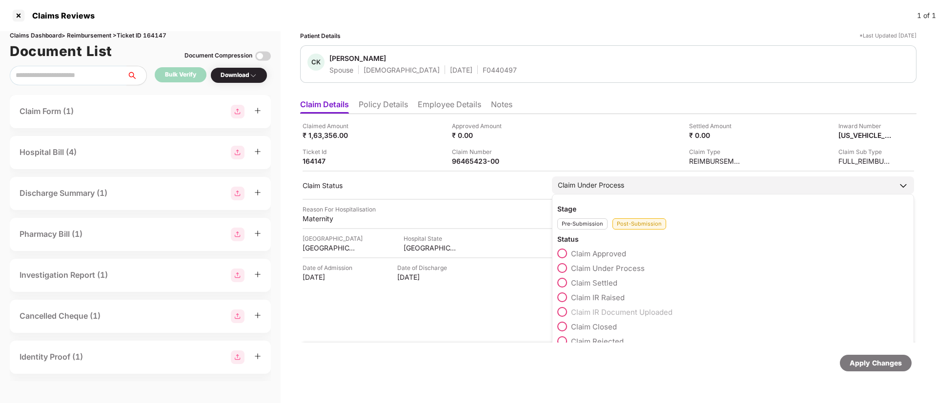
click at [560, 251] on span at bounding box center [562, 254] width 10 height 10
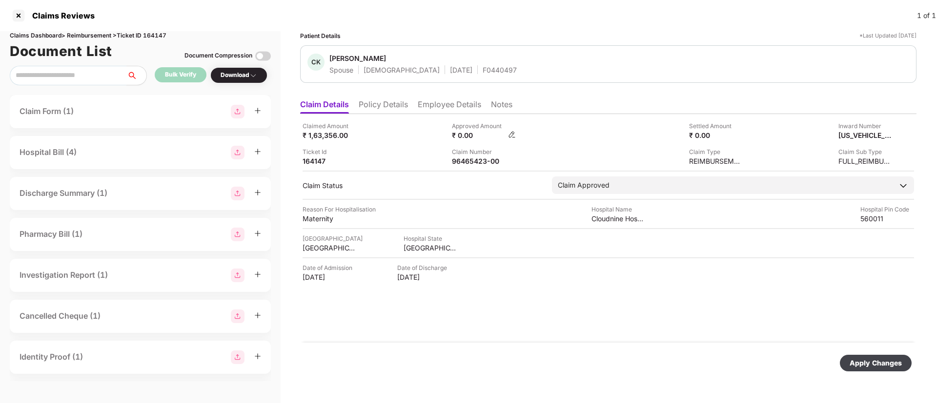
click at [512, 136] on img at bounding box center [512, 135] width 8 height 8
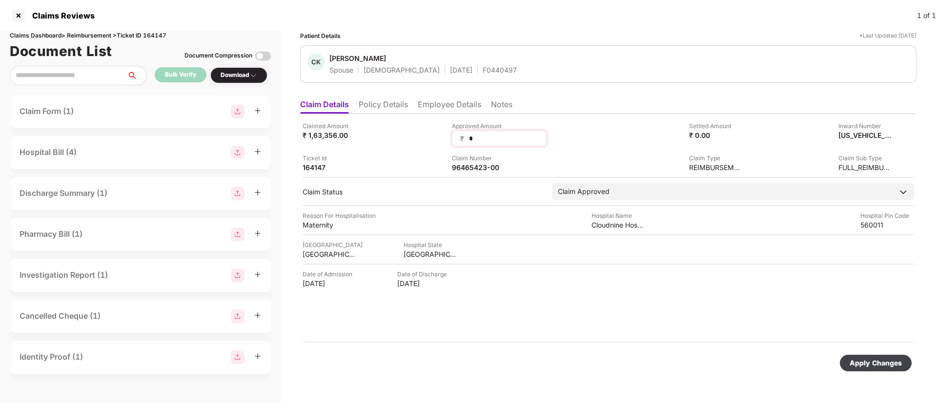
drag, startPoint x: 487, startPoint y: 142, endPoint x: 458, endPoint y: 140, distance: 28.8
click at [458, 140] on div "₹ *" at bounding box center [499, 139] width 95 height 16
type input "*****"
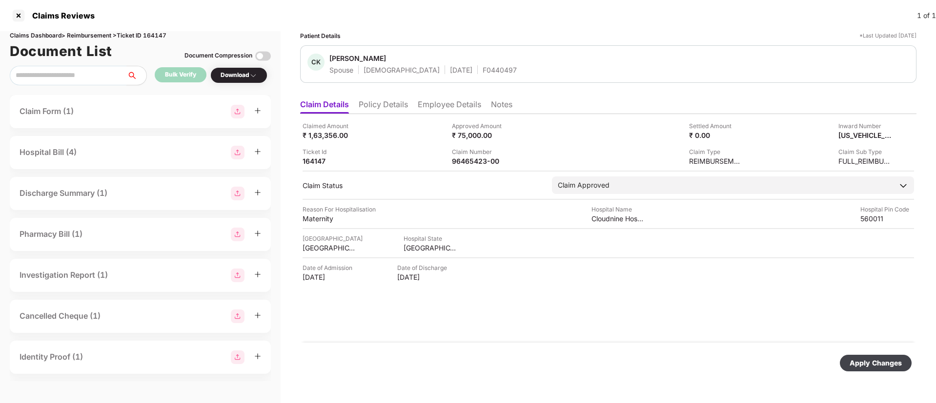
click at [876, 369] on div "Apply Changes" at bounding box center [876, 363] width 72 height 17
drag, startPoint x: 451, startPoint y: 162, endPoint x: 500, endPoint y: 164, distance: 48.4
click at [500, 164] on div "Claimed Amount ₹ 1,63,356.00 Approved Amount ₹ 75,000.00 Settled Amount ₹ 0.00 …" at bounding box center [607, 143] width 611 height 44
copy div "96465423-00"
click at [16, 11] on div at bounding box center [19, 16] width 16 height 16
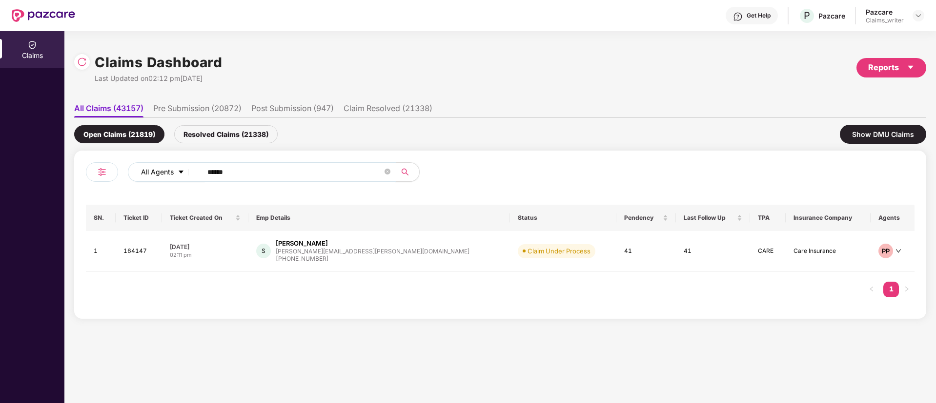
drag, startPoint x: 218, startPoint y: 165, endPoint x: 191, endPoint y: 165, distance: 27.3
click at [191, 165] on div "All Agents ******" at bounding box center [376, 172] width 497 height 20
paste input "text"
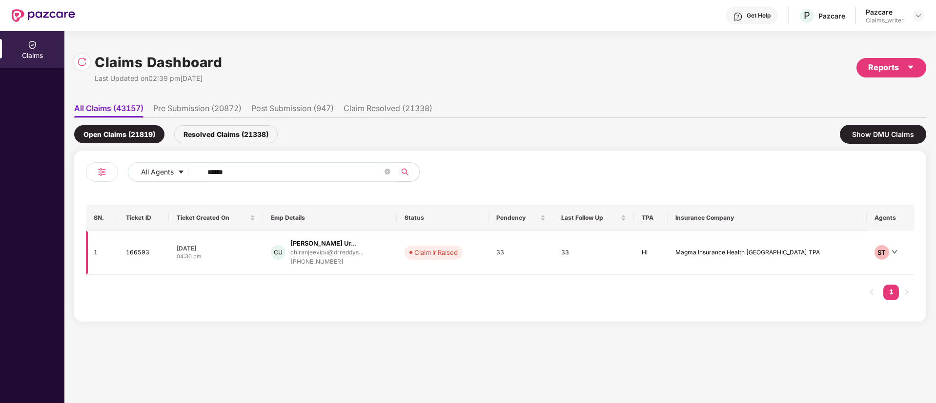
type input "******"
click at [144, 260] on td "166593" at bounding box center [143, 253] width 51 height 44
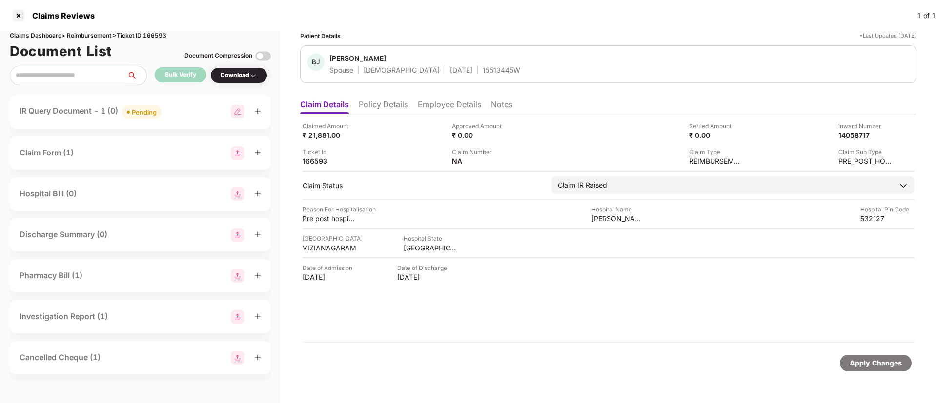
click at [152, 112] on div "Pending" at bounding box center [144, 112] width 25 height 10
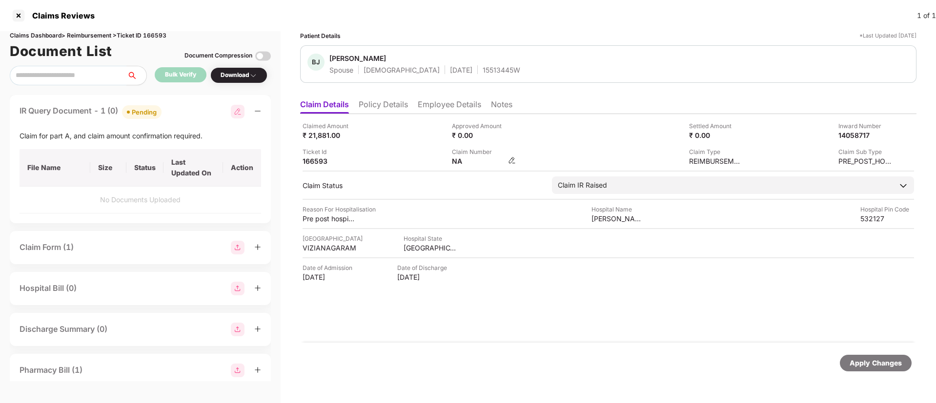
click at [512, 161] on img at bounding box center [512, 161] width 8 height 8
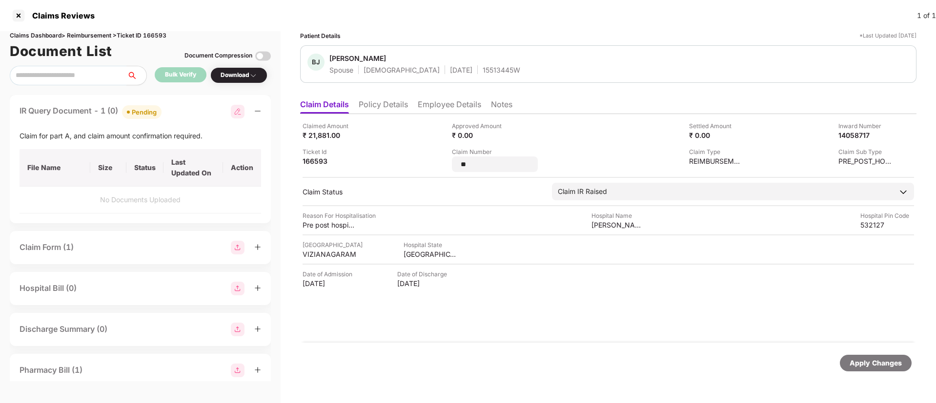
drag, startPoint x: 487, startPoint y: 166, endPoint x: 432, endPoint y: 157, distance: 56.5
click at [432, 157] on div "Claimed Amount ₹ 21,881.00 Approved Amount ₹ 0.00 Settled Amount ₹ 0.00 Inward …" at bounding box center [607, 146] width 611 height 51
type input "**********"
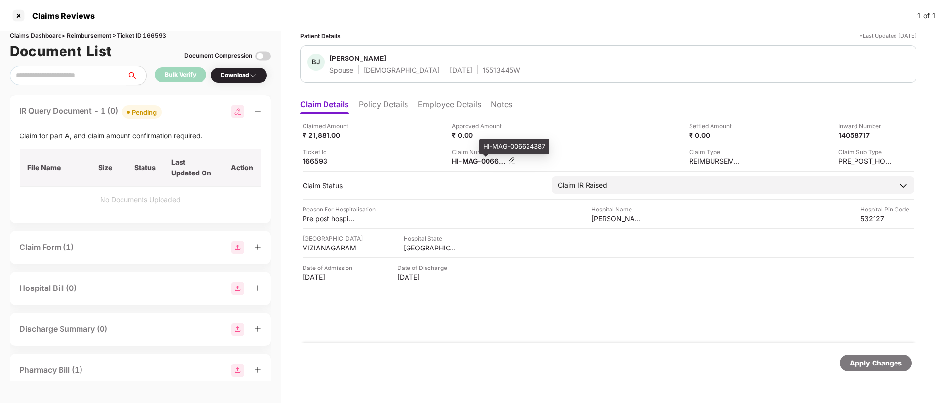
click at [493, 163] on div "HI-MAG-006624387" at bounding box center [479, 161] width 54 height 9
click at [510, 162] on img at bounding box center [512, 161] width 8 height 8
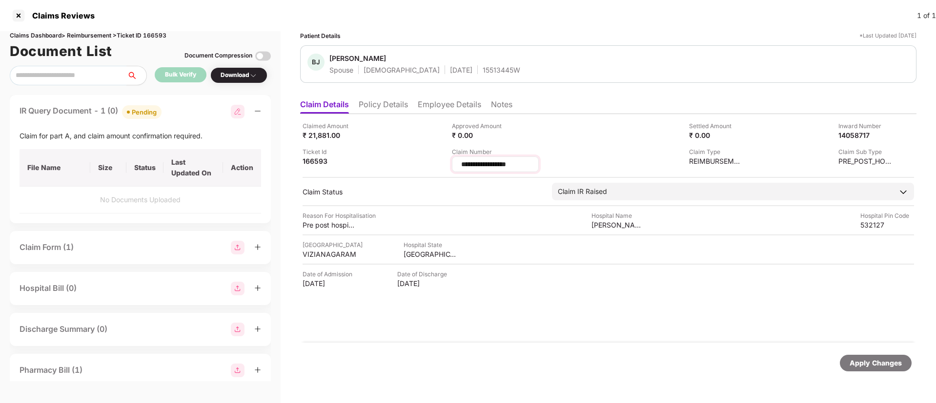
type input "**********"
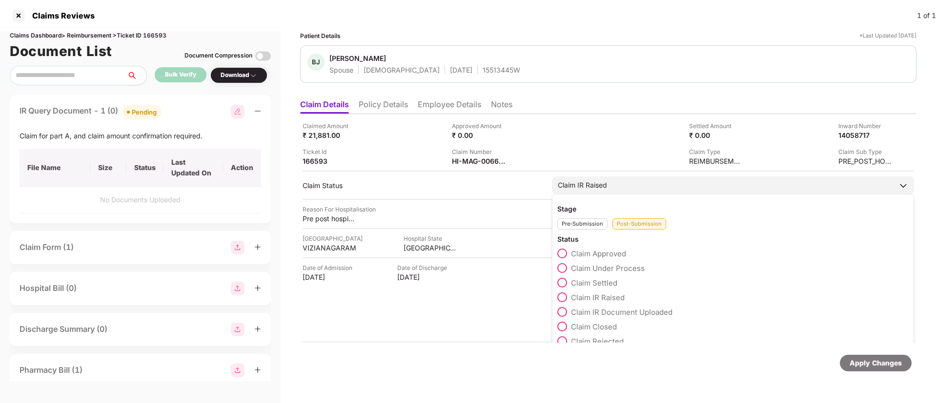
click at [600, 194] on div "Claim IR Raised Stage Pre-Submission Post-Submission Status Claim Approved Clai…" at bounding box center [733, 186] width 362 height 18
click at [564, 310] on span at bounding box center [562, 312] width 10 height 10
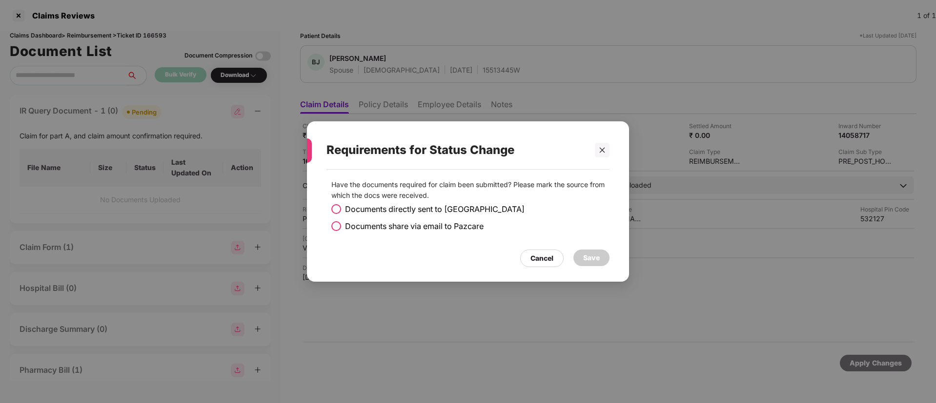
click at [335, 221] on span at bounding box center [336, 226] width 10 height 10
click at [583, 263] on div "Save" at bounding box center [591, 258] width 17 height 11
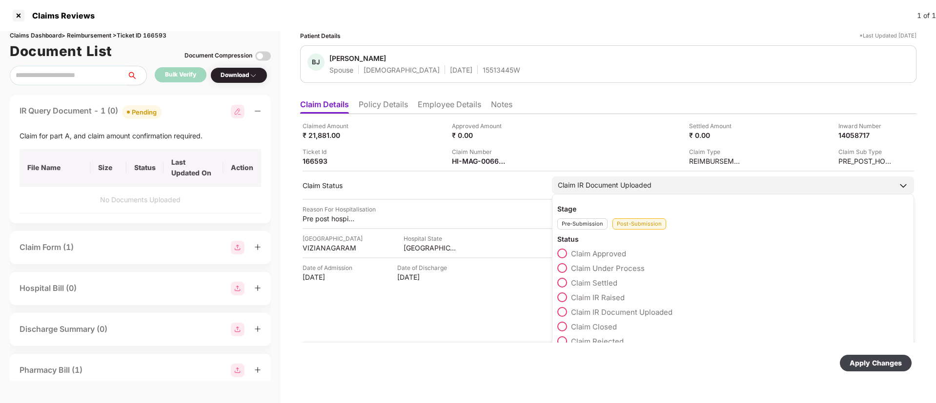
click at [612, 187] on div "Claim IR Document Uploaded" at bounding box center [605, 185] width 94 height 11
click at [567, 265] on label "Claim Under Process" at bounding box center [600, 268] width 87 height 10
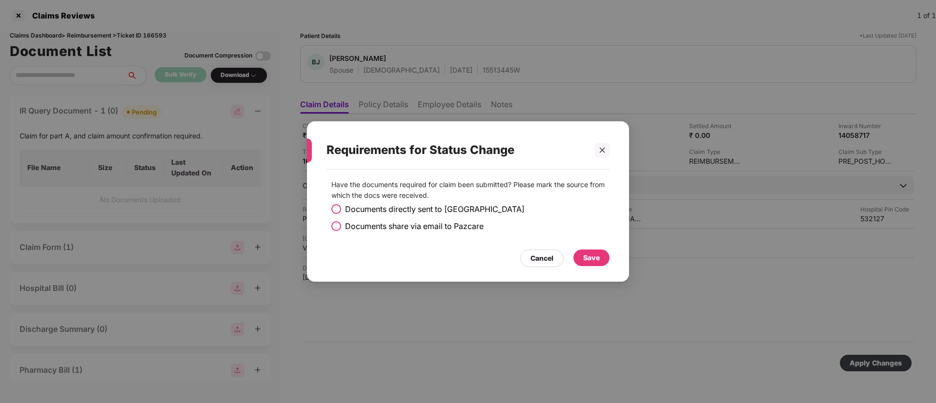
click at [602, 254] on div "Save" at bounding box center [591, 258] width 36 height 17
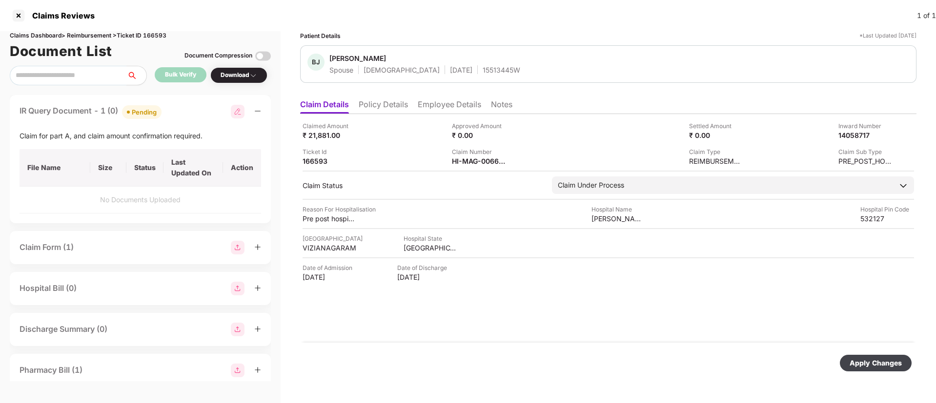
click at [877, 361] on div "Apply Changes" at bounding box center [875, 363] width 52 height 11
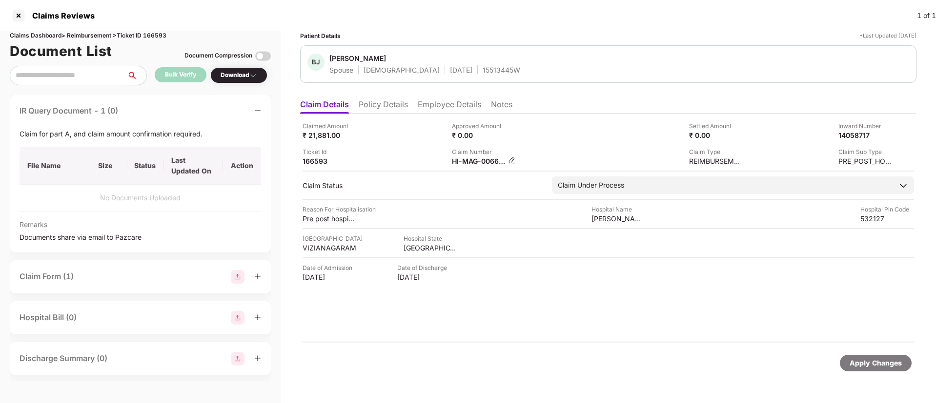
click at [507, 162] on div "HI-MAG-006624387(0)" at bounding box center [484, 161] width 64 height 9
click at [513, 160] on img at bounding box center [512, 161] width 8 height 8
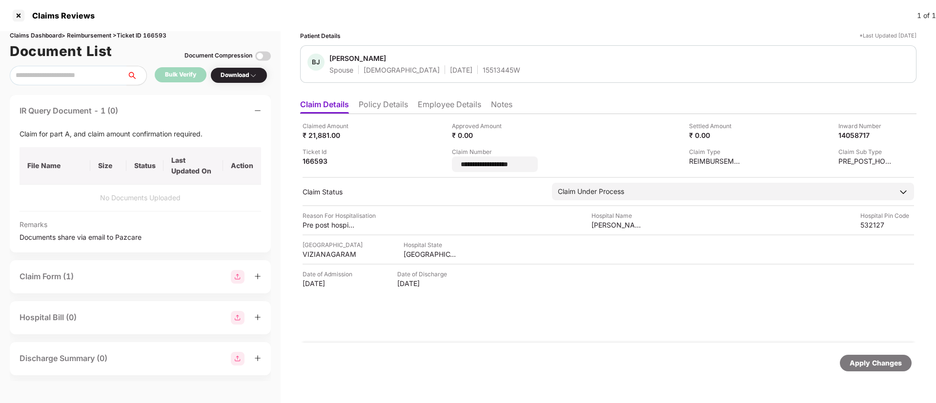
drag, startPoint x: 541, startPoint y: 162, endPoint x: 441, endPoint y: 160, distance: 100.0
click at [441, 160] on div "**********" at bounding box center [607, 146] width 611 height 51
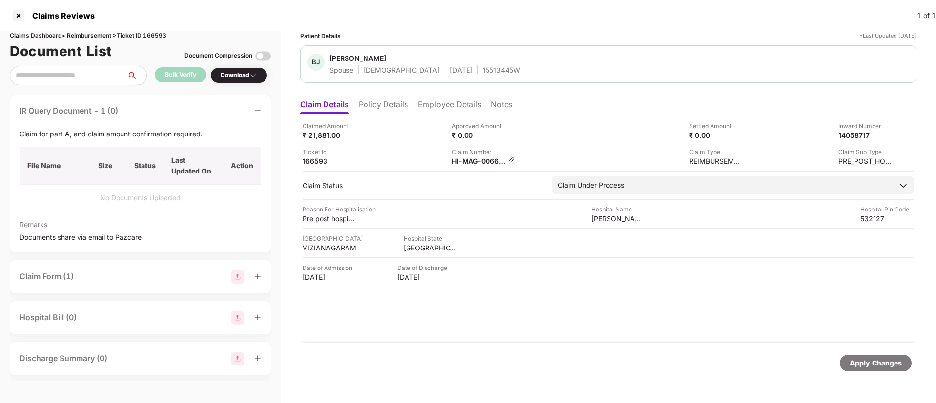
click at [511, 162] on img at bounding box center [512, 161] width 8 height 8
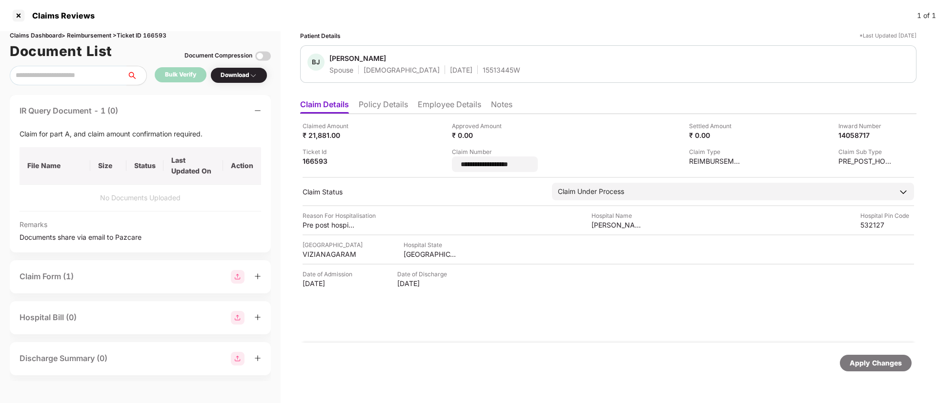
drag, startPoint x: 537, startPoint y: 164, endPoint x: 432, endPoint y: 147, distance: 105.9
click at [432, 147] on div "**********" at bounding box center [607, 146] width 611 height 51
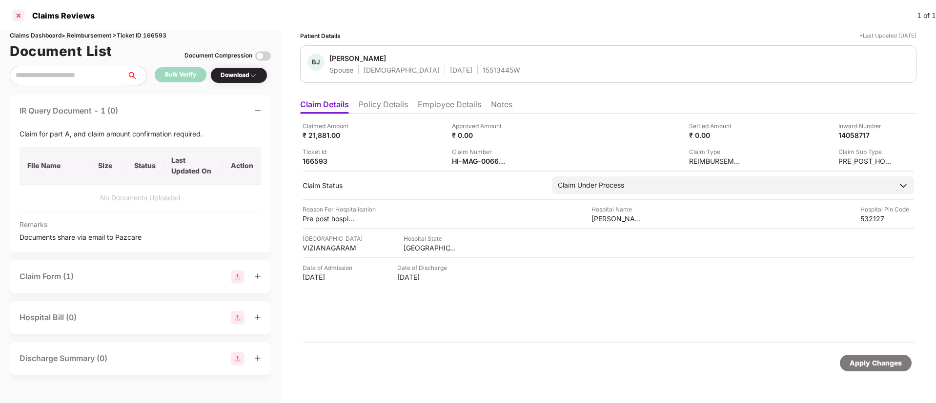
click at [18, 14] on div at bounding box center [19, 16] width 16 height 16
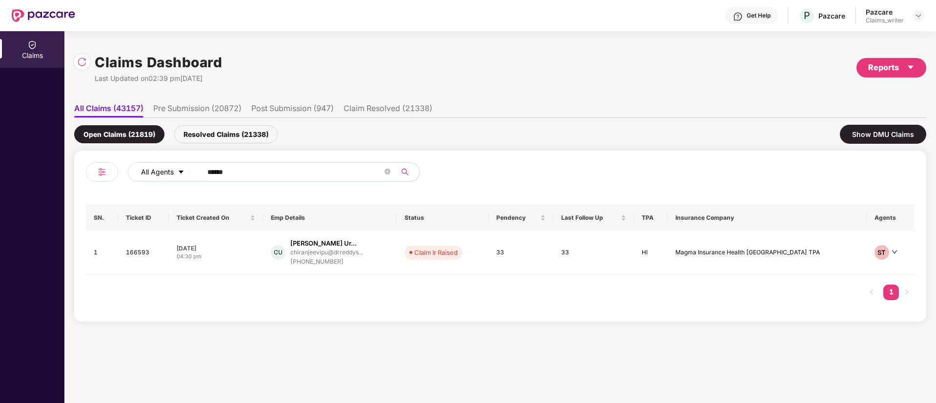
drag, startPoint x: 252, startPoint y: 174, endPoint x: 167, endPoint y: 169, distance: 85.1
click at [168, 169] on div "All Agents ******" at bounding box center [376, 172] width 497 height 20
paste input "text"
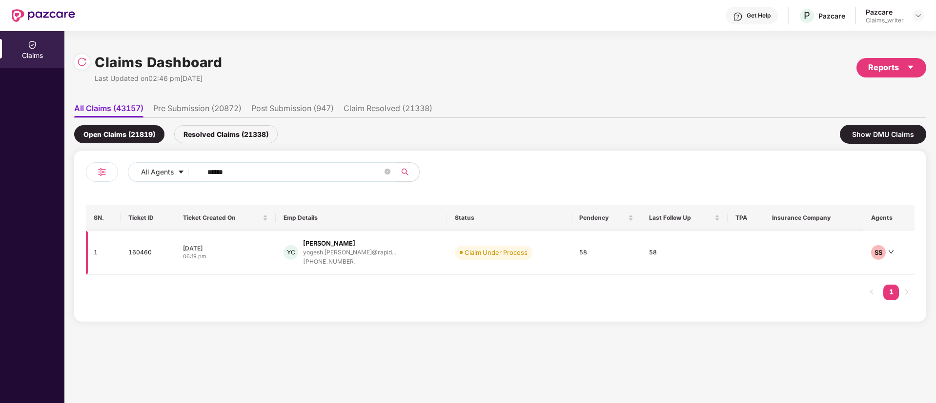
type input "******"
click at [130, 254] on td "160460" at bounding box center [147, 253] width 55 height 44
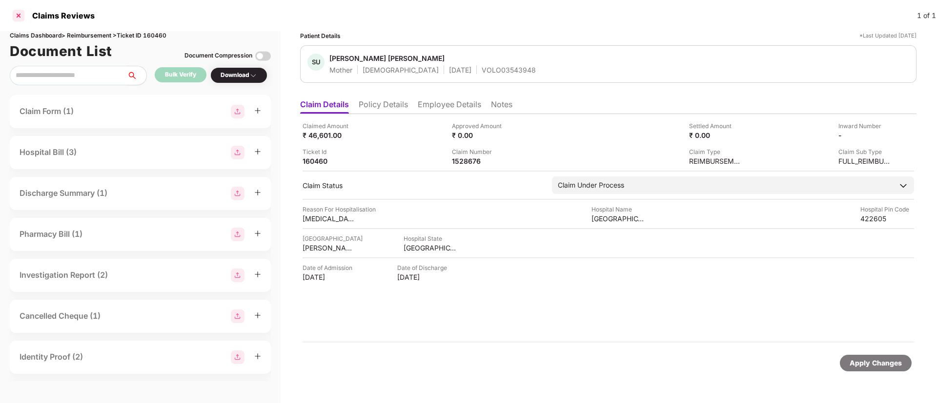
click at [20, 17] on div at bounding box center [19, 16] width 16 height 16
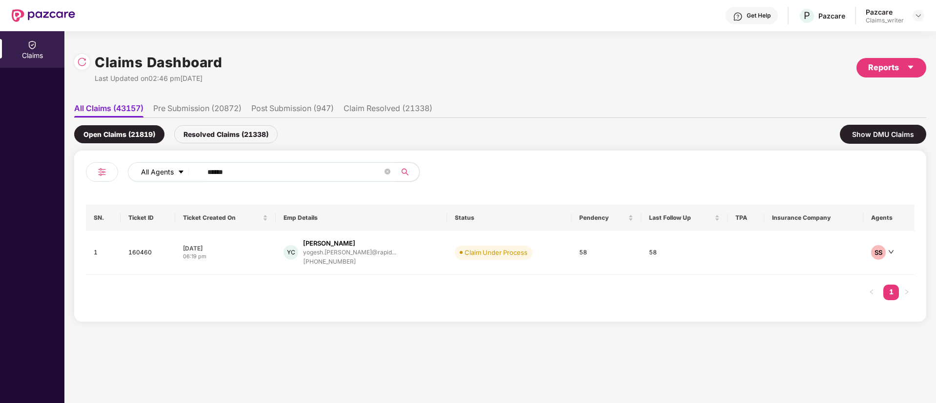
drag, startPoint x: 260, startPoint y: 177, endPoint x: 172, endPoint y: 166, distance: 87.9
click at [172, 166] on div "All Agents ******" at bounding box center [376, 172] width 497 height 20
paste input "text"
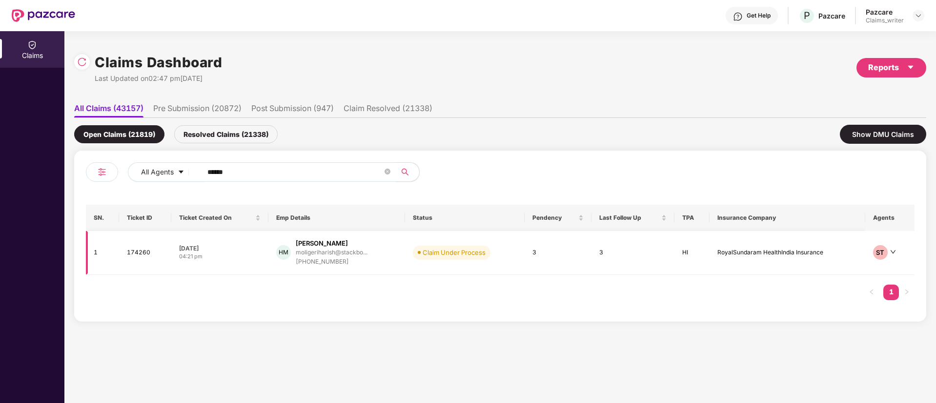
type input "******"
click at [140, 254] on td "174260" at bounding box center [145, 253] width 53 height 44
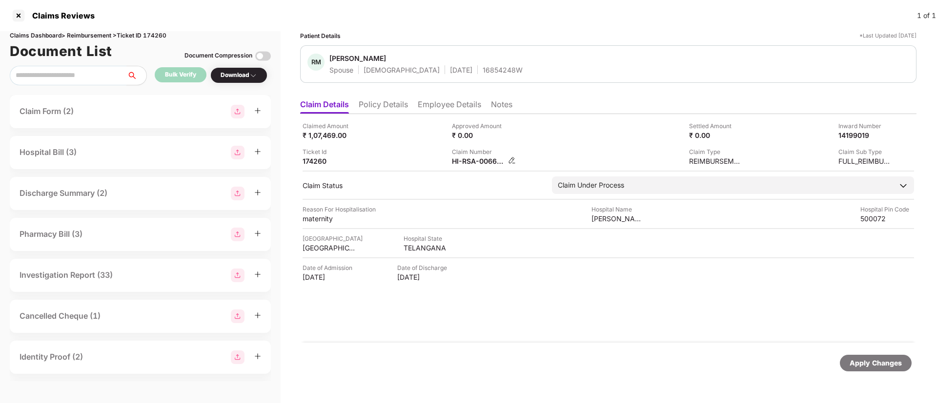
click at [513, 160] on img at bounding box center [512, 161] width 8 height 8
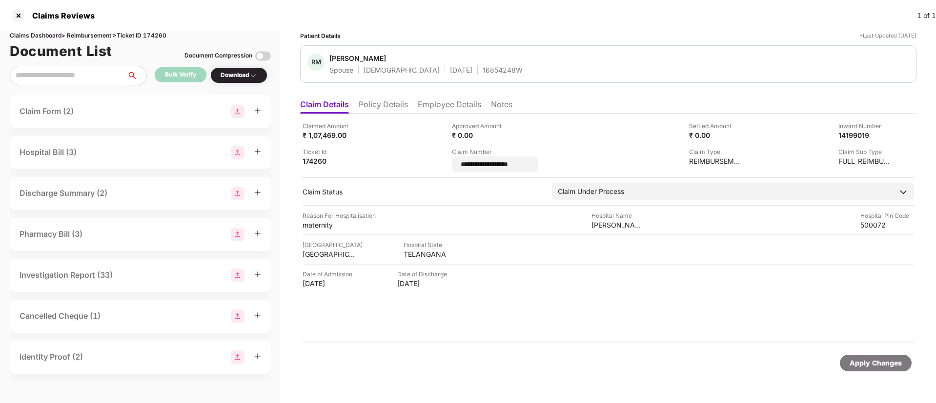
drag, startPoint x: 544, startPoint y: 165, endPoint x: 437, endPoint y: 162, distance: 106.9
click at [437, 162] on div "**********" at bounding box center [607, 146] width 611 height 51
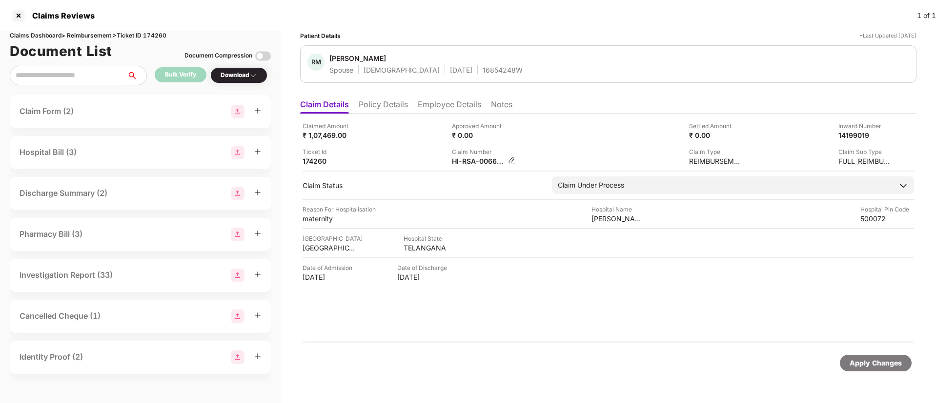
click at [512, 161] on img at bounding box center [512, 161] width 8 height 8
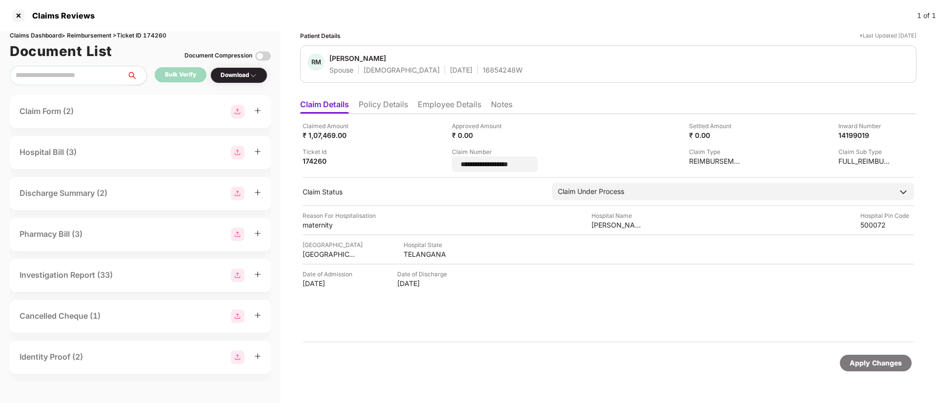
drag, startPoint x: 544, startPoint y: 168, endPoint x: 451, endPoint y: 166, distance: 92.7
click at [451, 166] on div "**********" at bounding box center [607, 146] width 611 height 51
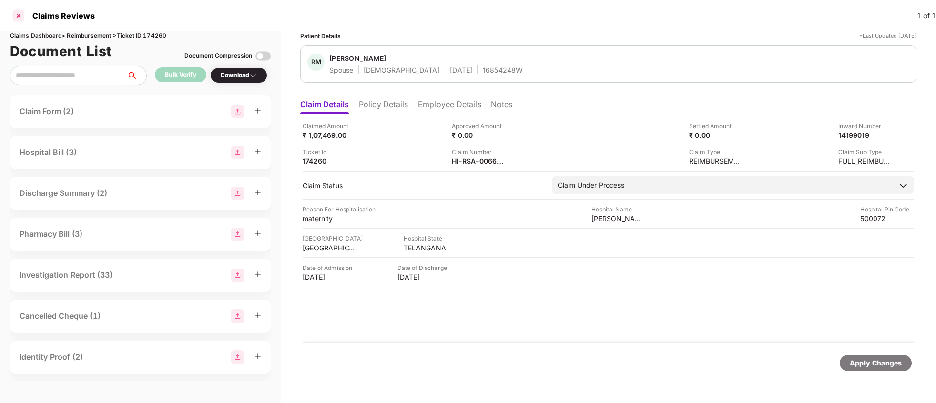
click at [20, 11] on div at bounding box center [19, 16] width 16 height 16
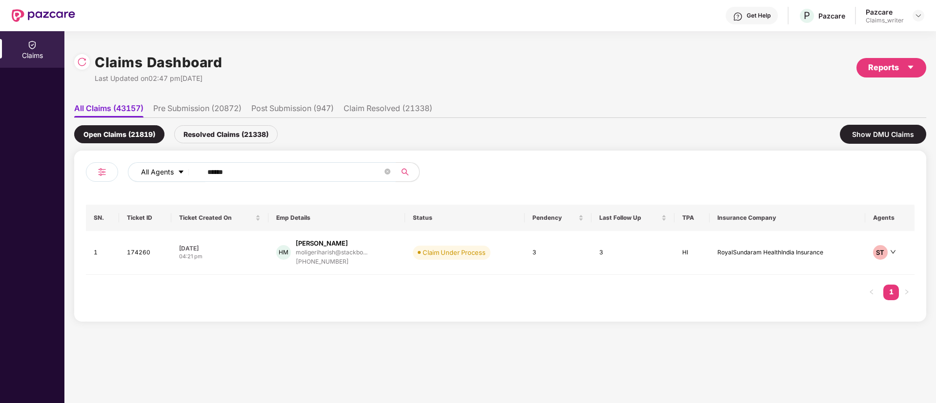
drag, startPoint x: 246, startPoint y: 174, endPoint x: 172, endPoint y: 164, distance: 74.7
click at [172, 164] on div "All Agents ******" at bounding box center [376, 172] width 497 height 20
paste input "text"
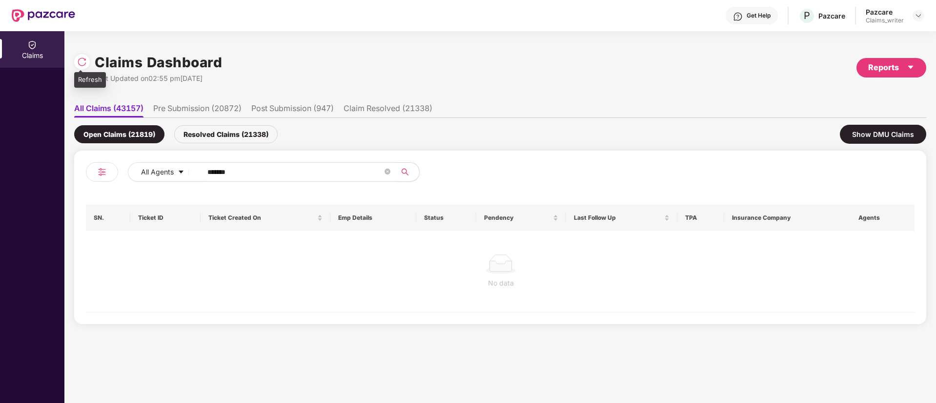
click at [79, 60] on img at bounding box center [82, 62] width 10 height 10
click at [214, 132] on div "Resolved Claims (21342)" at bounding box center [225, 134] width 103 height 18
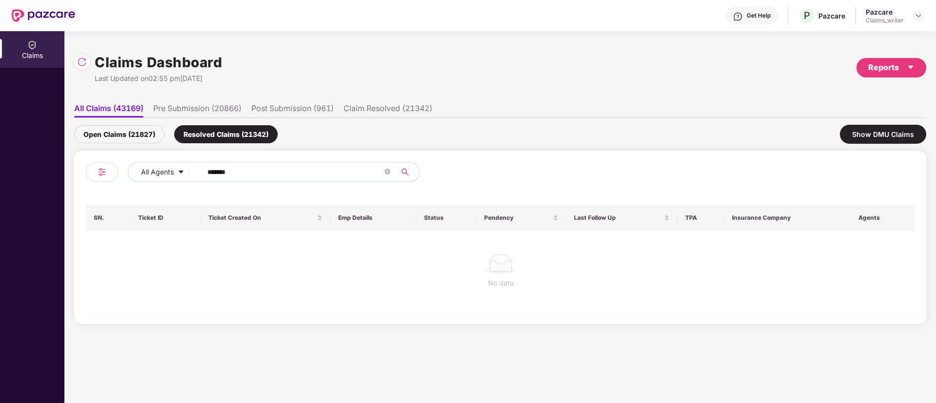
click at [139, 138] on div "Open Claims (21827)" at bounding box center [119, 134] width 90 height 18
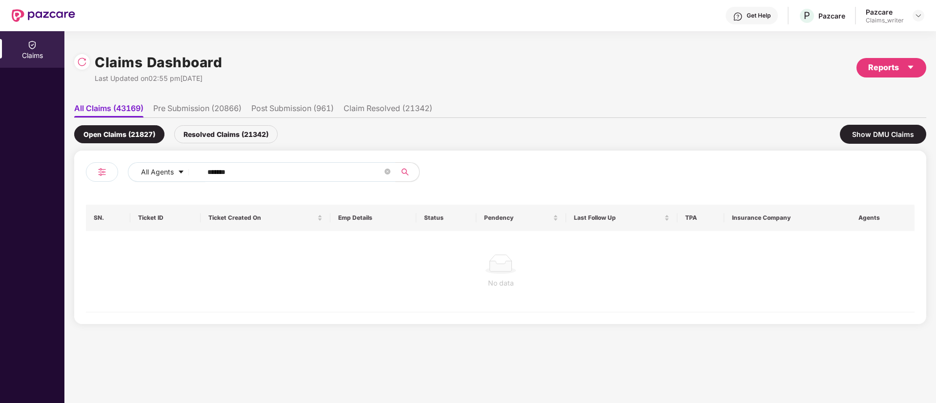
click at [217, 134] on div "Resolved Claims (21342)" at bounding box center [225, 134] width 103 height 18
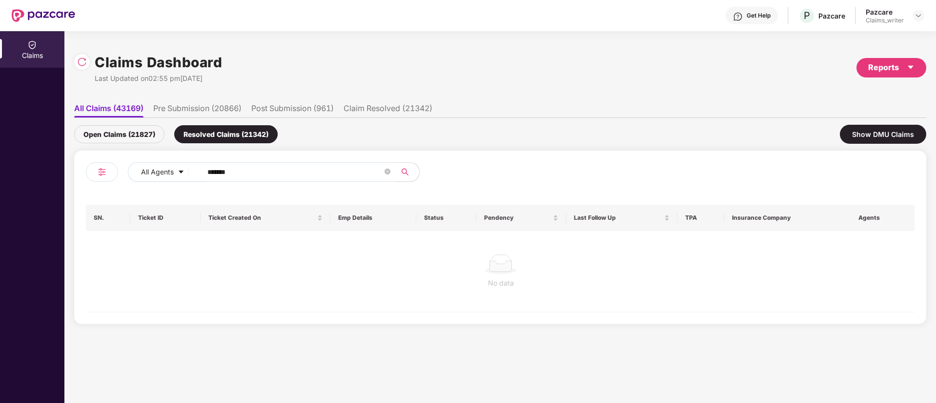
click at [125, 134] on div "Open Claims (21827)" at bounding box center [119, 134] width 90 height 18
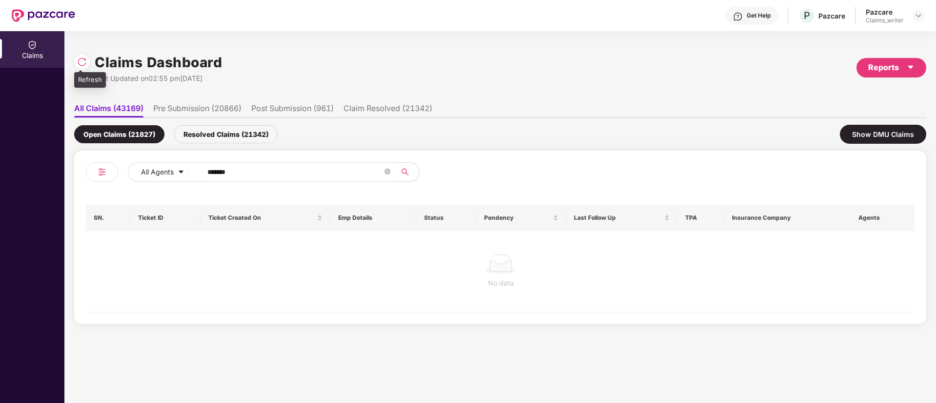
click at [82, 63] on img at bounding box center [82, 62] width 10 height 10
click at [292, 46] on div "Claims Dashboard Last Updated on 02:56 pm, 19 Sep 2025 Reports" at bounding box center [500, 68] width 852 height 52
click at [82, 66] on img at bounding box center [82, 62] width 10 height 10
click at [80, 70] on span at bounding box center [80, 71] width 5 height 2
click at [80, 60] on img at bounding box center [82, 62] width 10 height 10
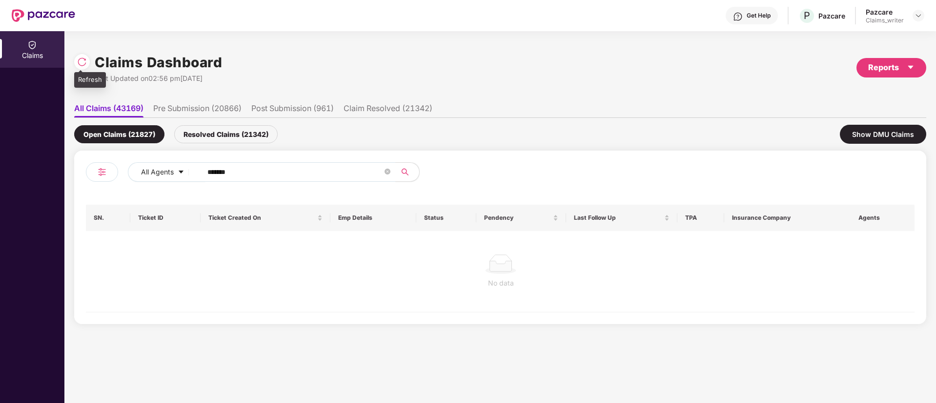
click at [85, 67] on div at bounding box center [82, 62] width 16 height 16
click at [81, 68] on div at bounding box center [82, 62] width 16 height 16
drag, startPoint x: 237, startPoint y: 168, endPoint x: 166, endPoint y: 160, distance: 71.8
click at [166, 160] on div "All Agents ****** SN. Ticket ID Ticket Created On Emp Details Status Pendency L…" at bounding box center [500, 238] width 852 height 174
paste input "text"
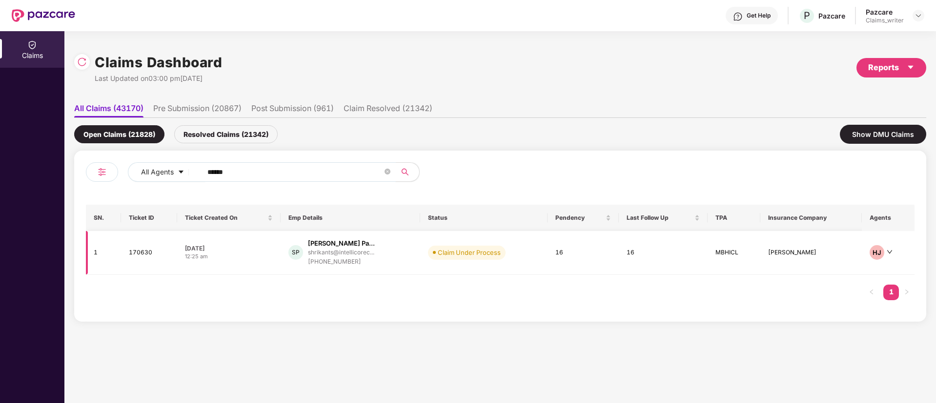
type input "******"
click at [137, 257] on td "170630" at bounding box center [149, 253] width 56 height 44
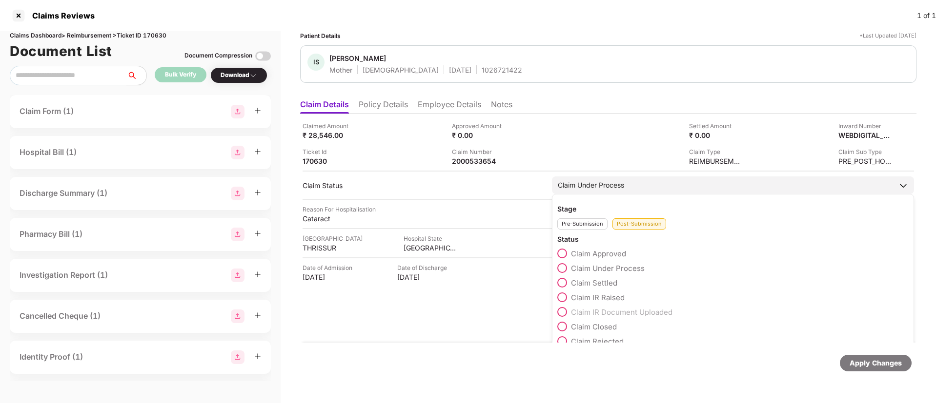
click at [565, 298] on span at bounding box center [562, 298] width 10 height 10
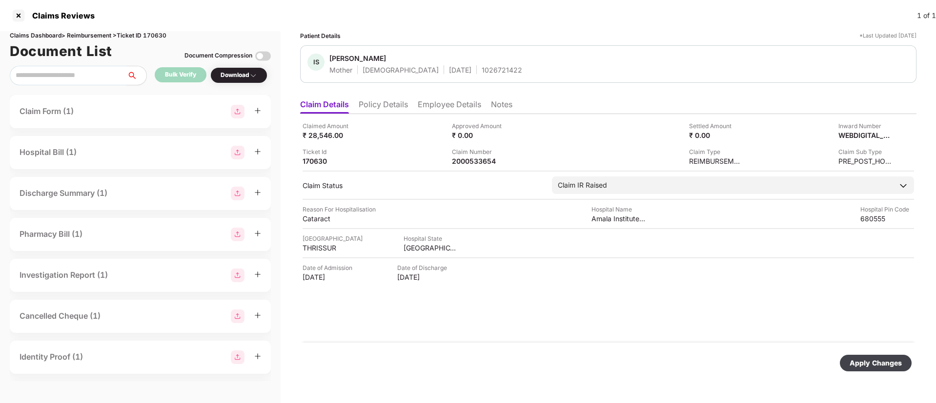
click at [858, 352] on div "Apply Changes" at bounding box center [608, 363] width 616 height 41
click at [879, 361] on div "Apply Changes" at bounding box center [875, 363] width 52 height 11
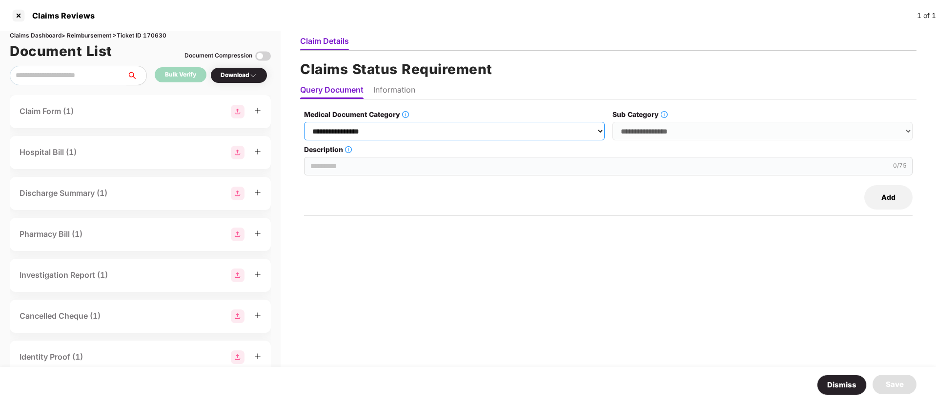
drag, startPoint x: 431, startPoint y: 132, endPoint x: 425, endPoint y: 138, distance: 7.6
click at [430, 132] on select "**********" at bounding box center [454, 131] width 300 height 19
select select "**********"
click at [304, 122] on select "**********" at bounding box center [454, 131] width 300 height 19
click at [676, 136] on select "**********" at bounding box center [762, 131] width 300 height 19
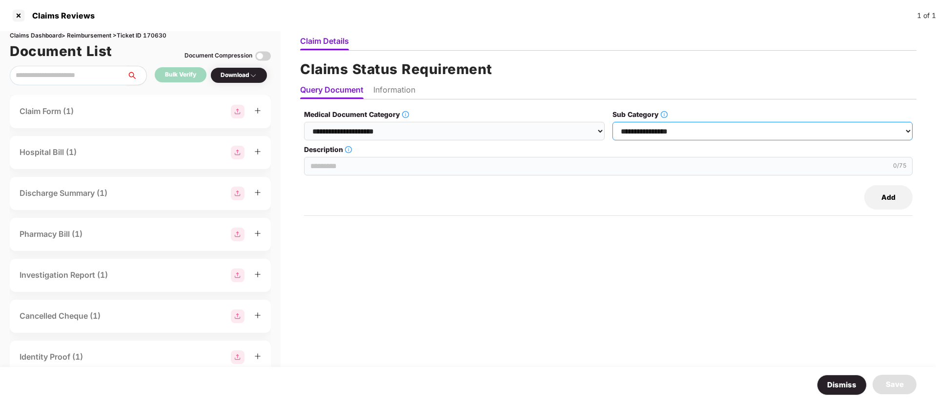
select select "******"
click at [613, 122] on select "**********" at bounding box center [762, 131] width 300 height 19
click at [383, 159] on input "Description" at bounding box center [608, 166] width 608 height 19
paste input "**********"
type input "**********"
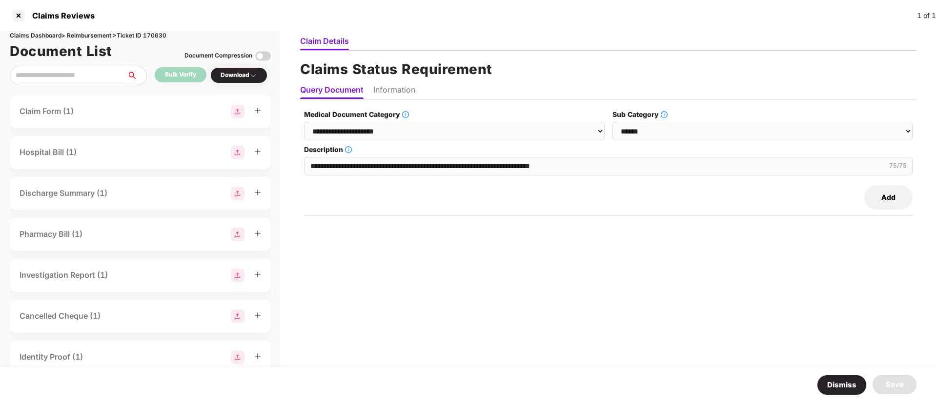
click at [886, 199] on button "Add" at bounding box center [888, 197] width 48 height 24
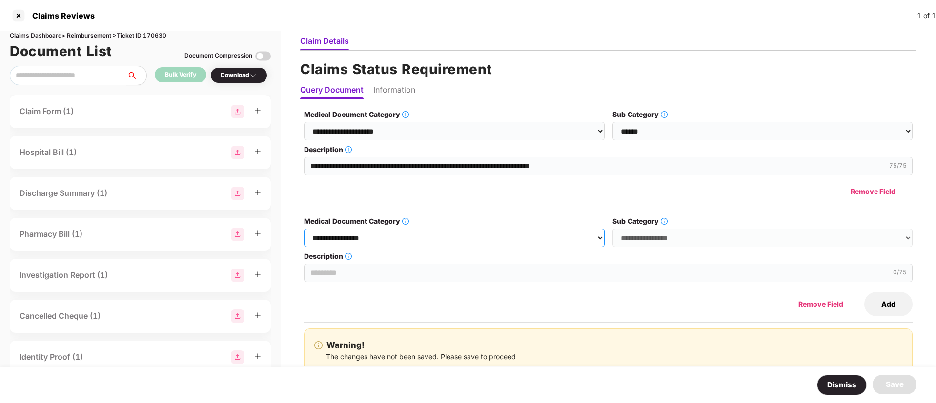
drag, startPoint x: 411, startPoint y: 236, endPoint x: 410, endPoint y: 241, distance: 5.9
click at [411, 236] on select "**********" at bounding box center [454, 238] width 300 height 19
select select "**********"
click at [304, 229] on select "**********" at bounding box center [454, 238] width 300 height 19
click at [640, 244] on select "**********" at bounding box center [762, 238] width 300 height 19
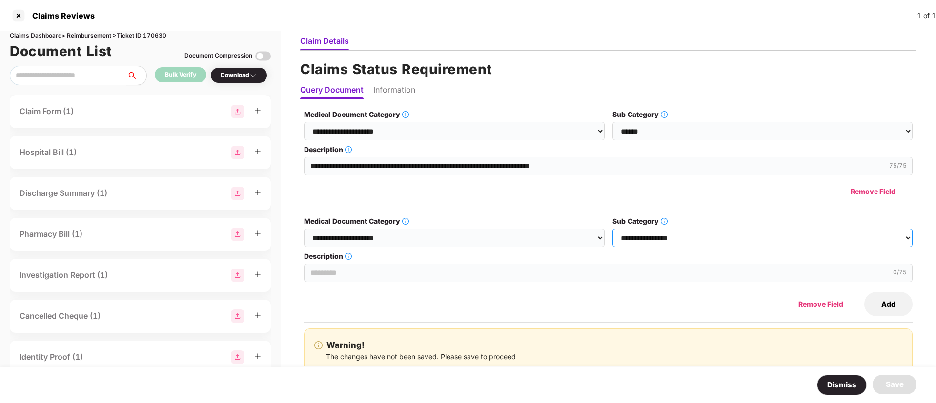
select select "******"
click at [612, 229] on select "**********" at bounding box center [762, 238] width 300 height 19
click at [376, 272] on input "Description" at bounding box center [608, 273] width 608 height 19
paste input "**********"
type input "**********"
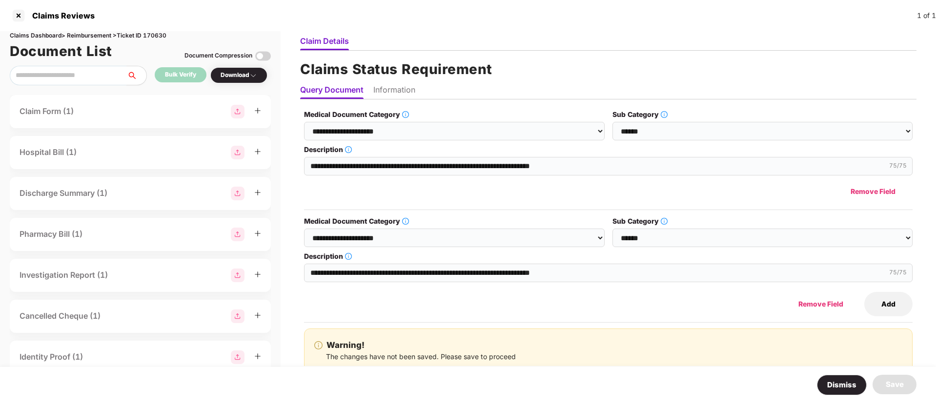
click at [895, 300] on button "Add" at bounding box center [888, 304] width 48 height 24
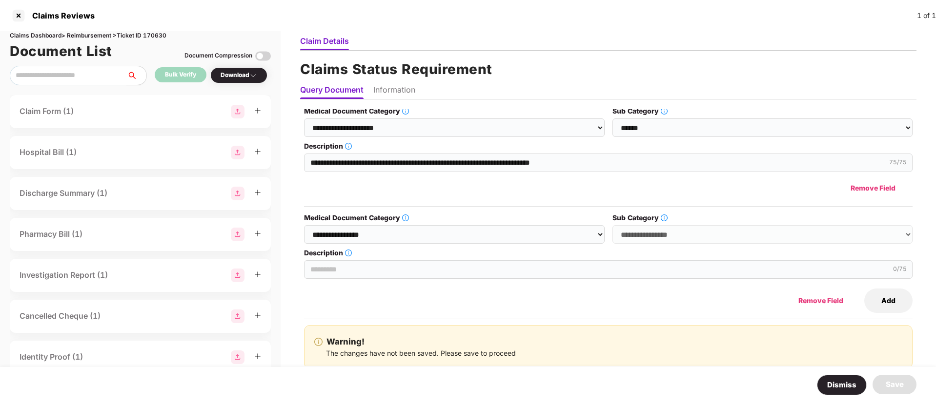
scroll to position [113, 0]
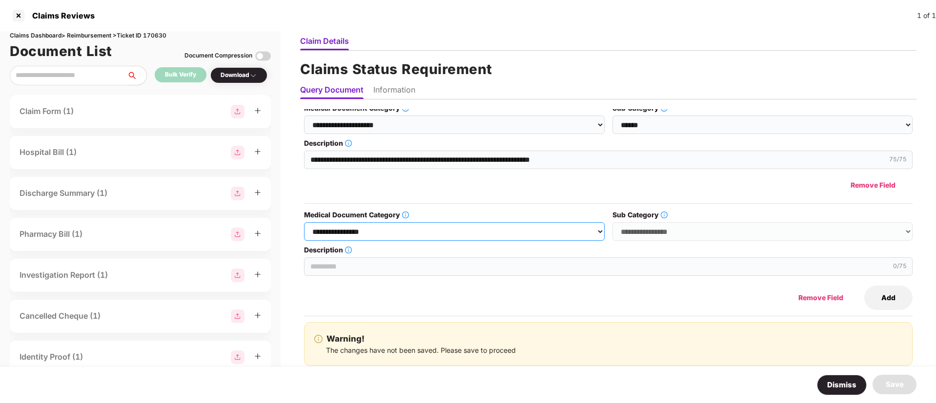
click at [428, 235] on select "**********" at bounding box center [454, 231] width 300 height 19
select select "**********"
click at [304, 222] on select "**********" at bounding box center [454, 231] width 300 height 19
click at [647, 237] on select "**********" at bounding box center [762, 231] width 300 height 19
select select "******"
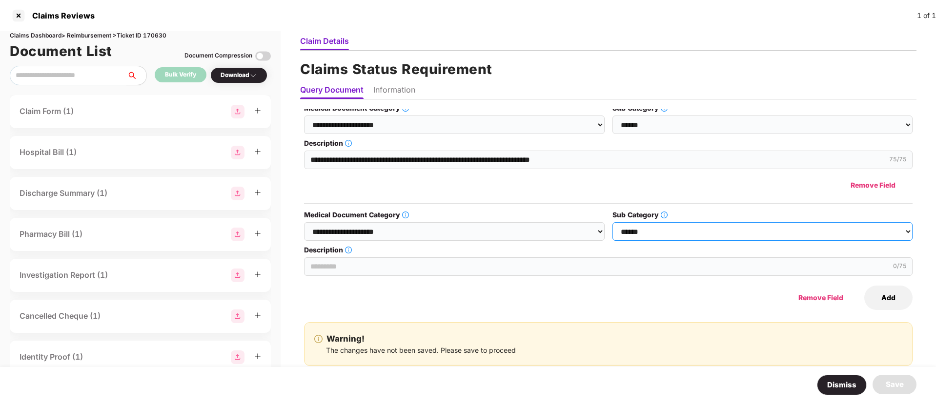
click at [612, 222] on select "**********" at bounding box center [762, 231] width 300 height 19
click at [395, 256] on div "0 /75" at bounding box center [608, 266] width 608 height 20
click at [394, 261] on input "Description" at bounding box center [608, 267] width 608 height 19
paste input "**********"
type input "**********"
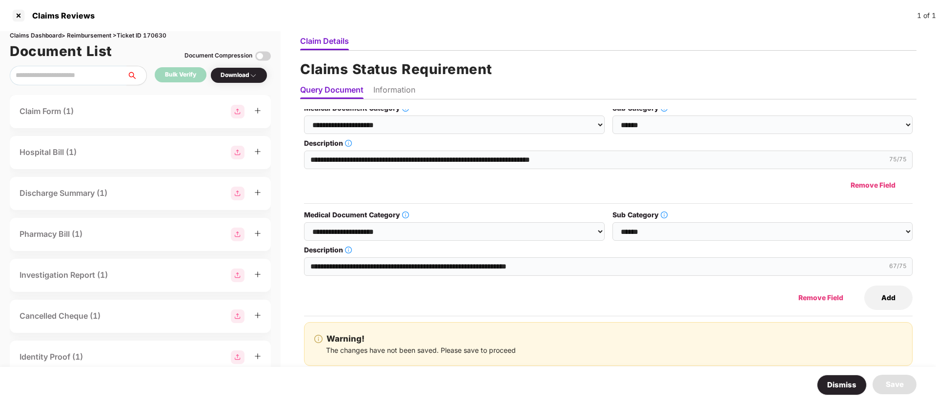
click at [889, 294] on button "Add" at bounding box center [888, 298] width 48 height 24
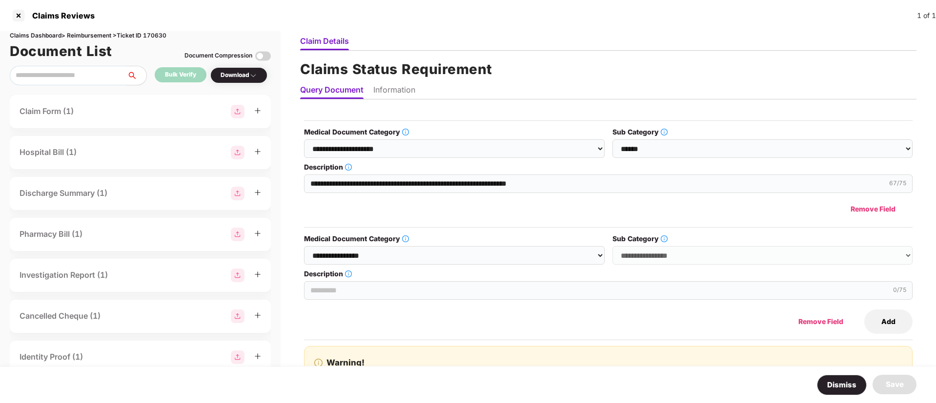
scroll to position [220, 0]
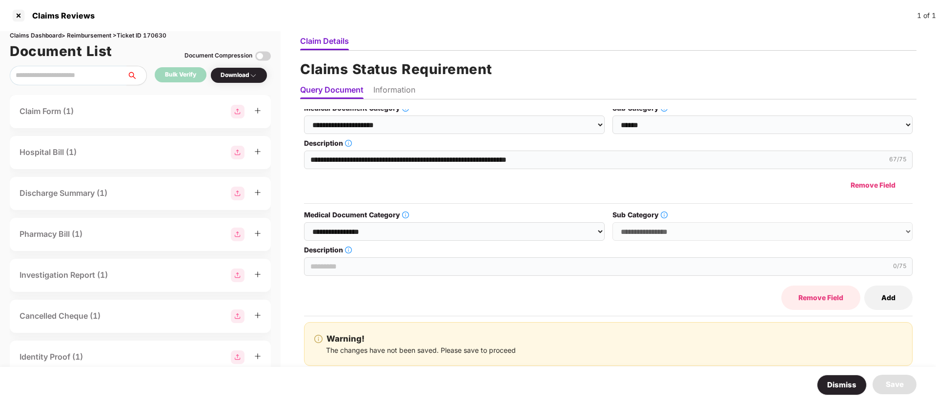
click at [811, 299] on button "Remove Field" at bounding box center [820, 298] width 79 height 24
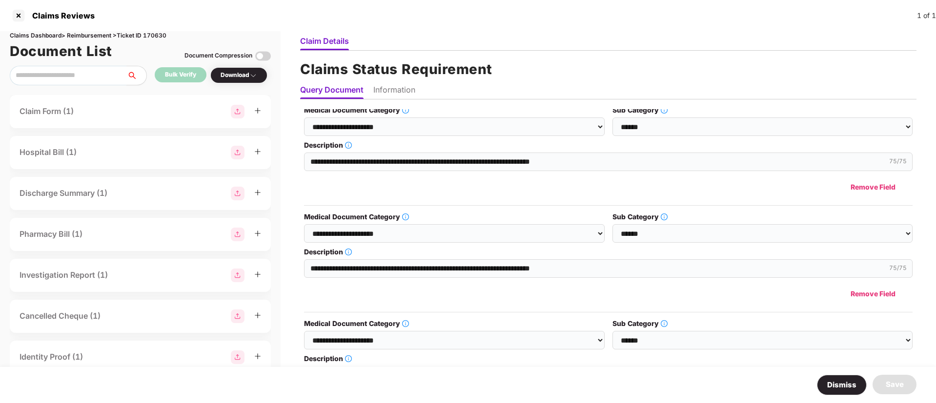
scroll to position [0, 0]
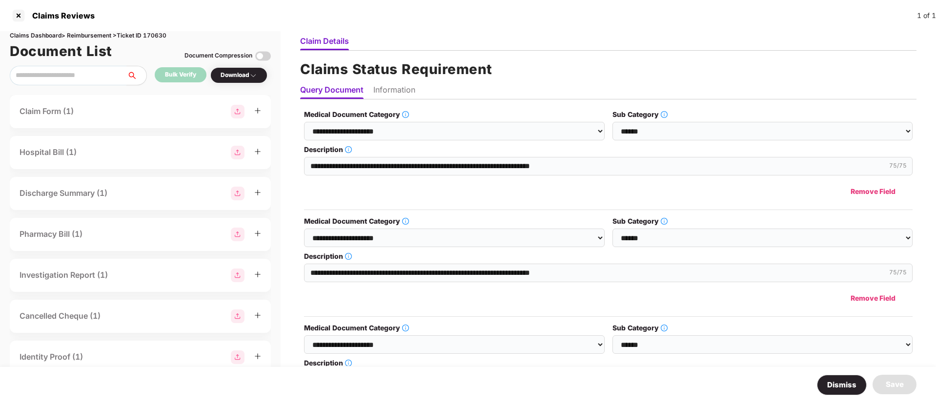
click at [403, 90] on li "Information" at bounding box center [394, 92] width 42 height 14
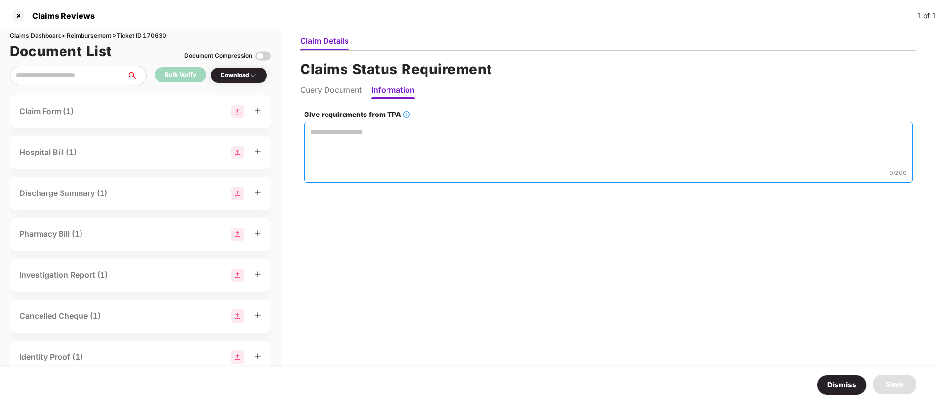
click at [383, 146] on textarea "Give requirements from TPA" at bounding box center [608, 152] width 608 height 61
paste textarea "**********"
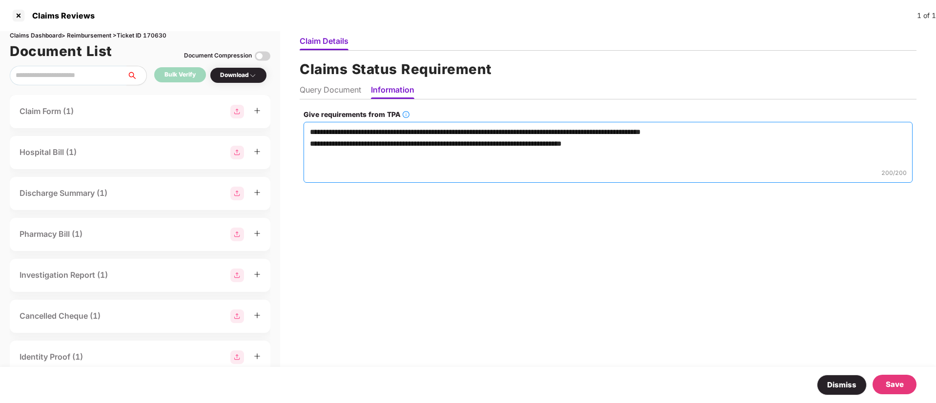
type textarea "**********"
click at [890, 384] on div "Save" at bounding box center [894, 385] width 18 height 12
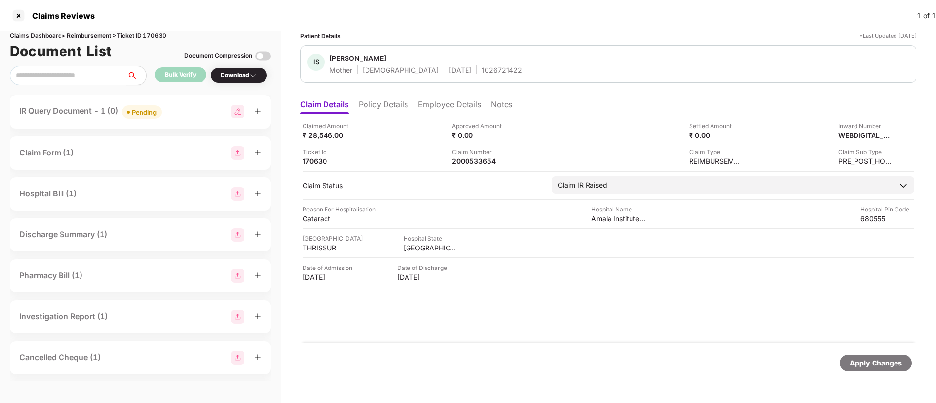
click at [450, 108] on li "Employee Details" at bounding box center [449, 107] width 63 height 14
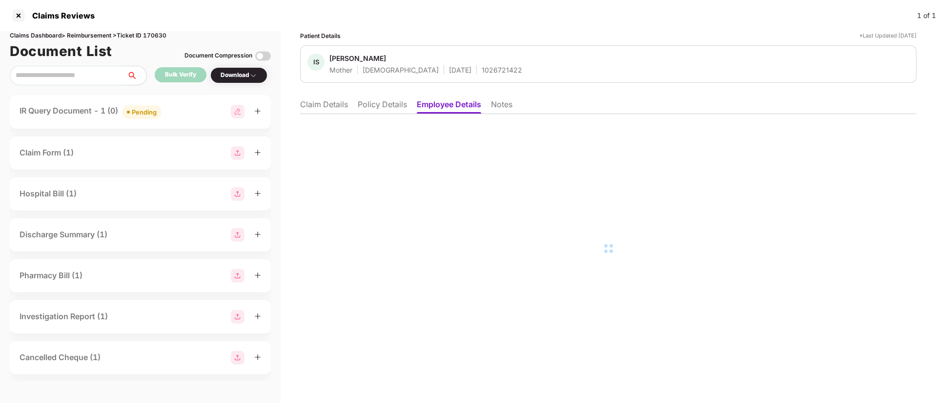
click at [404, 102] on li "Policy Details" at bounding box center [382, 107] width 49 height 14
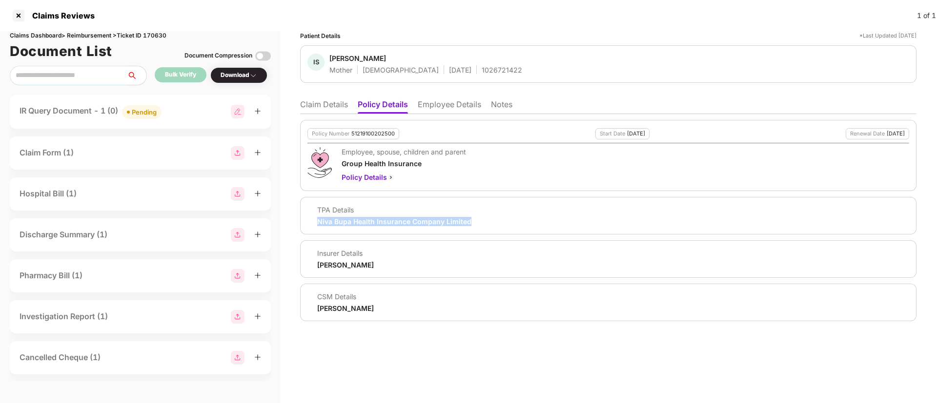
copy div "Niva Bupa Health Insurance Company Limited"
drag, startPoint x: 316, startPoint y: 222, endPoint x: 468, endPoint y: 222, distance: 152.7
click at [468, 222] on div "TPA Details Niva Bupa Health Insurance Company Limited" at bounding box center [608, 215] width 602 height 21
click at [20, 16] on div at bounding box center [19, 16] width 16 height 16
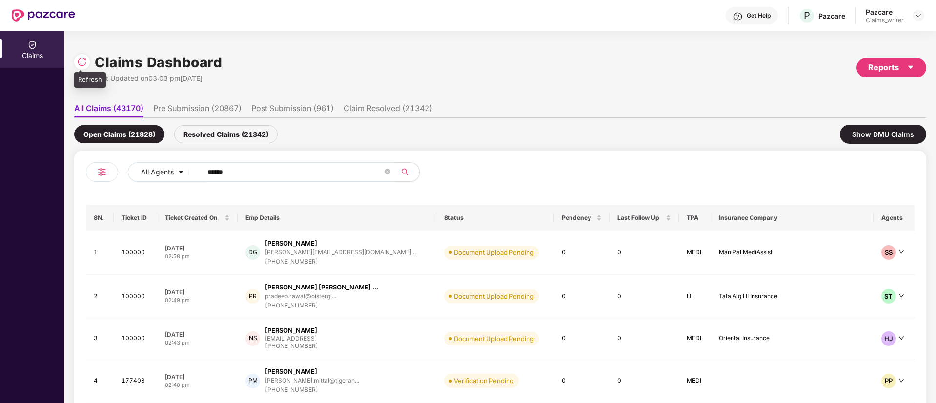
click at [84, 65] on img at bounding box center [82, 62] width 10 height 10
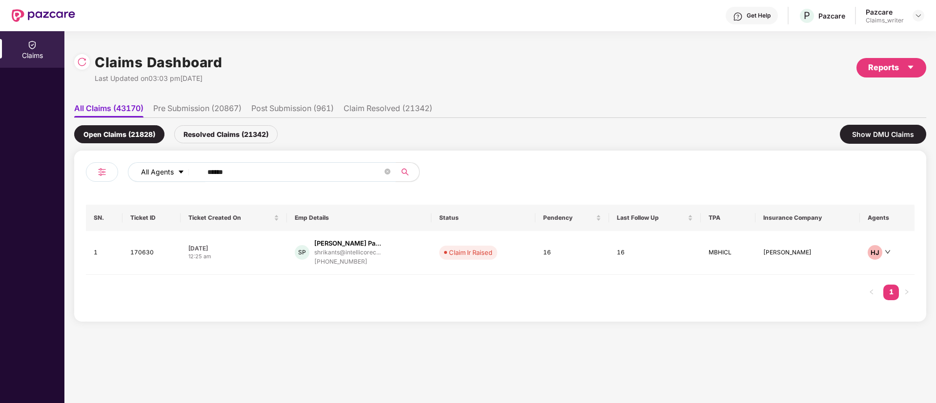
drag, startPoint x: 245, startPoint y: 171, endPoint x: 186, endPoint y: 174, distance: 59.1
click at [186, 174] on div "All Agents ******" at bounding box center [376, 172] width 497 height 20
paste input "text"
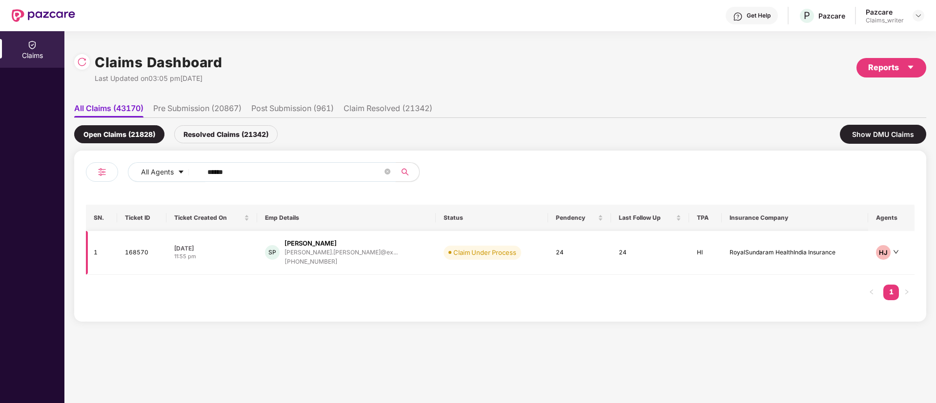
type input "******"
click at [142, 254] on td "168570" at bounding box center [141, 253] width 49 height 44
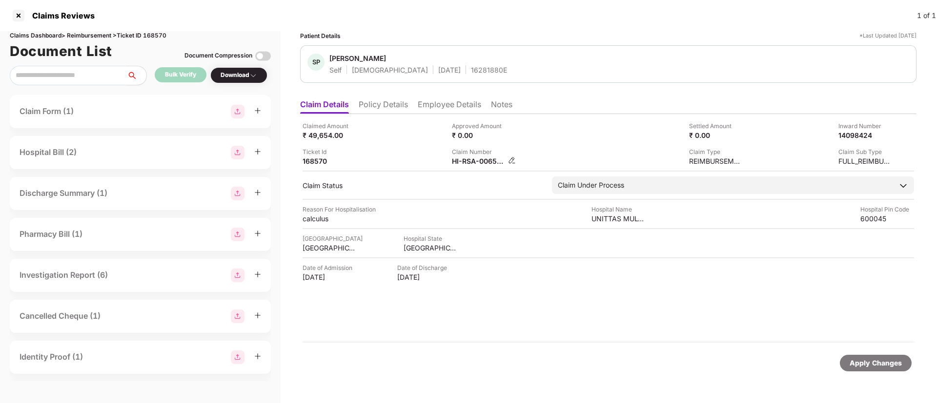
click at [509, 158] on img at bounding box center [512, 161] width 8 height 8
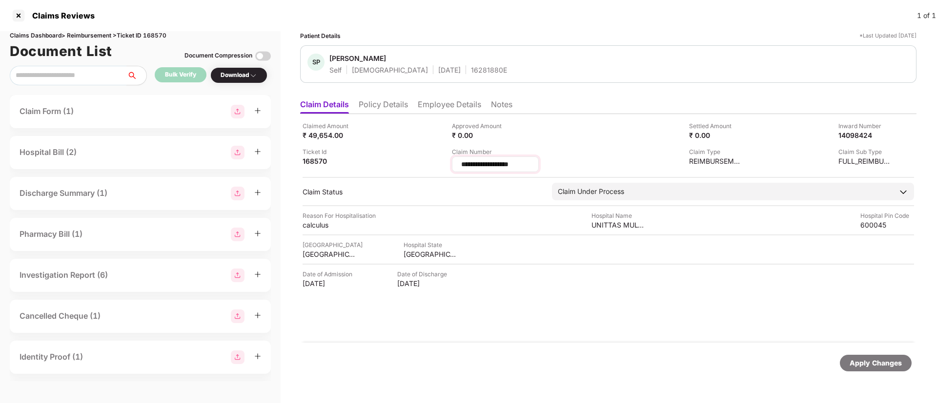
drag, startPoint x: 525, startPoint y: 165, endPoint x: 457, endPoint y: 163, distance: 68.8
click at [457, 163] on div "**********" at bounding box center [495, 165] width 87 height 16
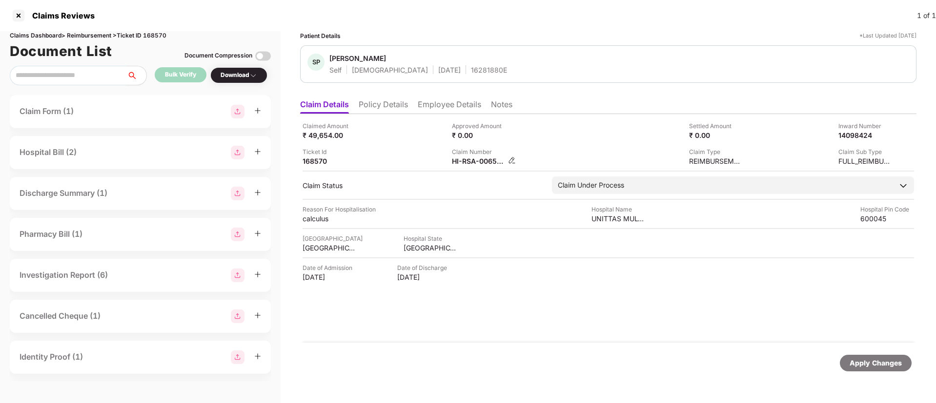
click at [510, 160] on img at bounding box center [512, 161] width 8 height 8
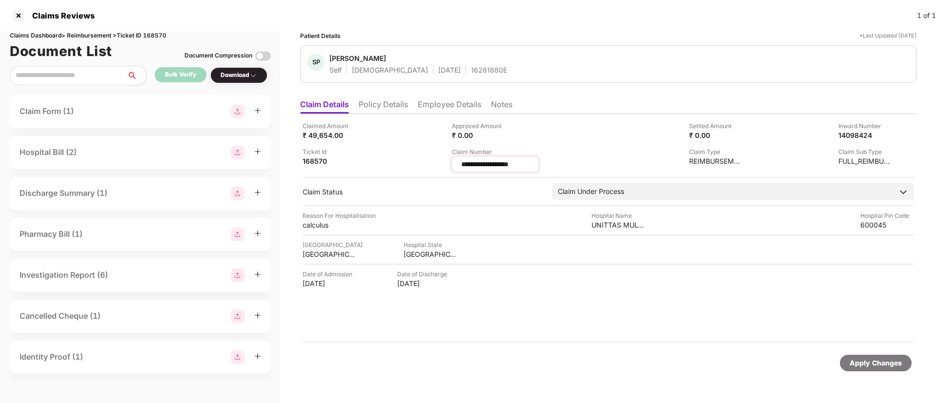
drag, startPoint x: 537, startPoint y: 165, endPoint x: 454, endPoint y: 163, distance: 82.9
click at [454, 163] on div "**********" at bounding box center [495, 165] width 87 height 16
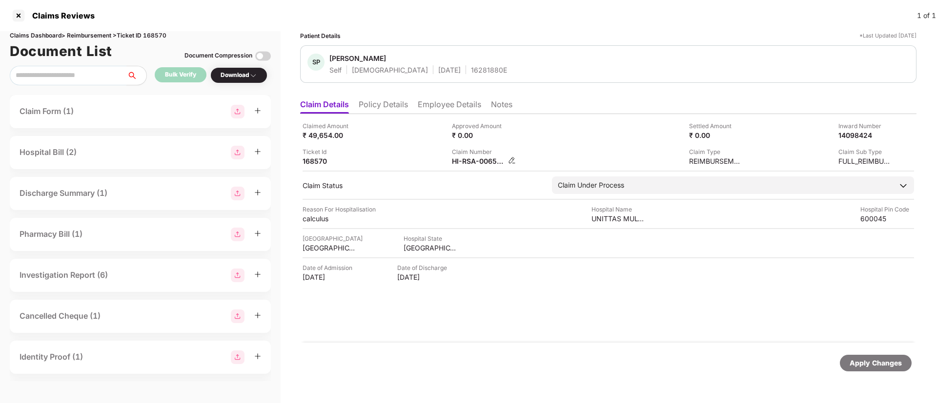
click at [509, 159] on img at bounding box center [512, 161] width 8 height 8
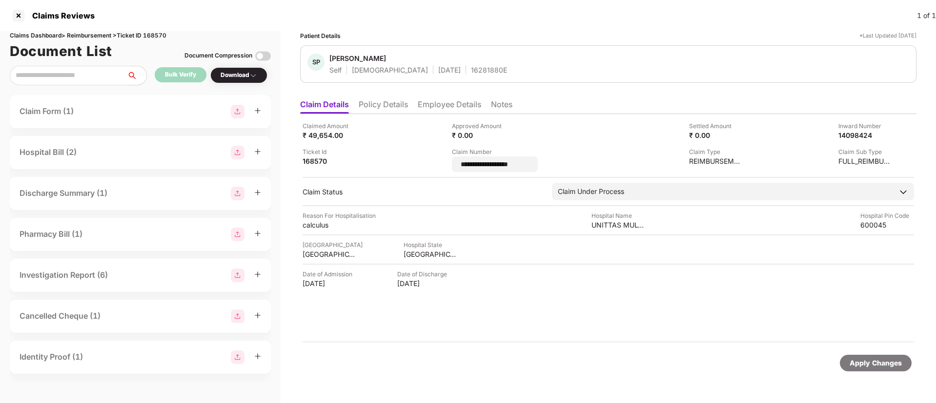
drag, startPoint x: 551, startPoint y: 160, endPoint x: 447, endPoint y: 164, distance: 104.5
click at [447, 164] on div "**********" at bounding box center [607, 146] width 611 height 51
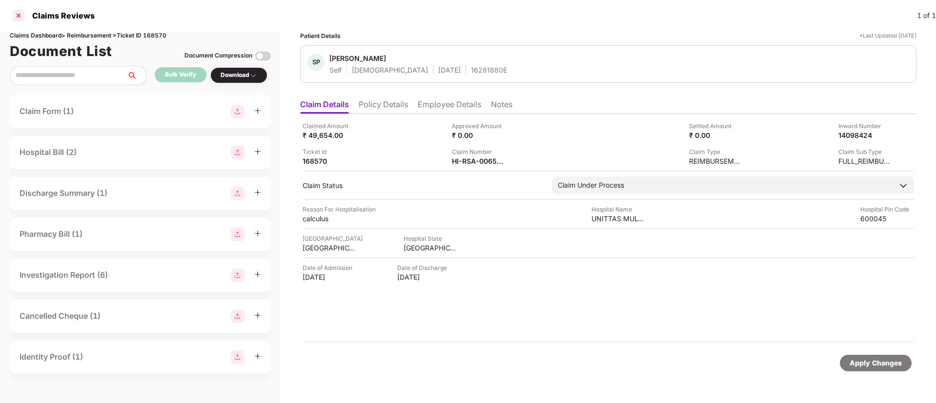
click at [19, 18] on div at bounding box center [19, 16] width 16 height 16
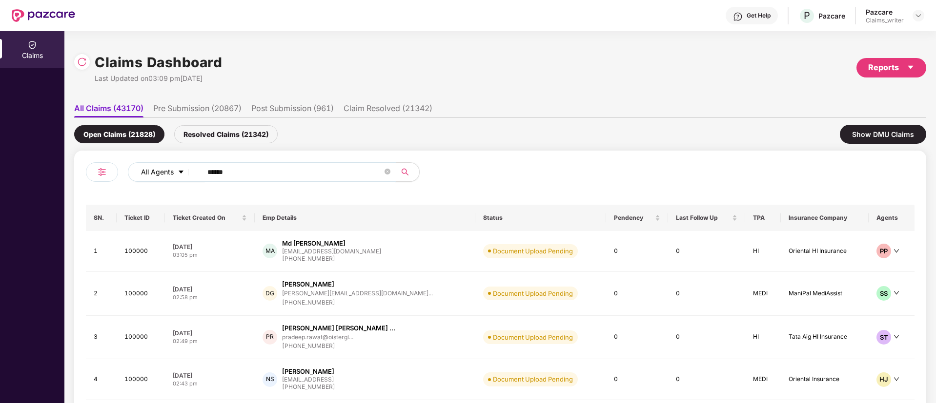
drag, startPoint x: 243, startPoint y: 167, endPoint x: 185, endPoint y: 172, distance: 58.3
click at [185, 172] on div "All Agents ******" at bounding box center [376, 172] width 497 height 20
paste input "text"
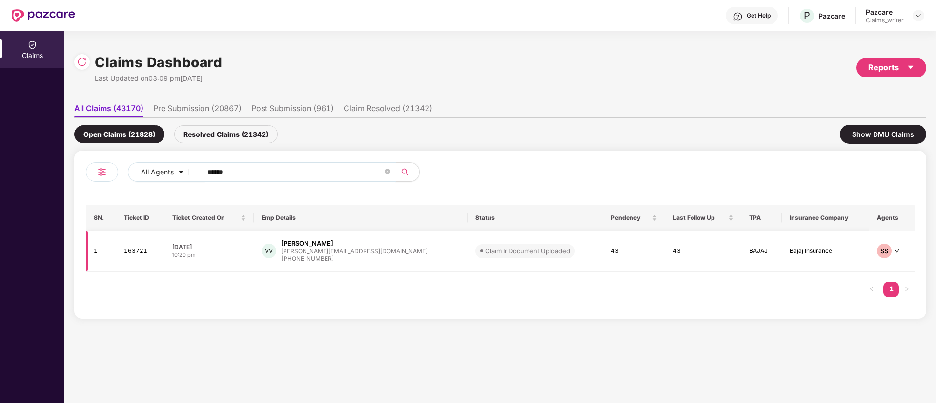
type input "******"
click at [139, 256] on td "163721" at bounding box center [140, 251] width 48 height 41
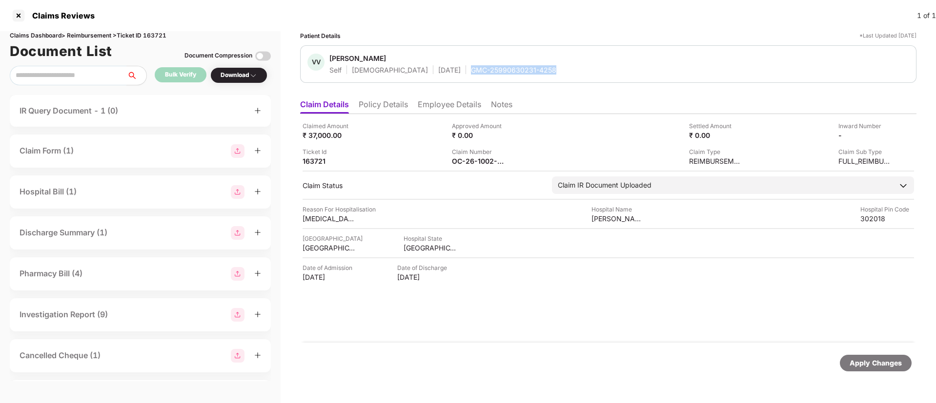
drag, startPoint x: 429, startPoint y: 68, endPoint x: 517, endPoint y: 68, distance: 87.8
click at [517, 68] on div "VV Vikash Vikash Self Male 25 Jan 2000 GMC-25990630231-4258" at bounding box center [608, 64] width 602 height 21
copy div "GMC-25990630231-4258"
click at [18, 18] on div at bounding box center [19, 16] width 16 height 16
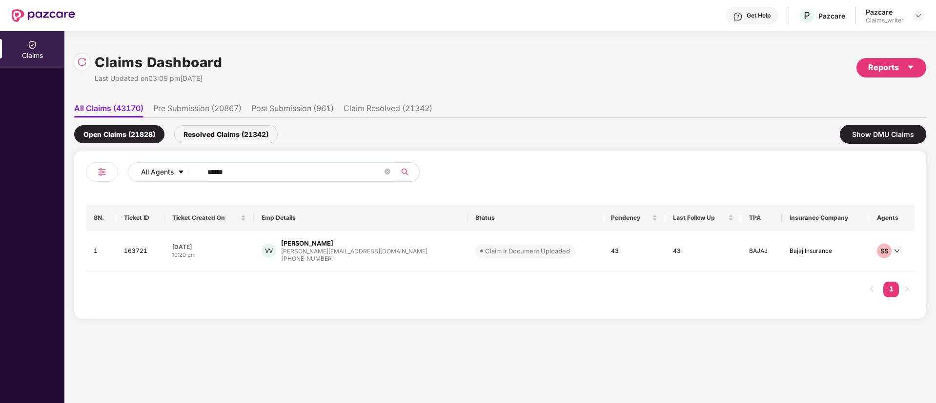
drag, startPoint x: 254, startPoint y: 168, endPoint x: 184, endPoint y: 168, distance: 69.8
click at [184, 168] on div "All Agents ******" at bounding box center [376, 172] width 497 height 20
paste input "text"
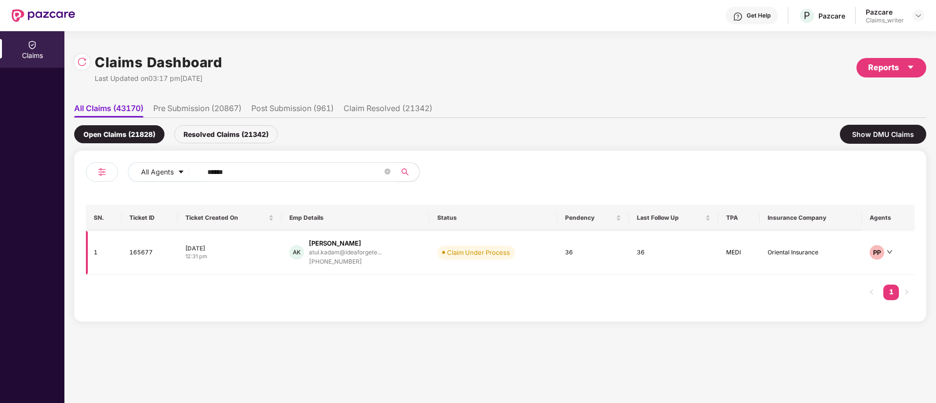
type input "******"
click at [130, 243] on td "165677" at bounding box center [149, 253] width 56 height 44
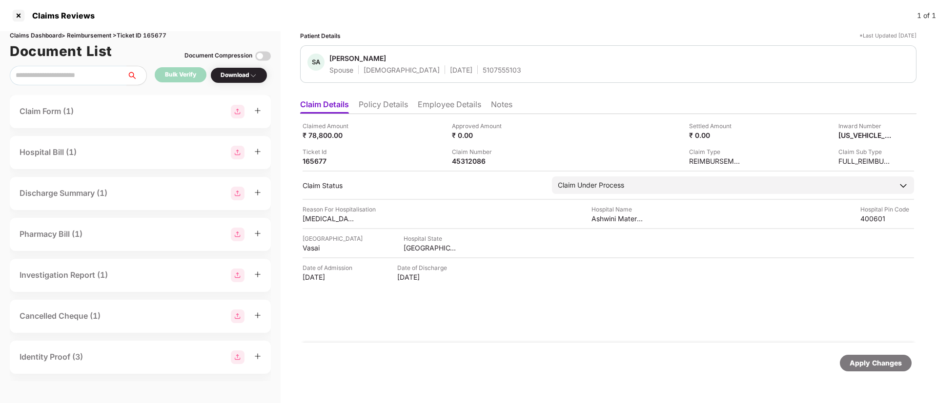
click at [434, 102] on li "Employee Details" at bounding box center [449, 107] width 63 height 14
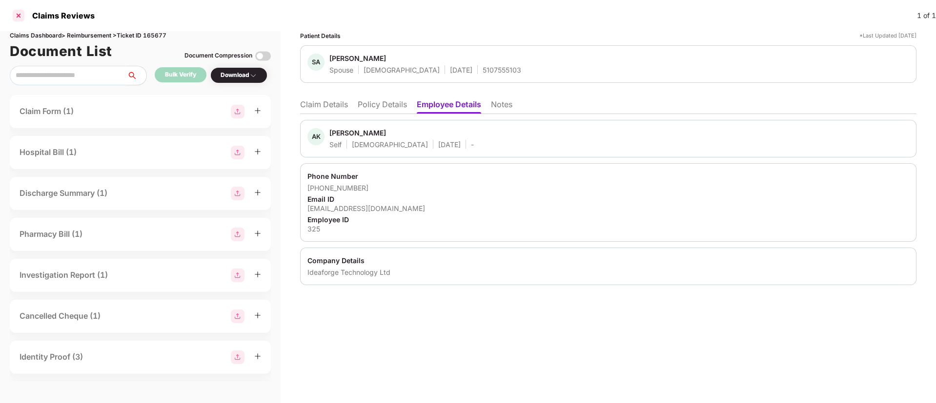
click at [17, 16] on div at bounding box center [19, 16] width 16 height 16
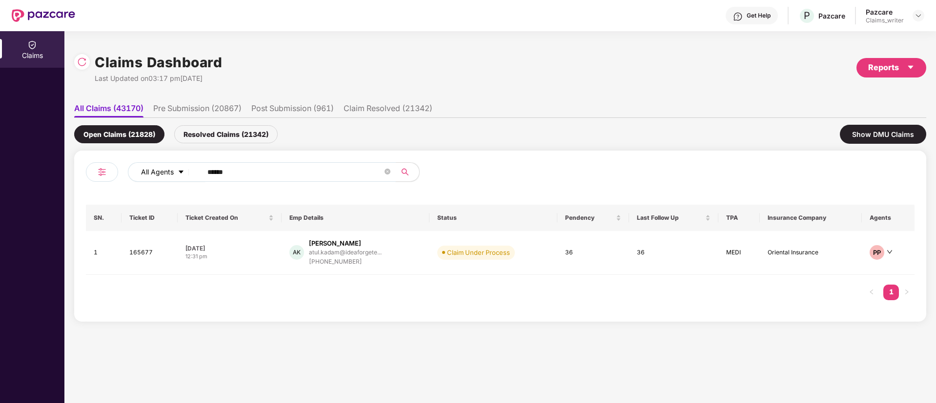
drag, startPoint x: 257, startPoint y: 176, endPoint x: 181, endPoint y: 168, distance: 76.5
click at [181, 168] on div "All Agents ******" at bounding box center [376, 172] width 497 height 20
paste input "text"
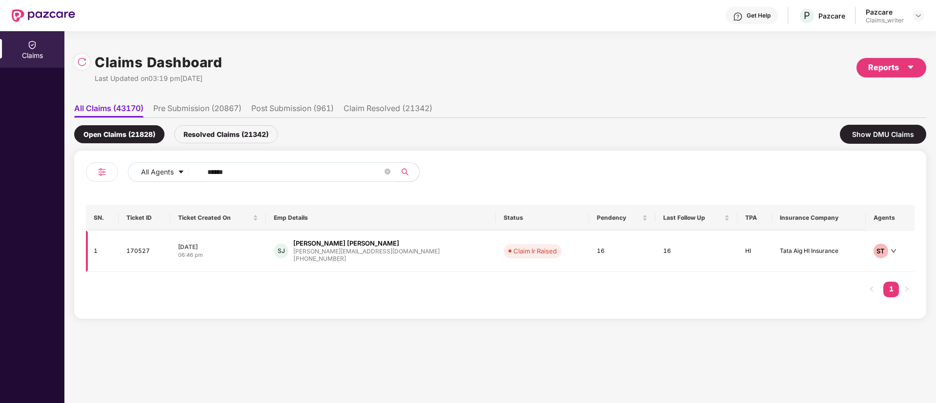
type input "******"
click at [145, 253] on td "170527" at bounding box center [145, 251] width 52 height 41
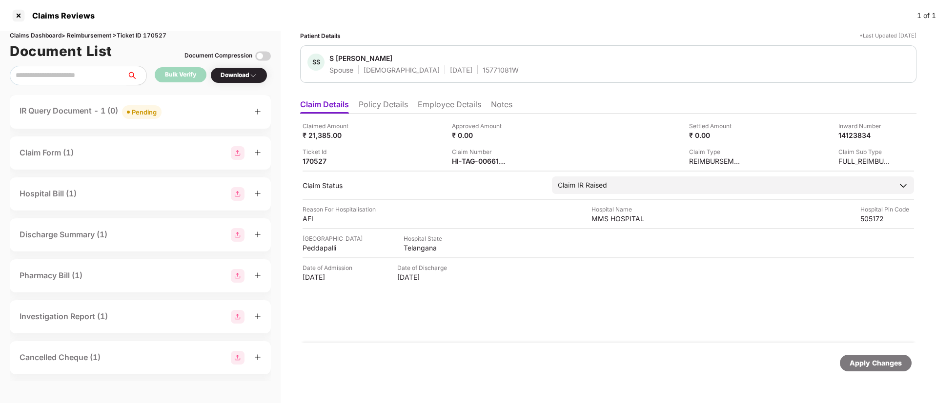
click at [157, 110] on div "Pending" at bounding box center [144, 112] width 25 height 10
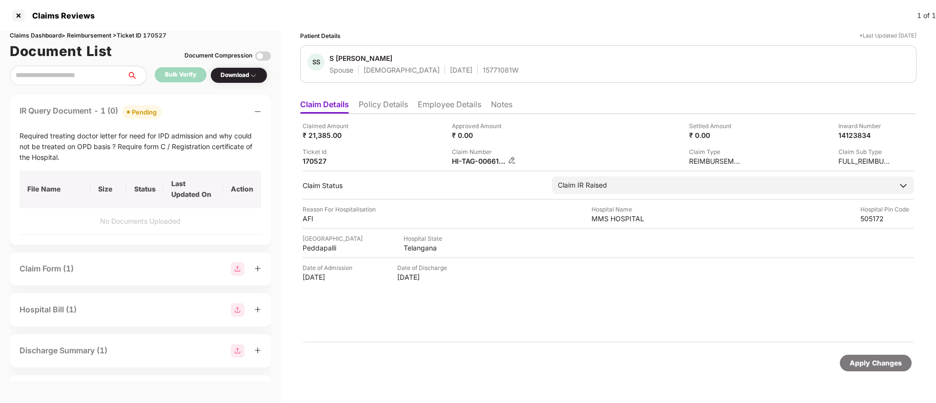
click at [508, 159] on img at bounding box center [512, 161] width 8 height 8
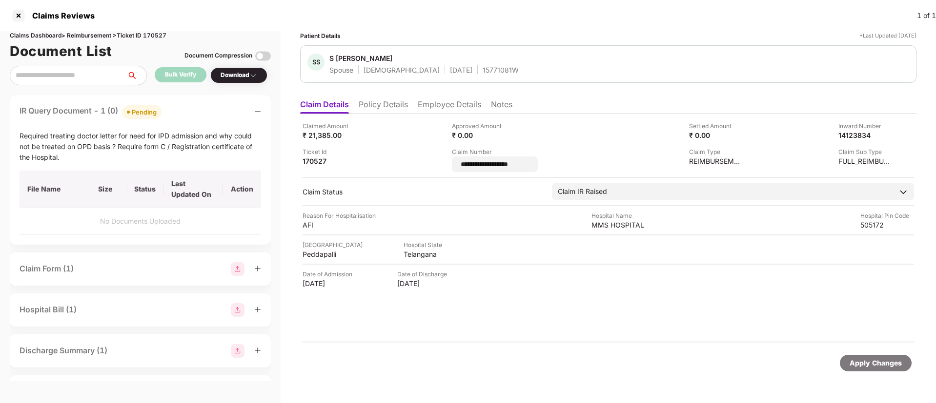
drag, startPoint x: 540, startPoint y: 165, endPoint x: 442, endPoint y: 164, distance: 97.6
click at [442, 164] on div "**********" at bounding box center [607, 146] width 611 height 51
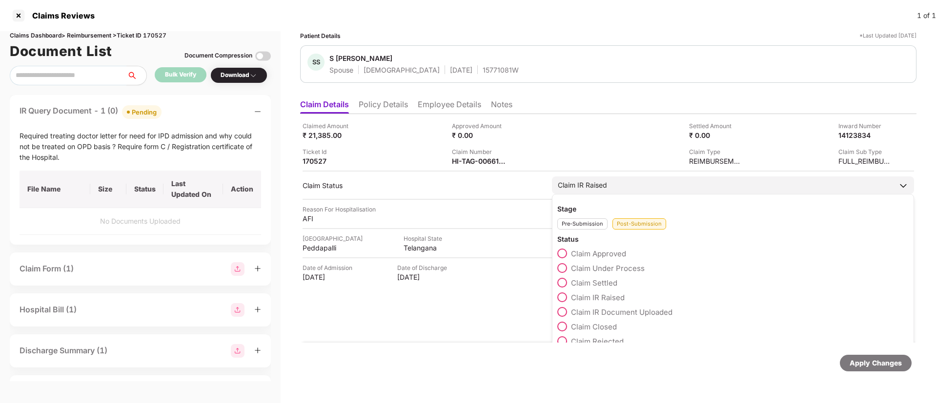
click at [563, 314] on span at bounding box center [562, 312] width 10 height 10
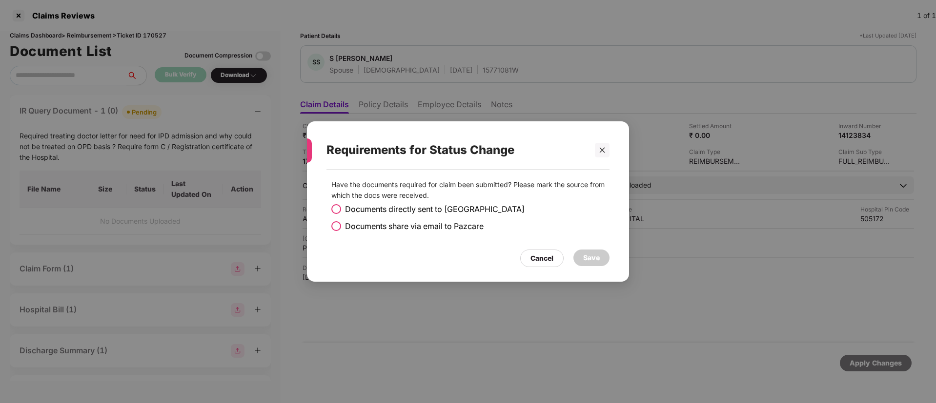
click at [339, 222] on span at bounding box center [336, 226] width 10 height 10
click at [596, 261] on div "Save" at bounding box center [591, 258] width 17 height 11
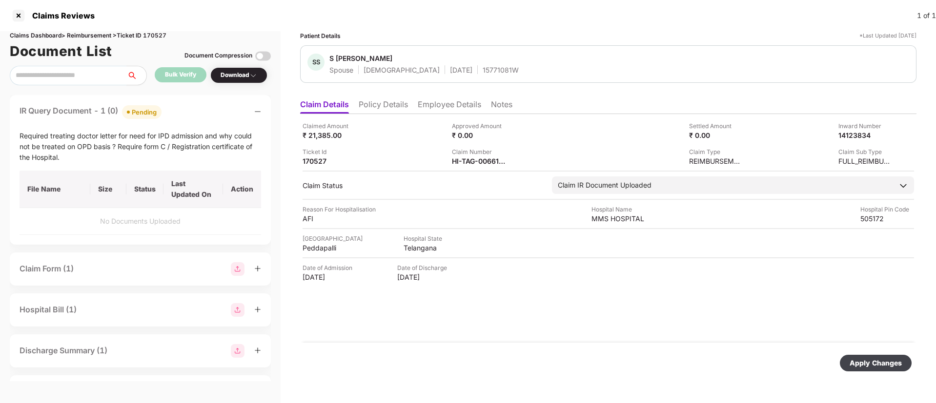
click at [865, 360] on div "Apply Changes" at bounding box center [875, 363] width 52 height 11
